Goal: Information Seeking & Learning: Learn about a topic

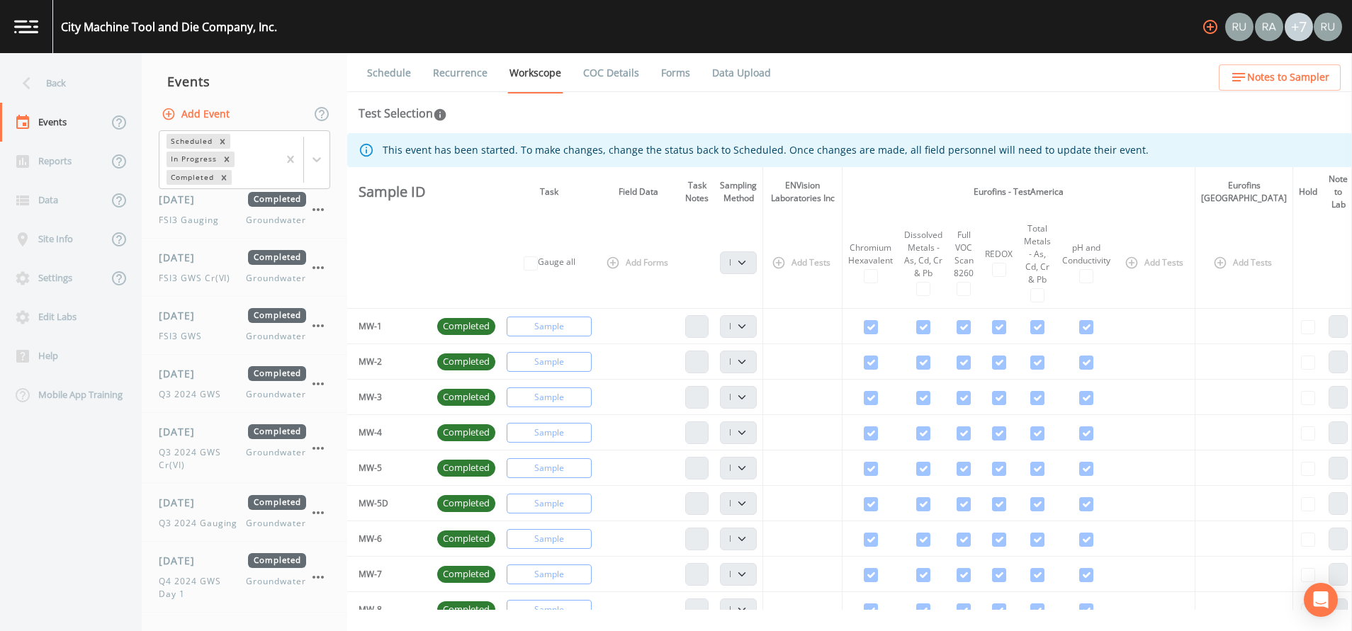
select select "4f082be6-97a7-4f70-a81f-c26a4e896ad7"
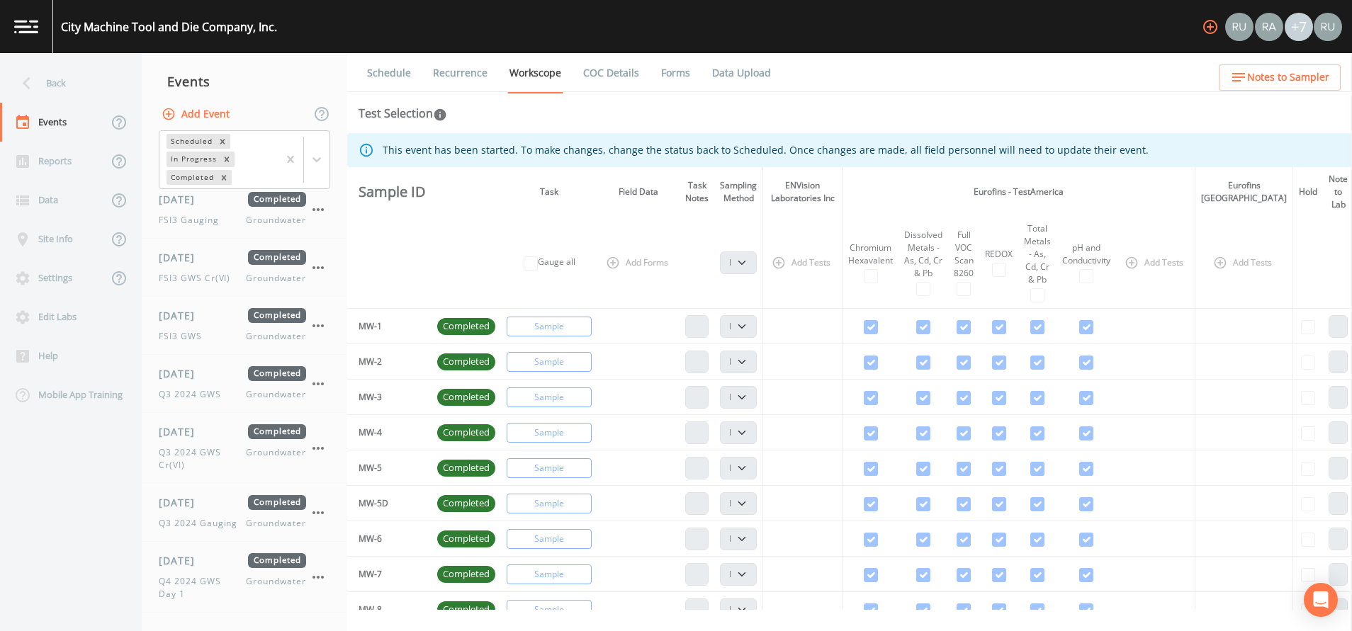
select select "4f082be6-97a7-4f70-a81f-c26a4e896ad7"
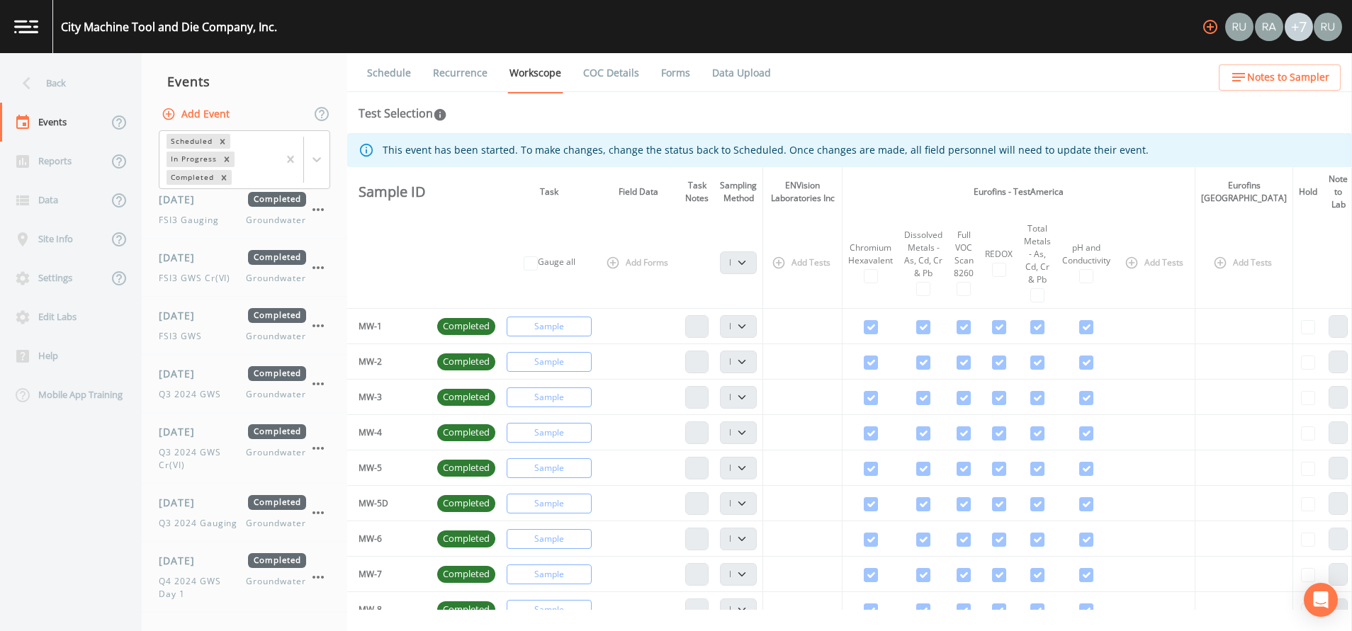
select select "4f082be6-97a7-4f70-a81f-c26a4e896ad7"
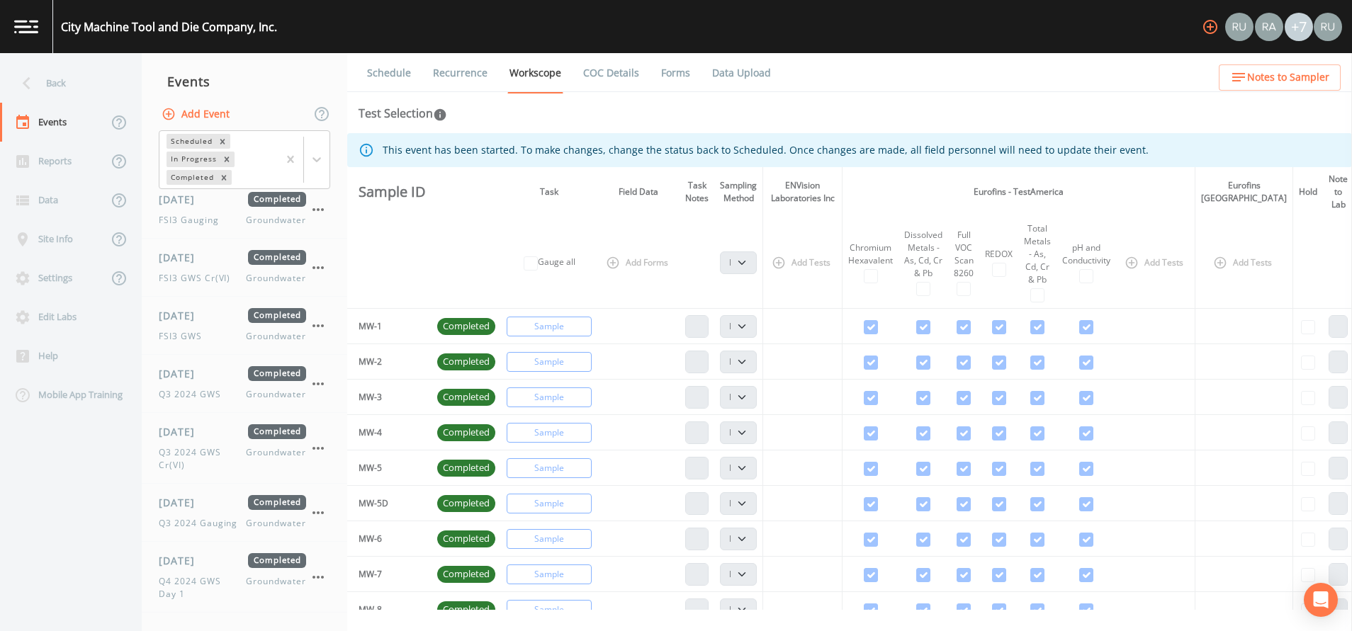
select select "4f082be6-97a7-4f70-a81f-c26a4e896ad7"
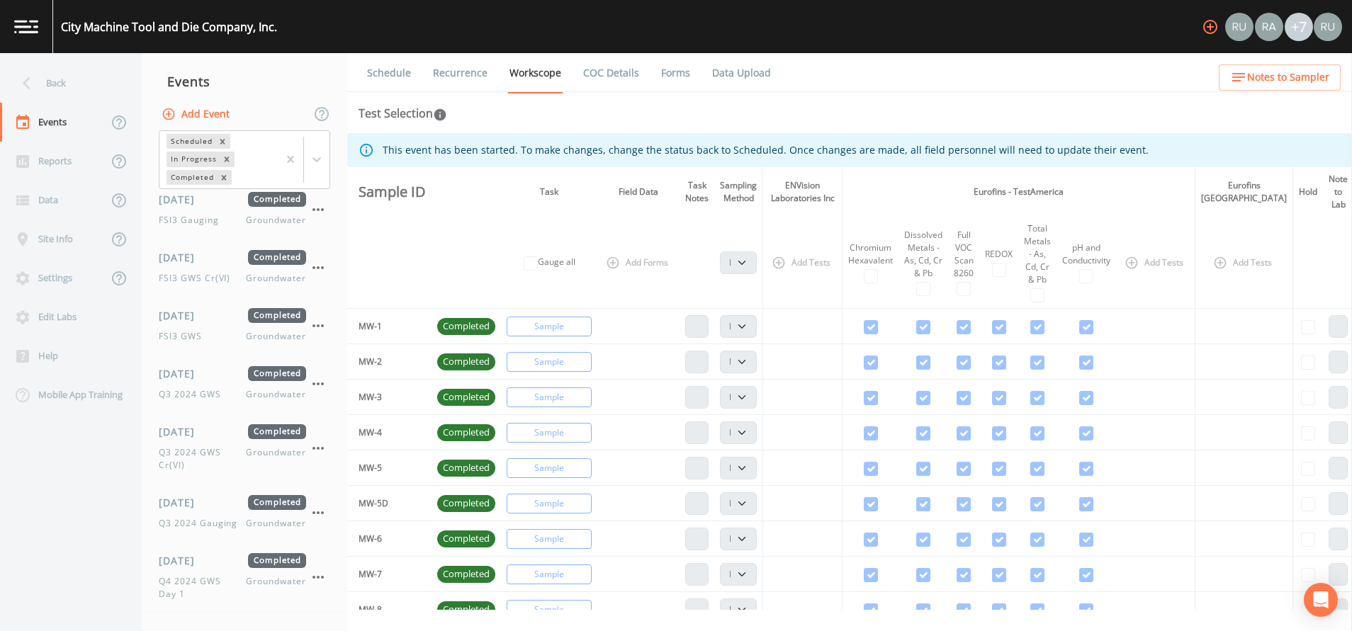
select select "4f082be6-97a7-4f70-a81f-c26a4e896ad7"
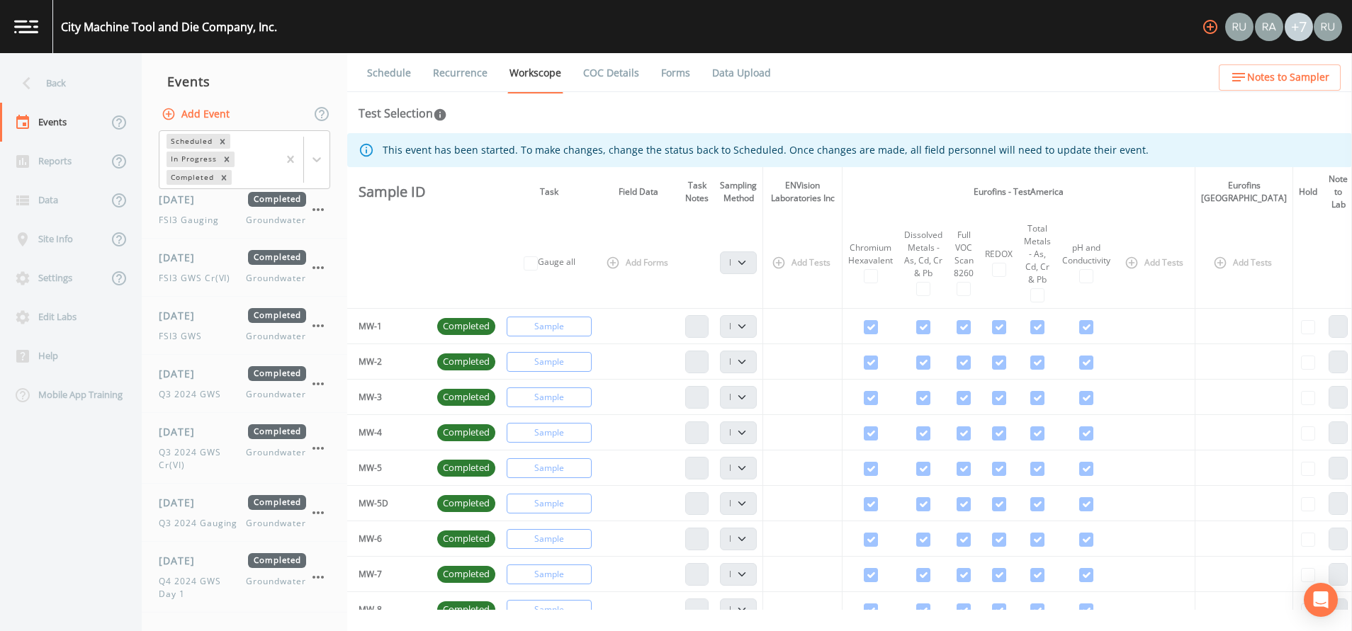
select select "4f082be6-97a7-4f70-a81f-c26a4e896ad7"
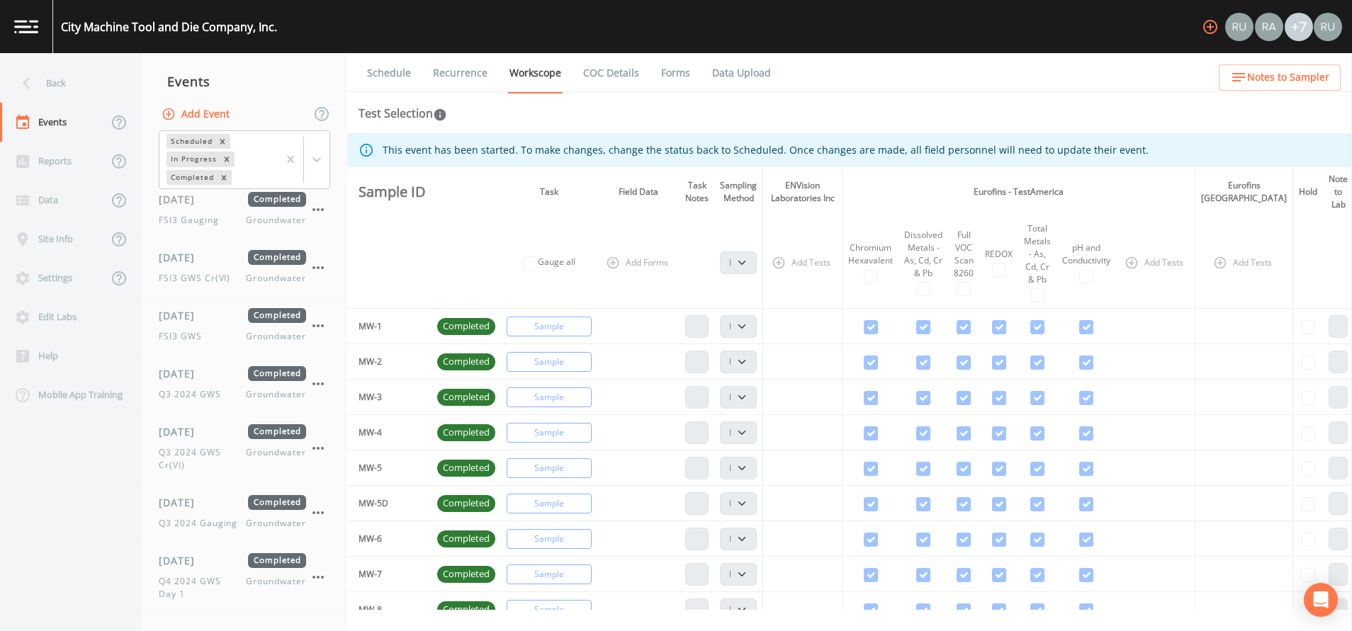
select select "4f082be6-97a7-4f70-a81f-c26a4e896ad7"
select select "7e621af1-c9a6-460a-8a2e-b4f4df2a12c0"
select select "dc5adda3-ec2a-4745-b3e9-ea4e05695e19"
select select "8f73c07e-b18b-49c2-8ec4-dbe3c64a89ed"
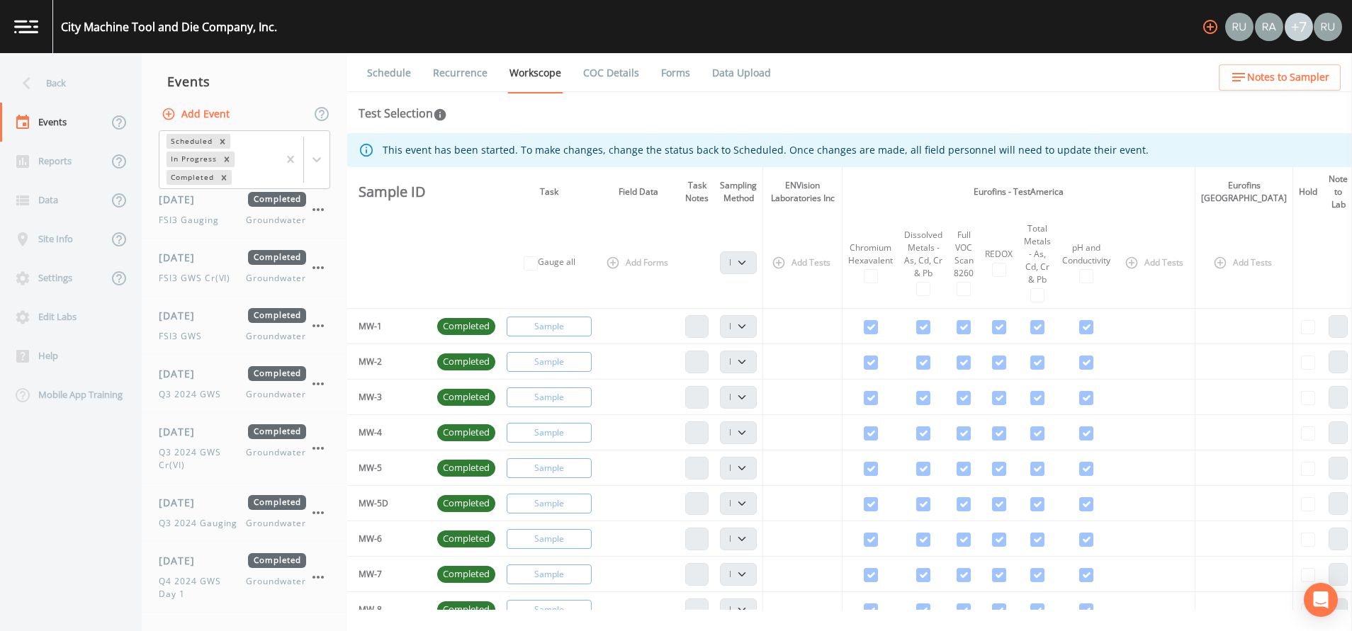
select select "a4ba402e-b20d-484a-b9d8-ae6e3cf3ff40"
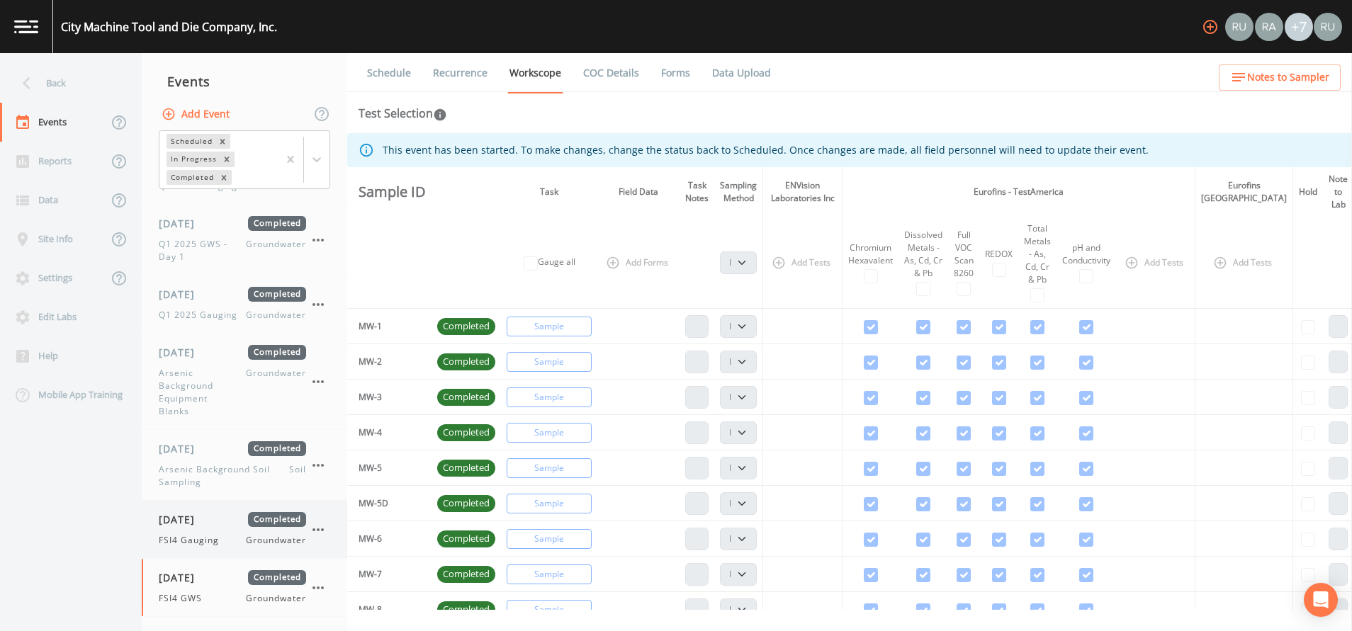
click at [187, 534] on span "FSI4 Gauging" at bounding box center [193, 540] width 69 height 13
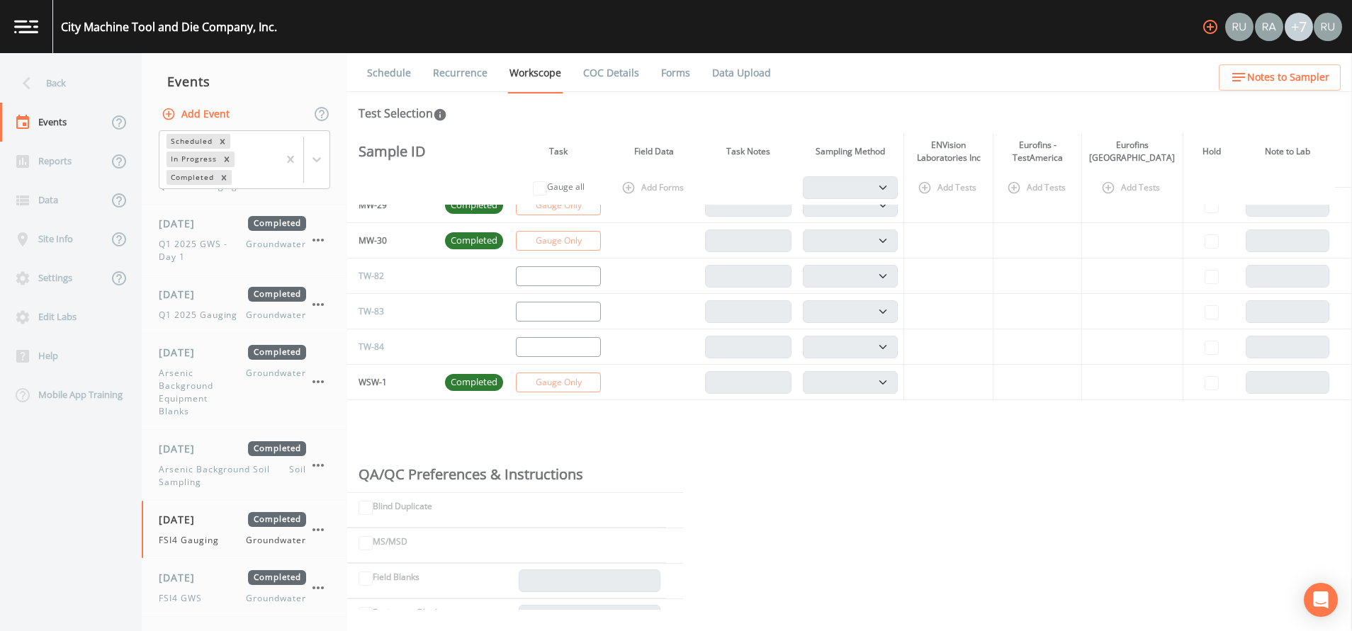
scroll to position [1063, 0]
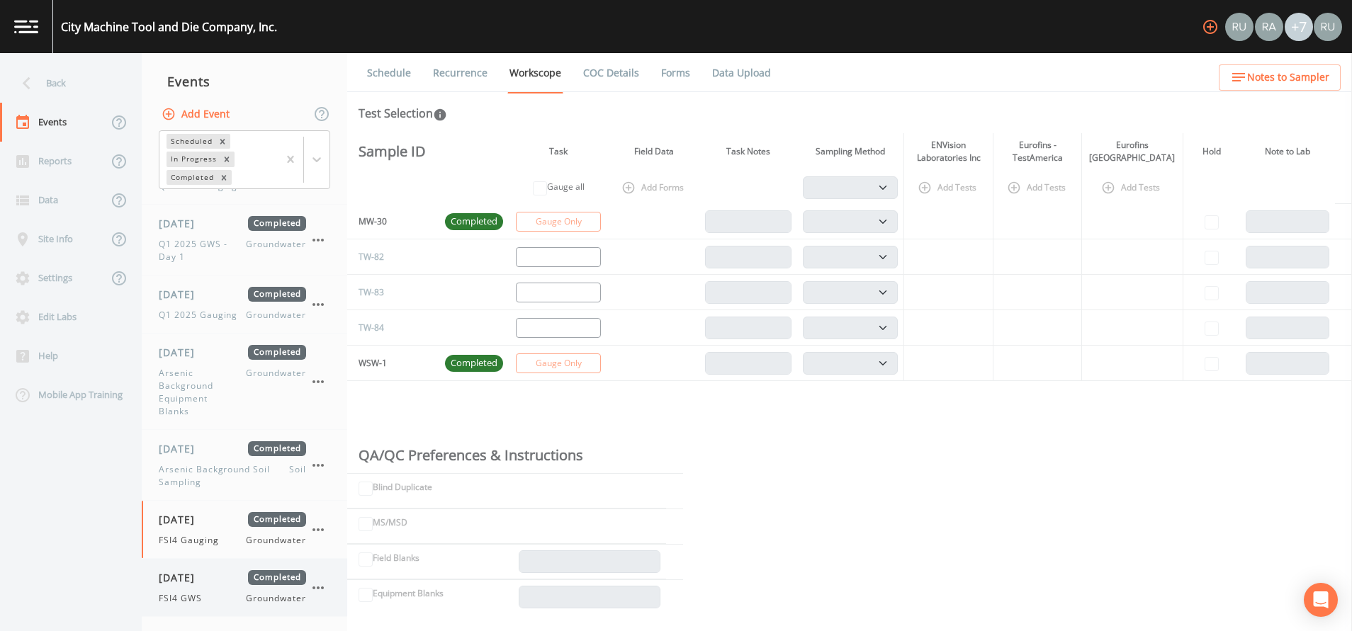
click at [192, 589] on div "[DATE] Completed FSI4 GWS Groundwater" at bounding box center [232, 587] width 147 height 35
select select "4f082be6-97a7-4f70-a81f-c26a4e896ad7"
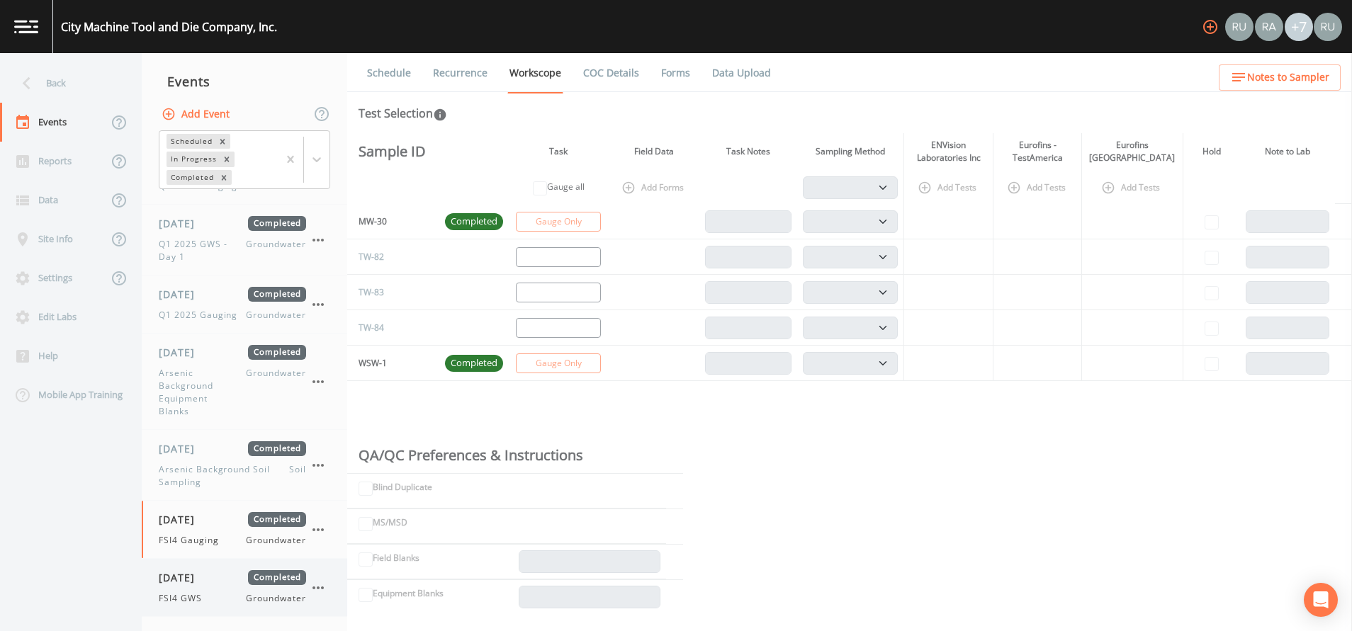
select select "4f082be6-97a7-4f70-a81f-c26a4e896ad7"
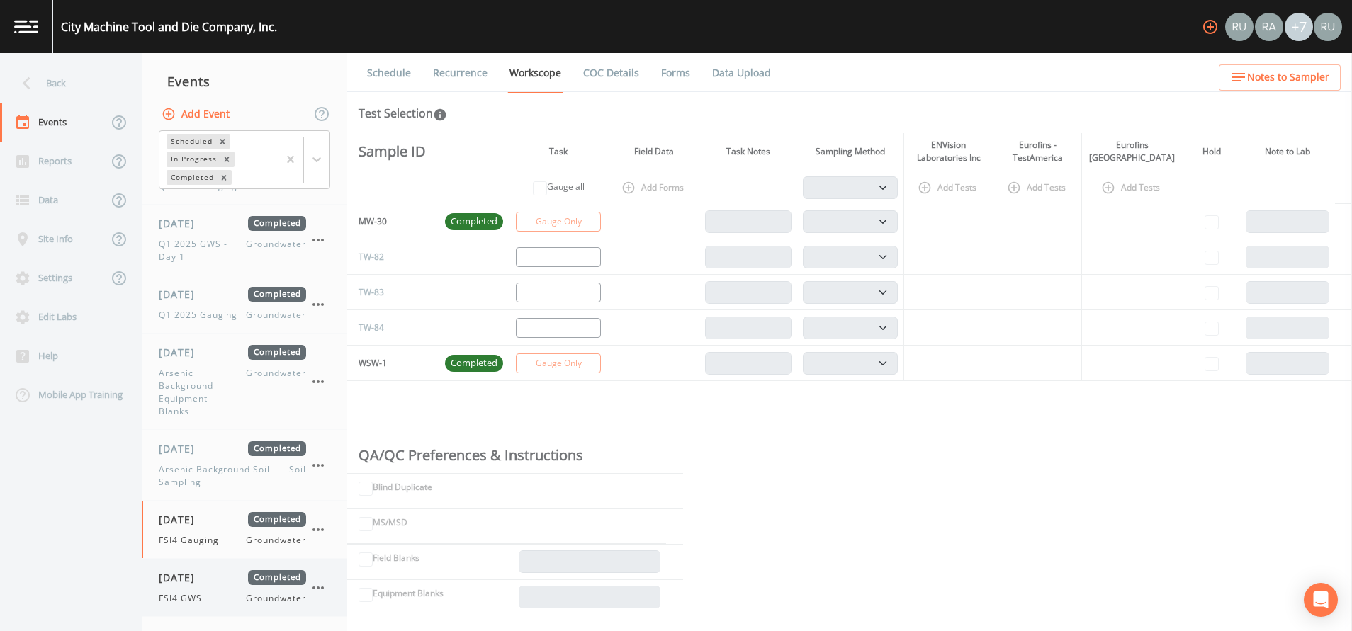
select select "4f082be6-97a7-4f70-a81f-c26a4e896ad7"
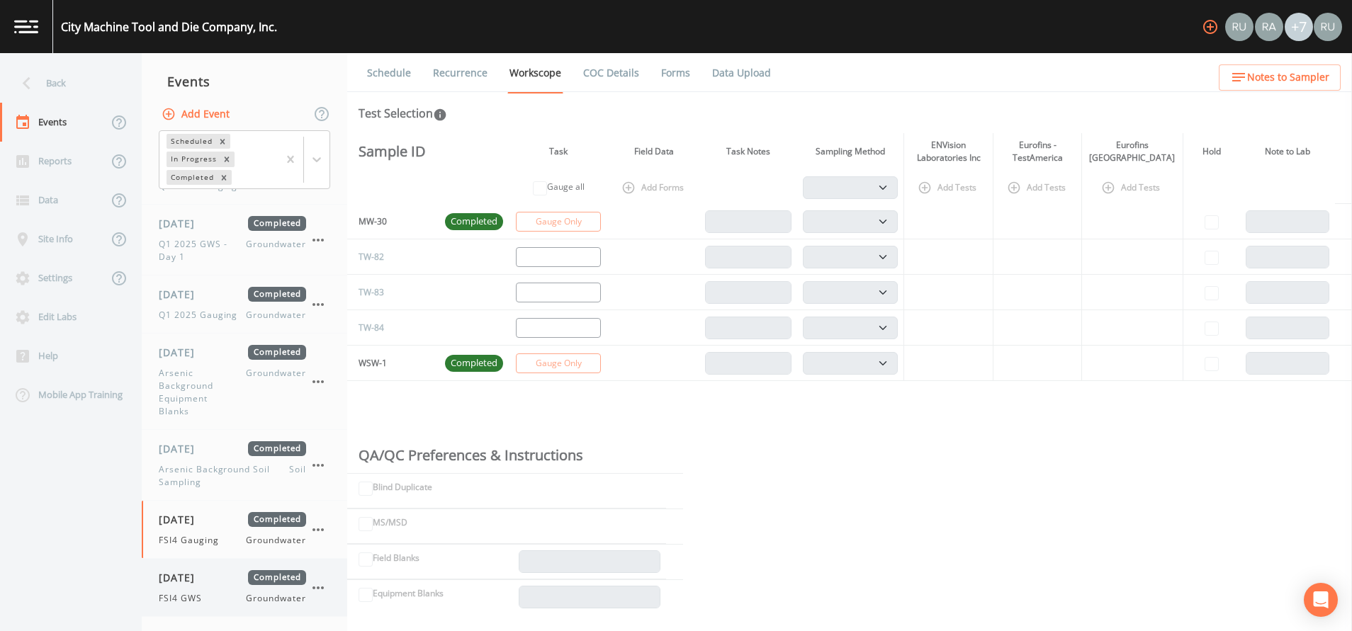
select select "4f082be6-97a7-4f70-a81f-c26a4e896ad7"
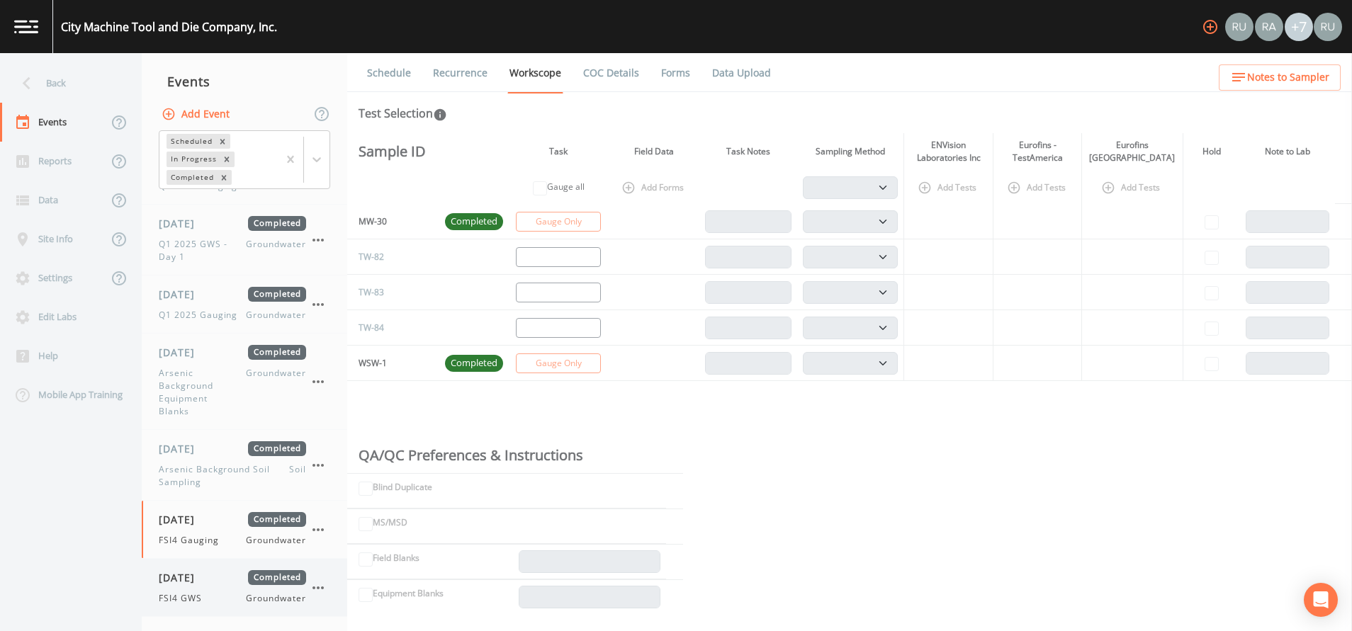
select select "4f082be6-97a7-4f70-a81f-c26a4e896ad7"
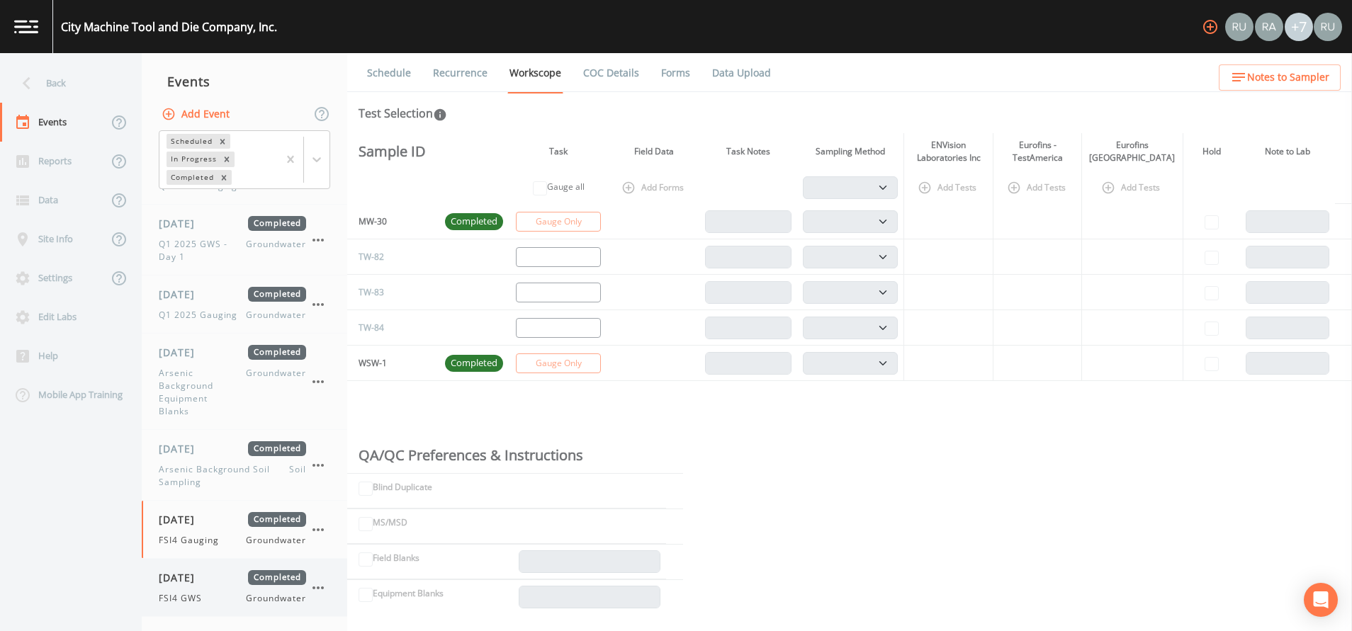
select select "4f082be6-97a7-4f70-a81f-c26a4e896ad7"
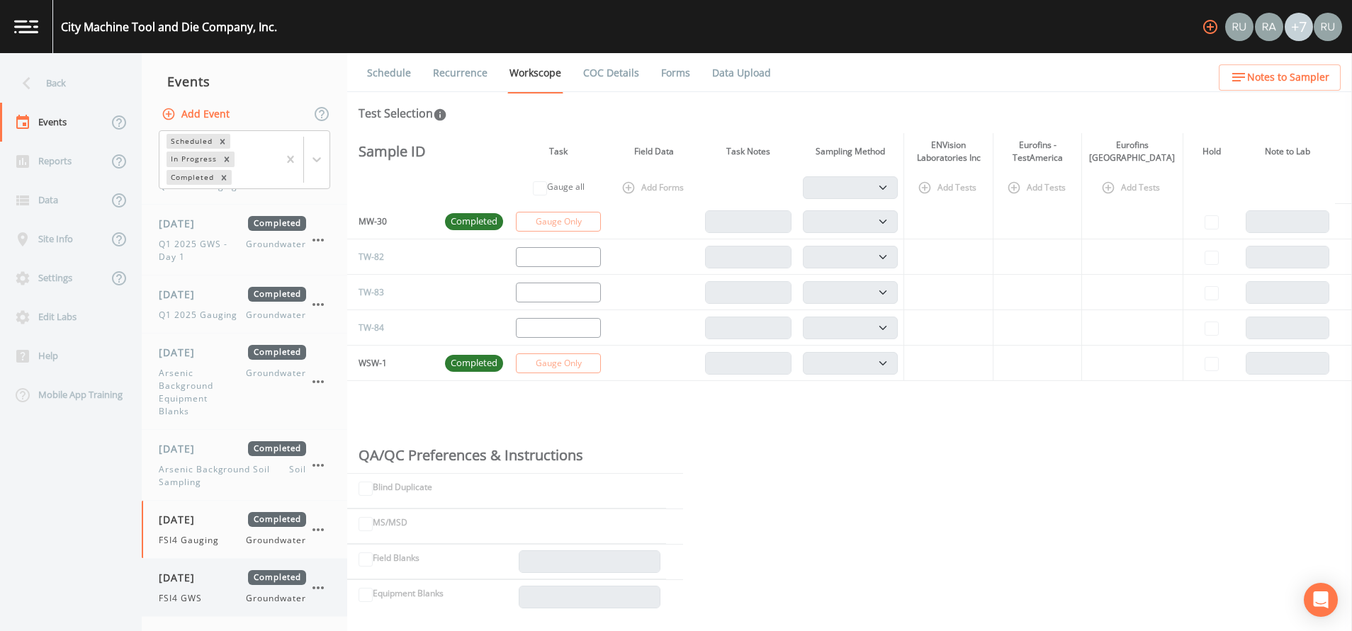
select select "4f082be6-97a7-4f70-a81f-c26a4e896ad7"
select select "7e621af1-c9a6-460a-8a2e-b4f4df2a12c0"
select select "dc5adda3-ec2a-4745-b3e9-ea4e05695e19"
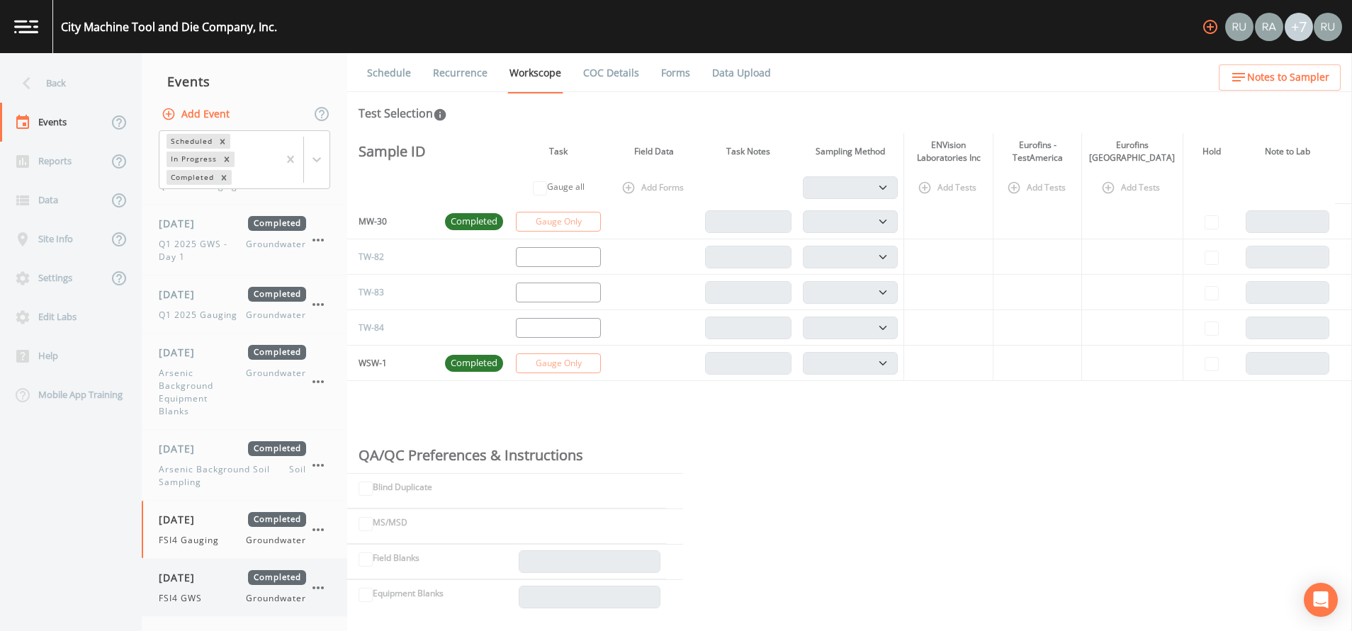
select select "8f73c07e-b18b-49c2-8ec4-dbe3c64a89ed"
select select "a4ba402e-b20d-484a-b9d8-ae6e3cf3ff40"
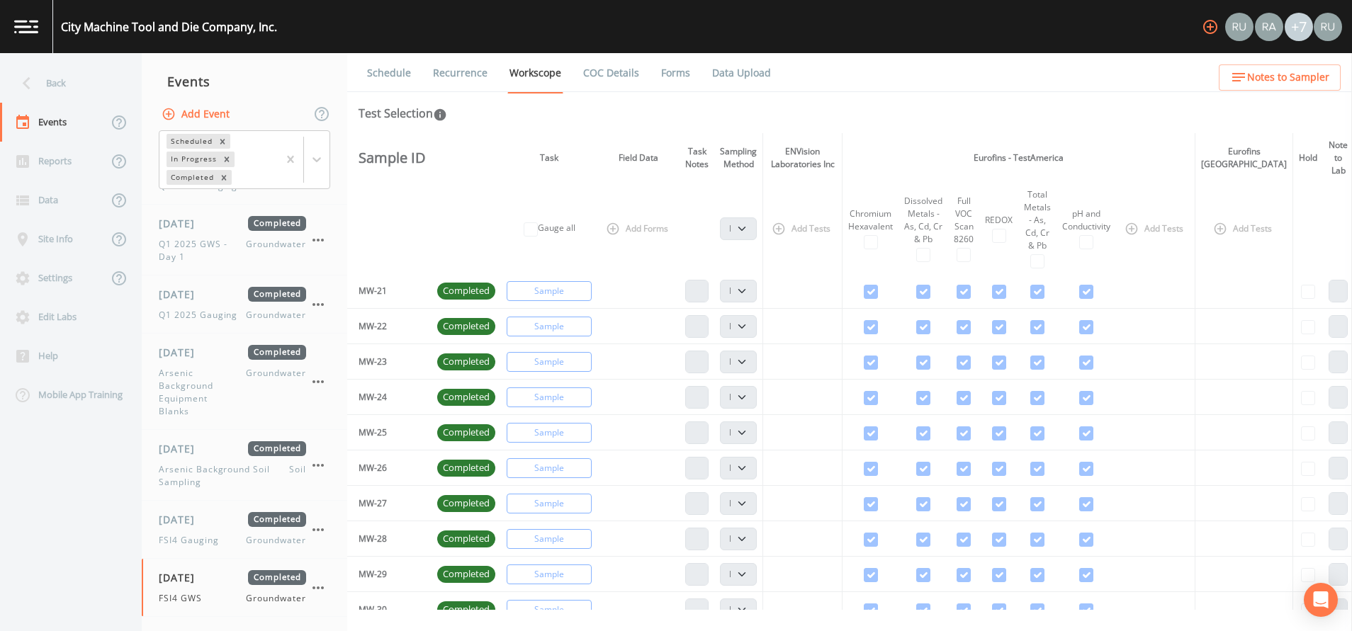
scroll to position [850, 0]
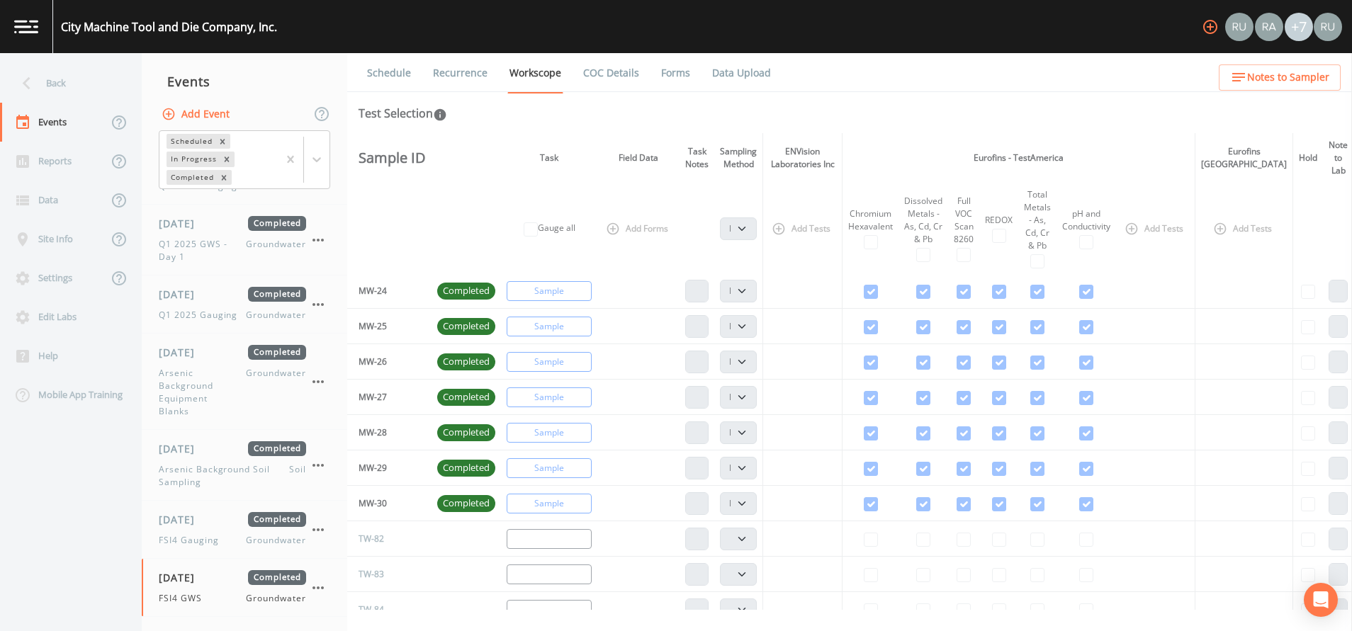
click at [683, 78] on link "Forms" at bounding box center [675, 73] width 33 height 40
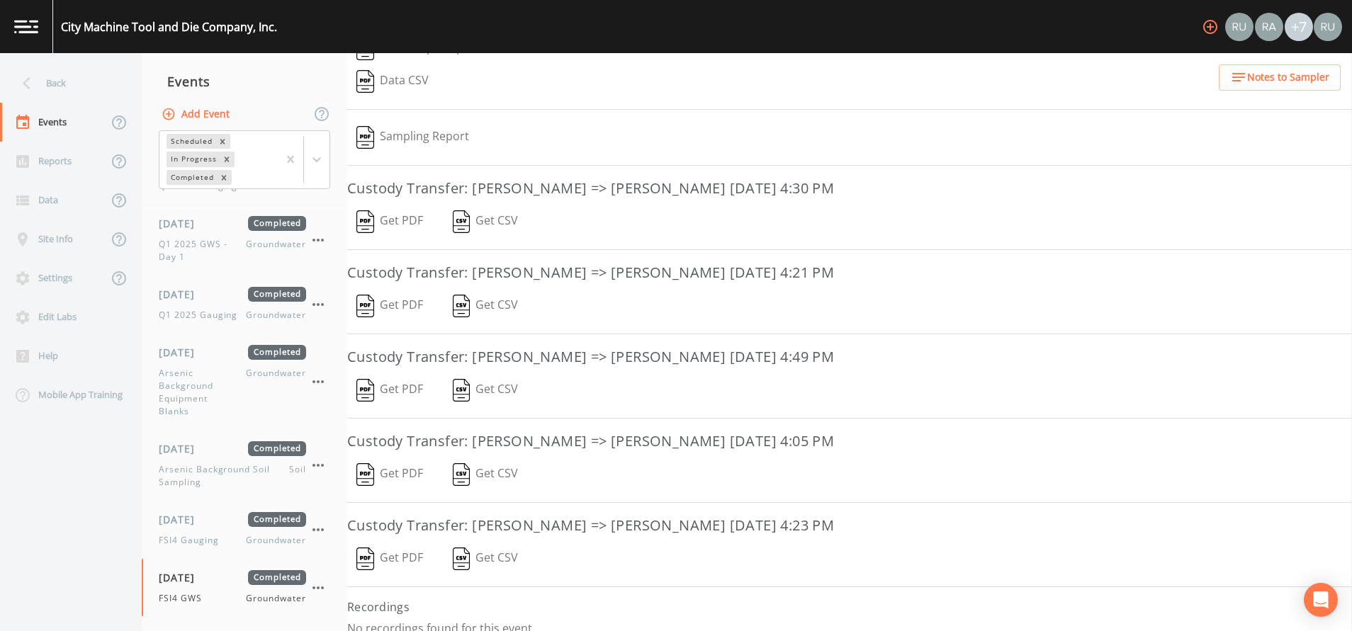
scroll to position [240, 0]
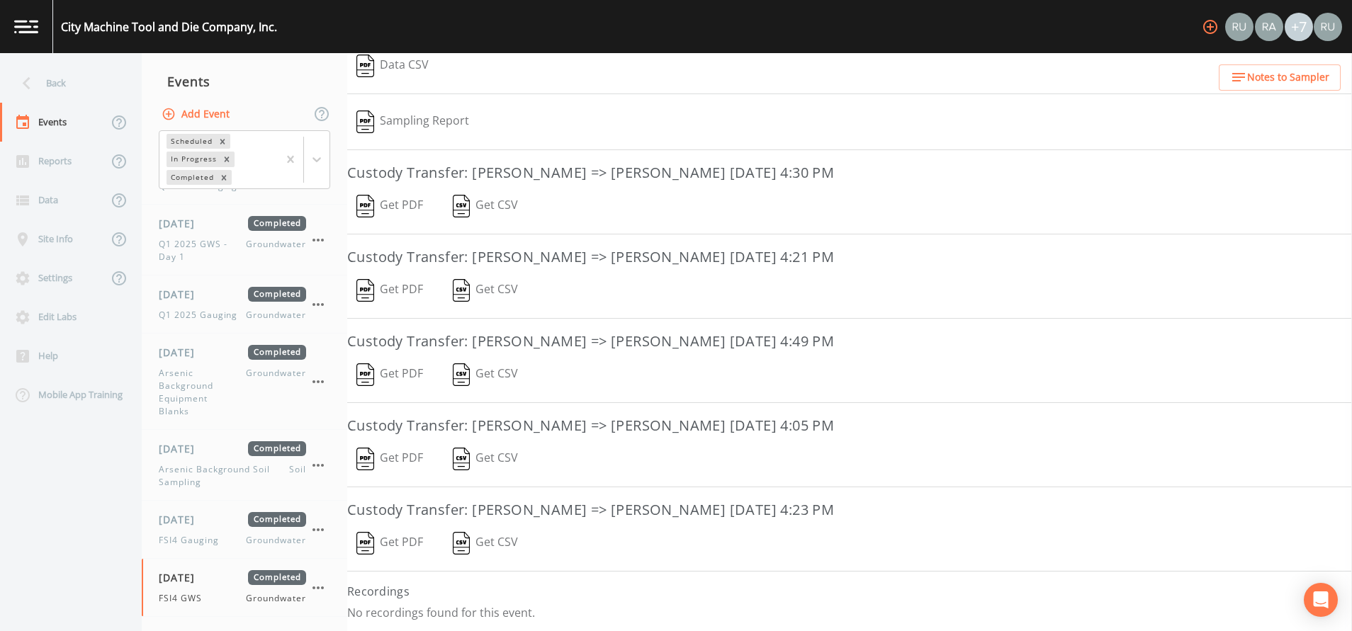
click at [396, 291] on button "Get PDF" at bounding box center [389, 290] width 85 height 33
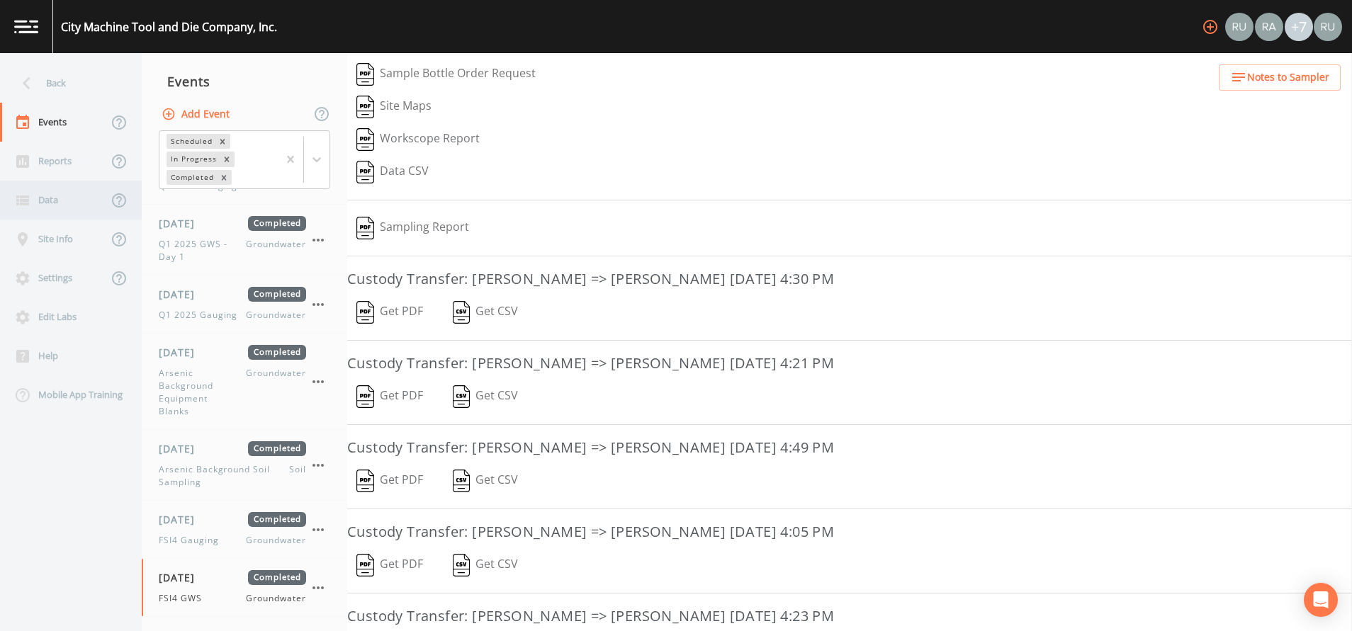
click at [56, 206] on div "Data" at bounding box center [54, 200] width 108 height 39
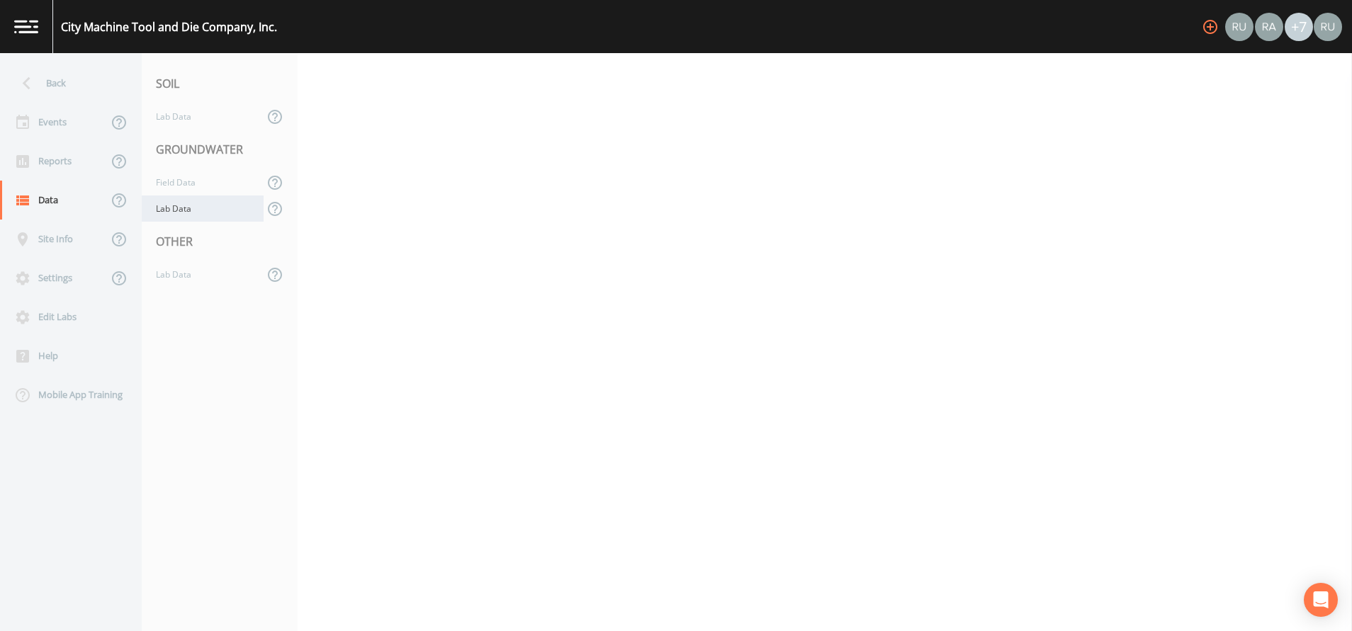
click at [174, 215] on div "Lab Data" at bounding box center [203, 209] width 122 height 26
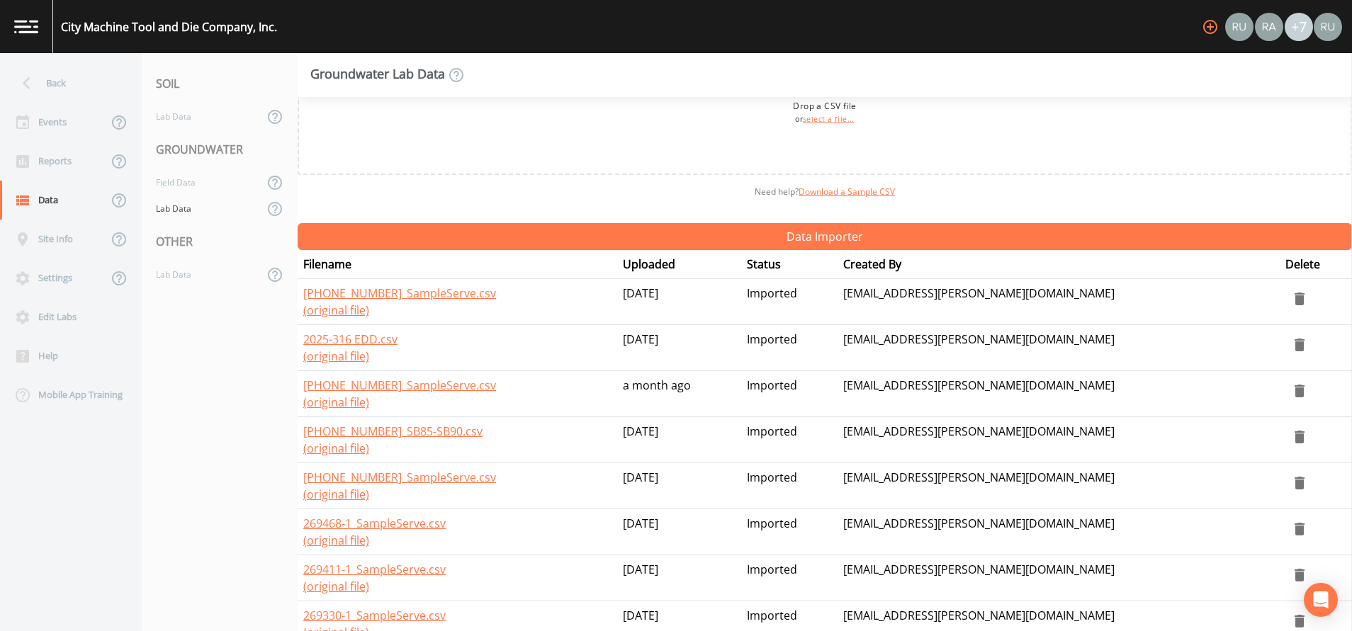
scroll to position [106, 0]
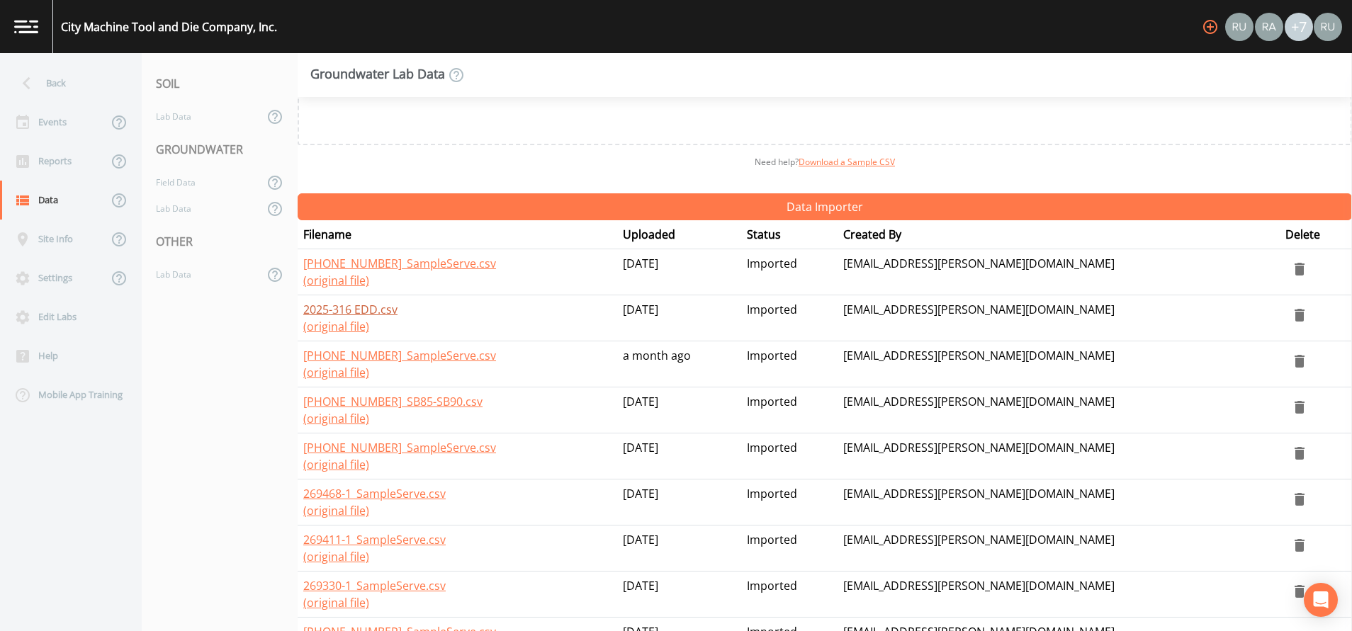
click at [375, 312] on link "2025-316 EDD.csv" at bounding box center [350, 310] width 94 height 16
drag, startPoint x: 145, startPoint y: 410, endPoint x: 159, endPoint y: 401, distance: 16.9
click at [145, 410] on nav "SOIL Lab Data GROUNDWATER Field Data Lab Data OTHER Lab Data" at bounding box center [220, 342] width 156 height 578
click at [364, 264] on link "[PHONE_NUMBER]_SampleServe.csv" at bounding box center [399, 264] width 193 height 16
click at [56, 120] on div "Events" at bounding box center [54, 122] width 108 height 39
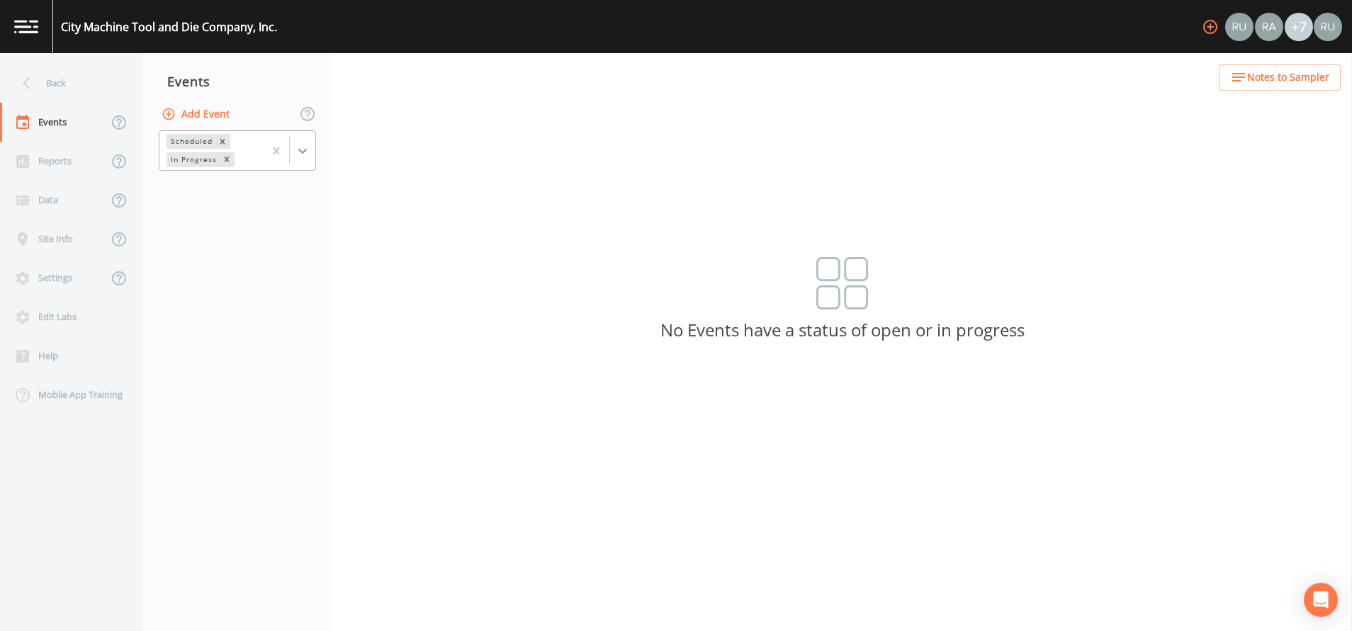
click at [308, 152] on icon at bounding box center [302, 151] width 14 height 14
click at [222, 197] on div "Completed" at bounding box center [237, 191] width 157 height 24
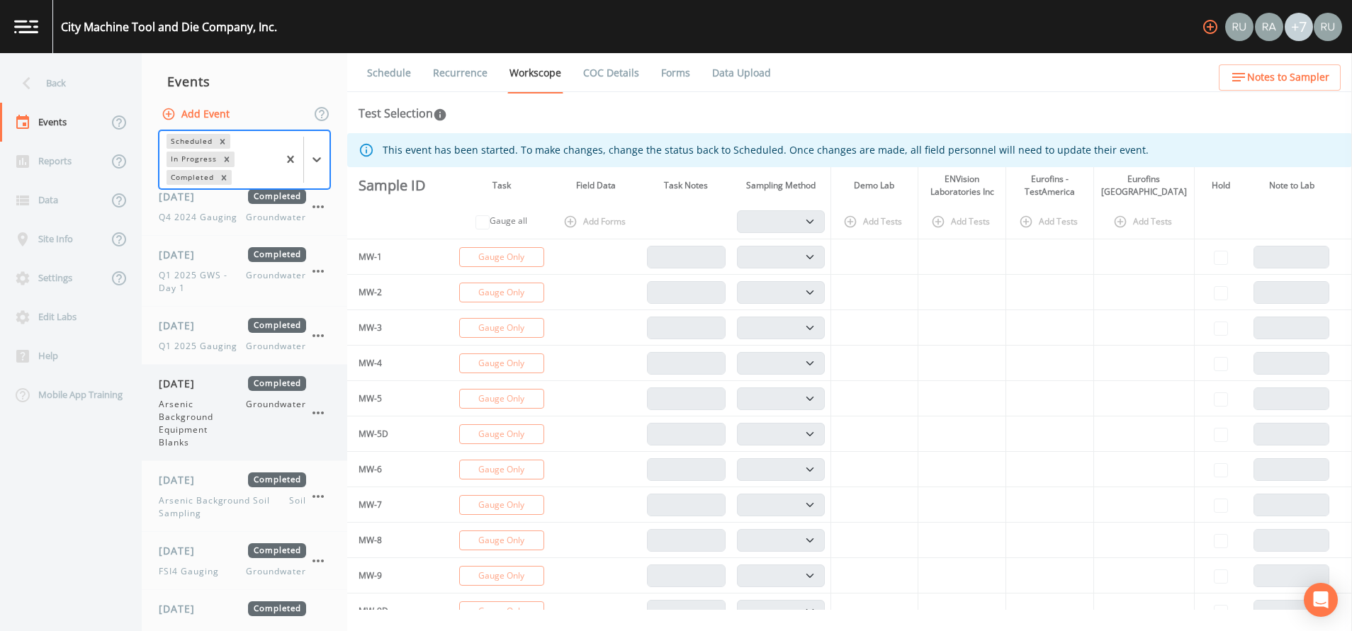
scroll to position [750, 0]
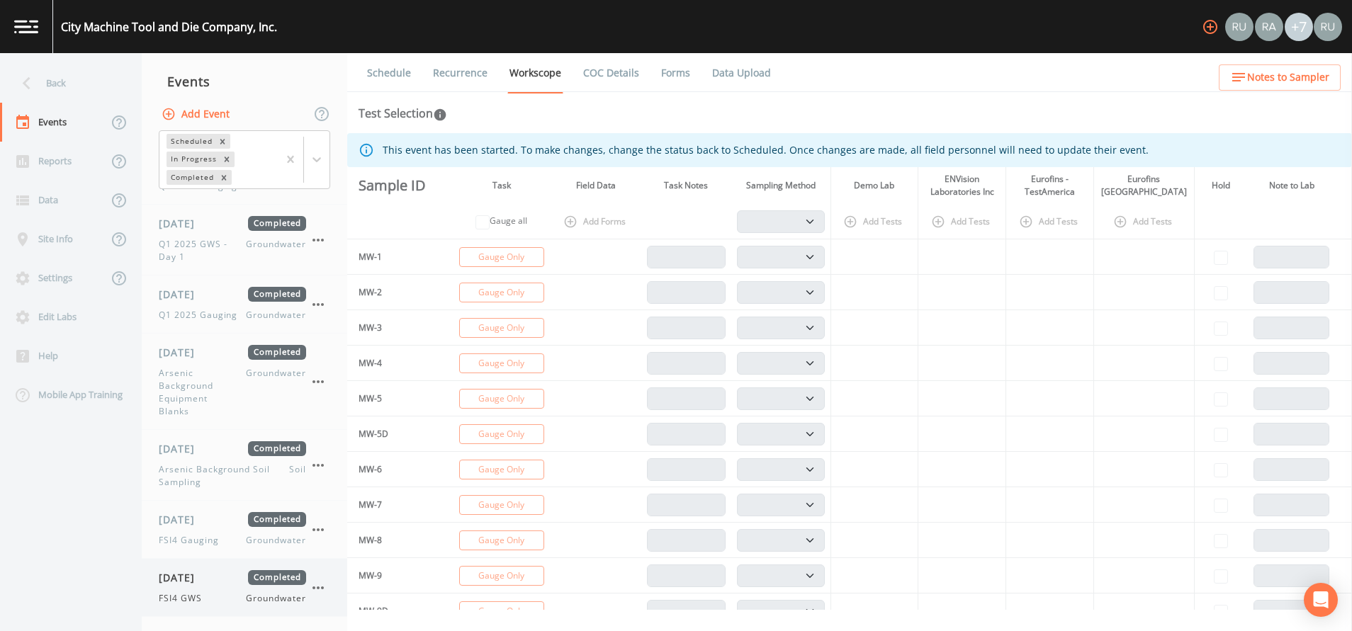
click at [202, 600] on span "FSI4 GWS" at bounding box center [185, 598] width 52 height 13
select select "4f082be6-97a7-4f70-a81f-c26a4e896ad7"
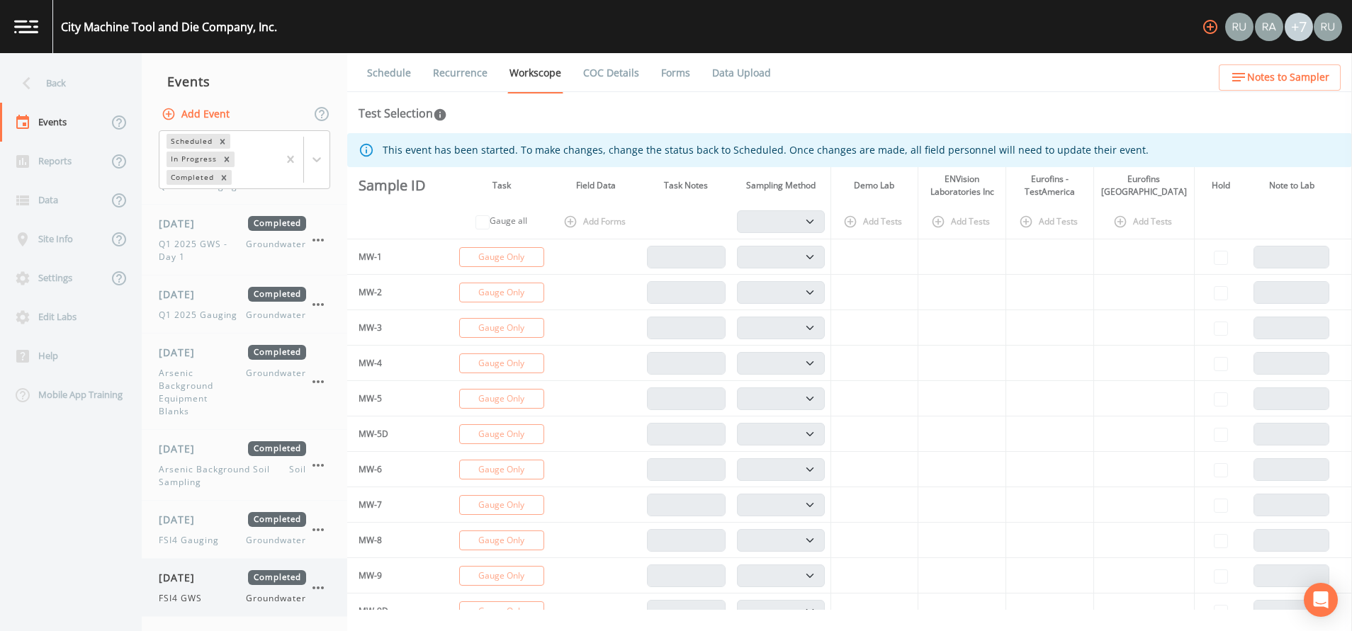
select select "4f082be6-97a7-4f70-a81f-c26a4e896ad7"
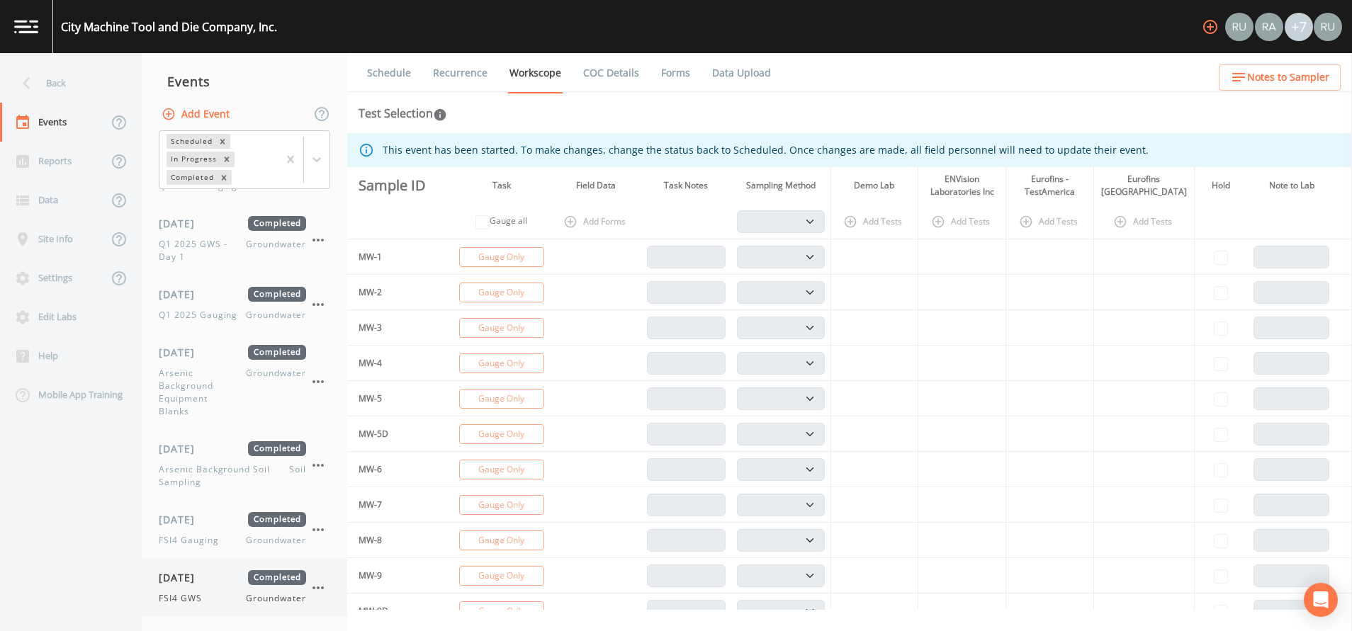
select select "4f082be6-97a7-4f70-a81f-c26a4e896ad7"
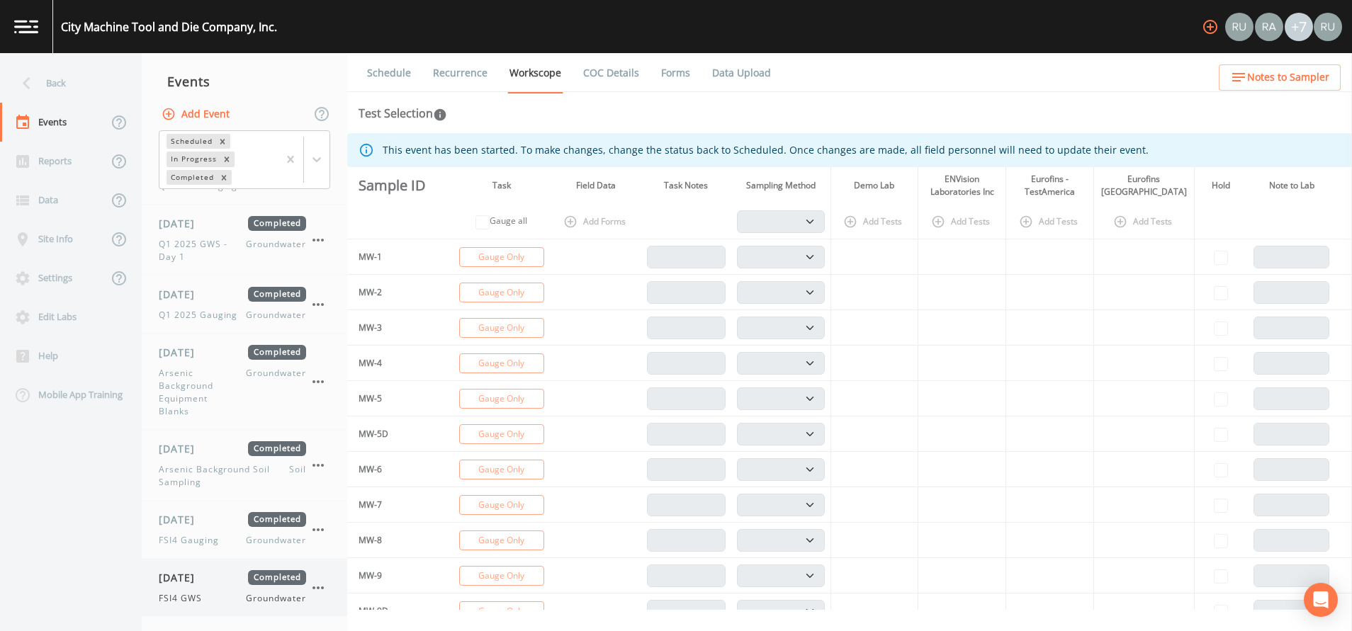
select select "4f082be6-97a7-4f70-a81f-c26a4e896ad7"
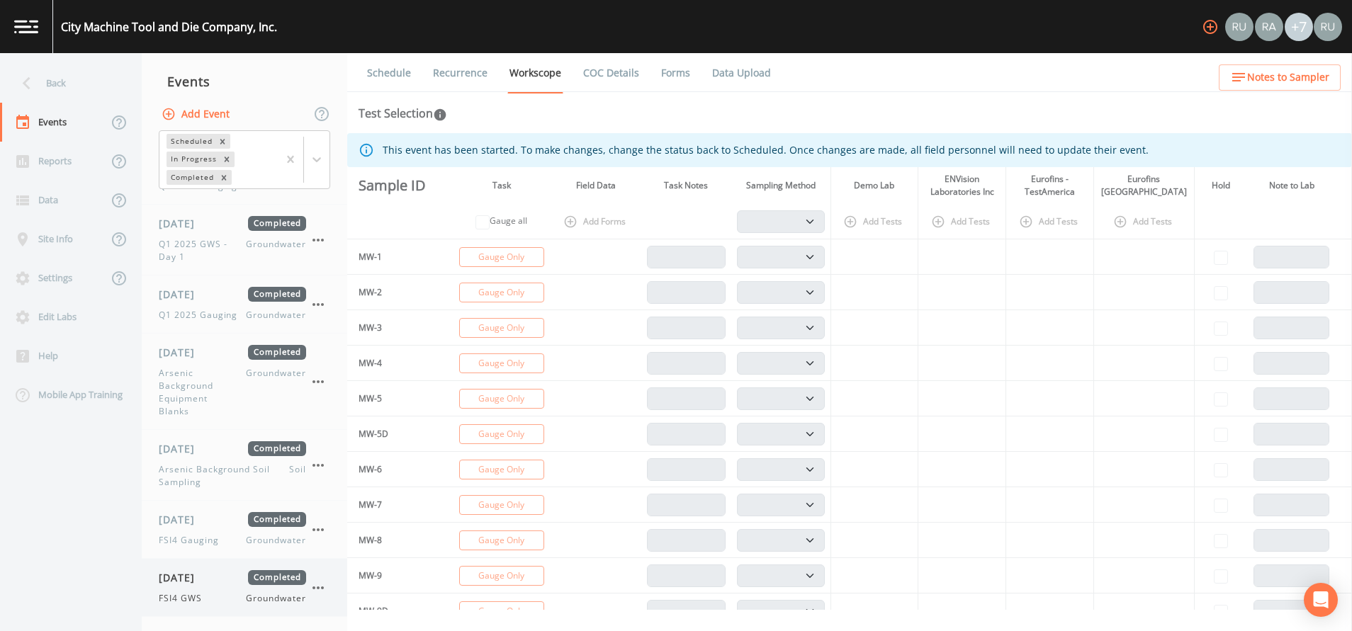
select select "4f082be6-97a7-4f70-a81f-c26a4e896ad7"
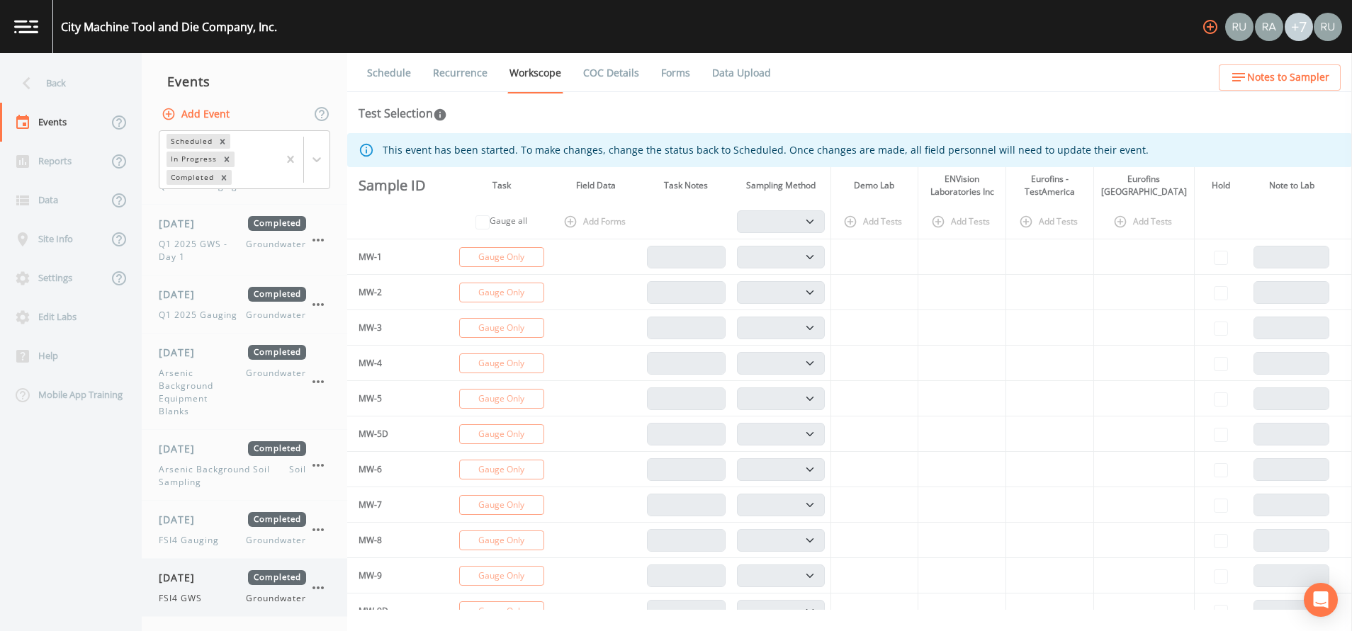
select select "4f082be6-97a7-4f70-a81f-c26a4e896ad7"
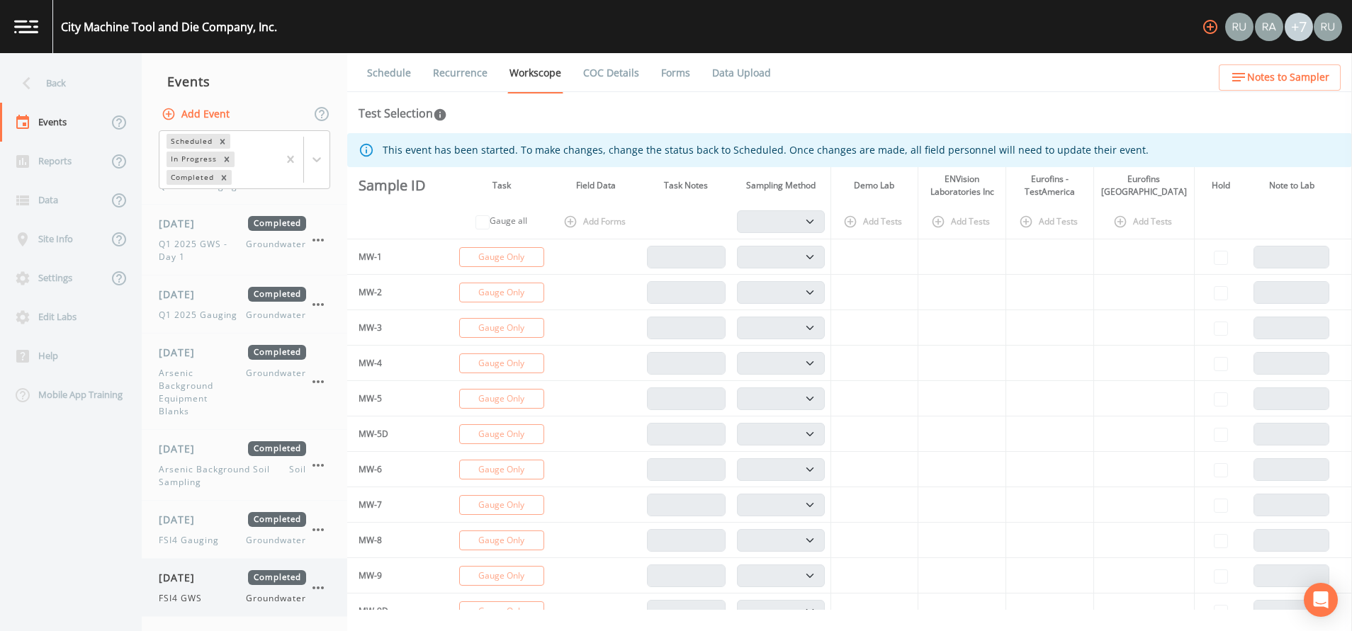
select select "4f082be6-97a7-4f70-a81f-c26a4e896ad7"
select select "7e621af1-c9a6-460a-8a2e-b4f4df2a12c0"
select select "dc5adda3-ec2a-4745-b3e9-ea4e05695e19"
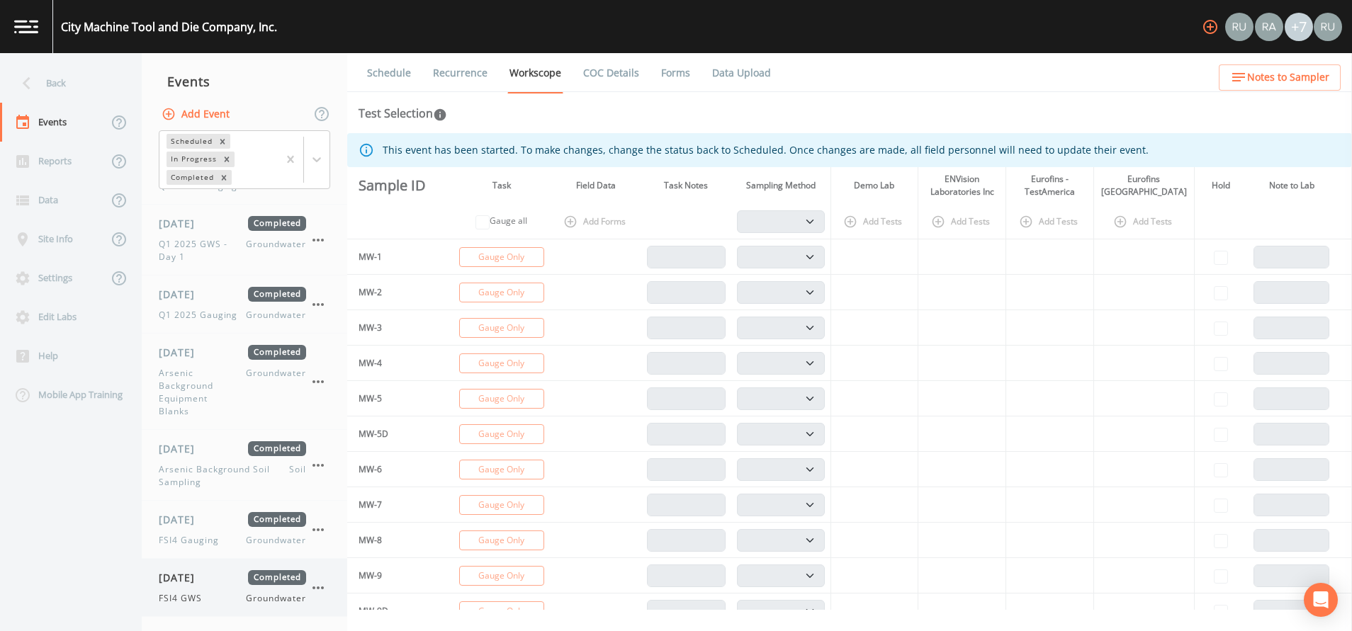
select select "8f73c07e-b18b-49c2-8ec4-dbe3c64a89ed"
select select "a4ba402e-b20d-484a-b9d8-ae6e3cf3ff40"
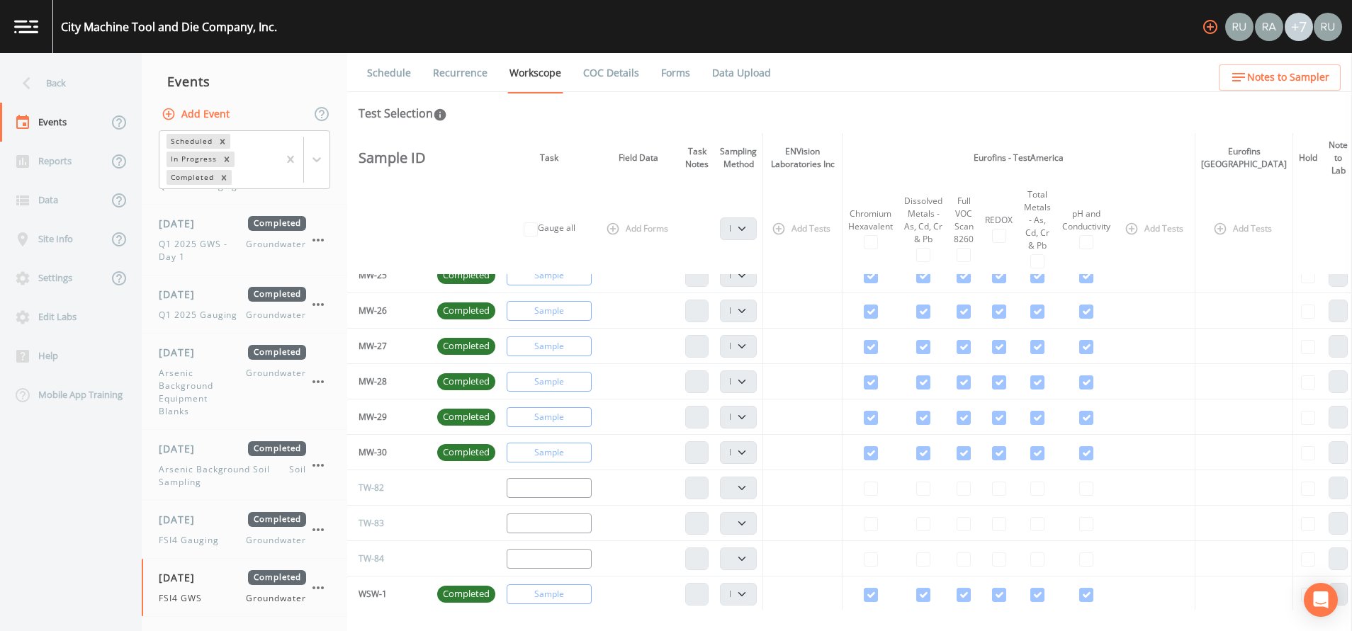
scroll to position [973, 0]
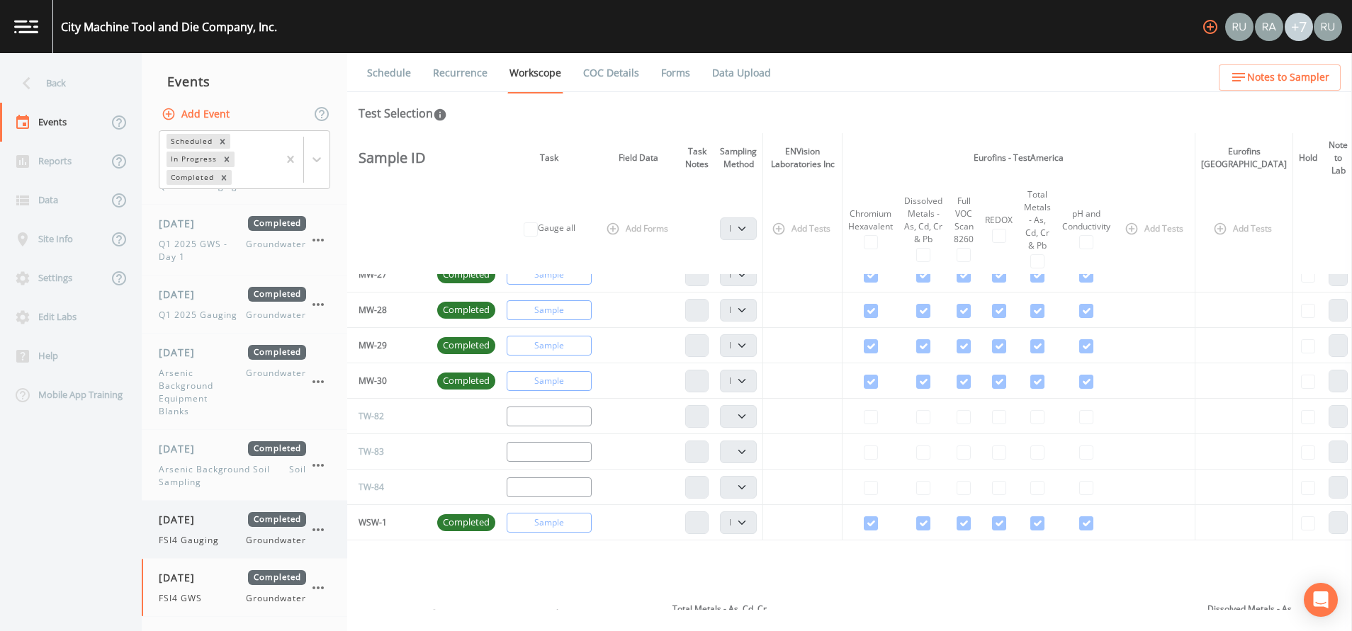
click at [192, 536] on span "FSI4 Gauging" at bounding box center [193, 540] width 69 height 13
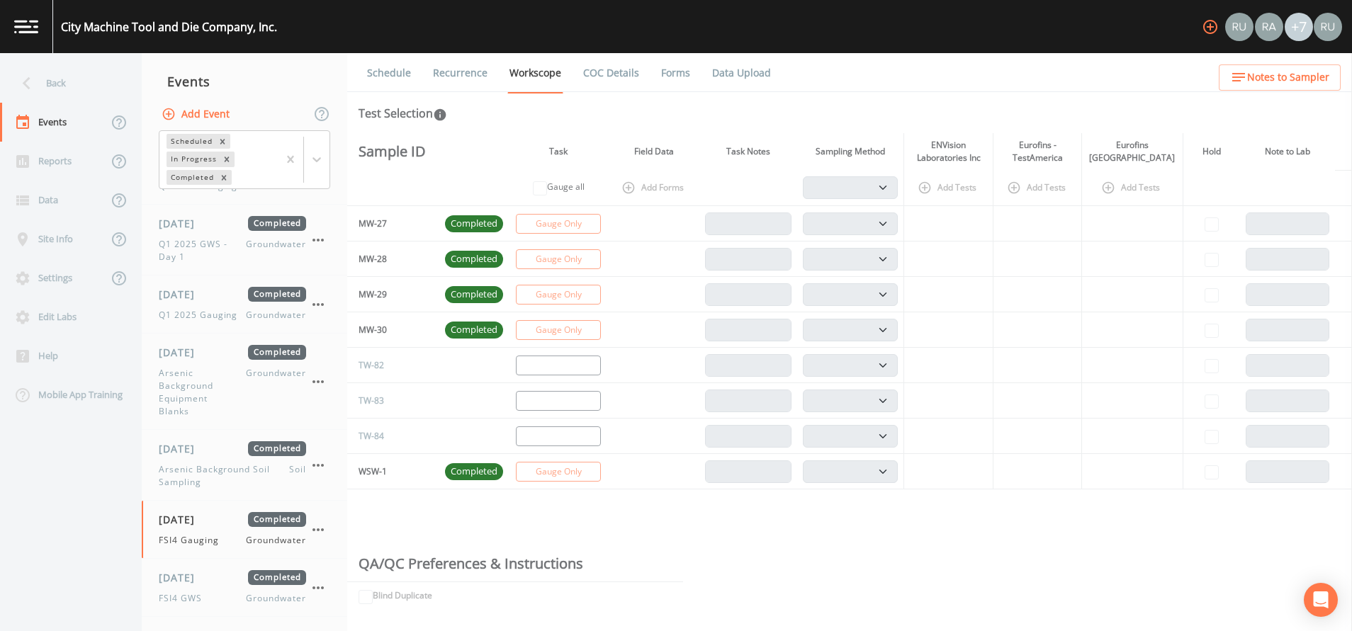
scroll to position [1182, 0]
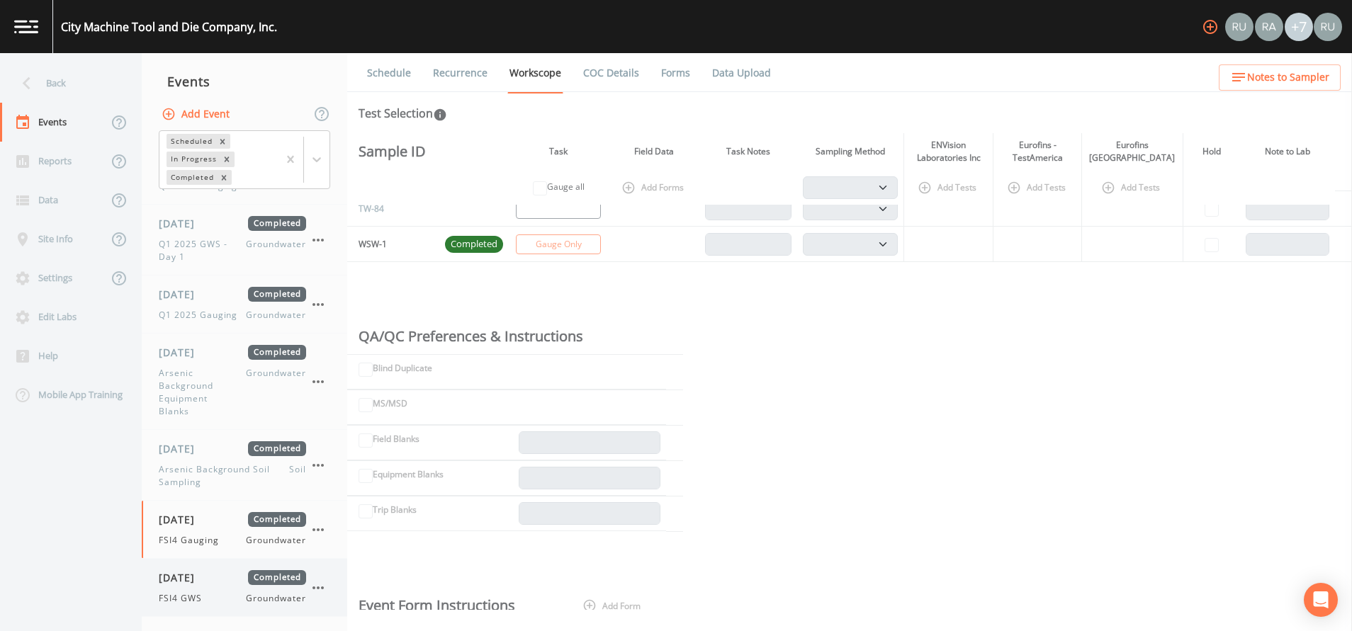
click at [191, 574] on span "[DATE]" at bounding box center [182, 577] width 46 height 15
select select "4f082be6-97a7-4f70-a81f-c26a4e896ad7"
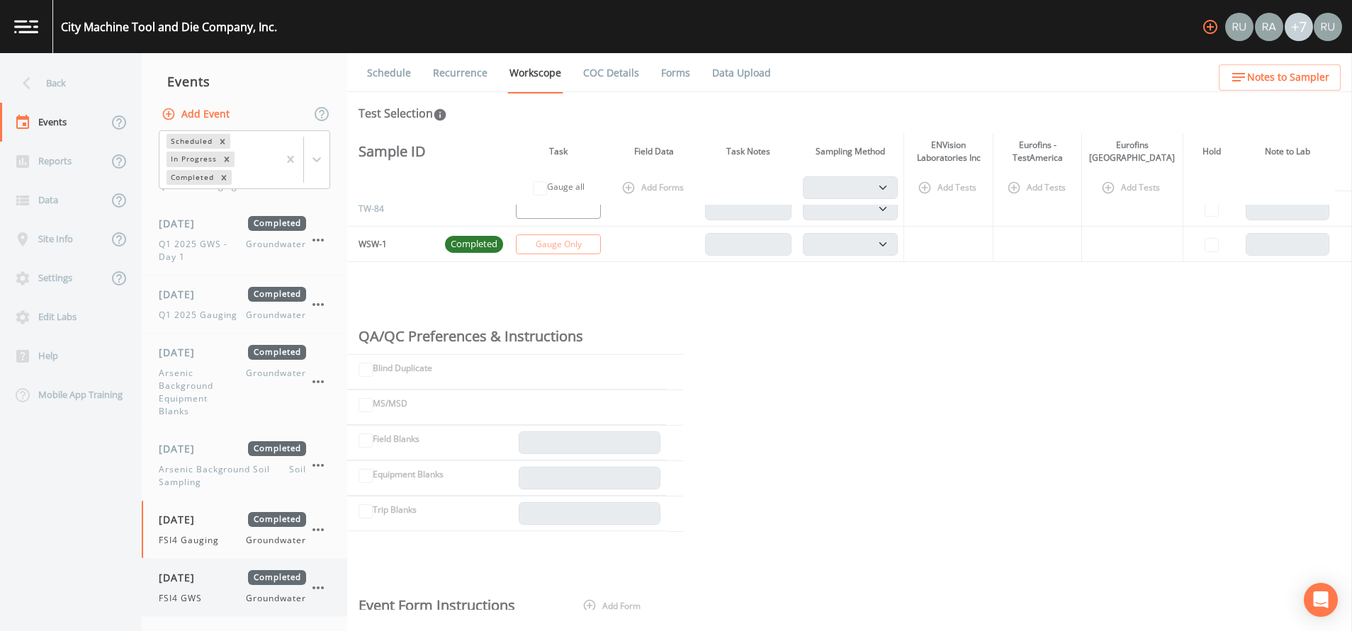
select select "4f082be6-97a7-4f70-a81f-c26a4e896ad7"
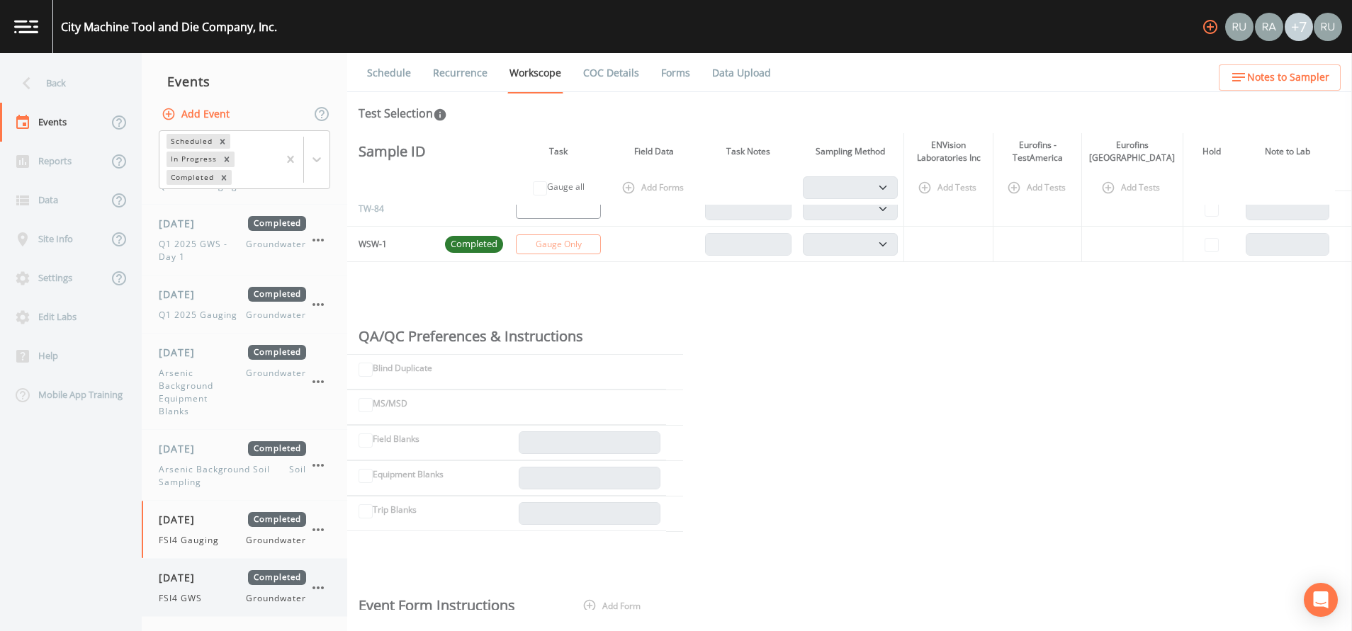
select select "4f082be6-97a7-4f70-a81f-c26a4e896ad7"
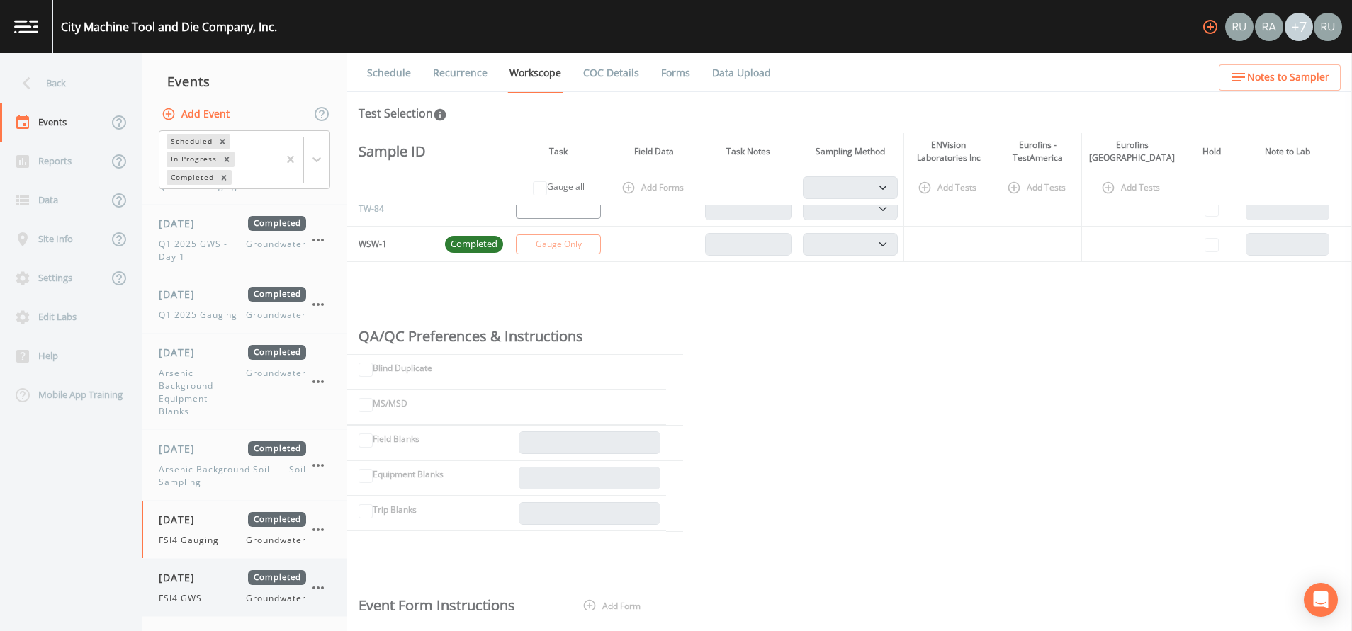
select select "4f082be6-97a7-4f70-a81f-c26a4e896ad7"
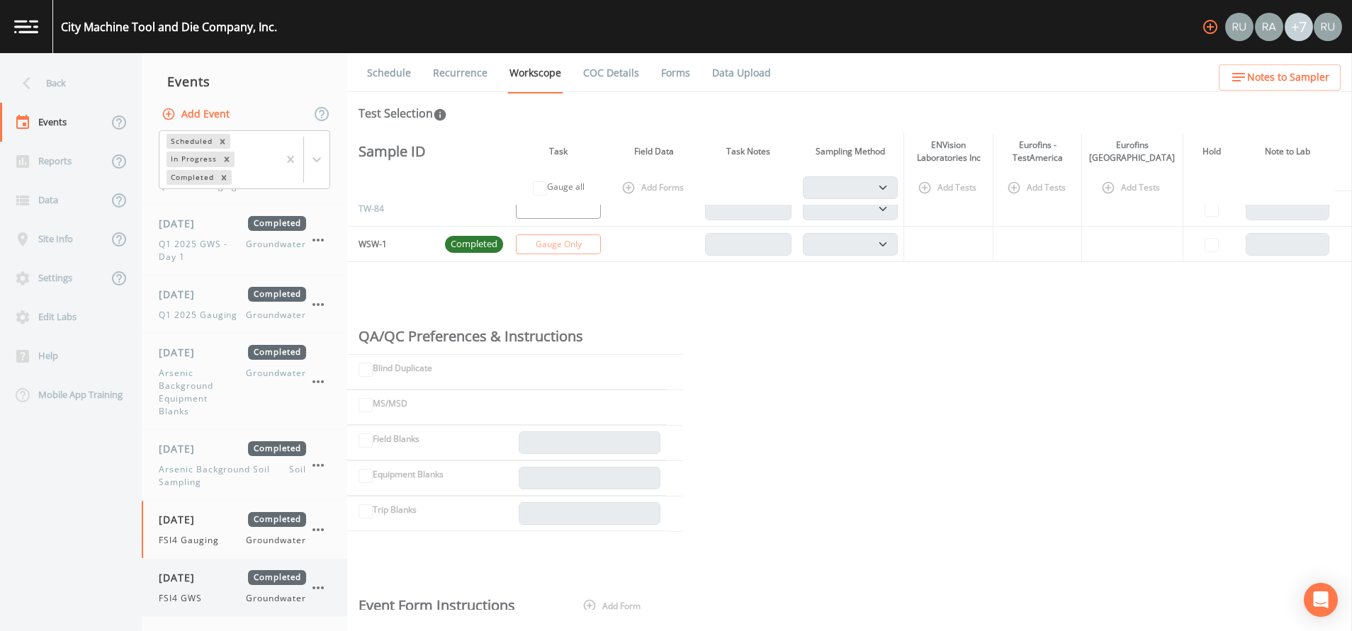
select select "4f082be6-97a7-4f70-a81f-c26a4e896ad7"
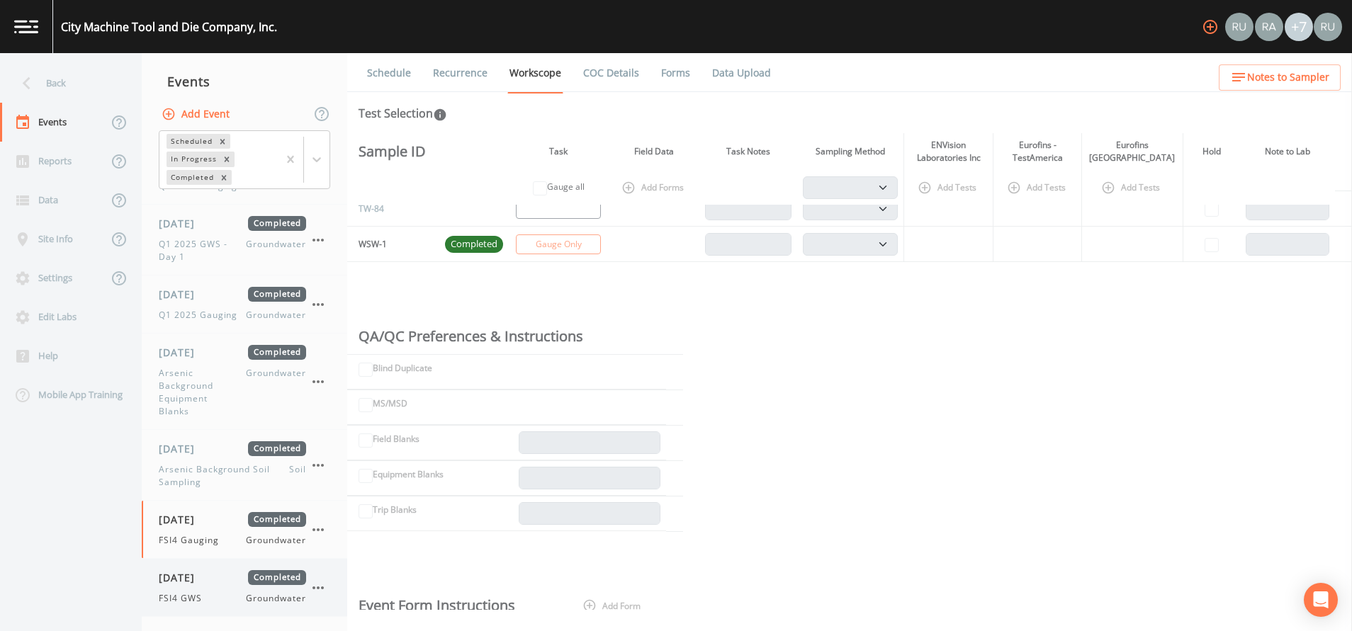
select select "4f082be6-97a7-4f70-a81f-c26a4e896ad7"
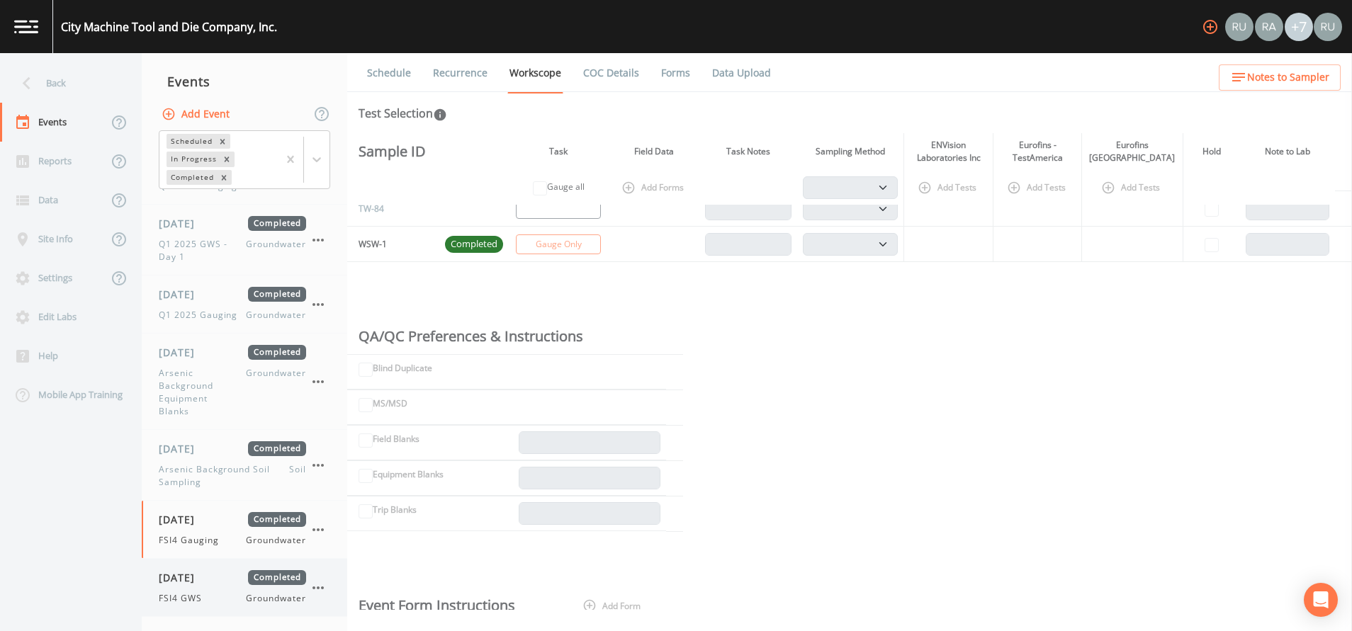
select select "4f082be6-97a7-4f70-a81f-c26a4e896ad7"
select select "7e621af1-c9a6-460a-8a2e-b4f4df2a12c0"
select select "dc5adda3-ec2a-4745-b3e9-ea4e05695e19"
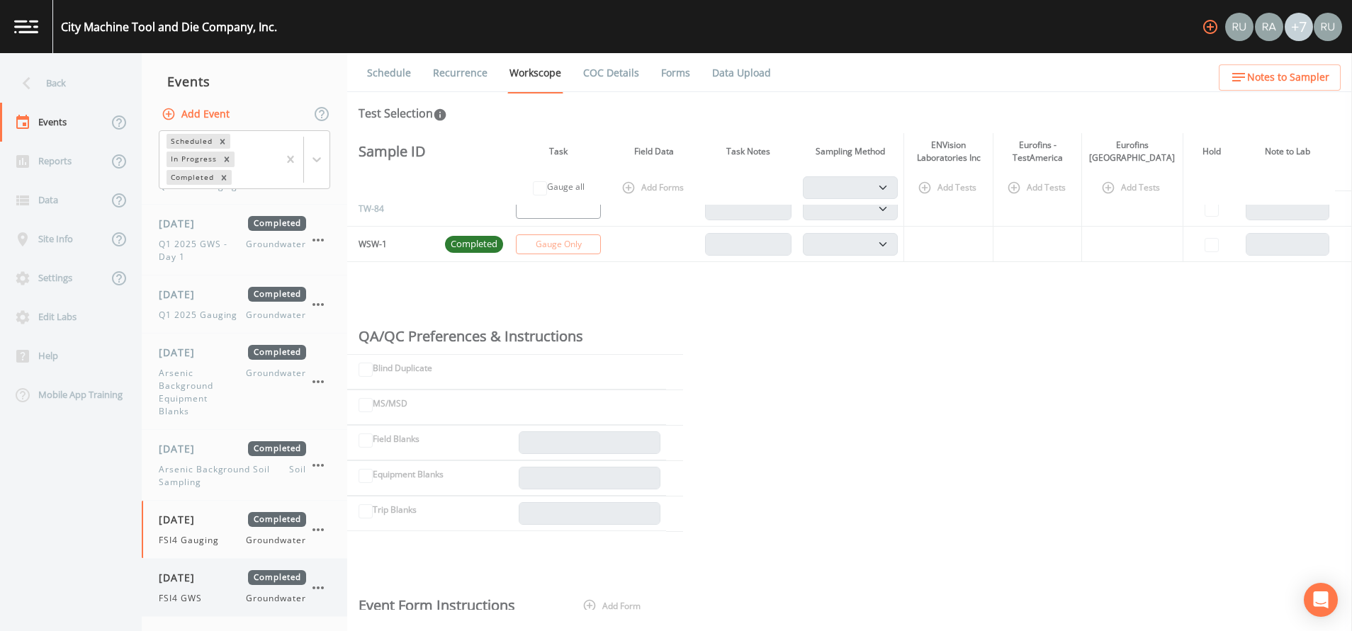
select select "8f73c07e-b18b-49c2-8ec4-dbe3c64a89ed"
select select "a4ba402e-b20d-484a-b9d8-ae6e3cf3ff40"
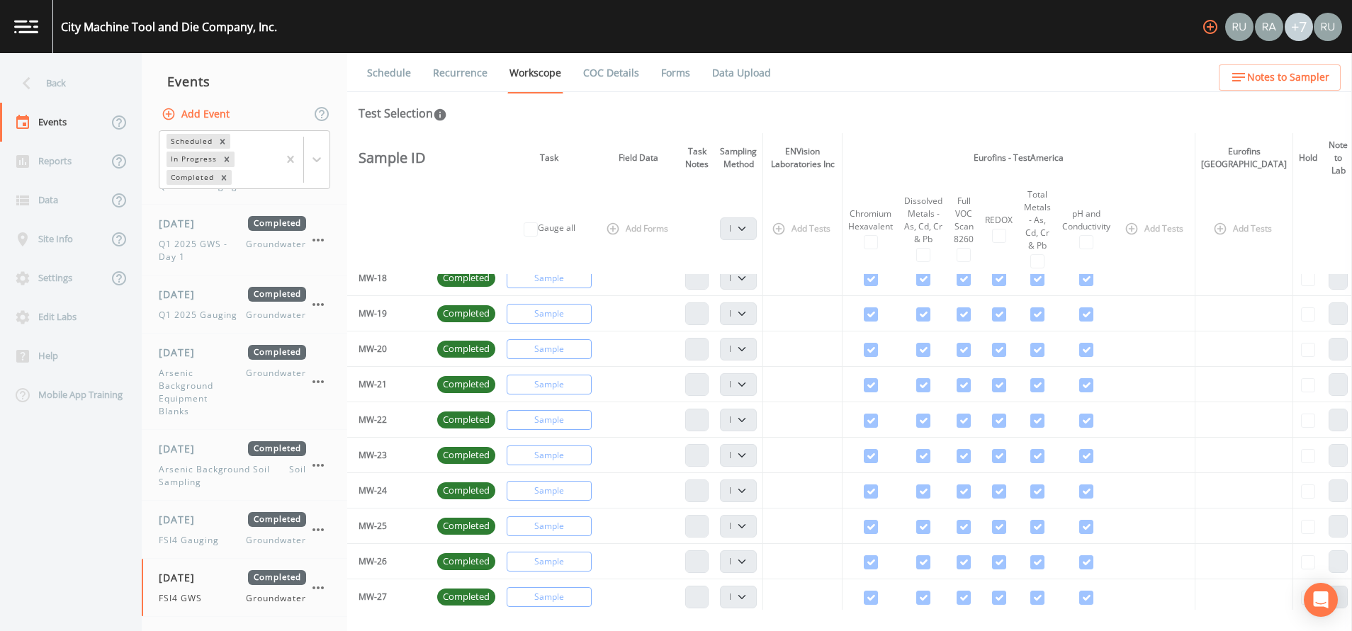
scroll to position [744, 0]
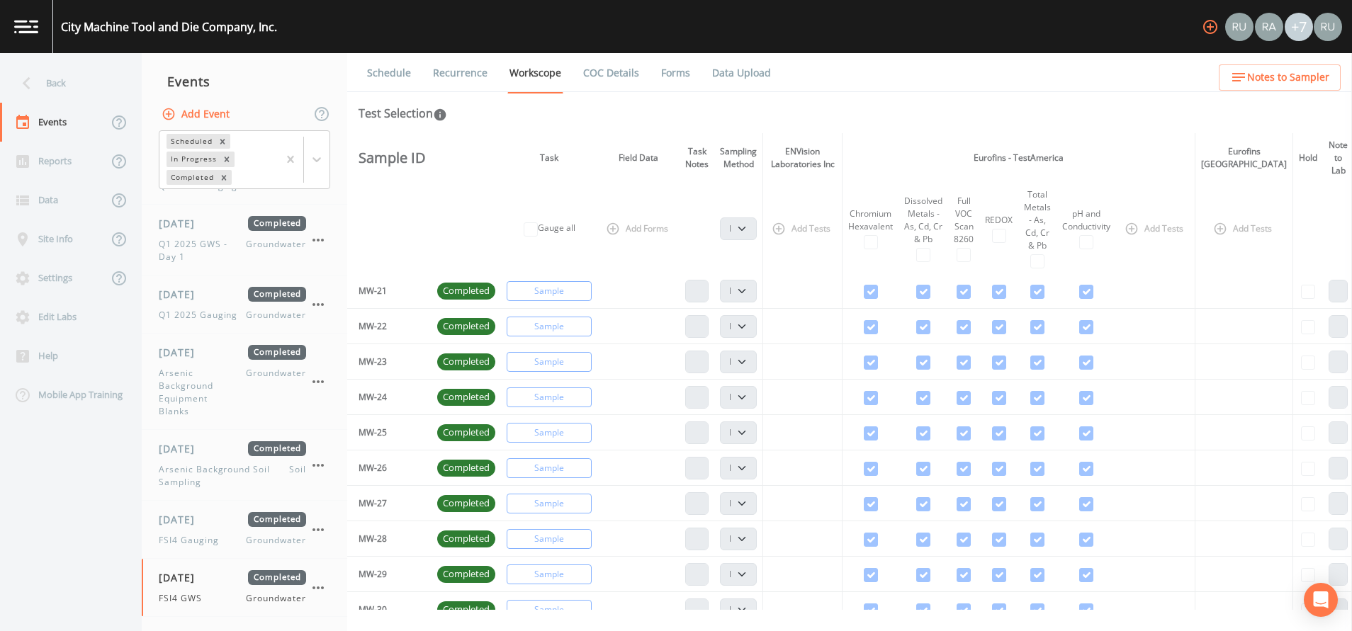
click at [670, 69] on link "Forms" at bounding box center [675, 73] width 33 height 40
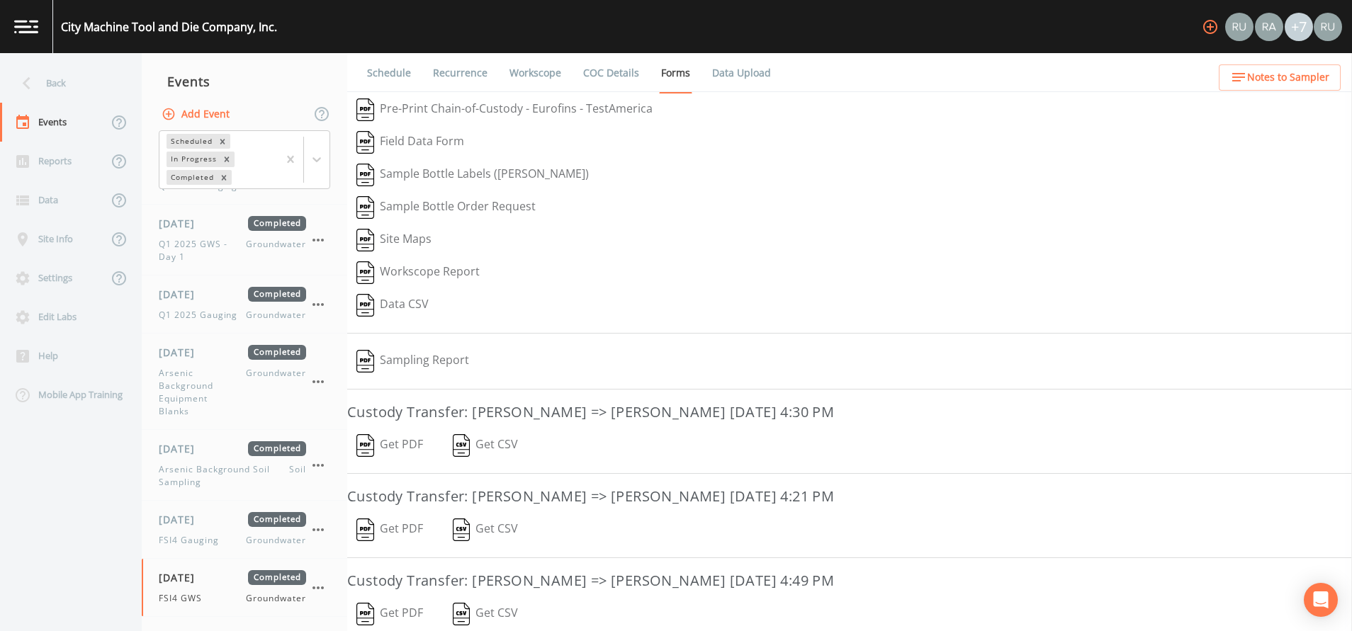
click at [430, 354] on button "Sampling Report" at bounding box center [412, 361] width 131 height 33
click at [59, 157] on div "Reports" at bounding box center [54, 161] width 108 height 39
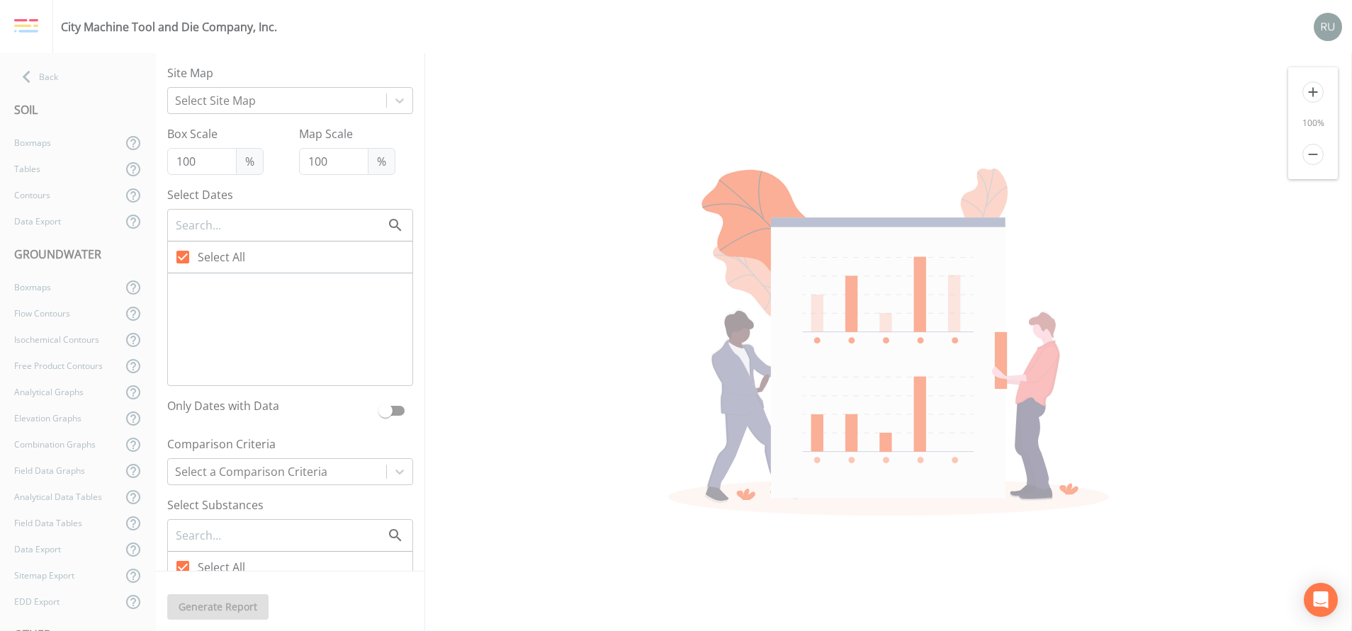
checkbox input "false"
click at [41, 75] on div "Back" at bounding box center [71, 77] width 142 height 26
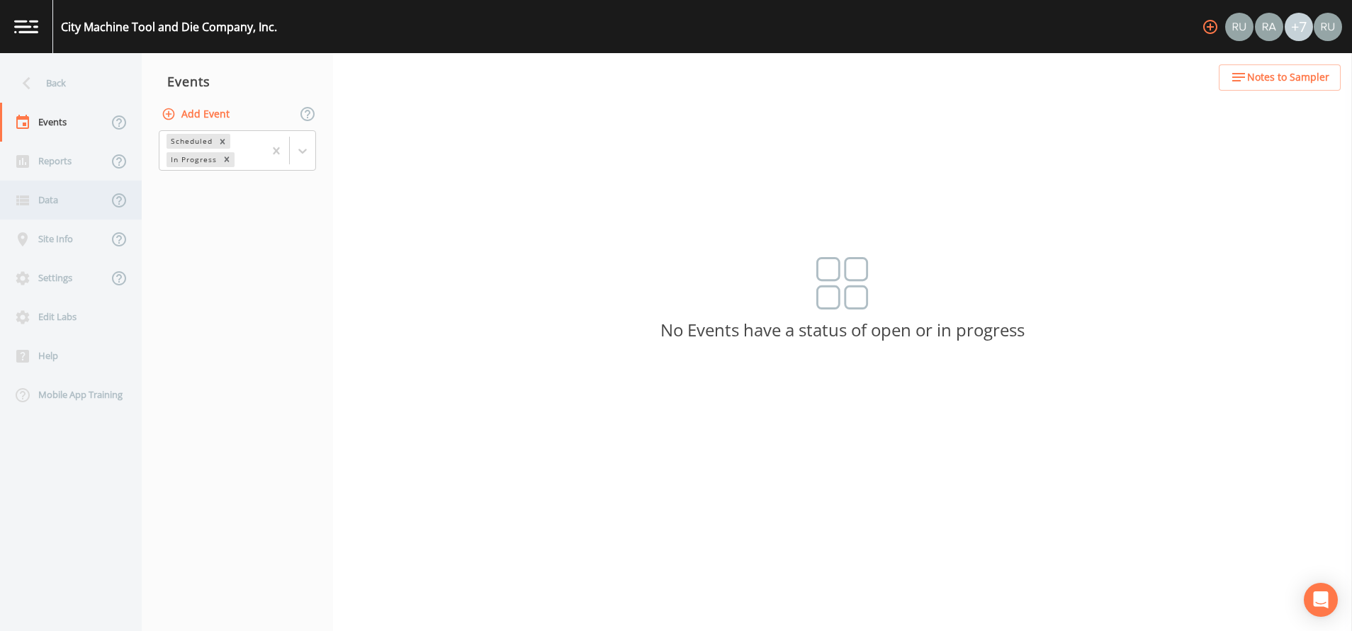
click at [59, 206] on div "Data" at bounding box center [54, 200] width 108 height 39
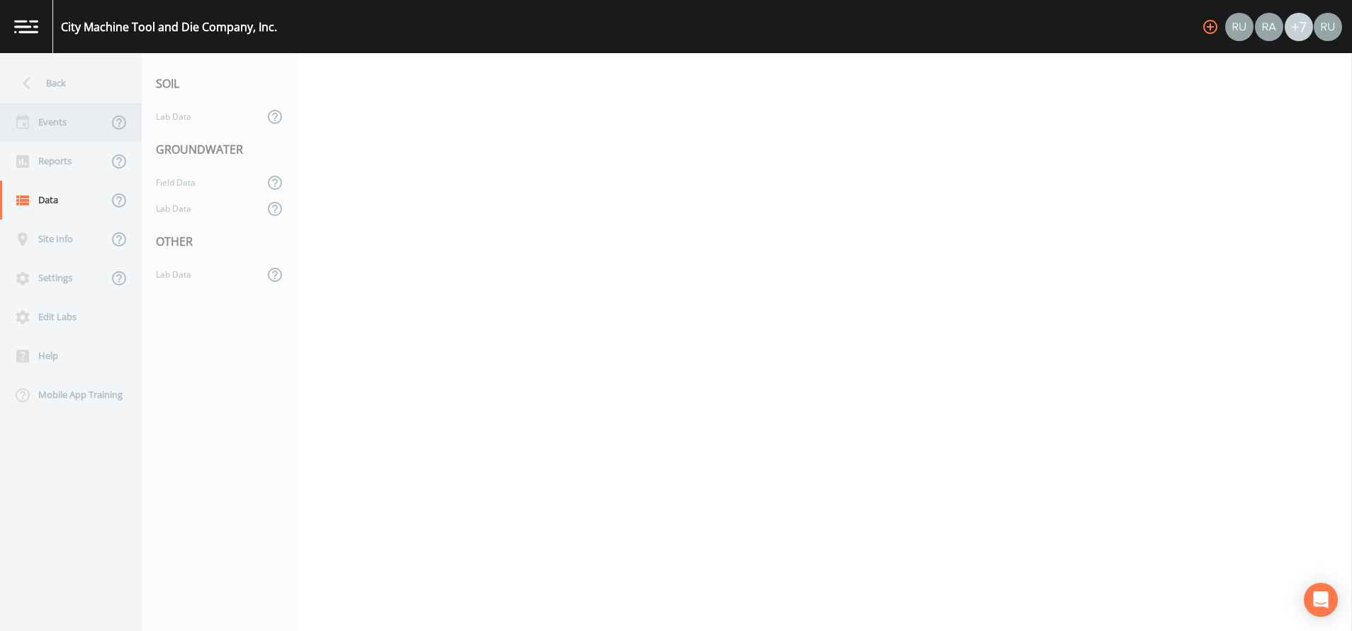
click at [56, 124] on div "Events" at bounding box center [54, 122] width 108 height 39
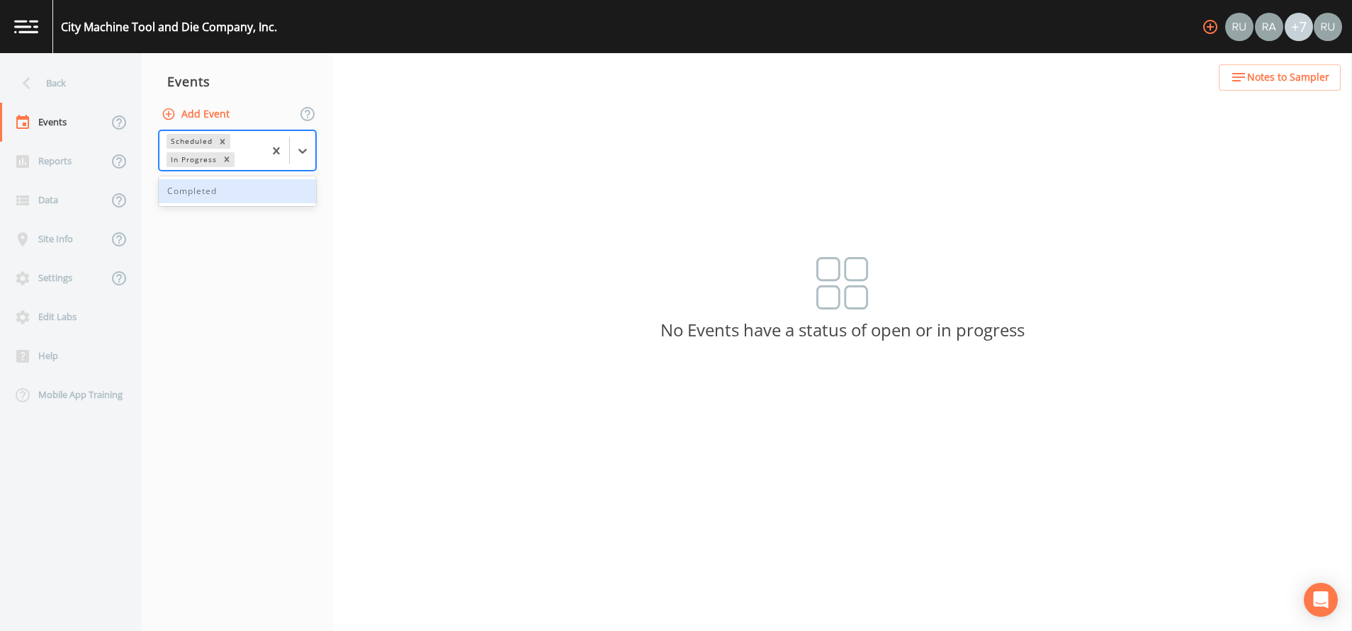
drag, startPoint x: 302, startPoint y: 152, endPoint x: 293, endPoint y: 226, distance: 74.3
click at [302, 152] on icon at bounding box center [302, 151] width 9 height 5
click at [218, 190] on div "Completed" at bounding box center [237, 191] width 157 height 24
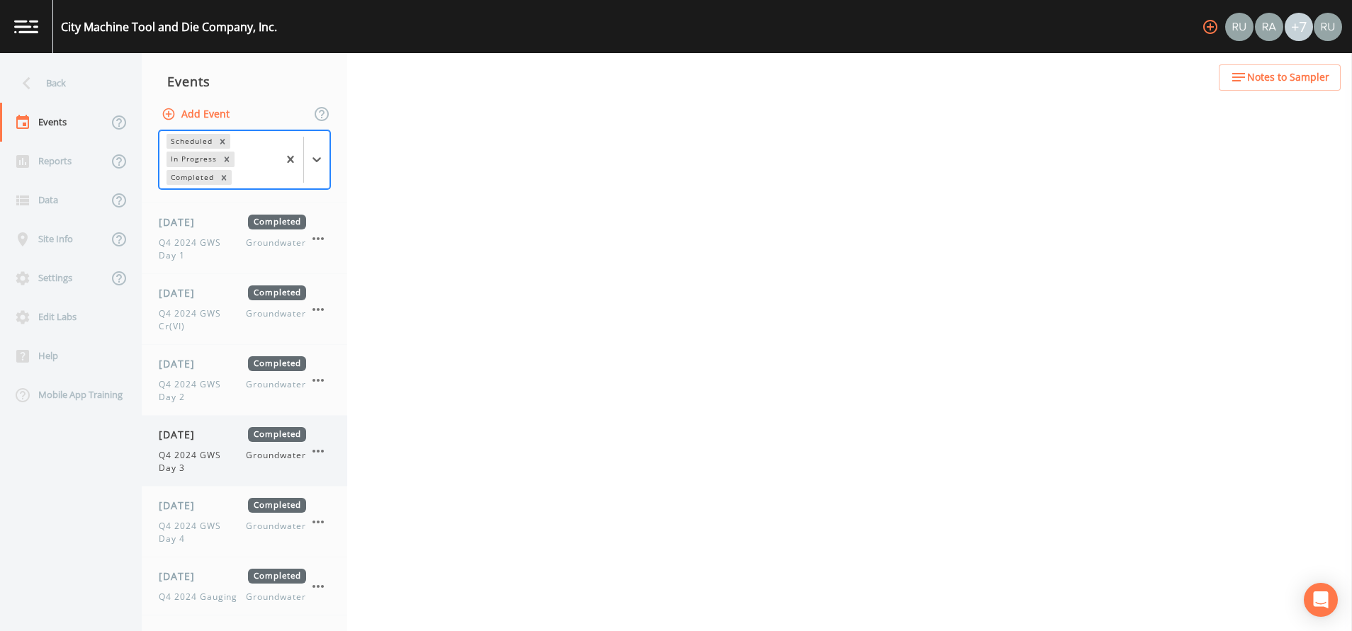
scroll to position [750, 0]
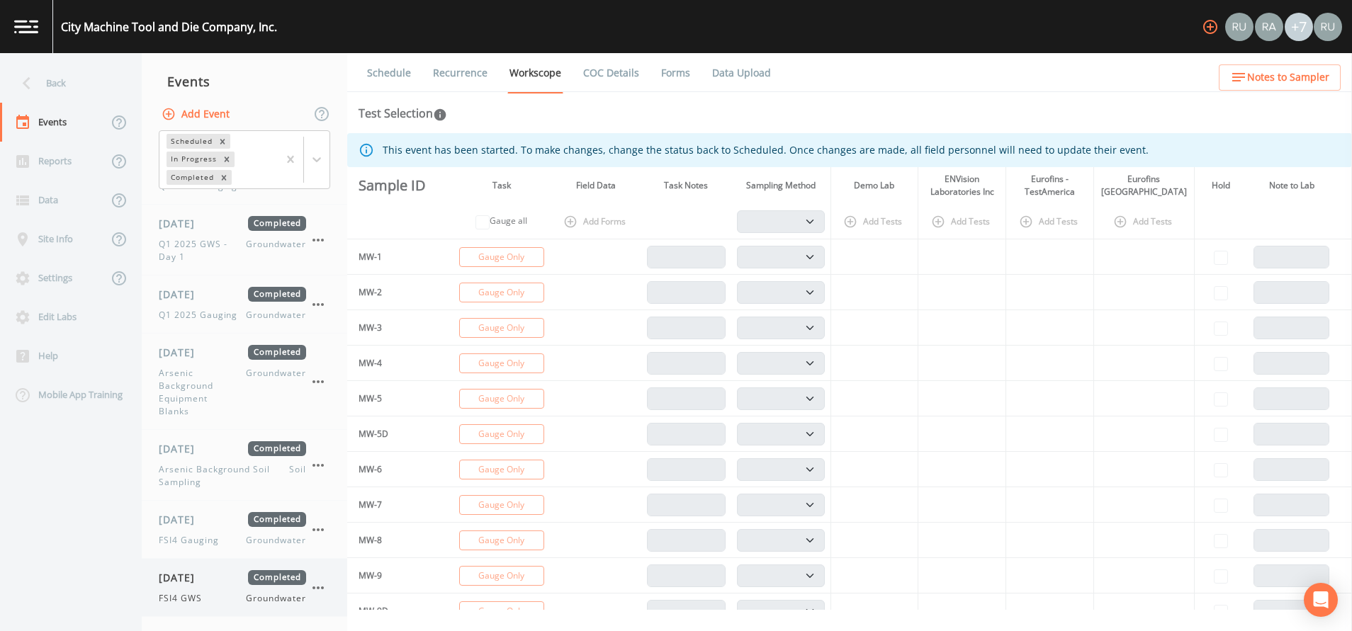
click at [198, 597] on span "FSI4 GWS" at bounding box center [185, 598] width 52 height 13
select select "4f082be6-97a7-4f70-a81f-c26a4e896ad7"
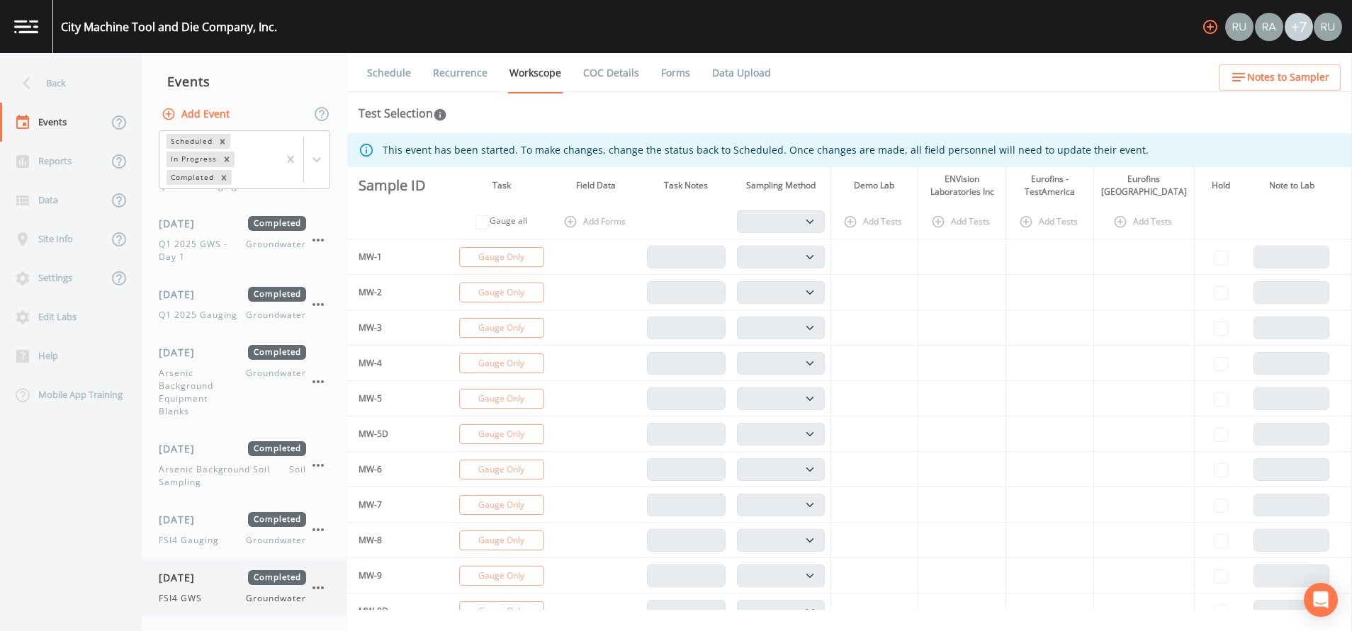
select select "4f082be6-97a7-4f70-a81f-c26a4e896ad7"
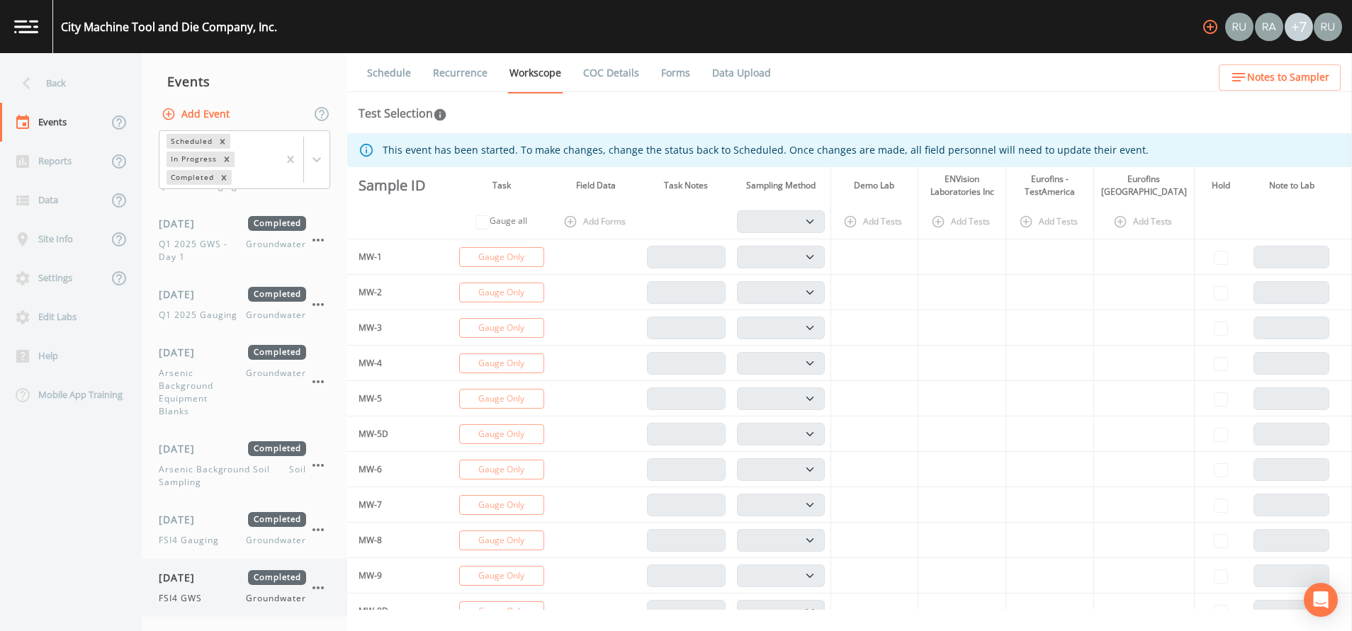
select select "4f082be6-97a7-4f70-a81f-c26a4e896ad7"
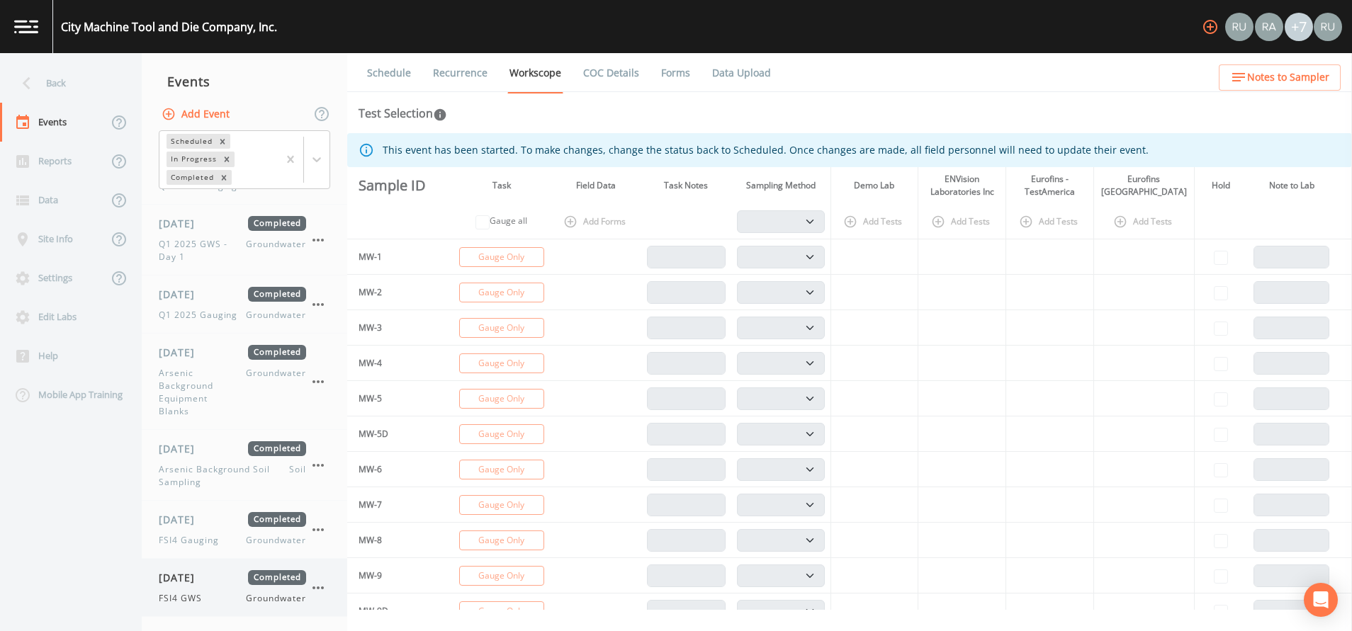
select select "4f082be6-97a7-4f70-a81f-c26a4e896ad7"
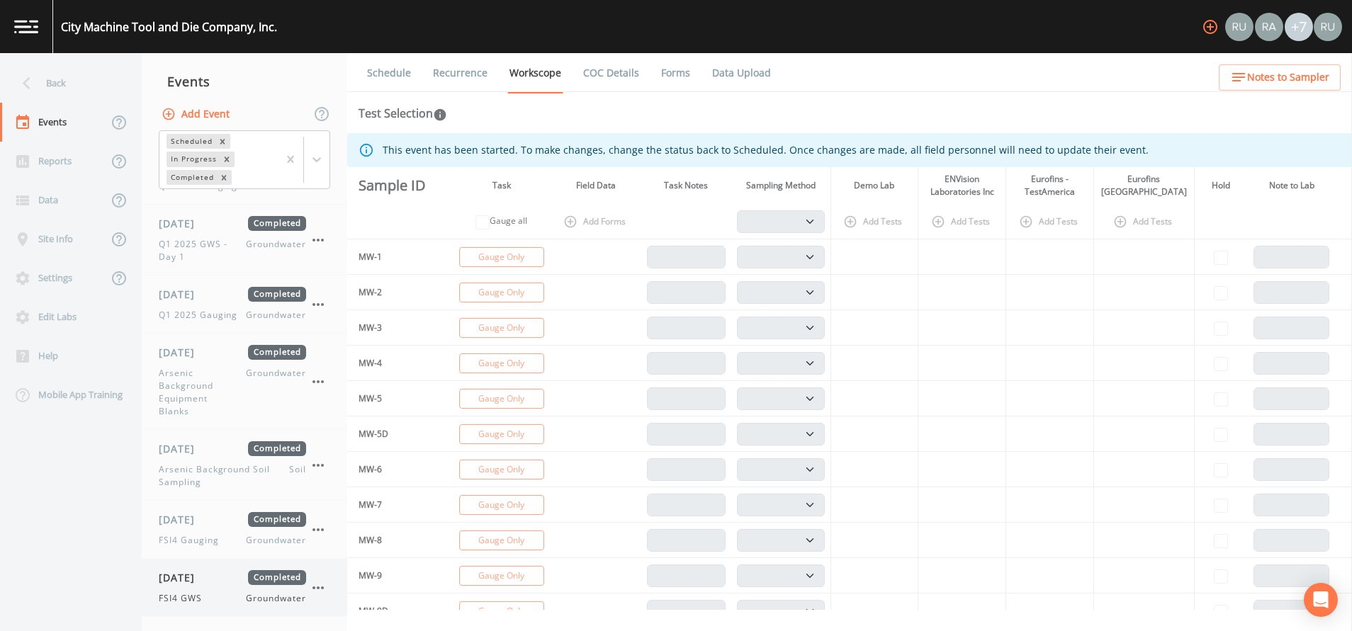
select select "4f082be6-97a7-4f70-a81f-c26a4e896ad7"
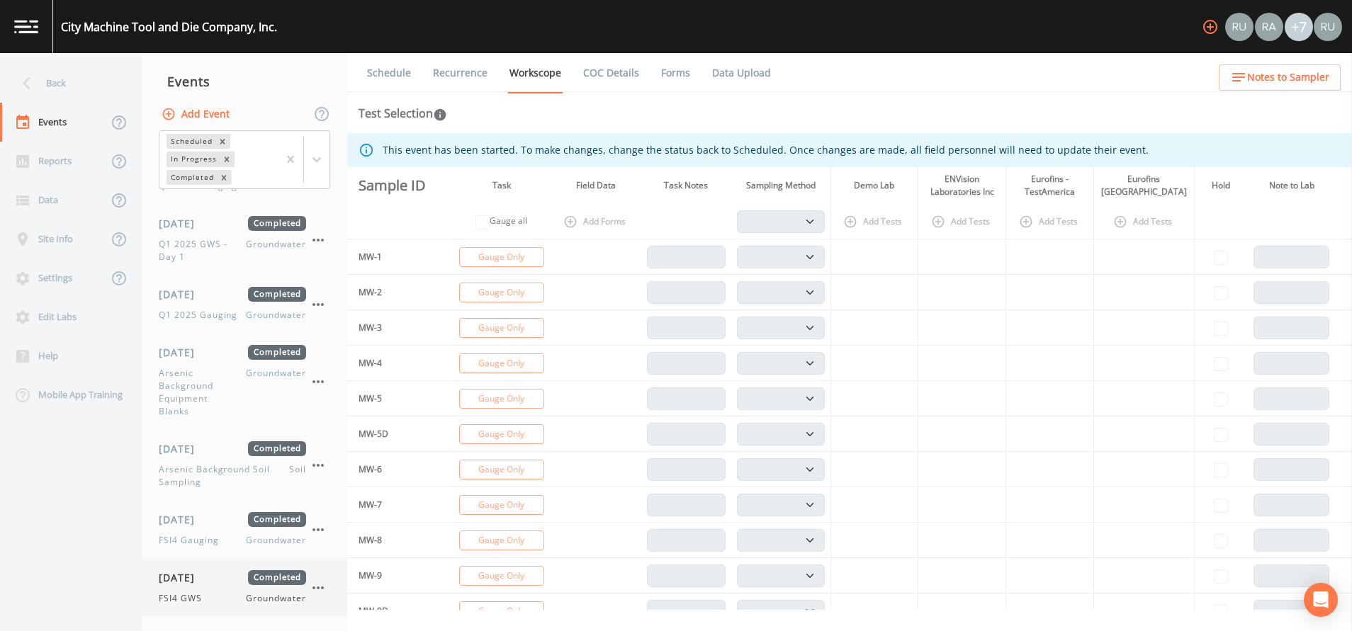
select select "4f082be6-97a7-4f70-a81f-c26a4e896ad7"
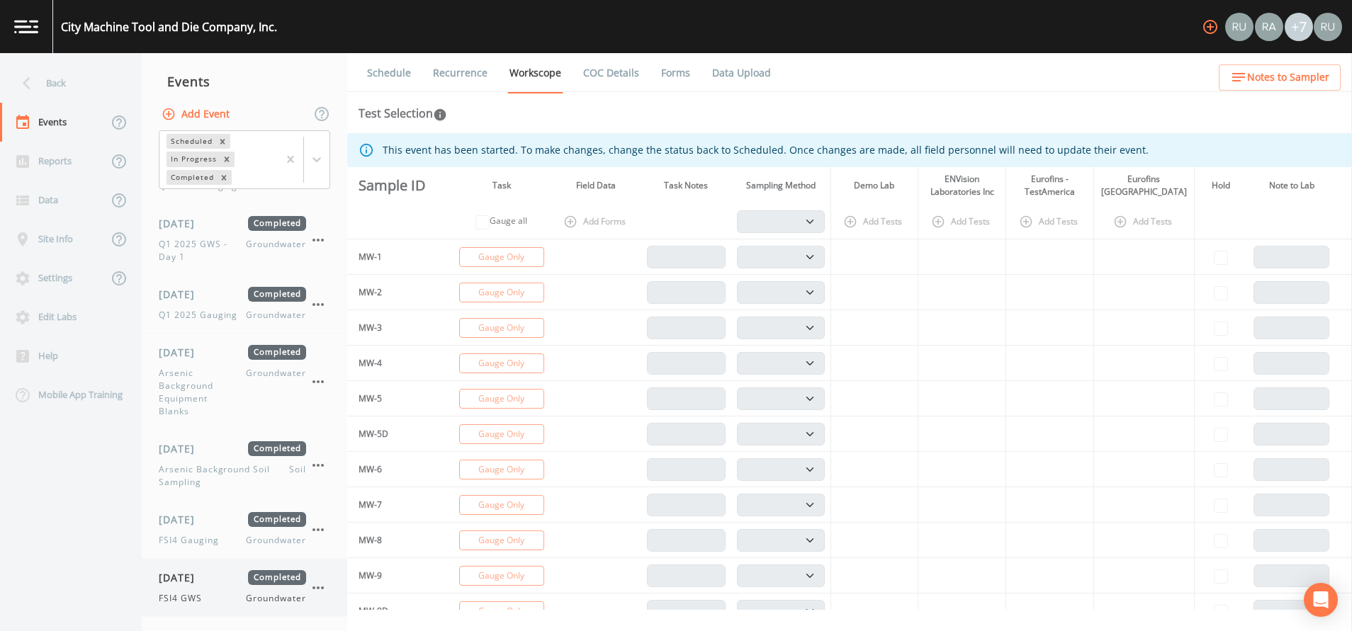
select select "4f082be6-97a7-4f70-a81f-c26a4e896ad7"
select select "7e621af1-c9a6-460a-8a2e-b4f4df2a12c0"
select select "dc5adda3-ec2a-4745-b3e9-ea4e05695e19"
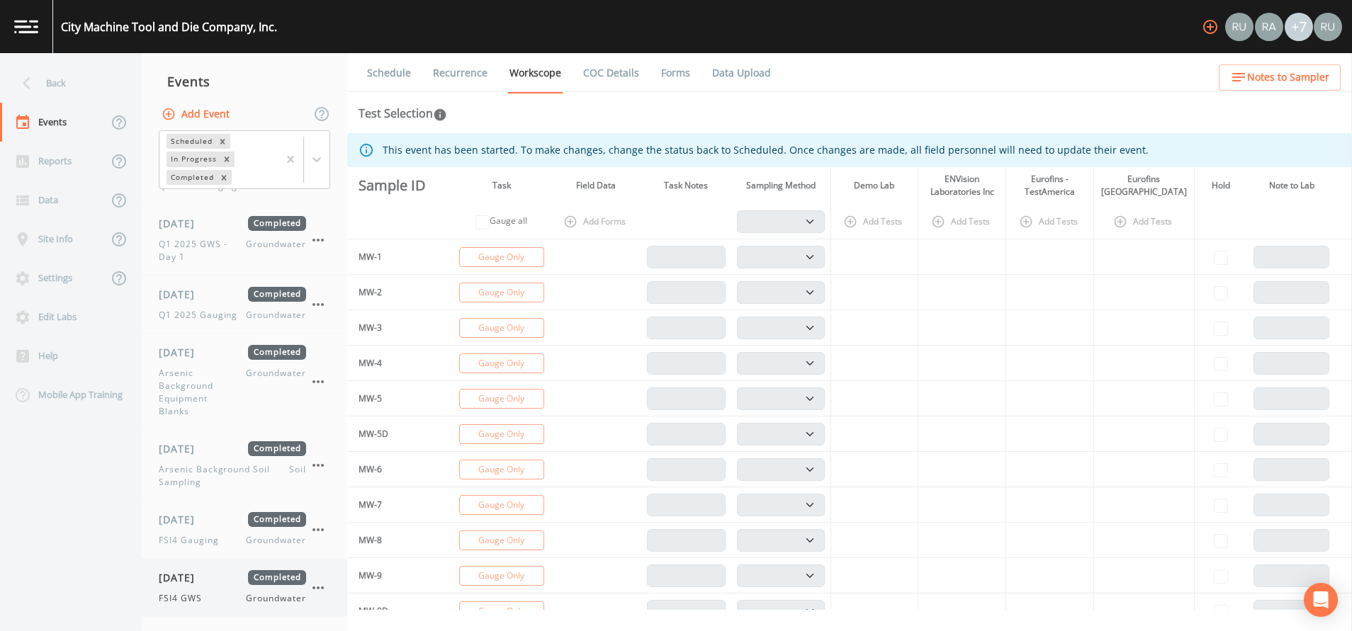
select select "8f73c07e-b18b-49c2-8ec4-dbe3c64a89ed"
select select "a4ba402e-b20d-484a-b9d8-ae6e3cf3ff40"
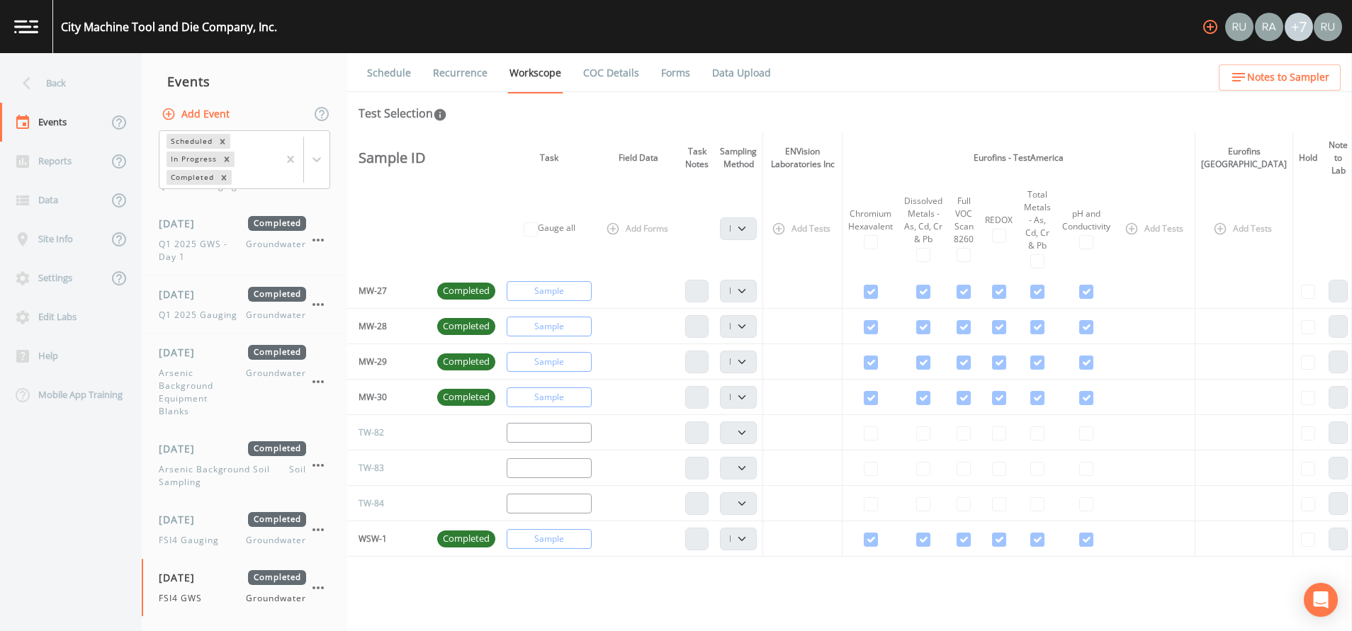
scroll to position [319, 0]
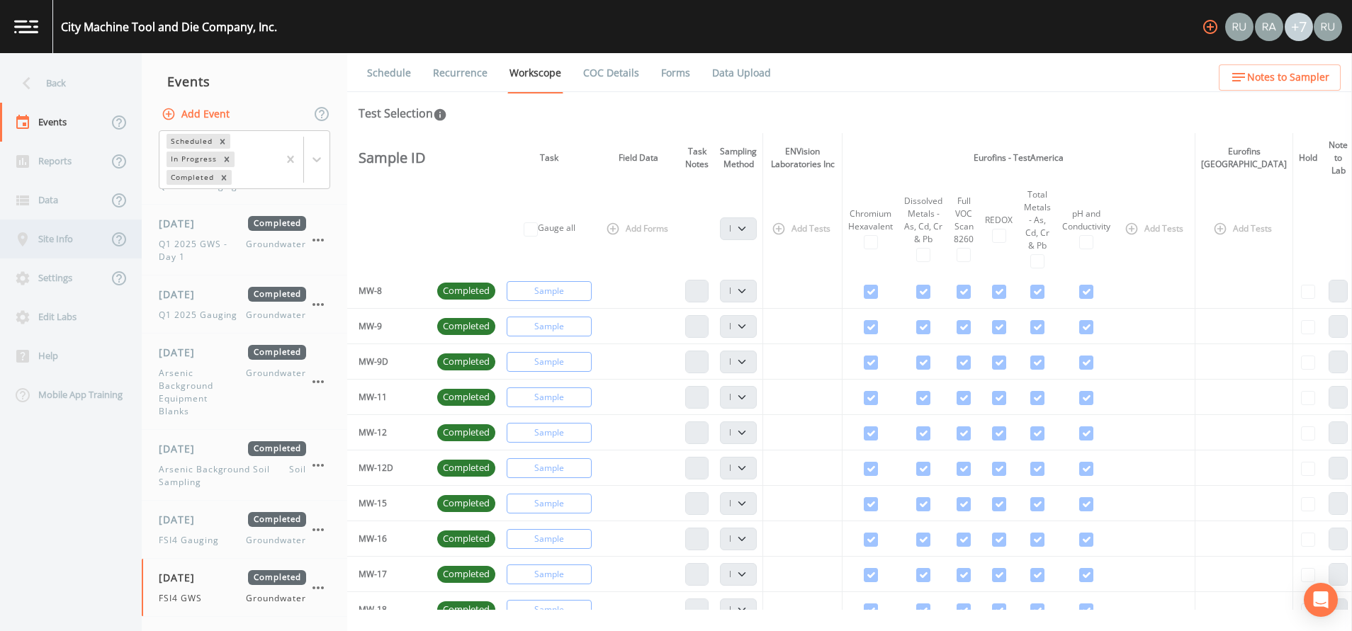
click at [47, 243] on div "Site Info" at bounding box center [54, 239] width 108 height 39
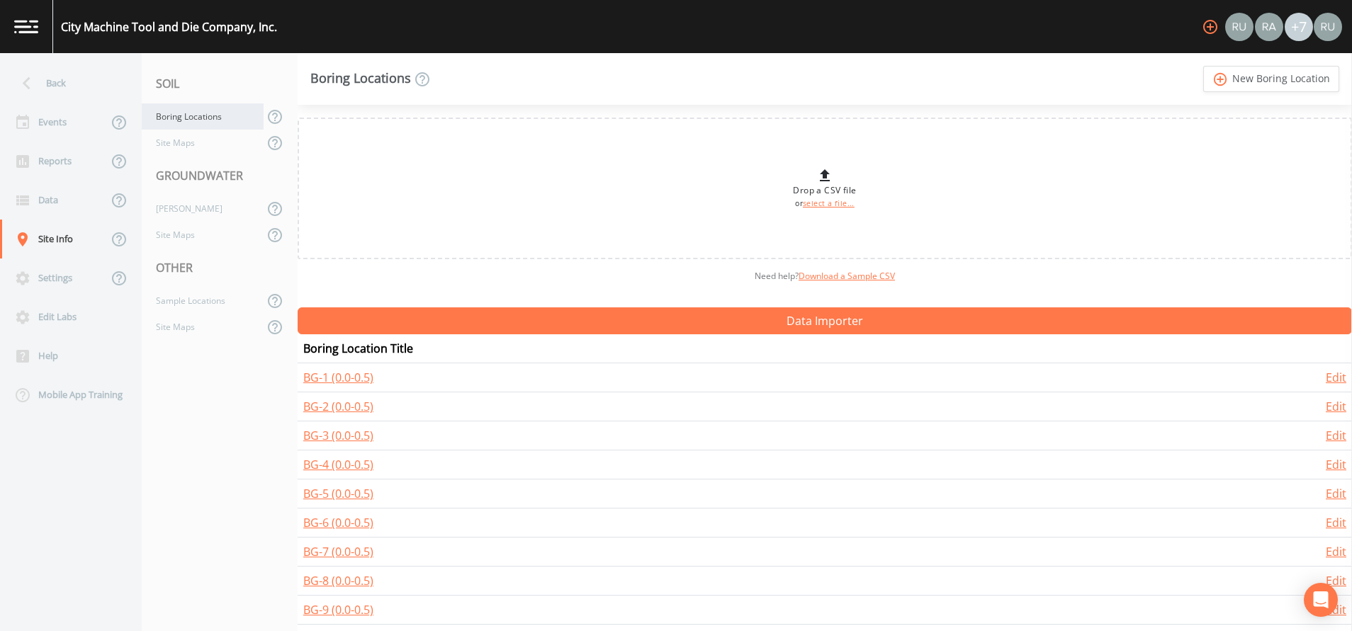
click at [186, 120] on div "Boring Locations" at bounding box center [203, 116] width 122 height 26
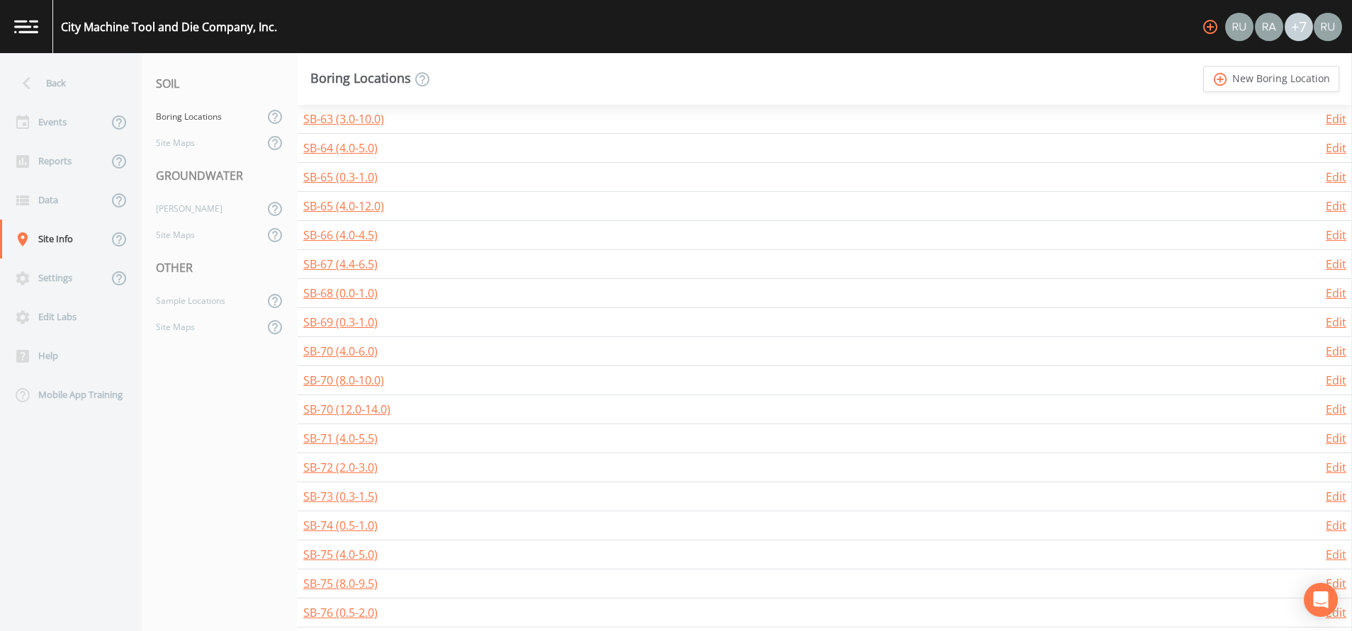
scroll to position [3301, 0]
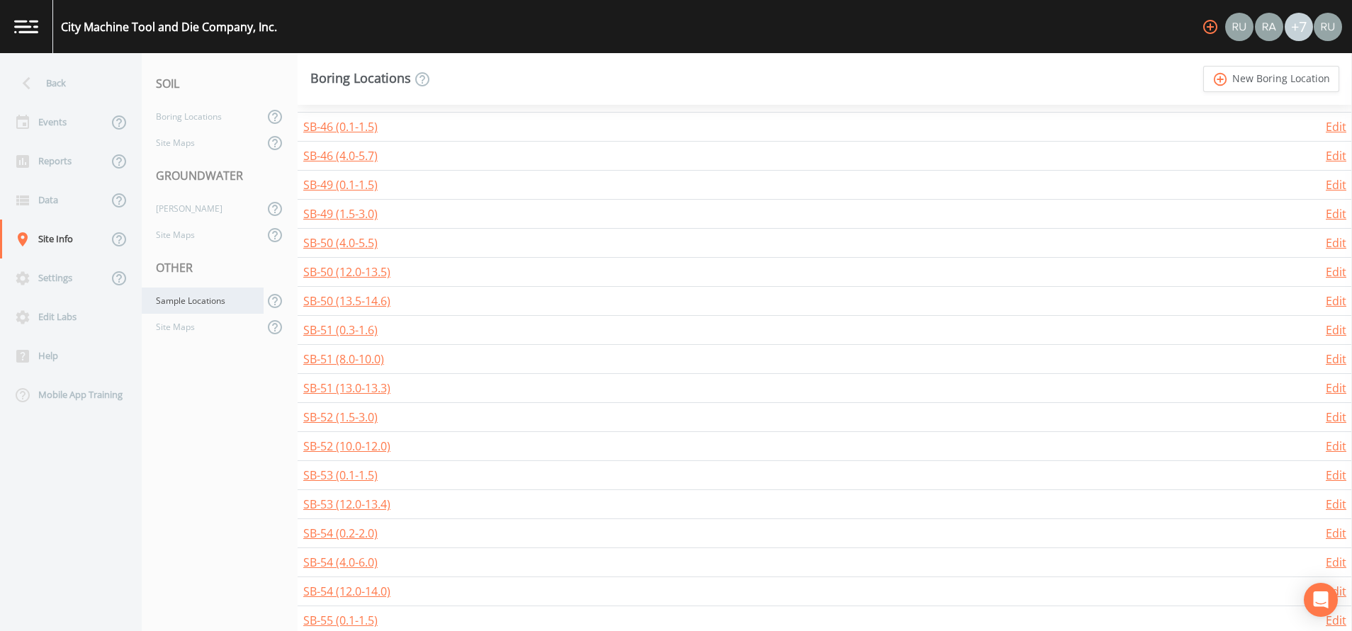
click at [188, 298] on div "Sample Locations" at bounding box center [203, 301] width 122 height 26
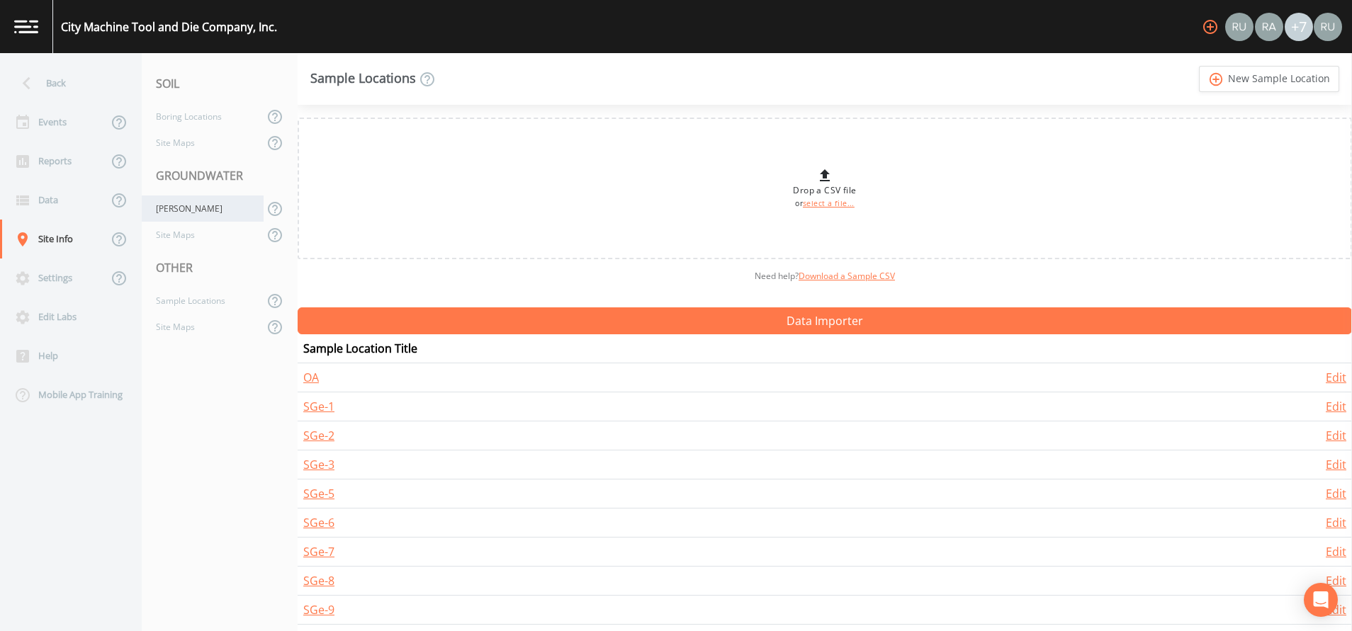
click at [157, 208] on div "[PERSON_NAME]" at bounding box center [203, 209] width 122 height 26
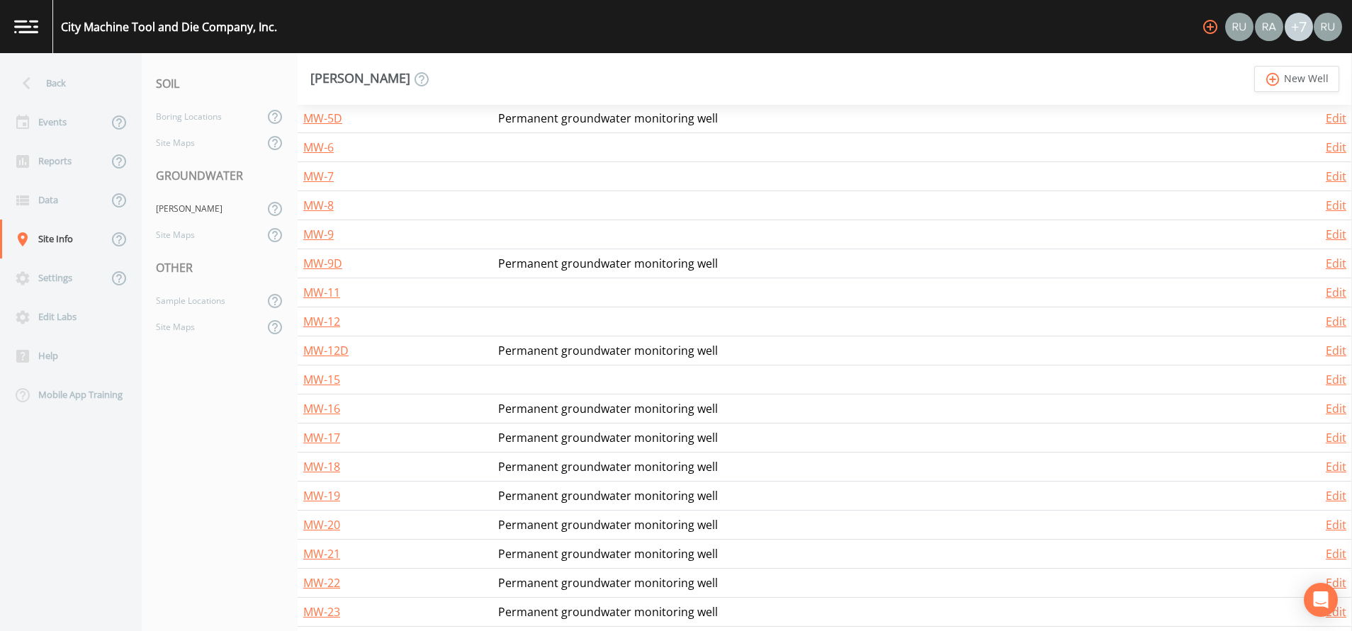
scroll to position [731, 0]
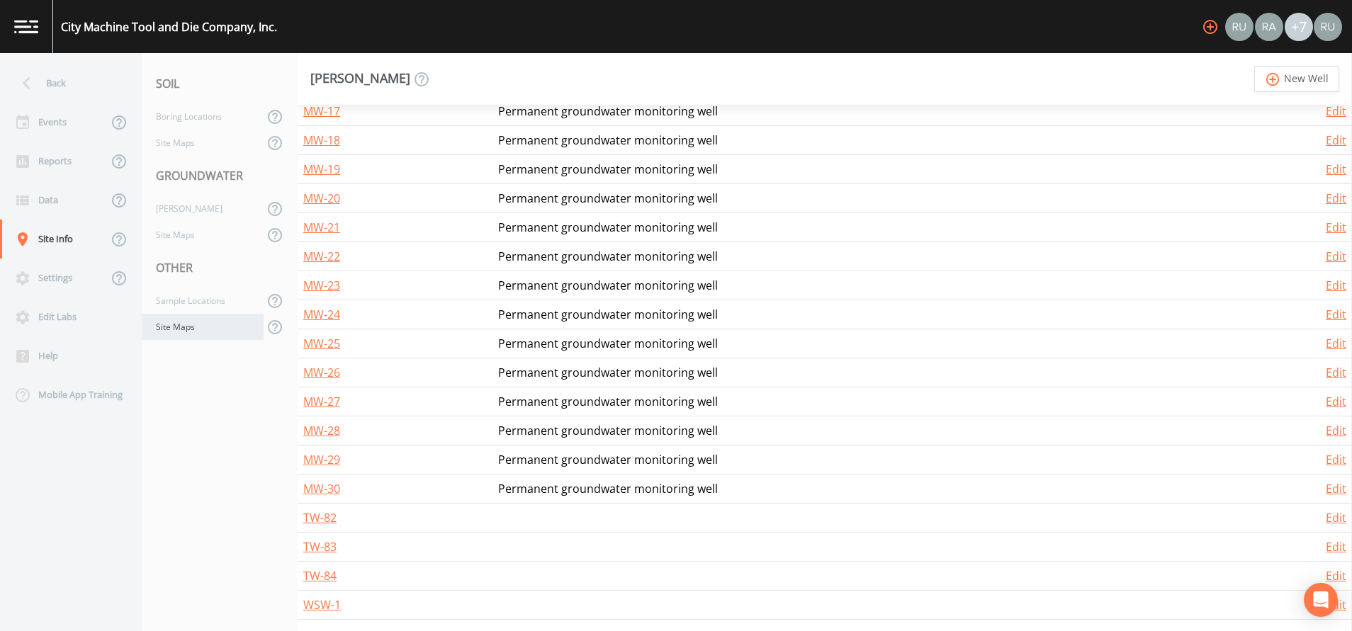
click at [179, 332] on div "Site Maps" at bounding box center [203, 327] width 122 height 26
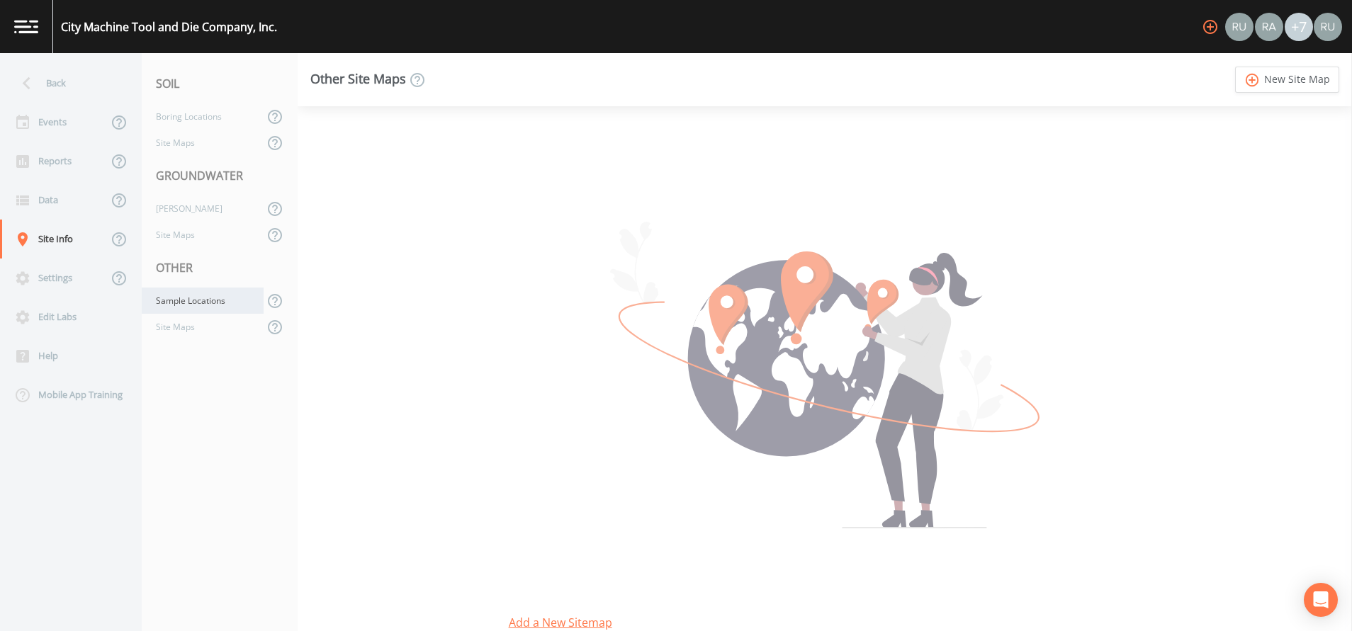
click at [194, 304] on div "Sample Locations" at bounding box center [203, 301] width 122 height 26
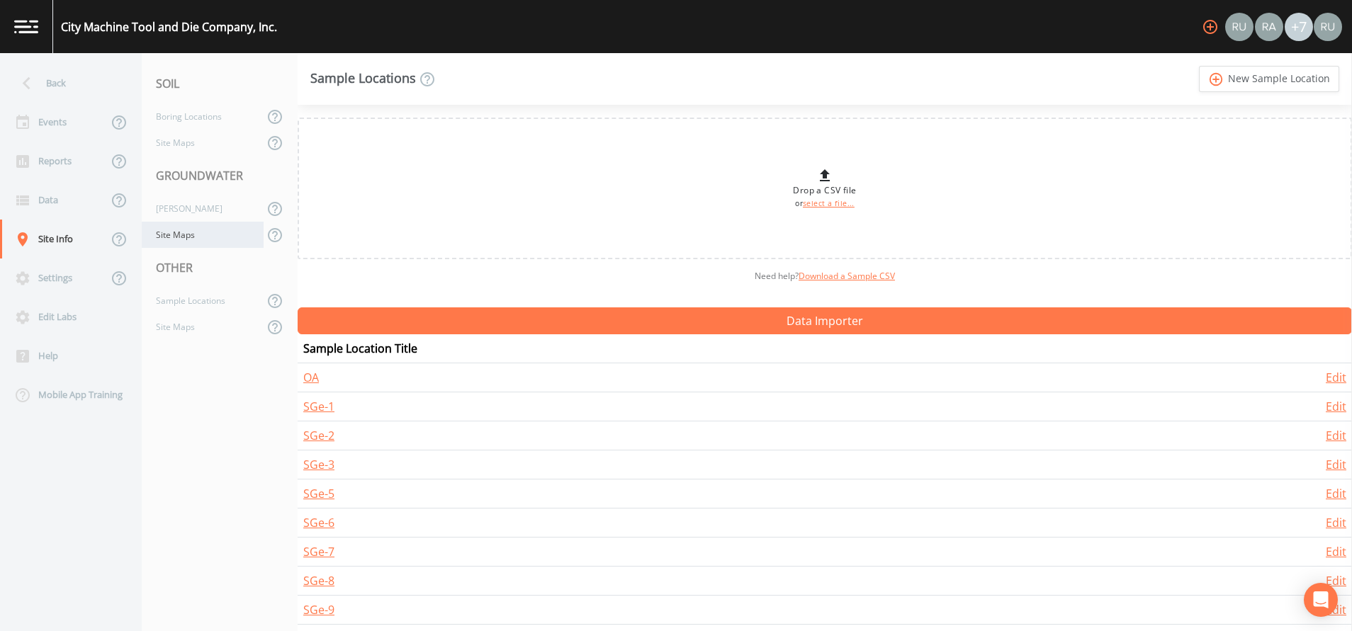
click at [188, 239] on div "Site Maps" at bounding box center [203, 235] width 122 height 26
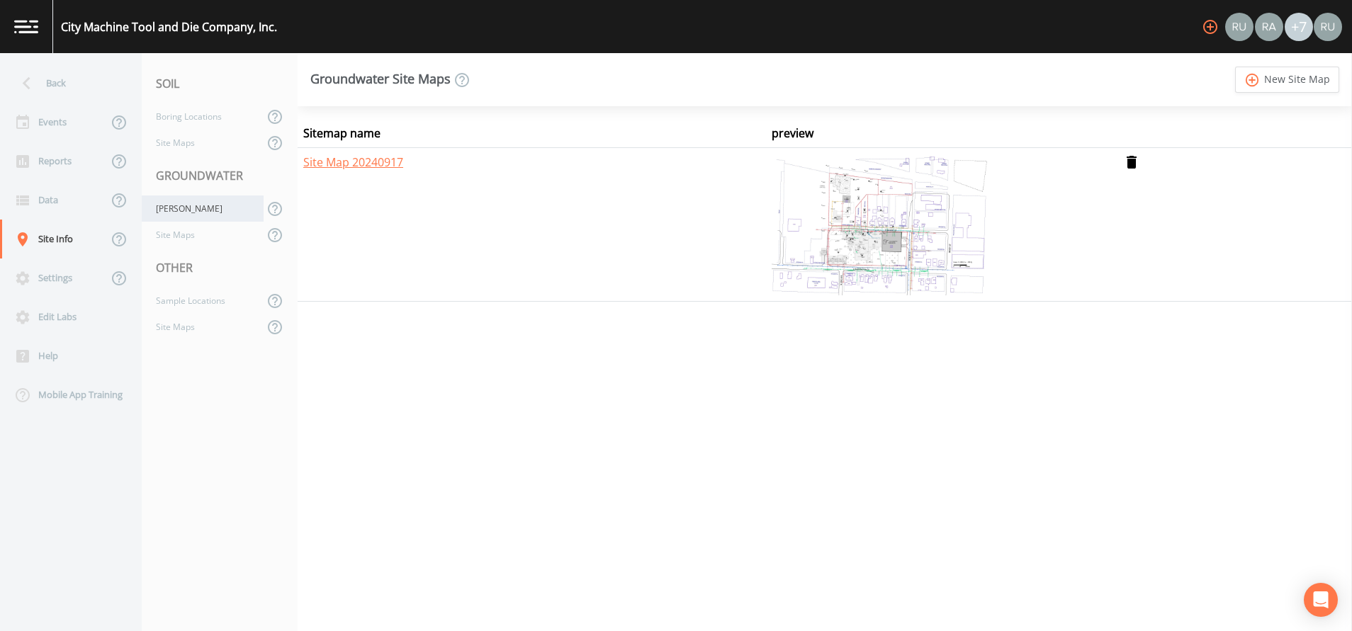
click at [181, 211] on div "[PERSON_NAME]" at bounding box center [203, 209] width 122 height 26
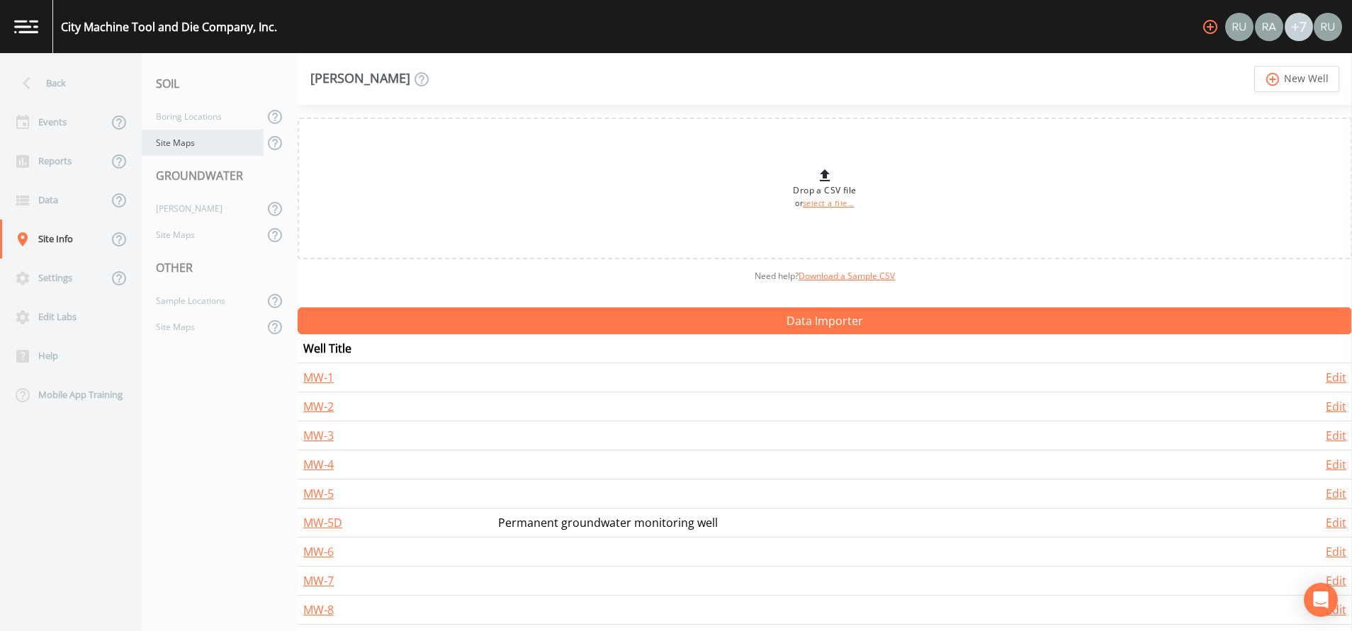
click at [211, 147] on div "Site Maps" at bounding box center [203, 143] width 122 height 26
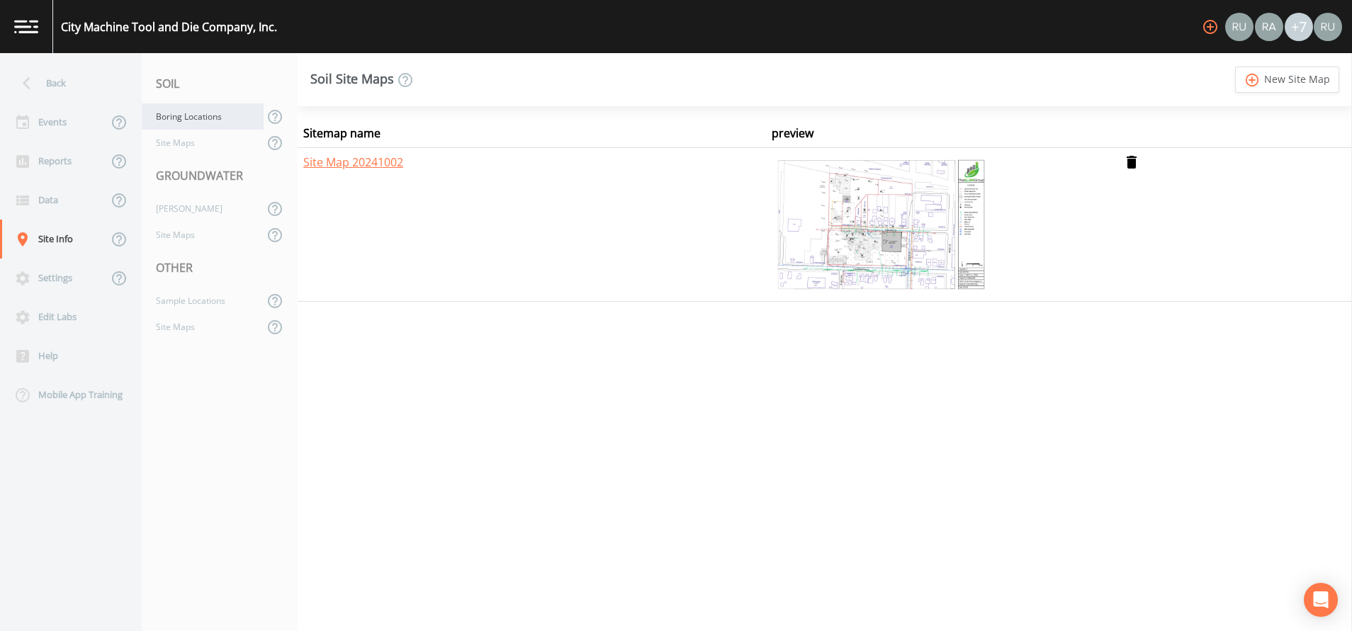
click at [210, 116] on div "Boring Locations" at bounding box center [203, 116] width 122 height 26
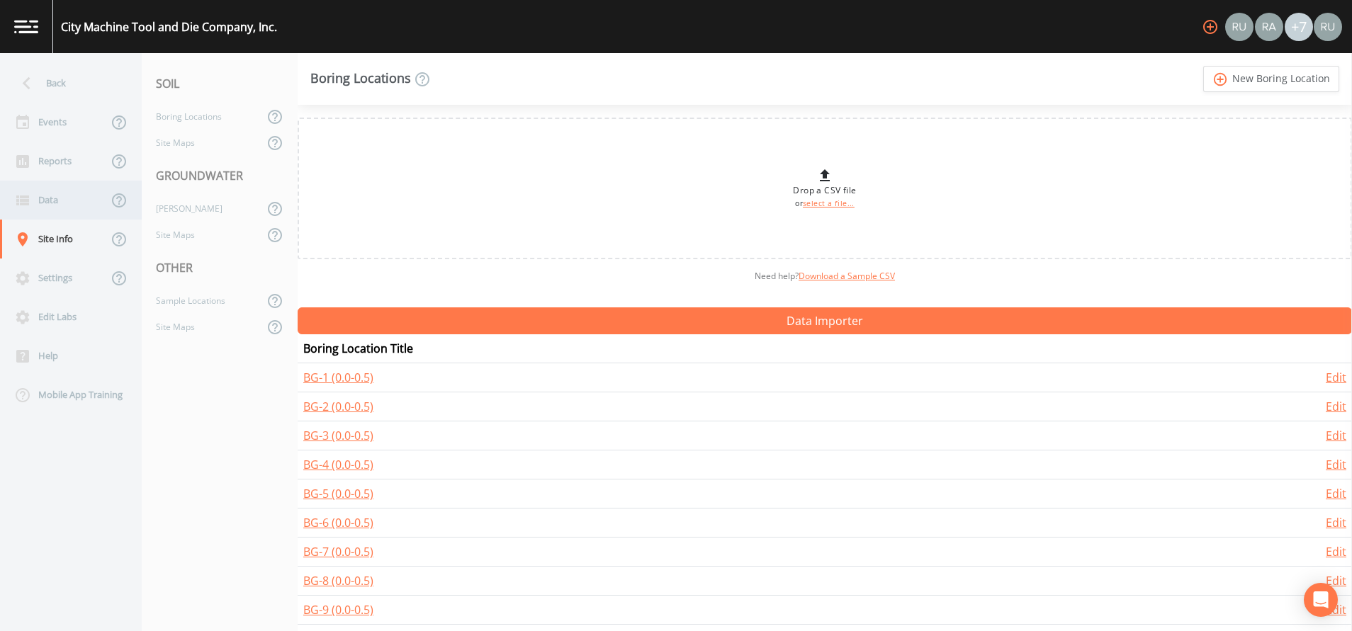
click at [29, 196] on icon at bounding box center [22, 201] width 13 height 10
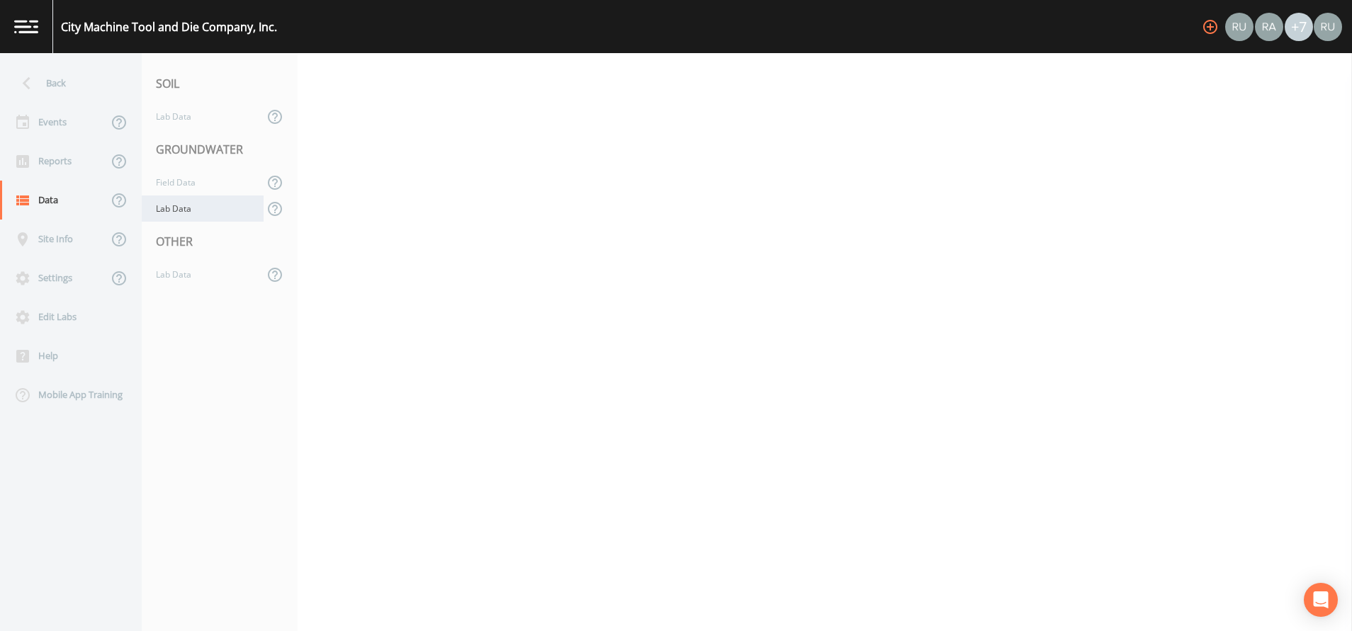
click at [186, 206] on div "Lab Data" at bounding box center [203, 209] width 122 height 26
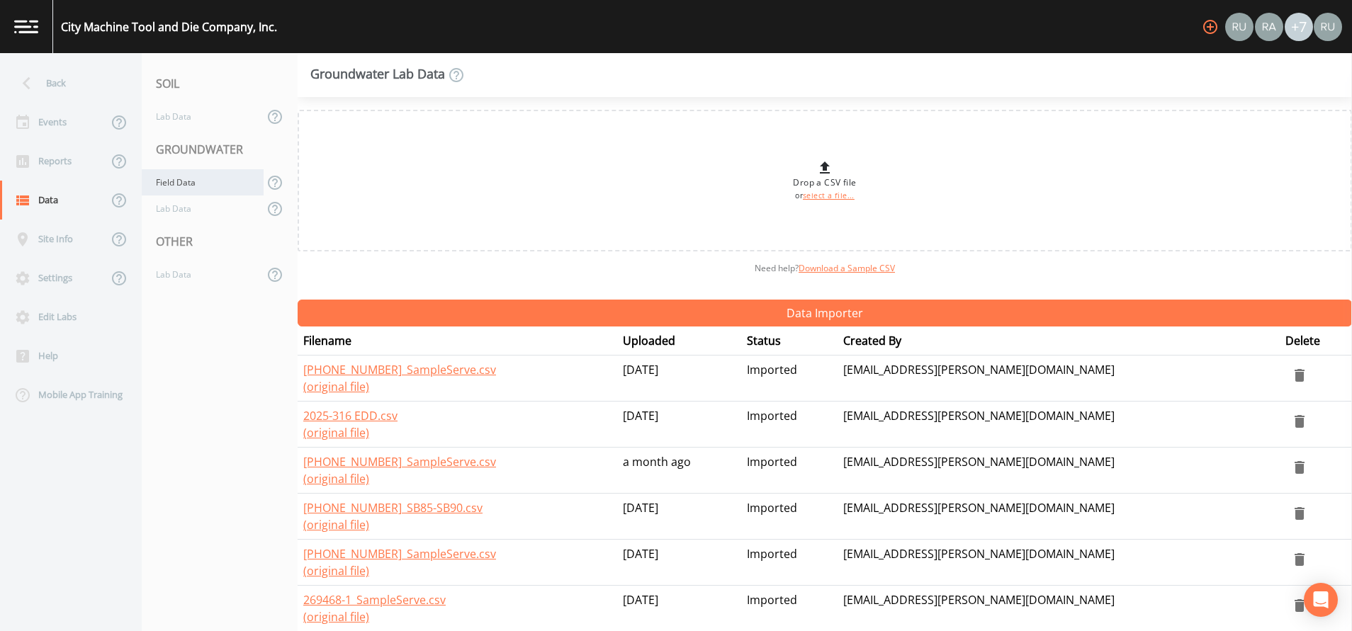
click at [178, 181] on div "Field Data" at bounding box center [203, 182] width 122 height 26
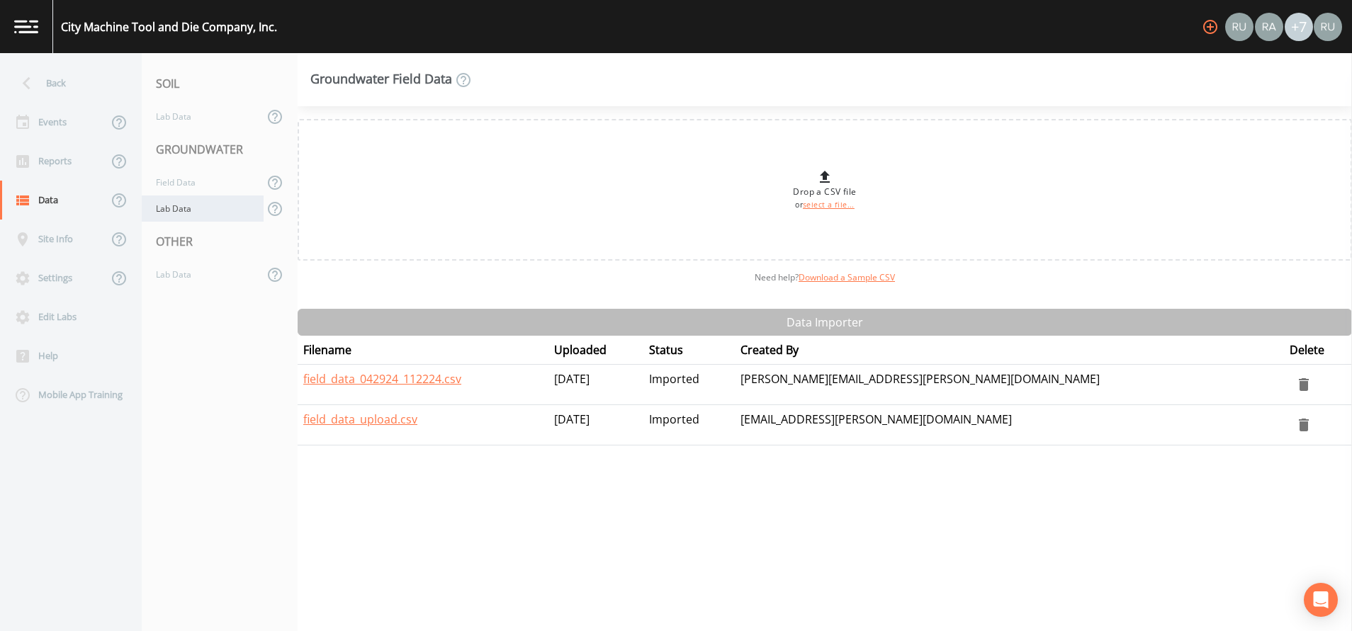
click at [179, 210] on div "Lab Data" at bounding box center [203, 209] width 122 height 26
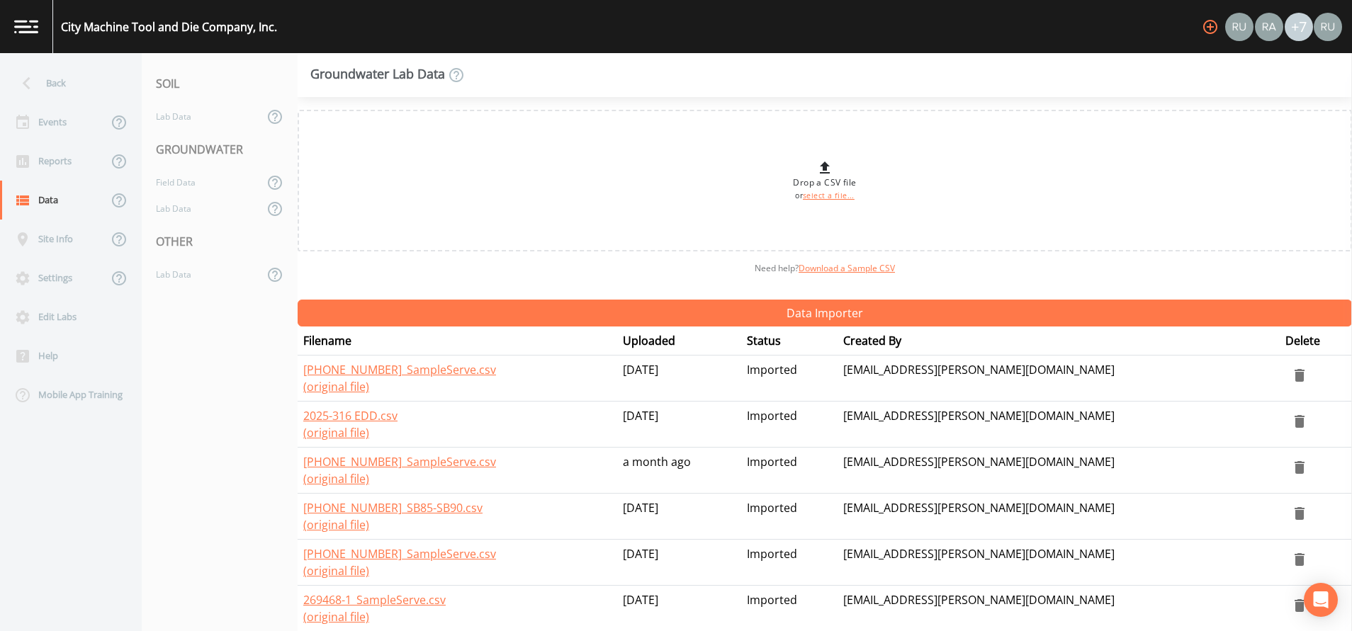
click at [349, 452] on td "[PHONE_NUMBER]_SampleServe.csv (original file)" at bounding box center [458, 470] width 320 height 46
click at [349, 459] on link "[PHONE_NUMBER]_SampleServe.csv" at bounding box center [399, 462] width 193 height 16
click at [357, 413] on link "2025-316 EDD.csv" at bounding box center [350, 416] width 94 height 16
click at [341, 463] on link "[PHONE_NUMBER]_SampleServe.csv" at bounding box center [399, 462] width 193 height 16
click at [408, 368] on link "[PHONE_NUMBER]_SampleServe.csv" at bounding box center [399, 370] width 193 height 16
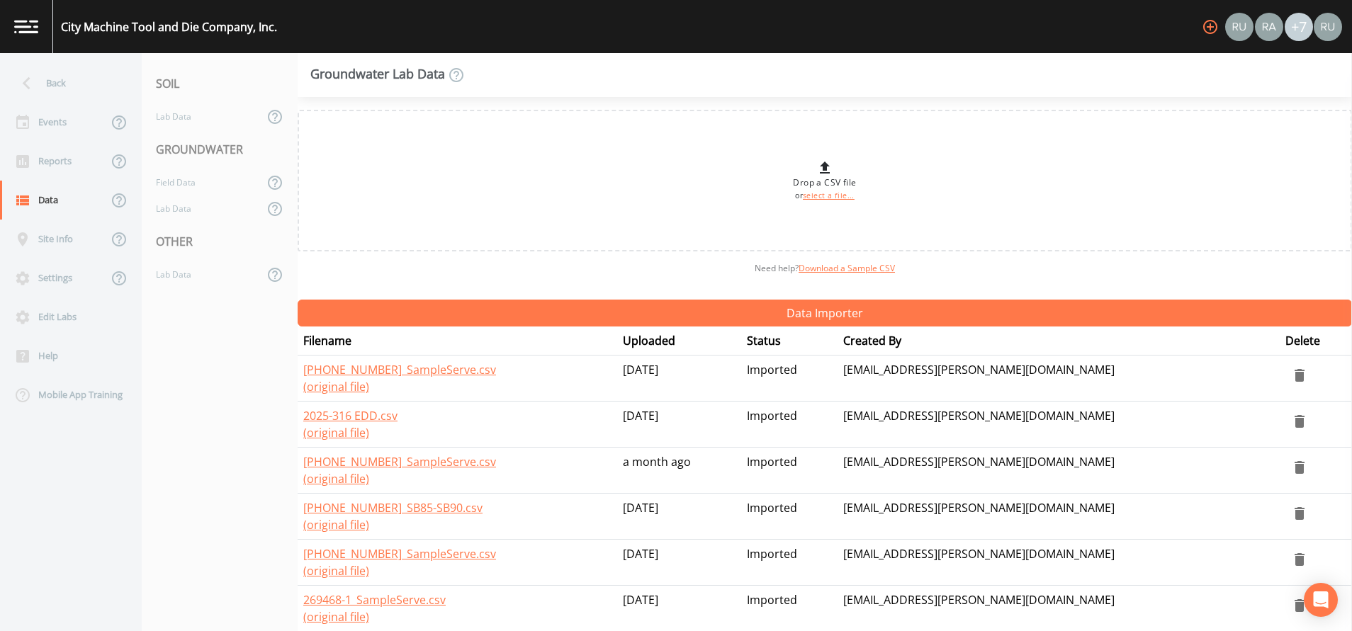
click at [145, 457] on nav "SOIL Lab Data GROUNDWATER Field Data Lab Data OTHER Lab Data" at bounding box center [220, 342] width 156 height 578
click at [337, 386] on link "(original file)" at bounding box center [336, 387] width 66 height 16
click at [349, 371] on link "[PHONE_NUMBER]_SampleServe.csv" at bounding box center [399, 370] width 193 height 16
click at [349, 365] on link "[PHONE_NUMBER]_SampleServe.csv" at bounding box center [399, 370] width 193 height 16
click at [343, 462] on link "[PHONE_NUMBER]_SampleServe.csv" at bounding box center [399, 462] width 193 height 16
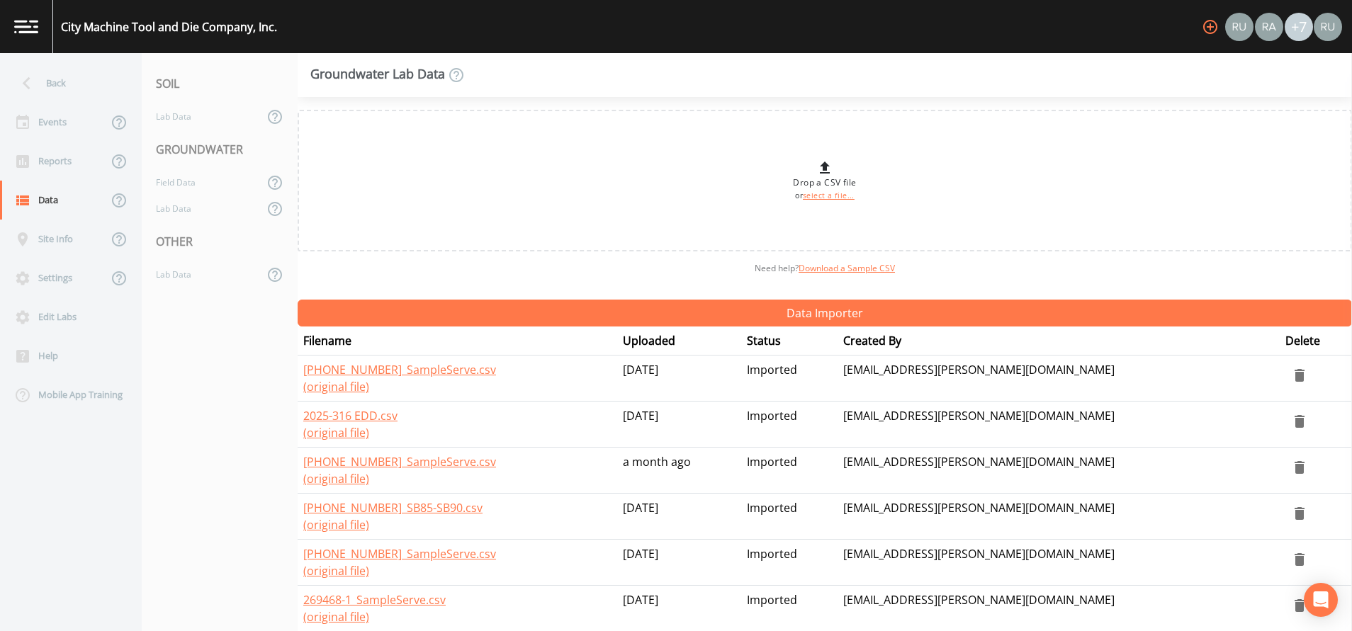
click at [43, 78] on div "Back" at bounding box center [64, 83] width 128 height 39
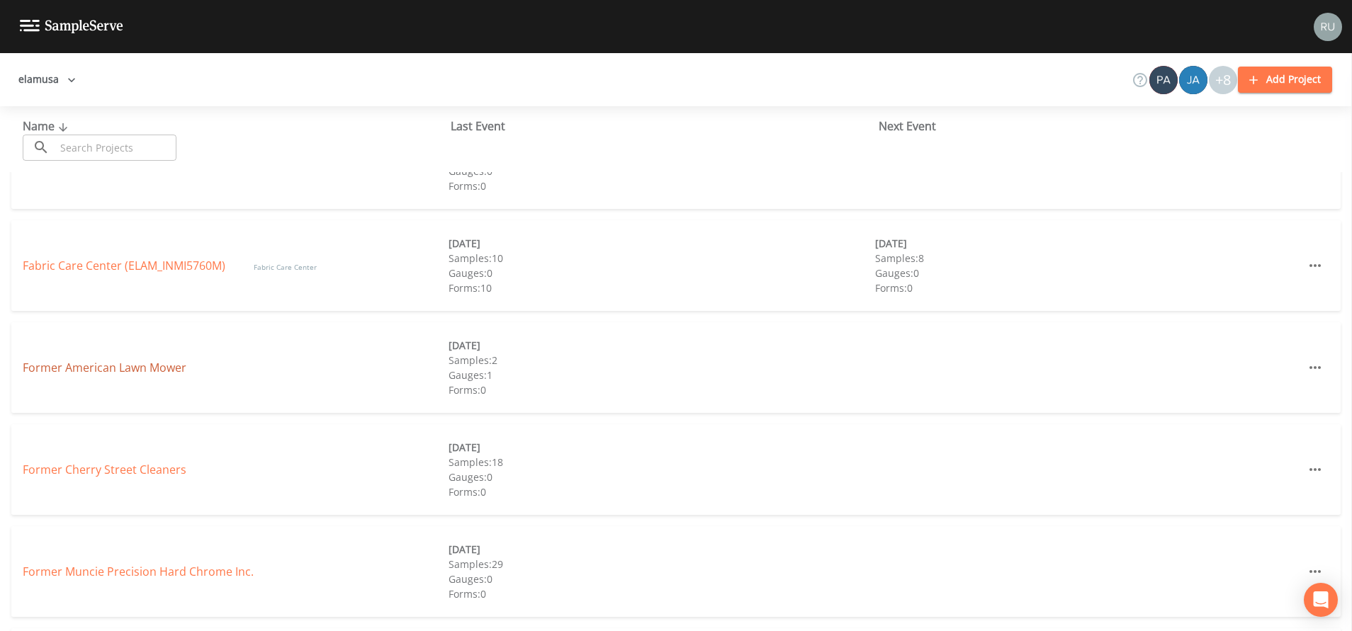
scroll to position [123, 0]
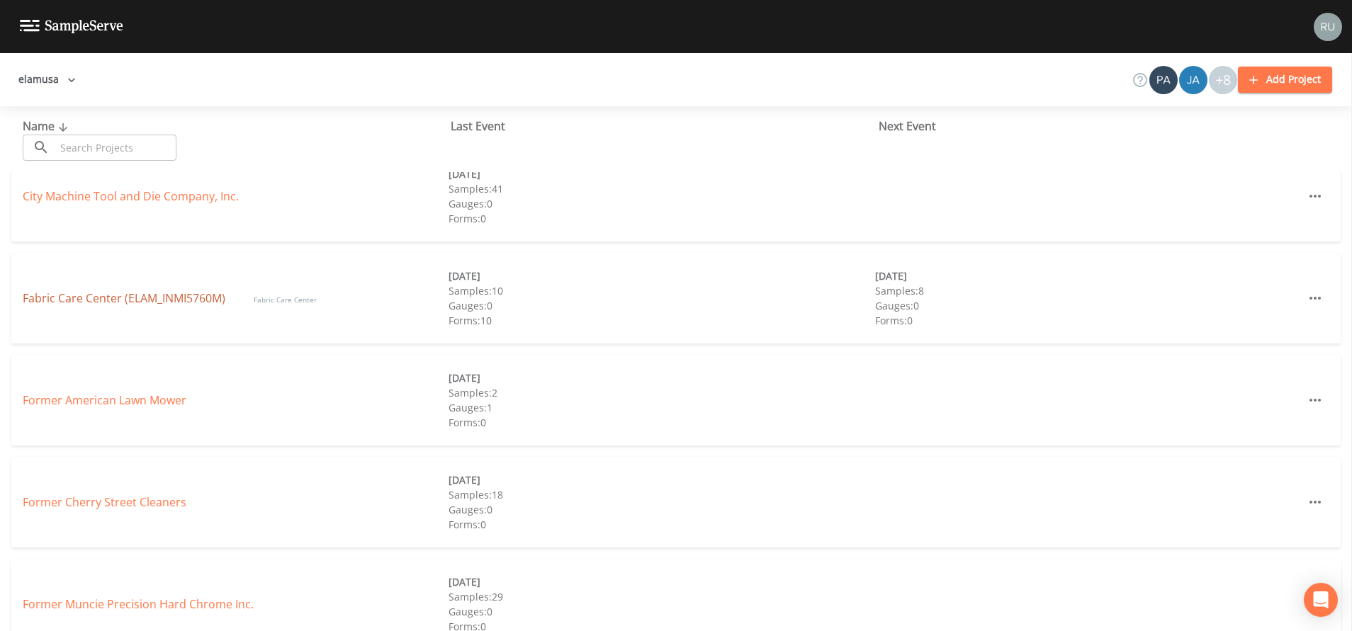
click at [108, 302] on link "Fabric Care Center (ELAM_INMI5760M)" at bounding box center [124, 299] width 203 height 16
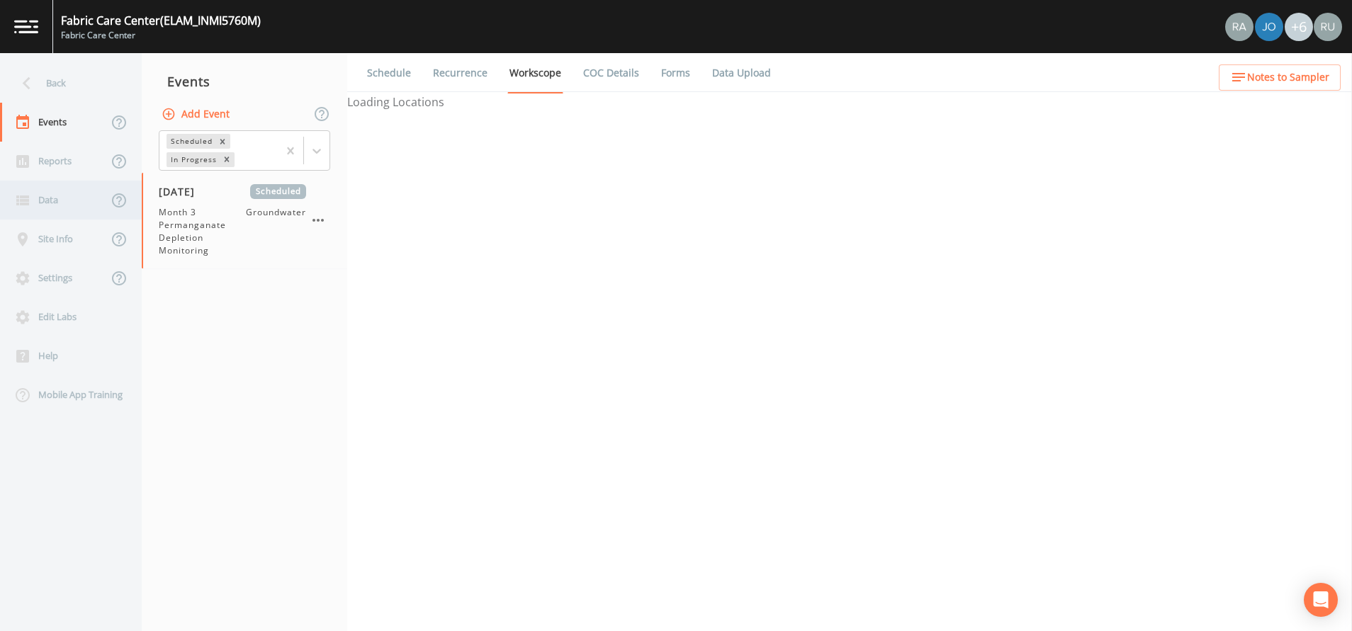
select select "4f082be6-97a7-4f70-a81f-c26a4e896ad7"
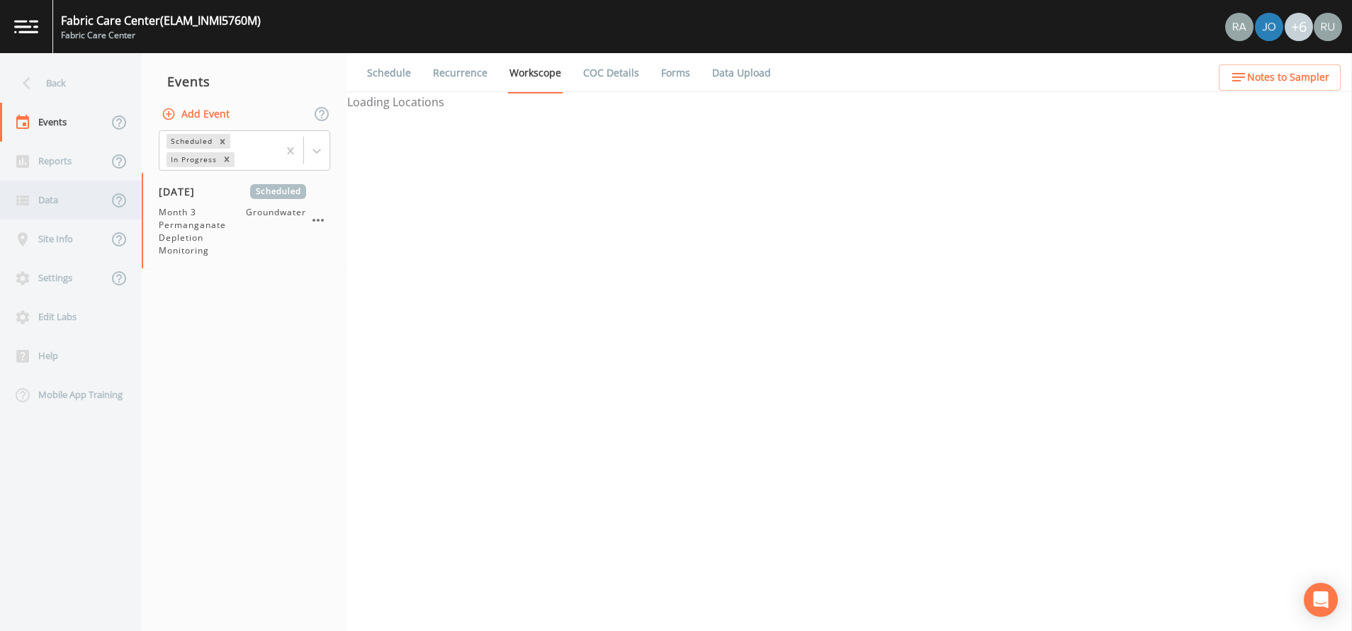
select select "4f082be6-97a7-4f70-a81f-c26a4e896ad7"
select select "0609984c-bae0-4cba-86ad-757e8d1be609"
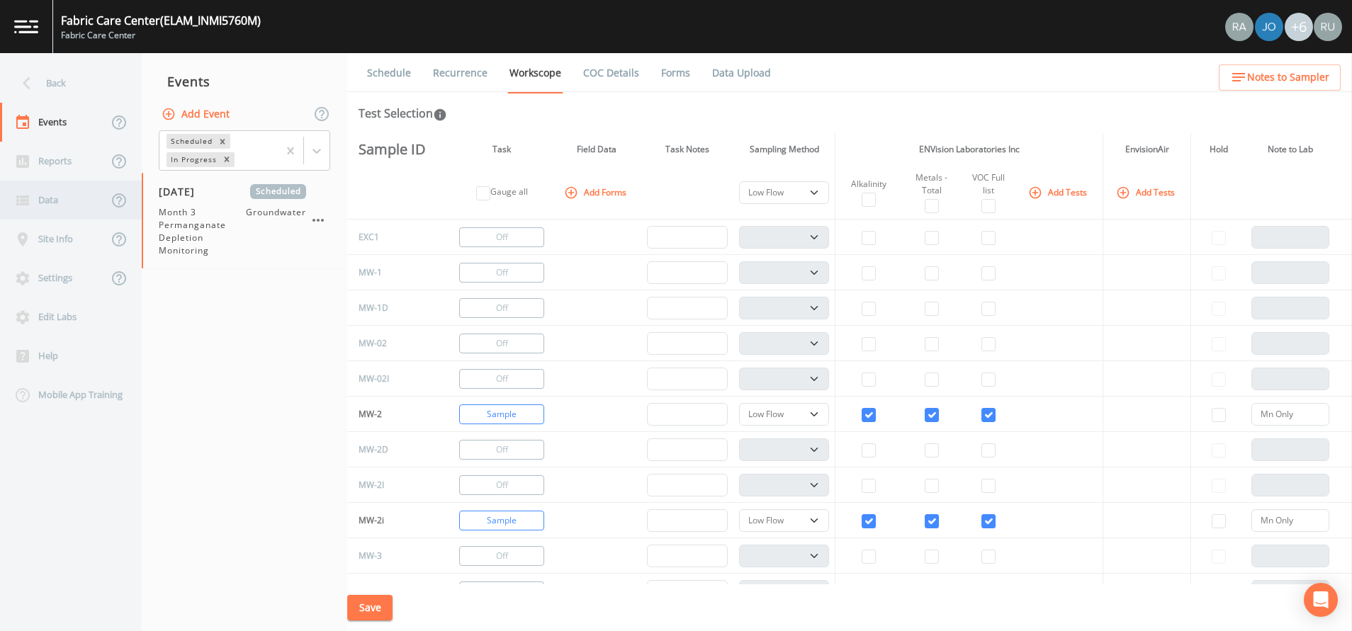
click at [43, 201] on div "Data" at bounding box center [54, 200] width 108 height 39
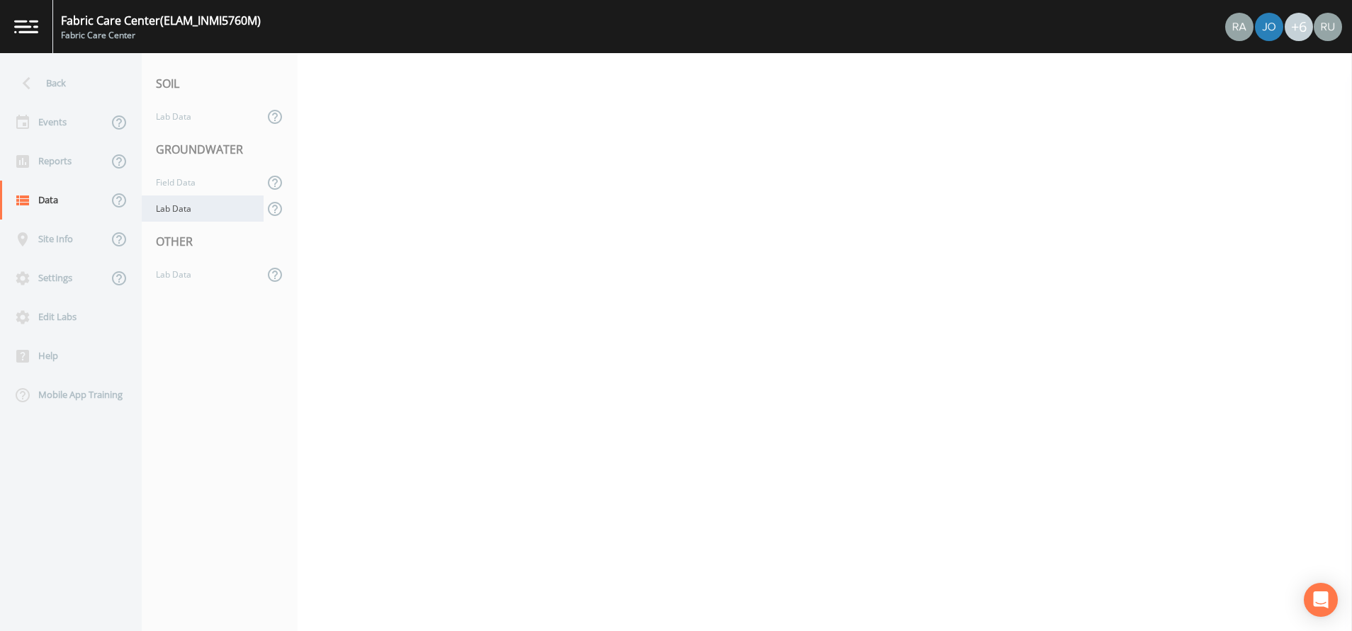
click at [194, 204] on div "Lab Data" at bounding box center [203, 209] width 122 height 26
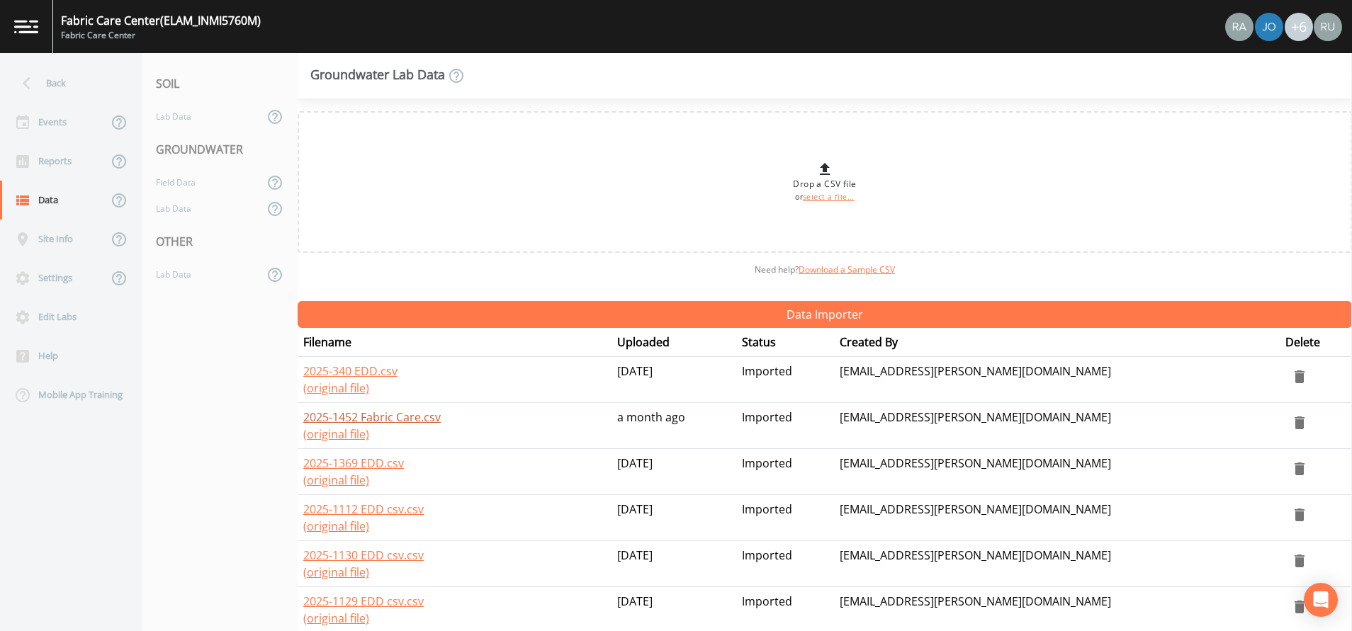
click at [336, 416] on link "2025-1452 Fabric Care.csv" at bounding box center [371, 418] width 137 height 16
click at [331, 371] on link "2025-340 EDD.csv" at bounding box center [350, 372] width 94 height 16
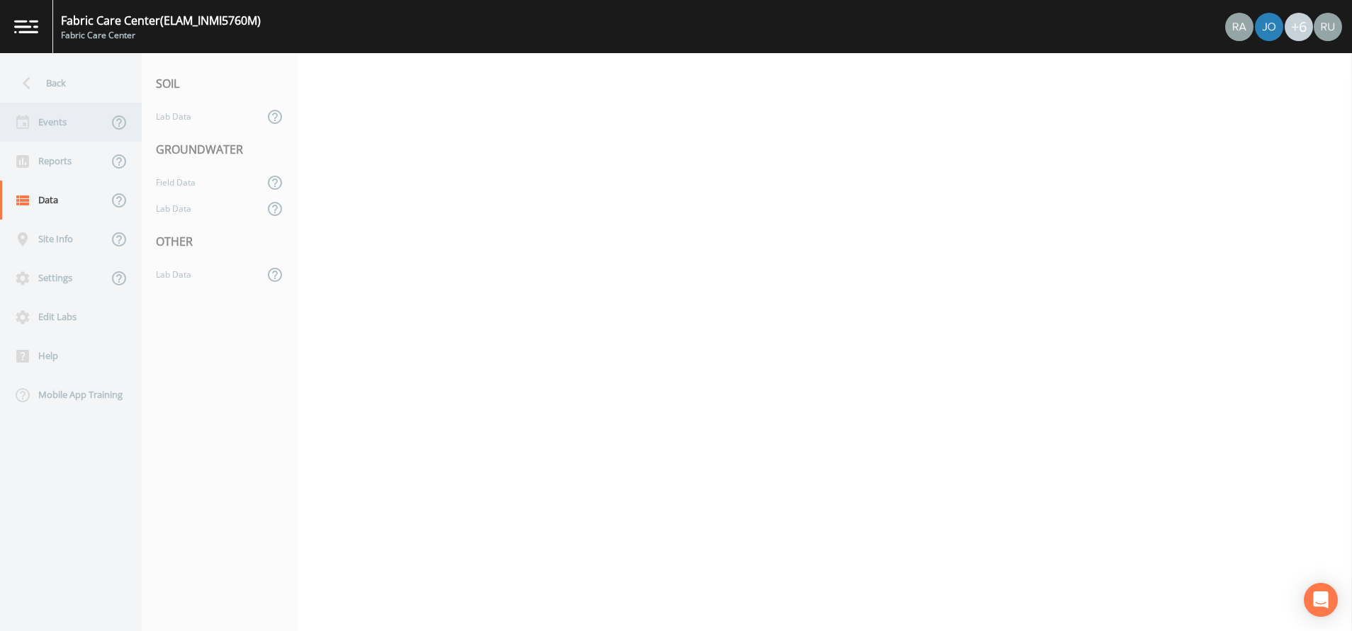
click at [56, 124] on div "Events" at bounding box center [54, 122] width 108 height 39
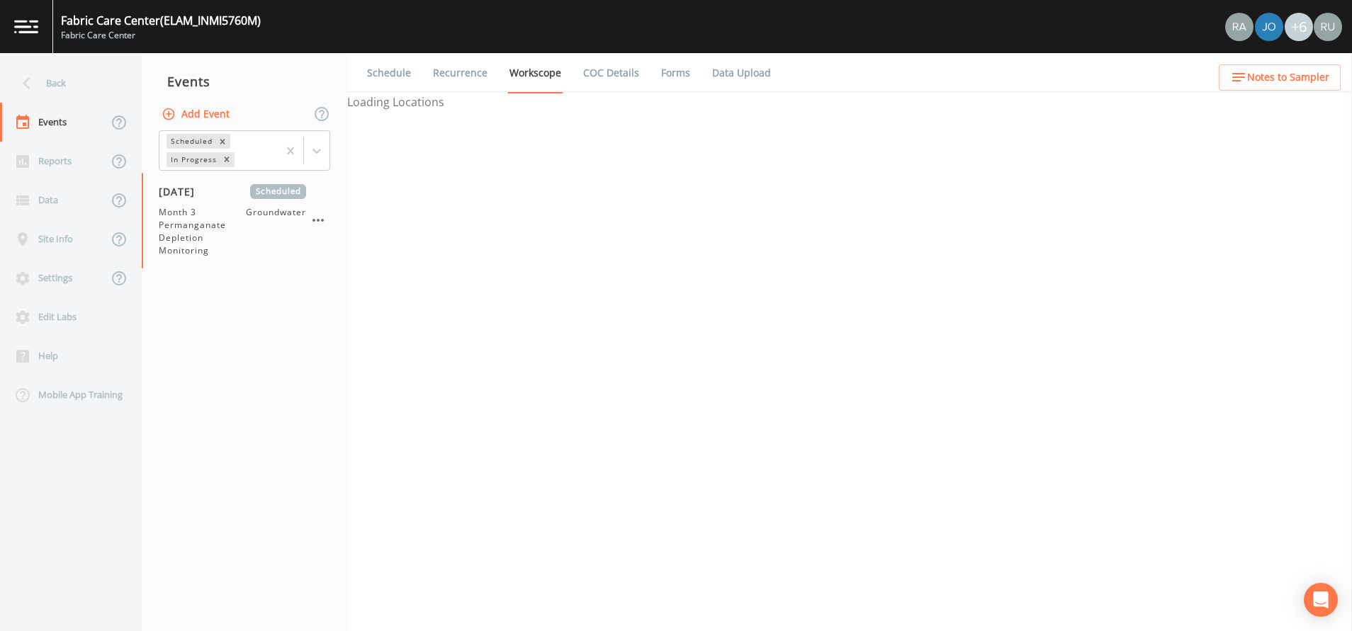
select select "4f082be6-97a7-4f70-a81f-c26a4e896ad7"
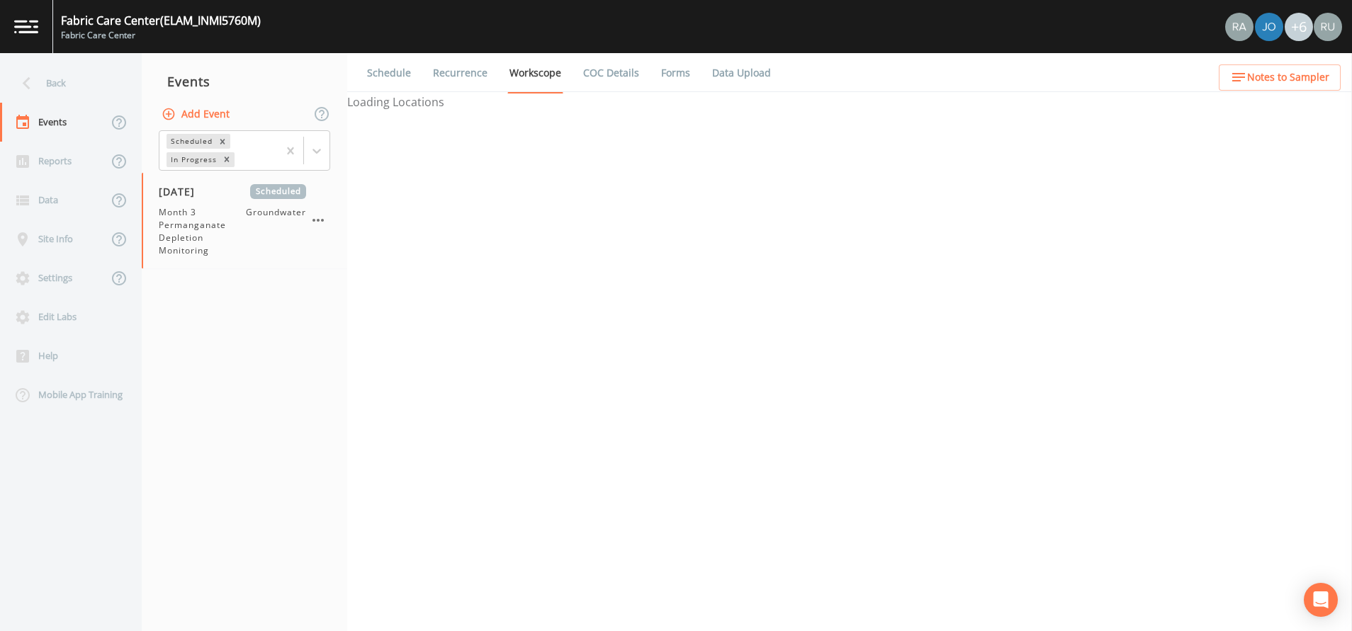
select select "4f082be6-97a7-4f70-a81f-c26a4e896ad7"
select select "0609984c-bae0-4cba-86ad-757e8d1be609"
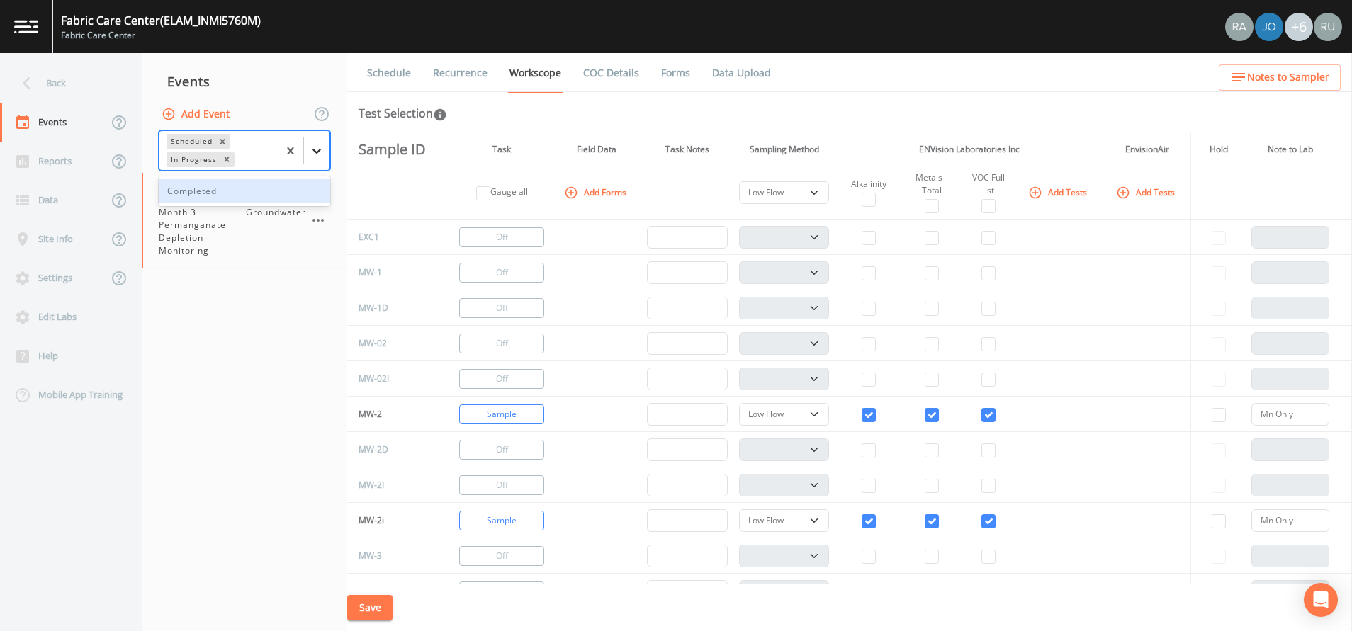
click at [316, 148] on icon at bounding box center [317, 151] width 14 height 14
click at [265, 188] on div "Completed" at bounding box center [244, 191] width 171 height 24
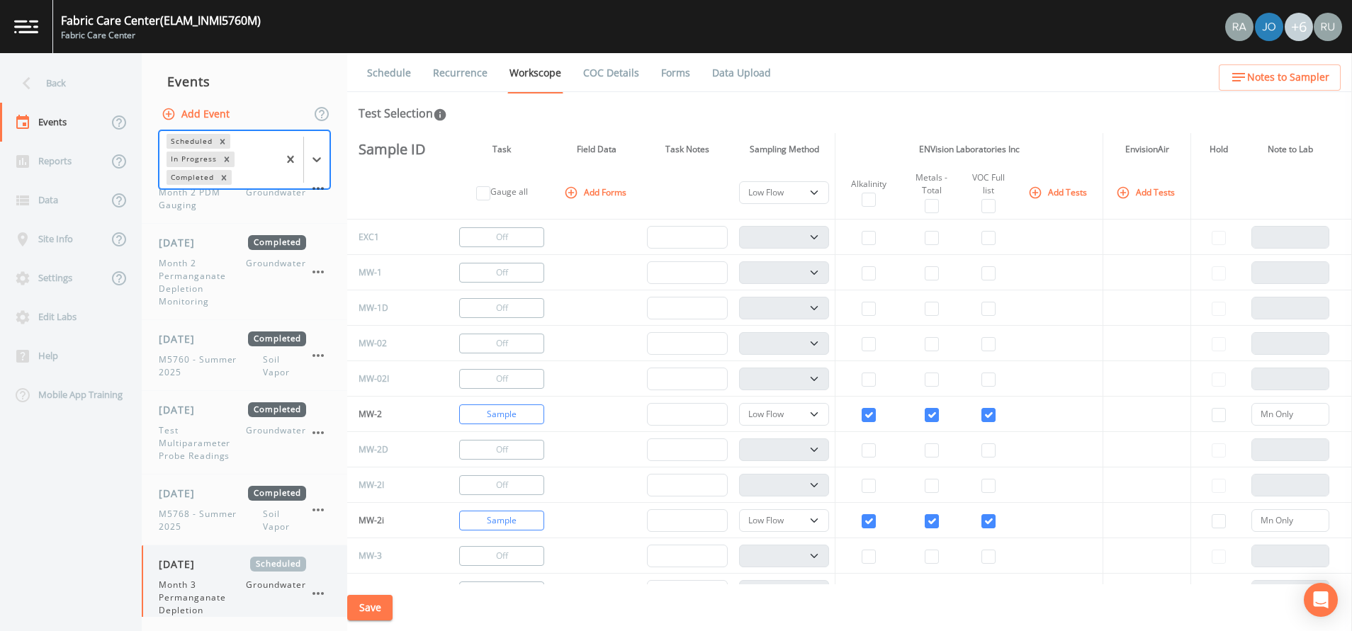
scroll to position [743, 0]
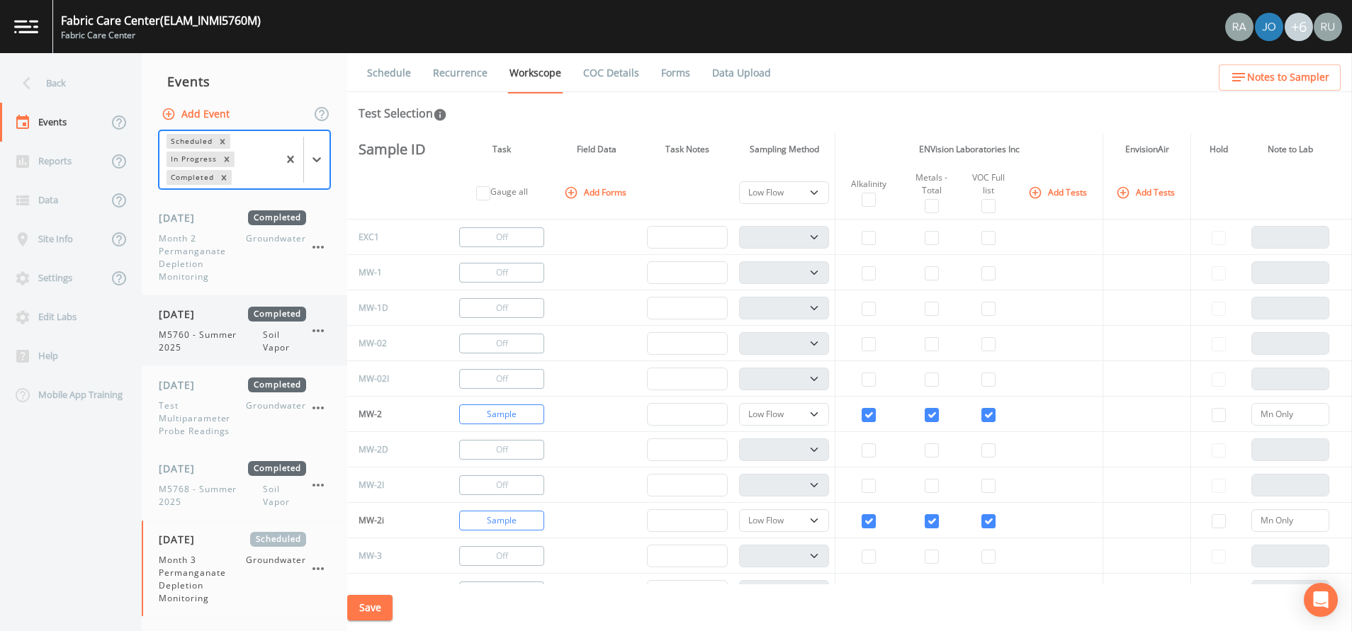
click at [196, 331] on span "M5760 - Summer 2025" at bounding box center [211, 342] width 104 height 26
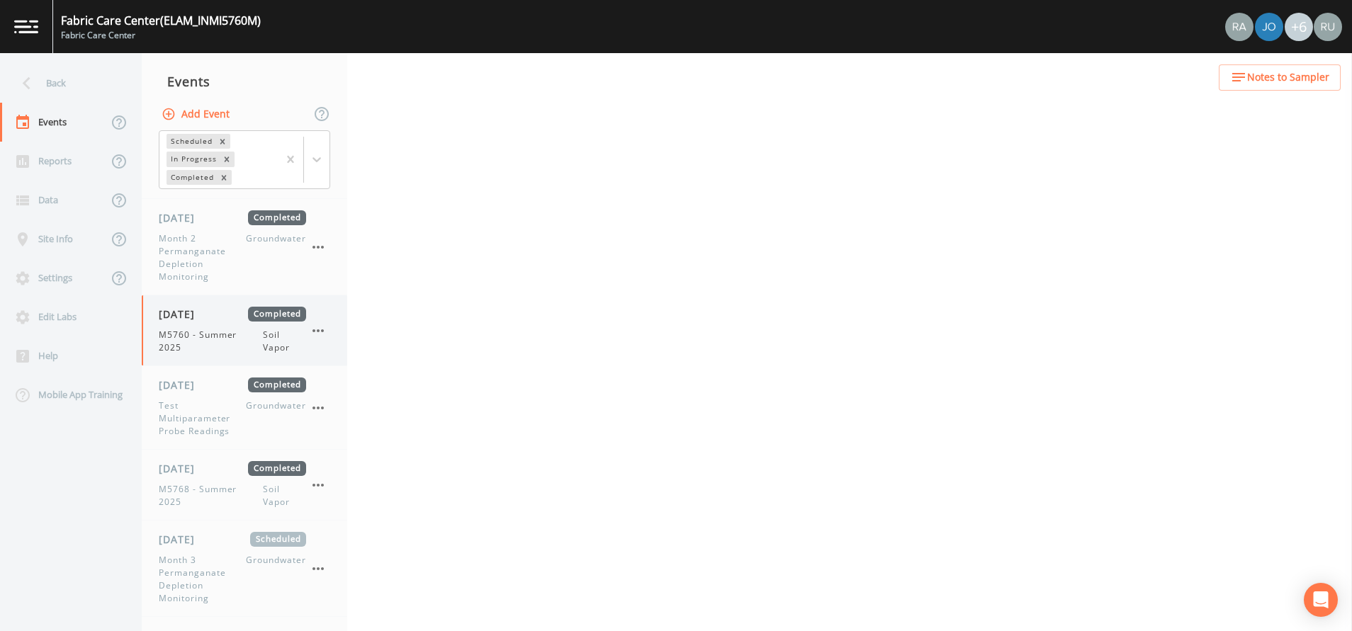
select select "c5bfc0a2-8365-4ab6-a941-dacac289f9c5"
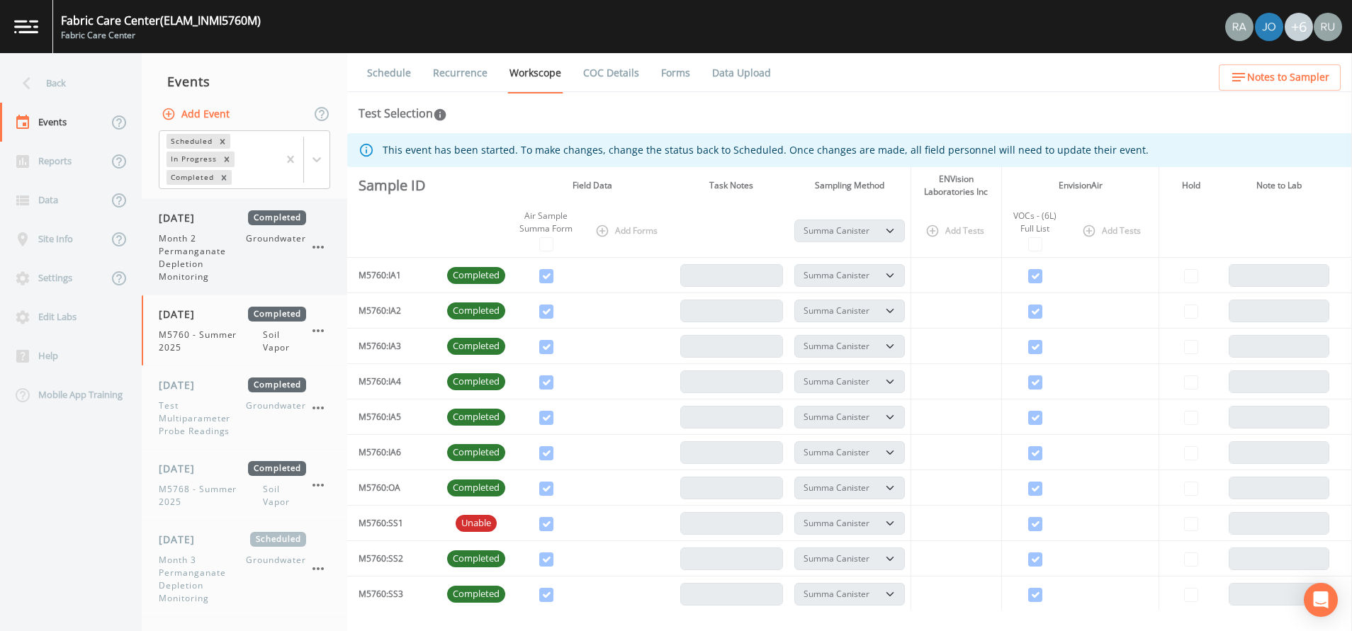
click at [194, 251] on span "Month 2 Permanganate Depletion Monitoring" at bounding box center [202, 257] width 87 height 51
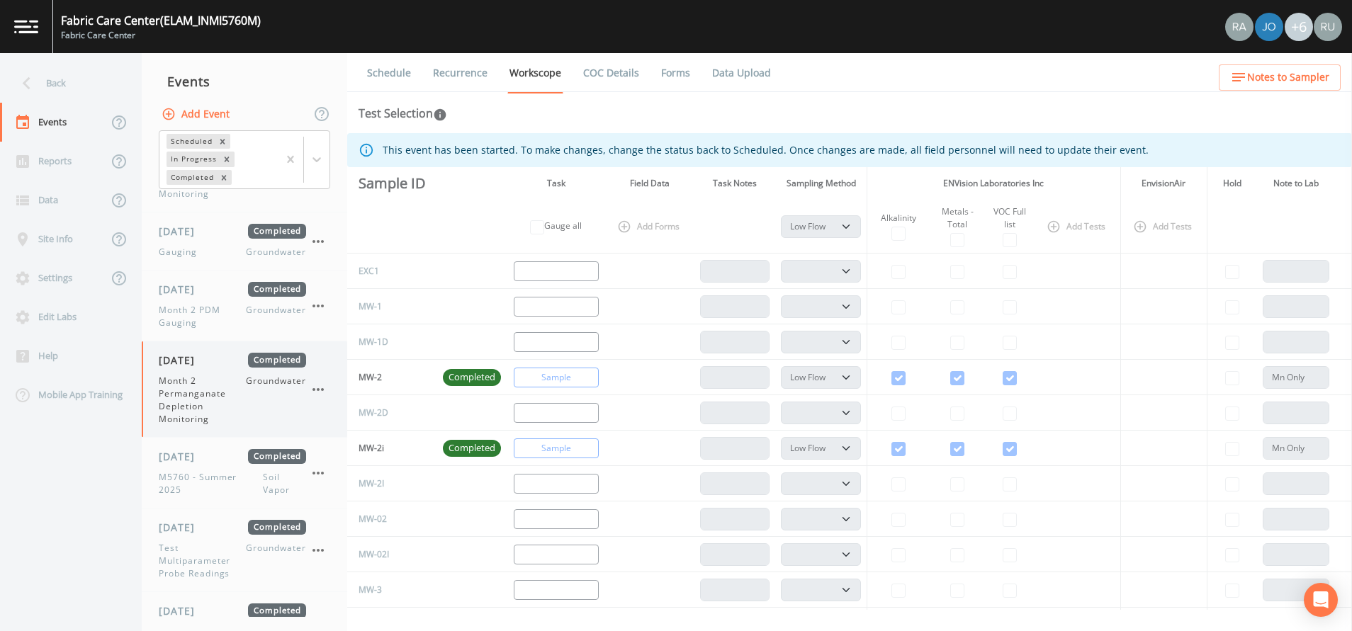
scroll to position [530, 0]
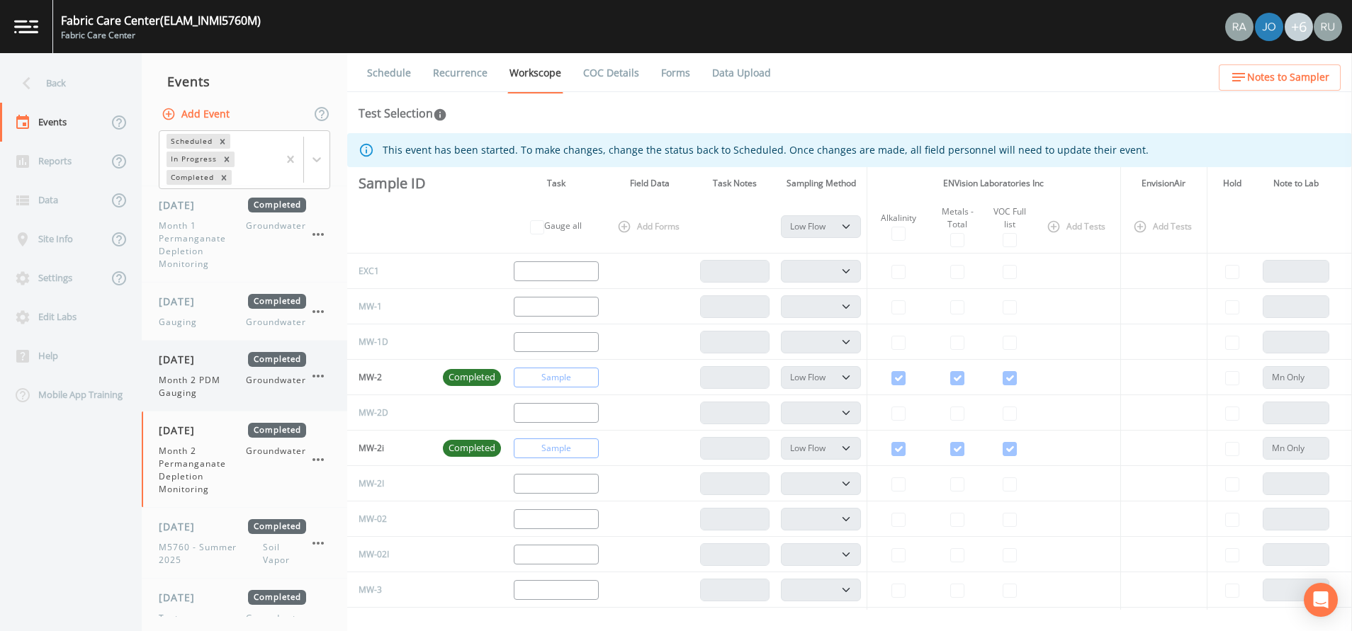
click at [201, 376] on span "Month 2 PDM Gauging" at bounding box center [202, 387] width 87 height 26
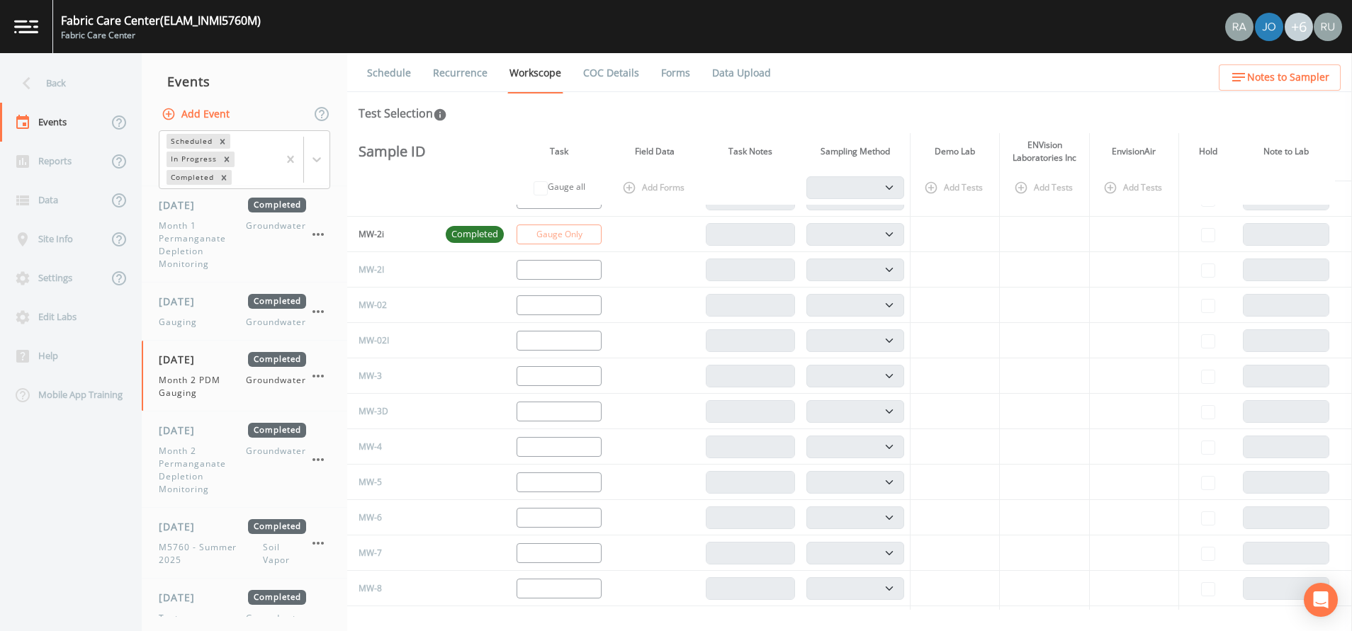
scroll to position [106, 0]
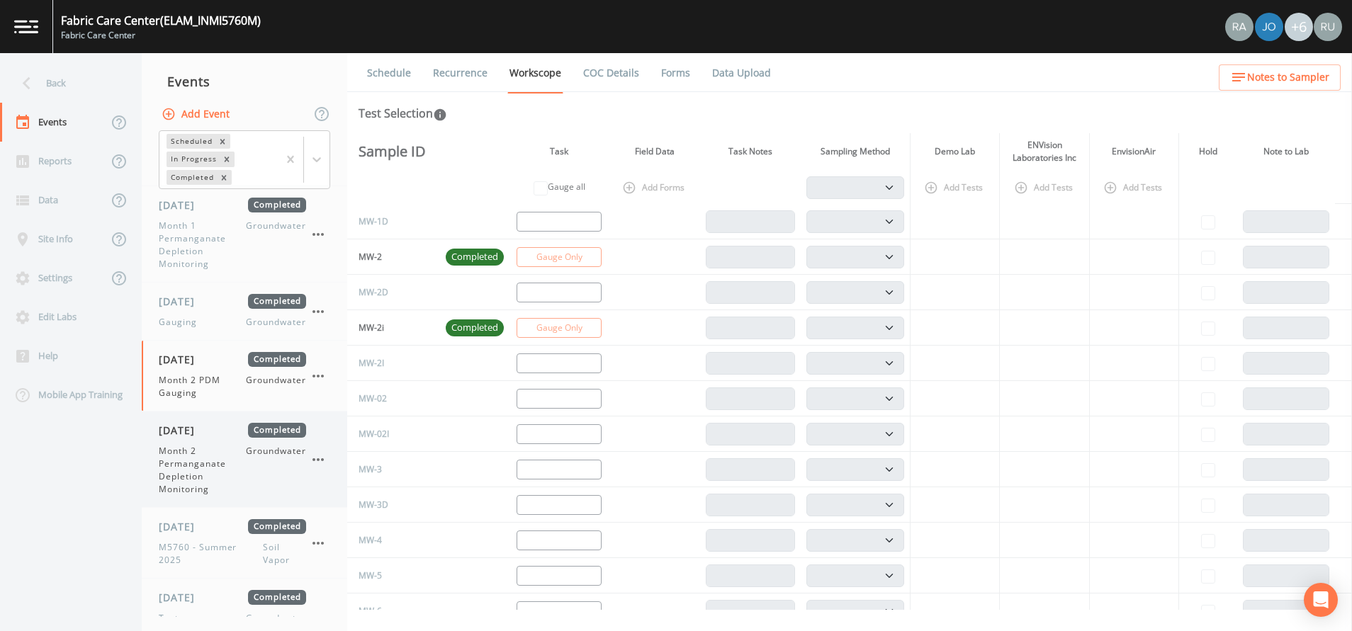
click at [189, 463] on span "Month 2 Permanganate Depletion Monitoring" at bounding box center [202, 470] width 87 height 51
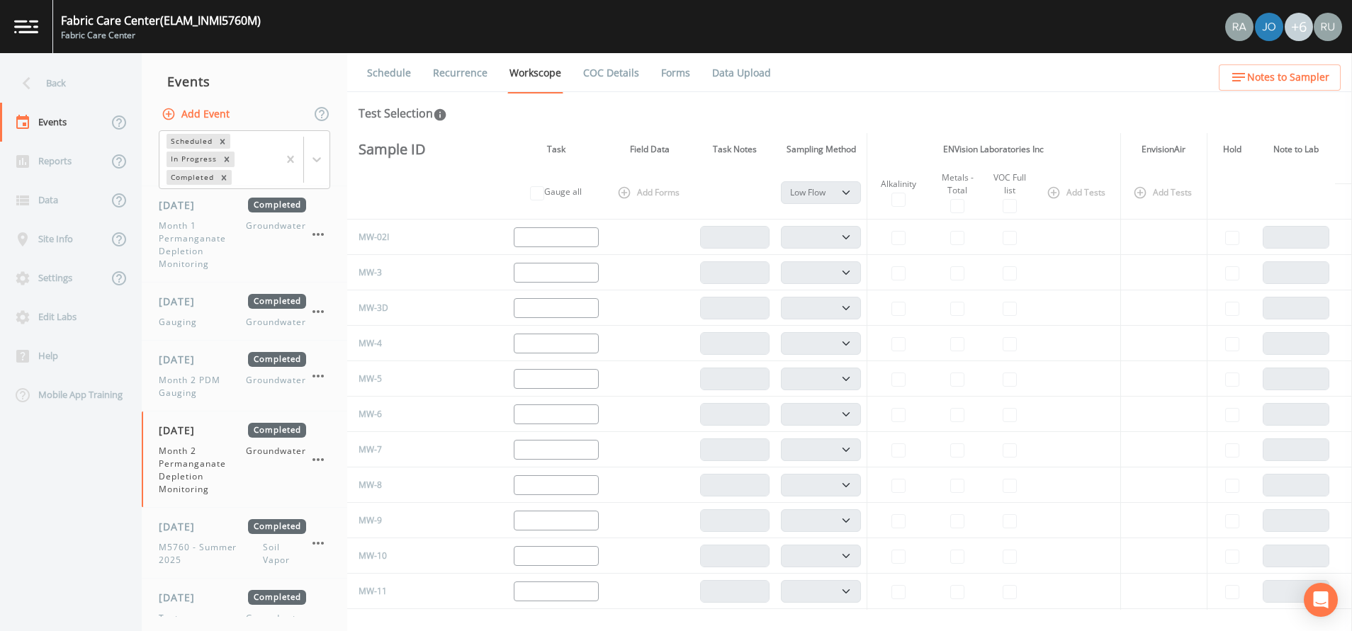
scroll to position [106, 0]
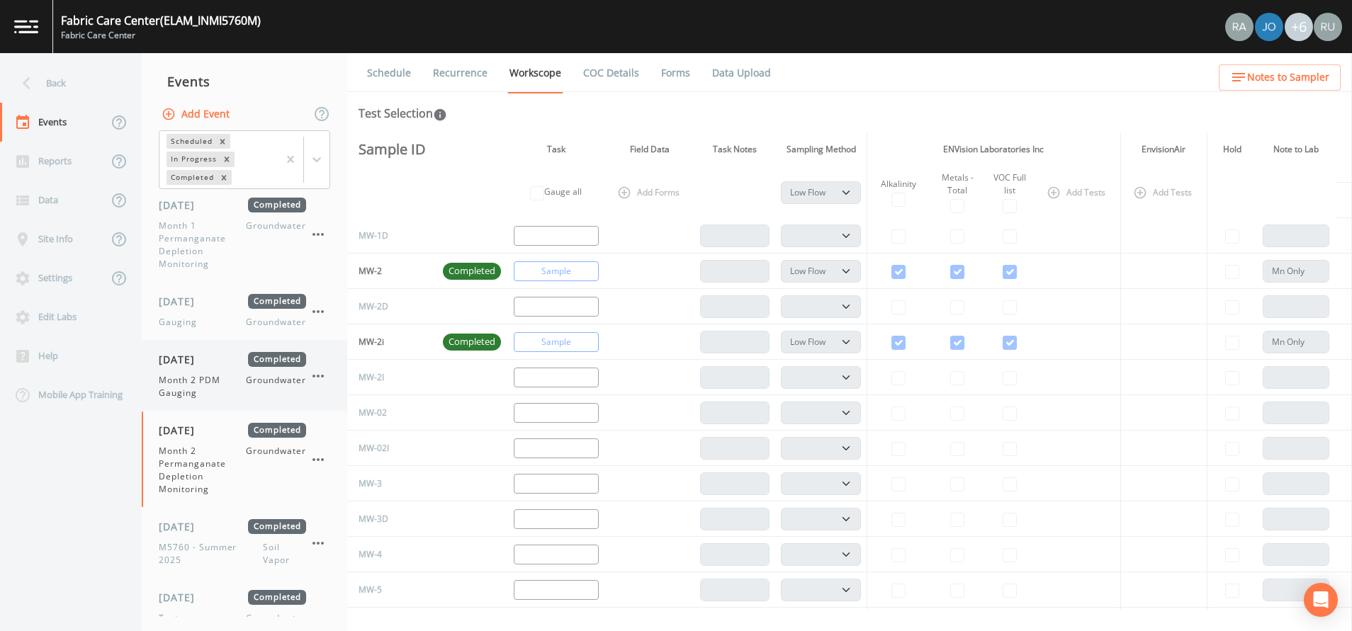
click at [187, 372] on div "[DATE] Completed Month 2 PDM Gauging Groundwater" at bounding box center [232, 375] width 147 height 47
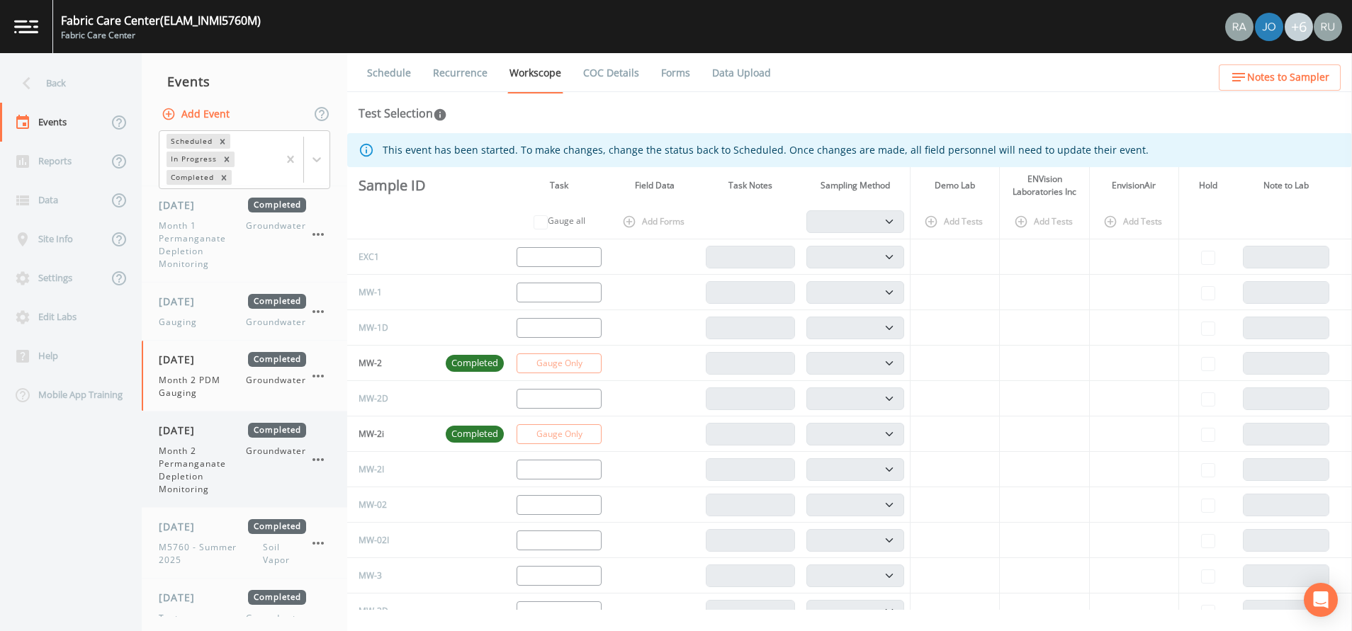
click at [205, 449] on span "Month 2 Permanganate Depletion Monitoring" at bounding box center [202, 470] width 87 height 51
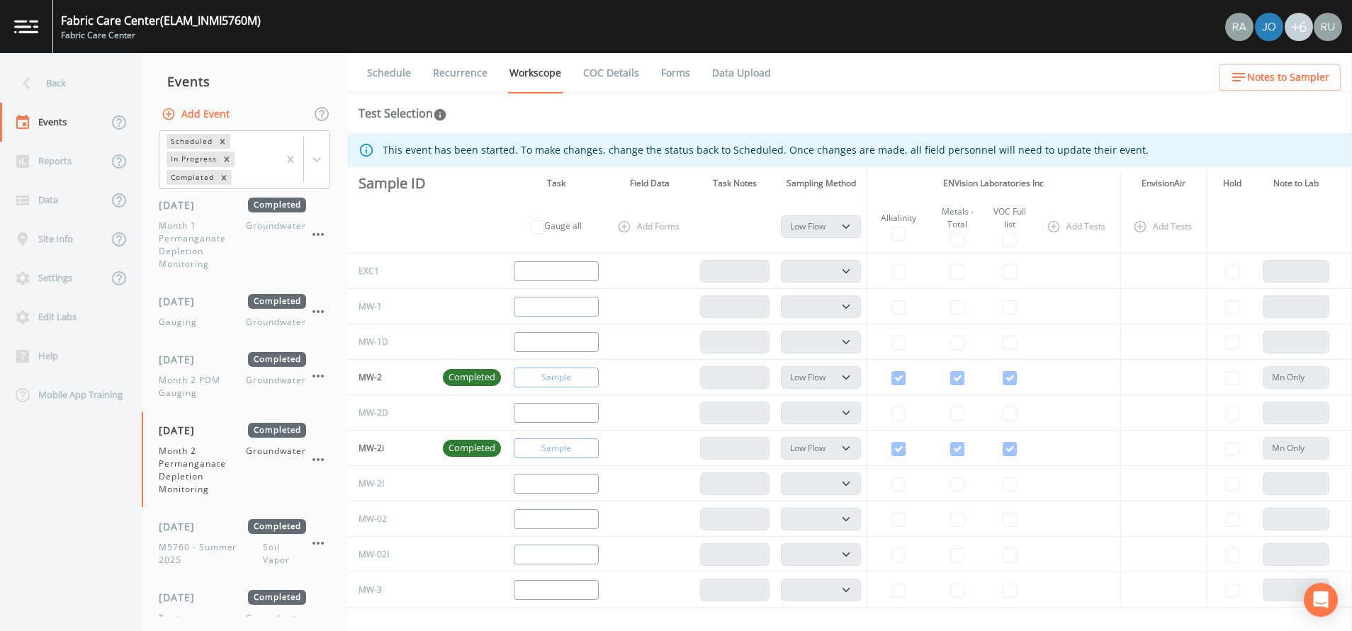
click at [668, 77] on link "Forms" at bounding box center [675, 73] width 33 height 40
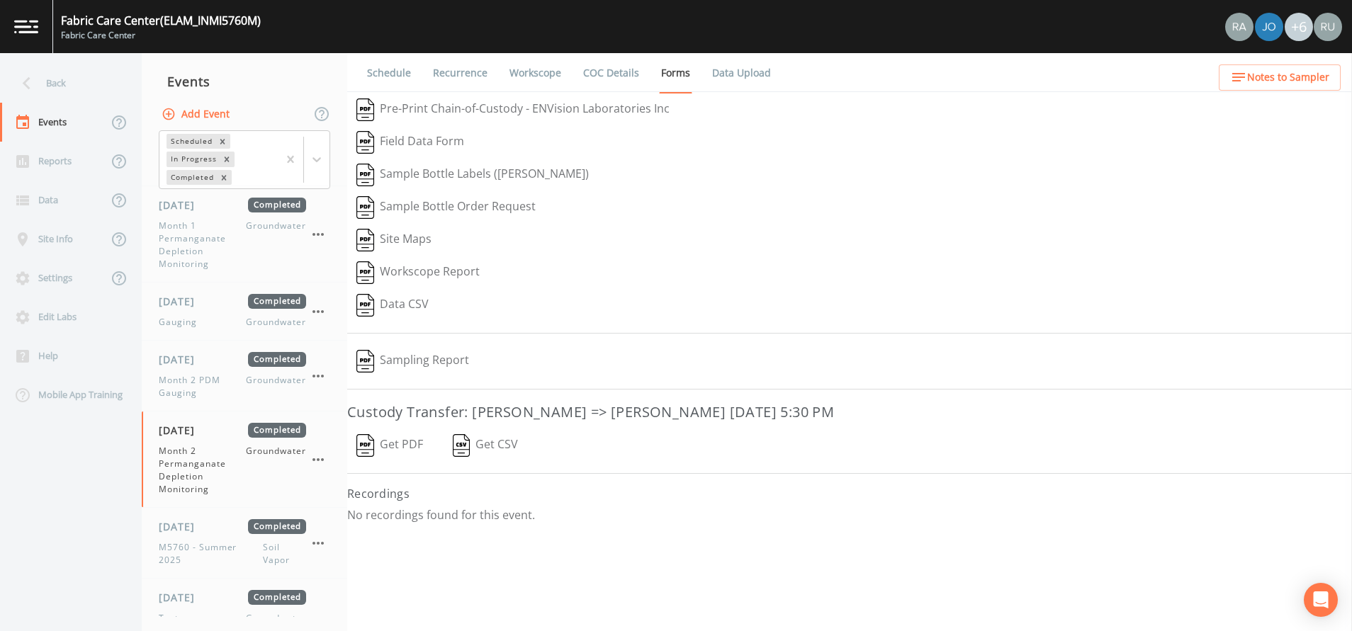
click at [406, 439] on button "Get PDF" at bounding box center [389, 445] width 85 height 33
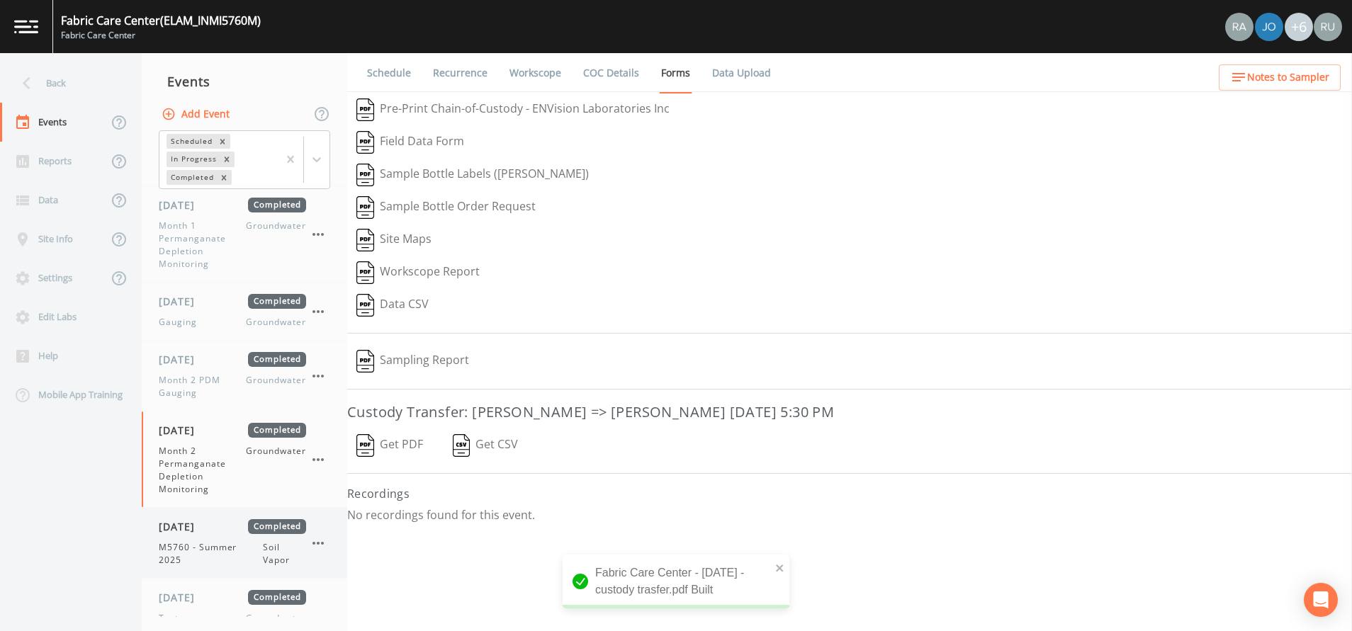
click at [201, 543] on span "M5760 - Summer 2025" at bounding box center [211, 554] width 104 height 26
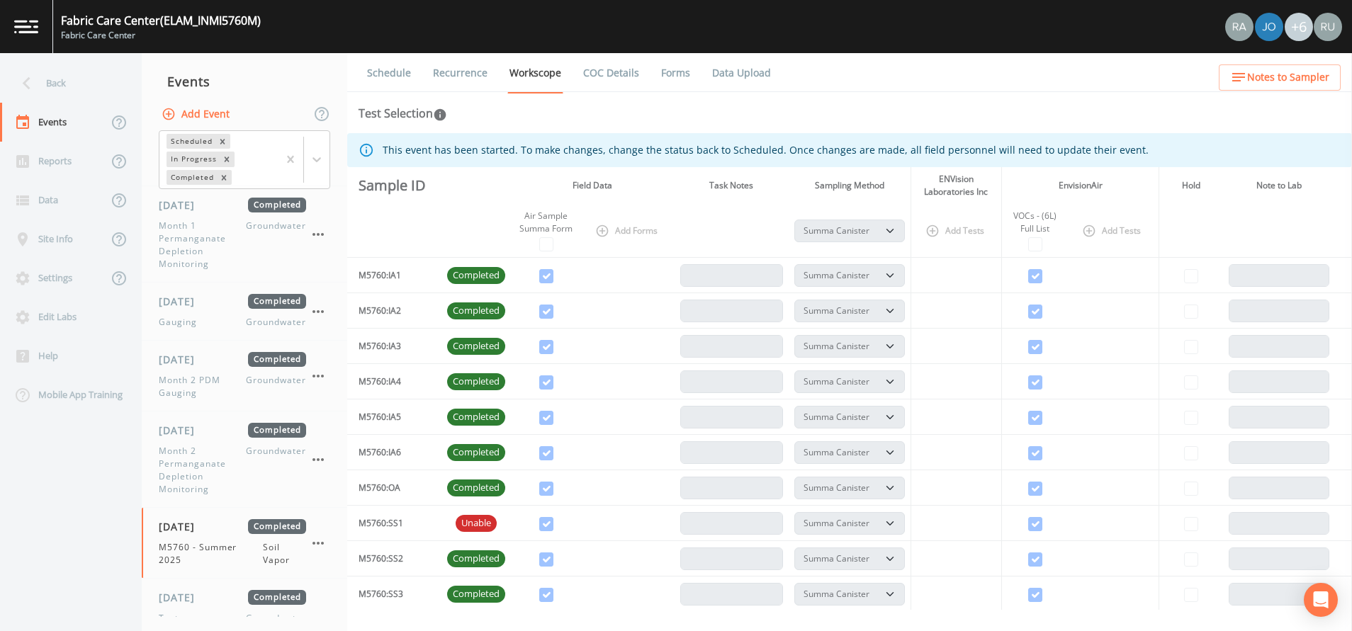
click at [676, 74] on link "Forms" at bounding box center [675, 73] width 33 height 40
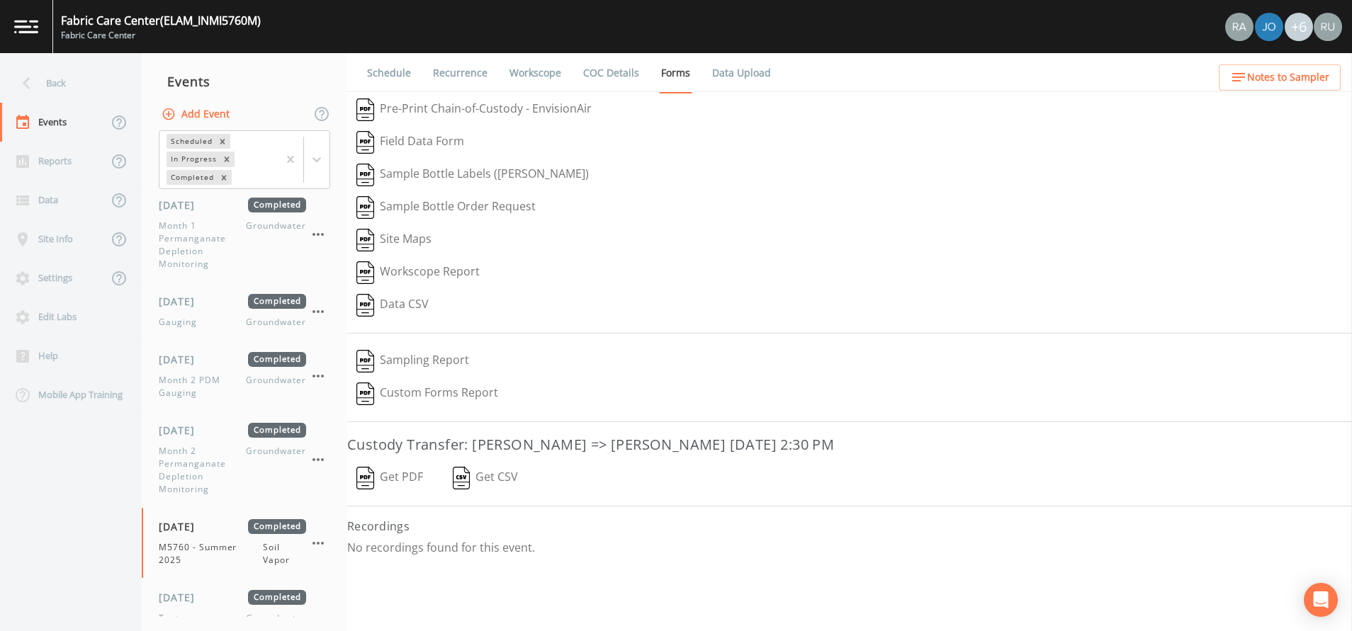
click at [398, 474] on button "Get PDF" at bounding box center [389, 478] width 85 height 33
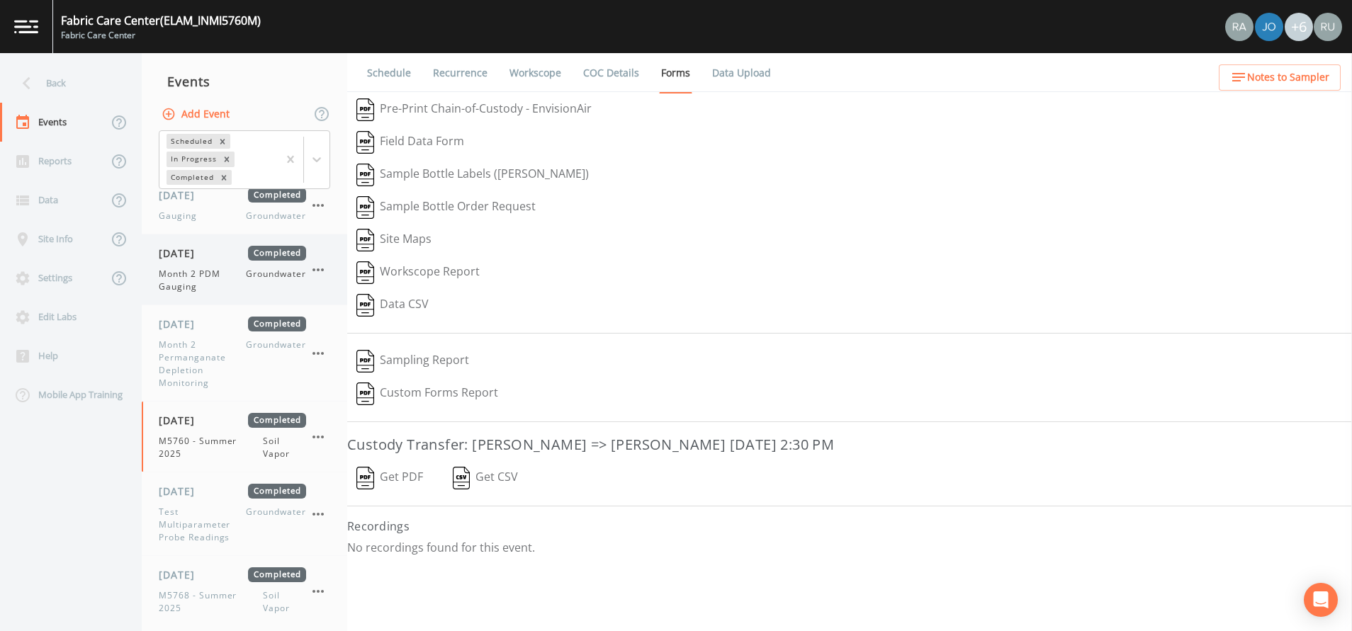
scroll to position [743, 0]
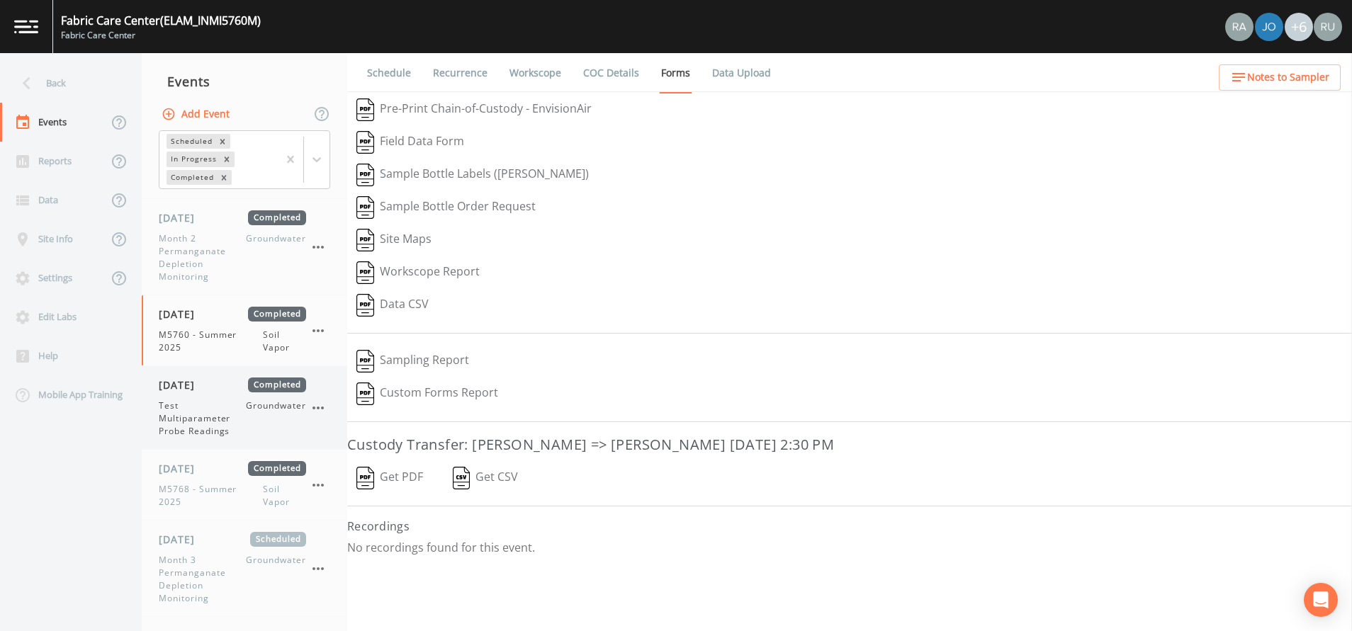
click at [196, 422] on span "Test Multiparameter Probe Readings" at bounding box center [202, 419] width 87 height 38
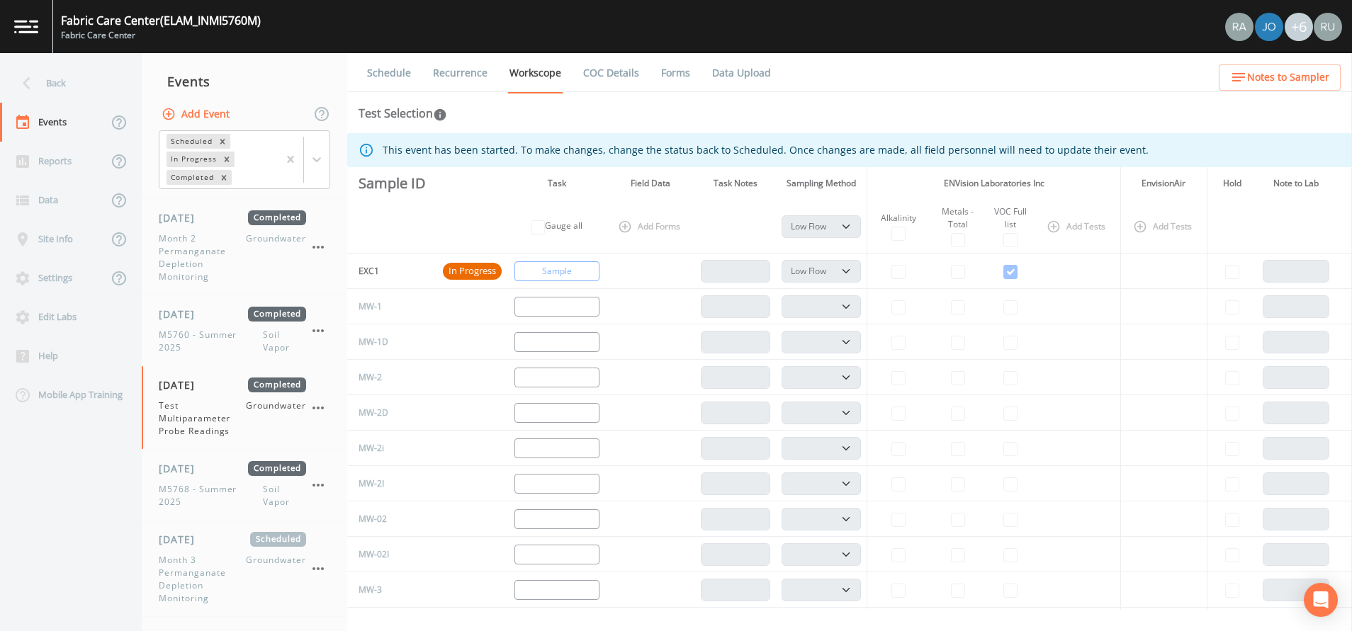
click at [685, 73] on link "Forms" at bounding box center [675, 73] width 33 height 40
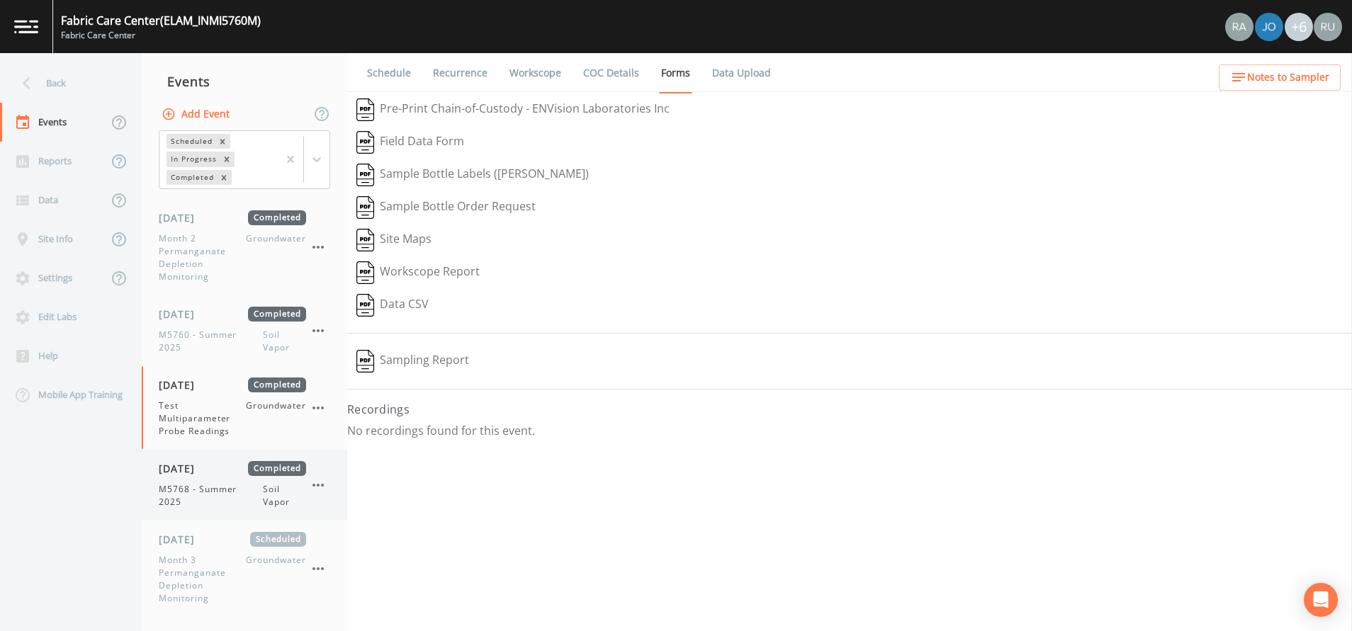
click at [199, 475] on span "[DATE]" at bounding box center [182, 468] width 46 height 15
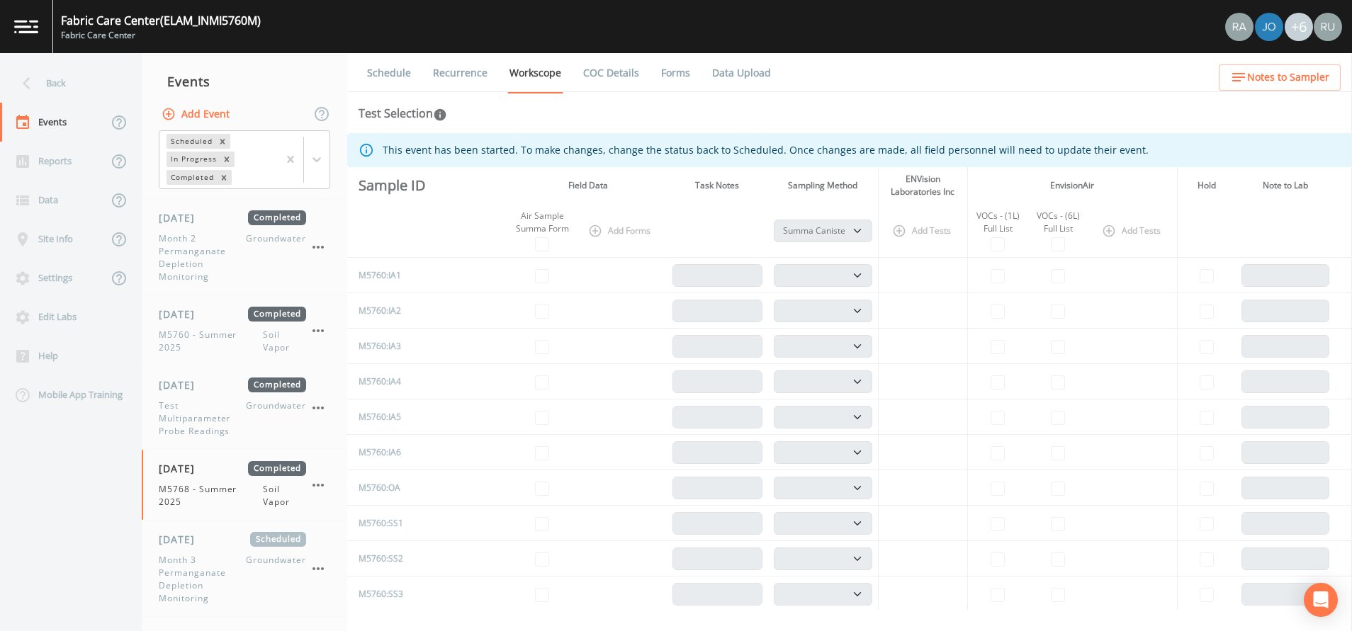
click at [672, 74] on link "Forms" at bounding box center [675, 73] width 33 height 40
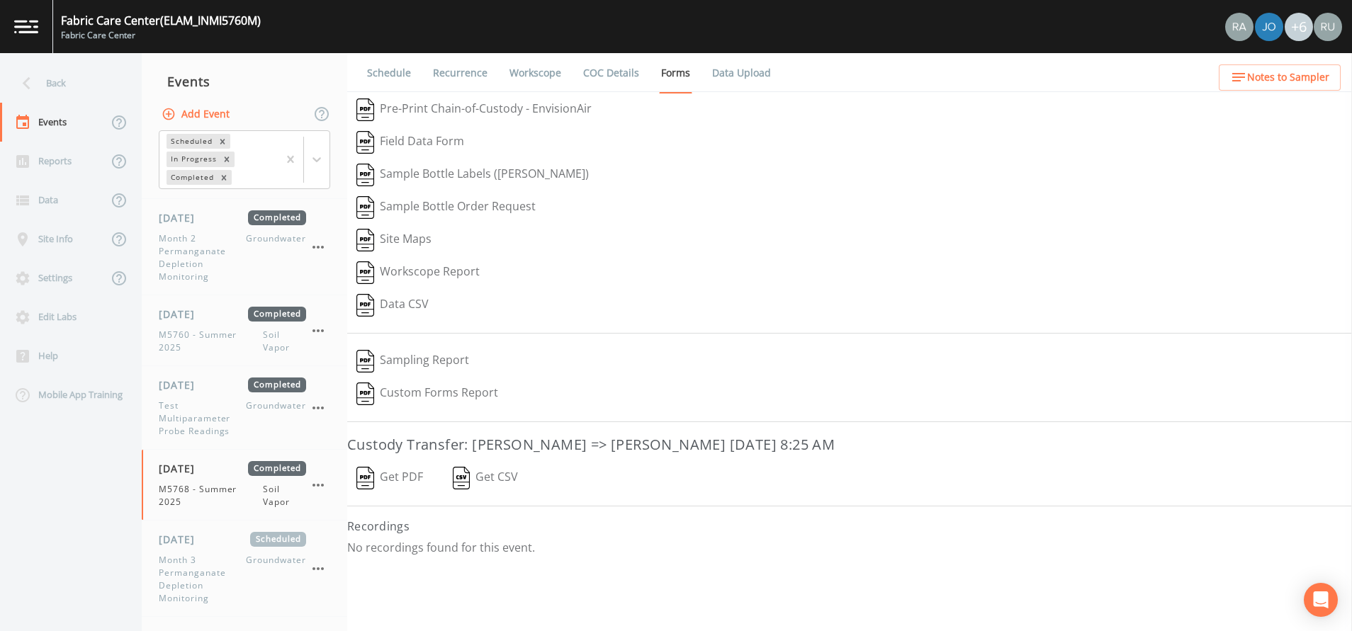
click at [396, 472] on button "Get PDF" at bounding box center [389, 478] width 85 height 33
click at [55, 193] on div "Data" at bounding box center [54, 200] width 108 height 39
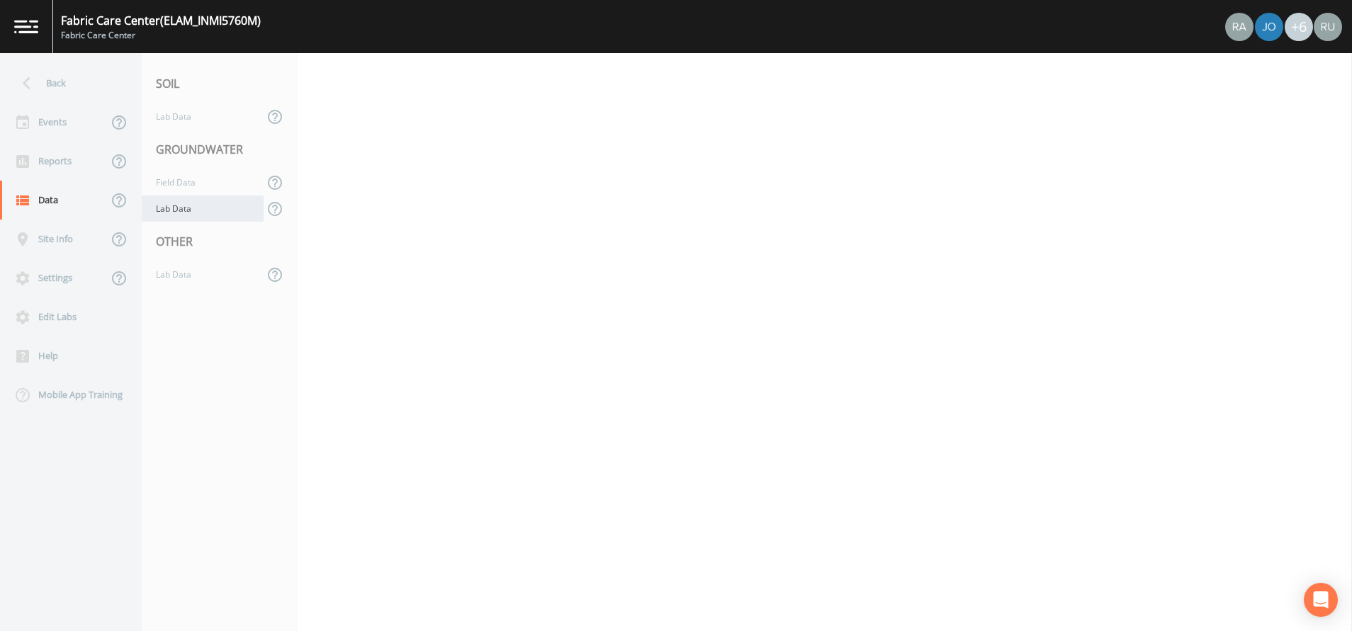
click at [169, 210] on div "Lab Data" at bounding box center [203, 209] width 122 height 26
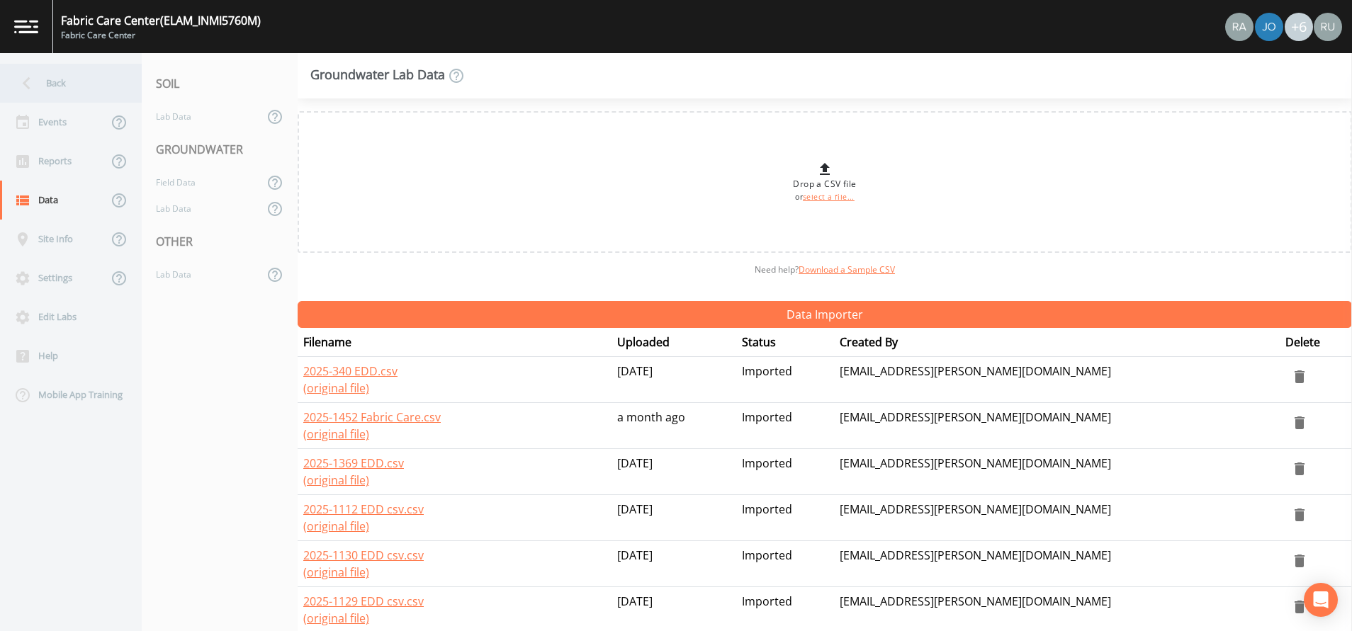
click at [52, 81] on div "Back" at bounding box center [64, 83] width 128 height 39
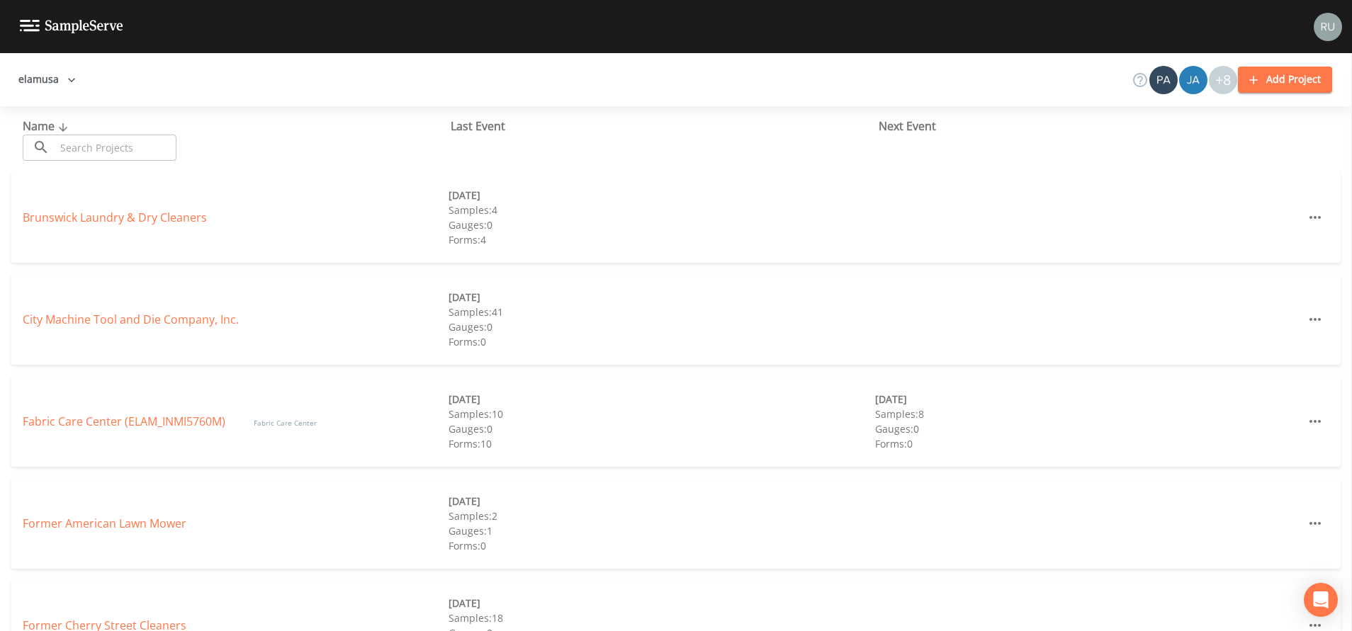
scroll to position [213, 0]
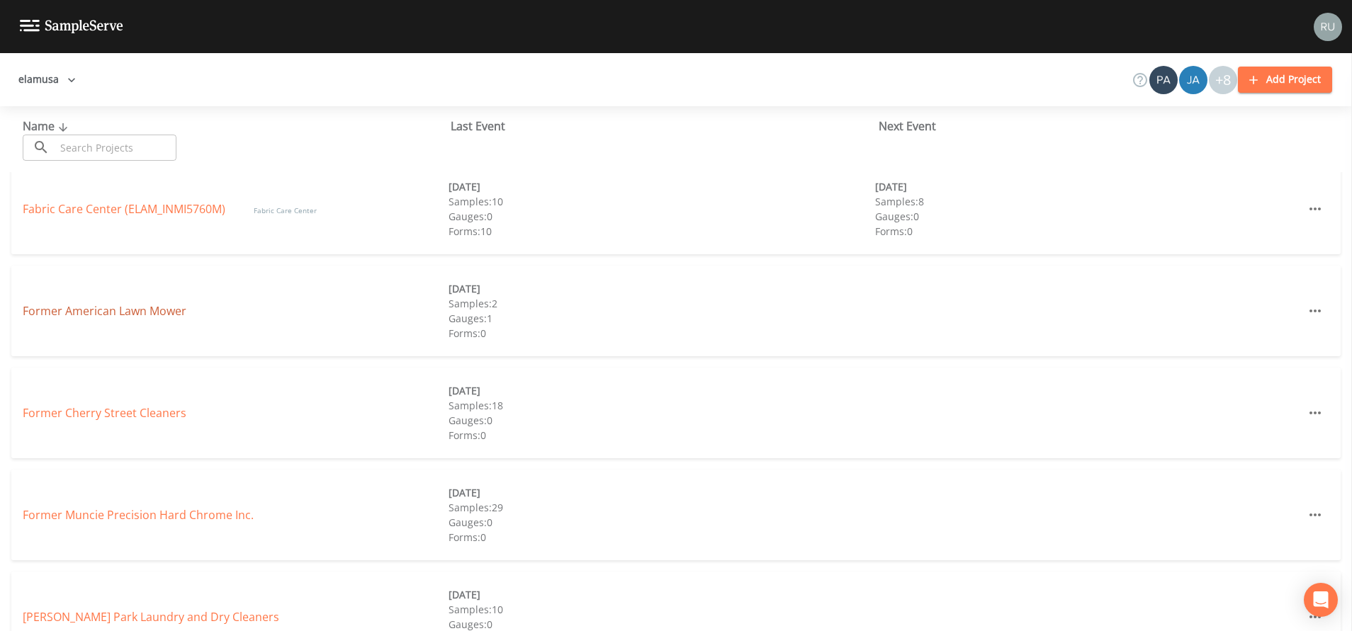
click at [89, 314] on link "Former American Lawn Mower" at bounding box center [105, 311] width 164 height 16
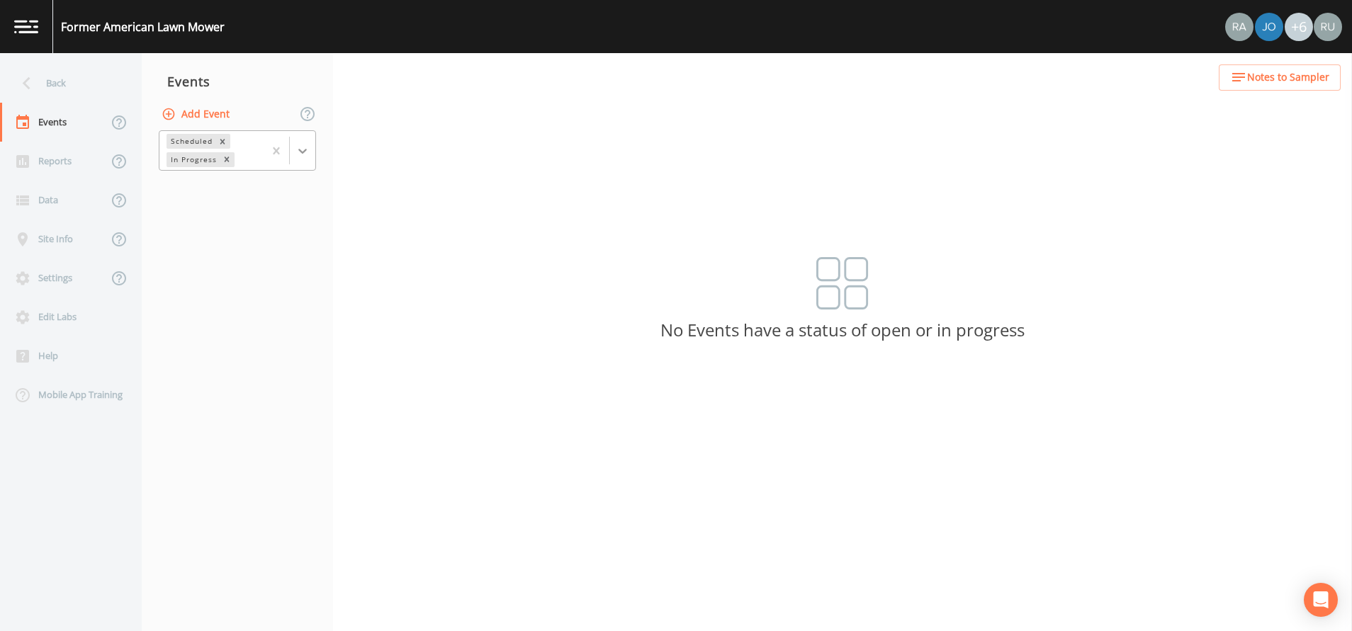
click at [299, 139] on div at bounding box center [303, 151] width 26 height 26
click at [232, 203] on div "Completed" at bounding box center [237, 191] width 157 height 24
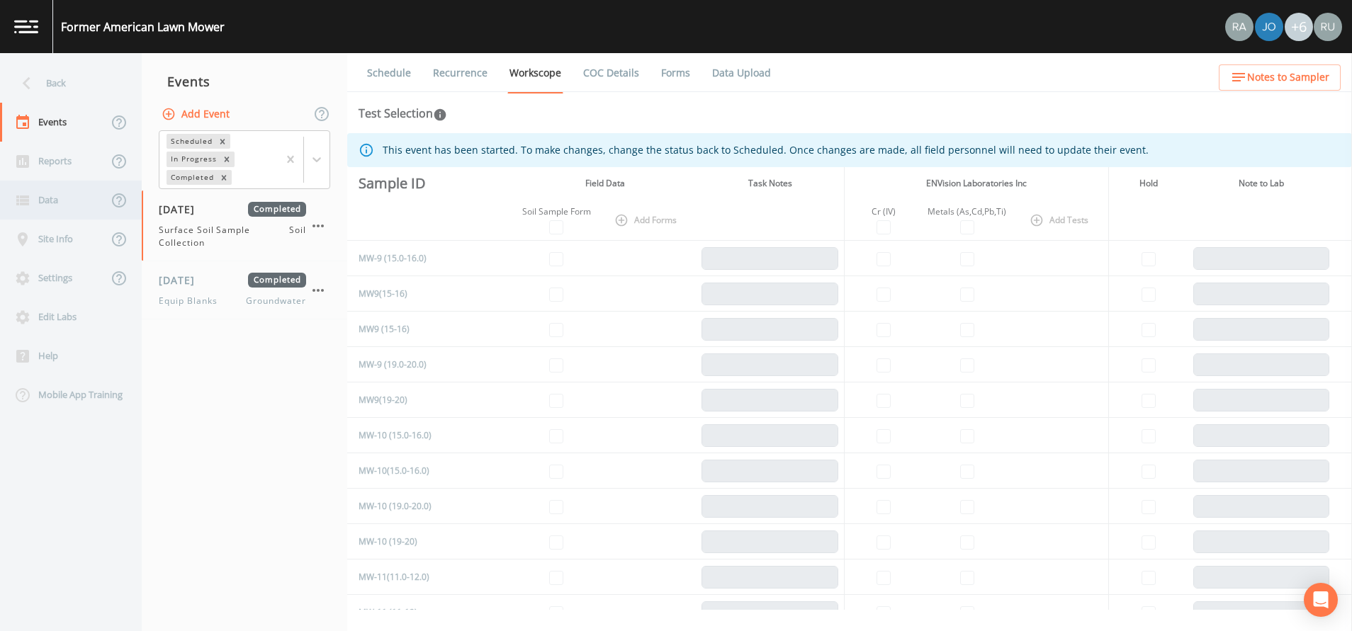
click at [45, 197] on div "Data" at bounding box center [54, 200] width 108 height 39
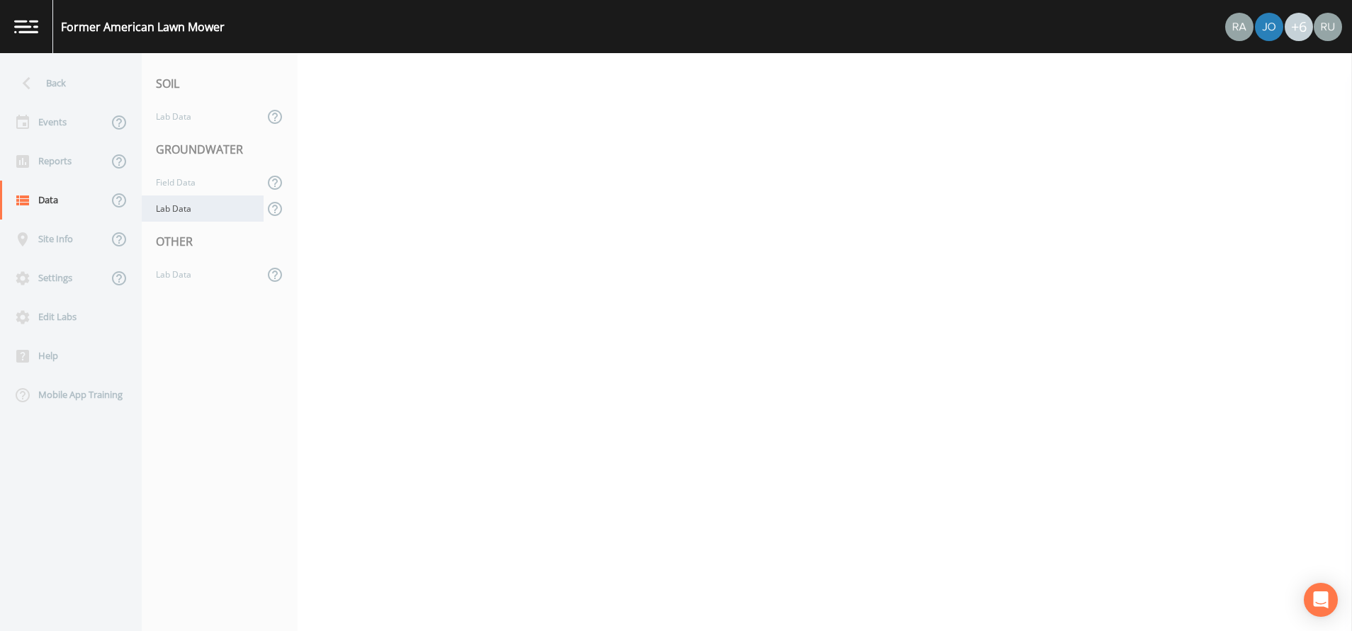
click at [184, 206] on div "Lab Data" at bounding box center [203, 209] width 122 height 26
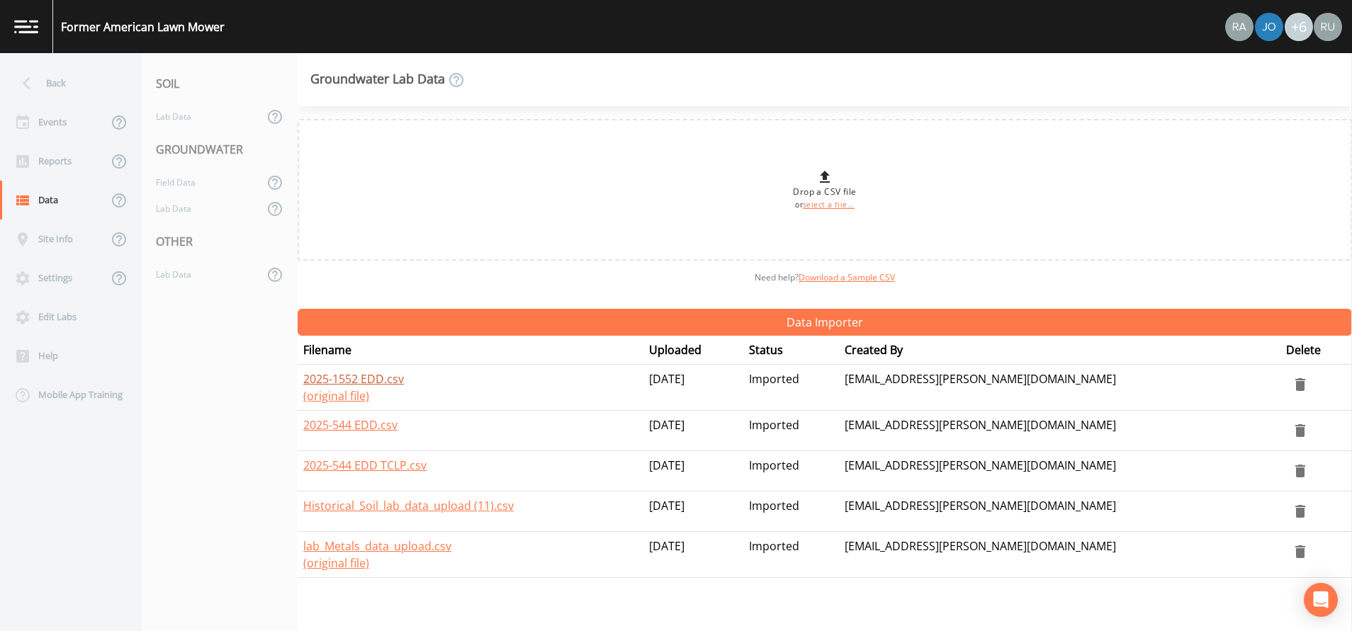
click at [344, 377] on link "2025-1552 EDD.csv" at bounding box center [353, 379] width 101 height 16
click at [31, 82] on icon at bounding box center [26, 83] width 25 height 25
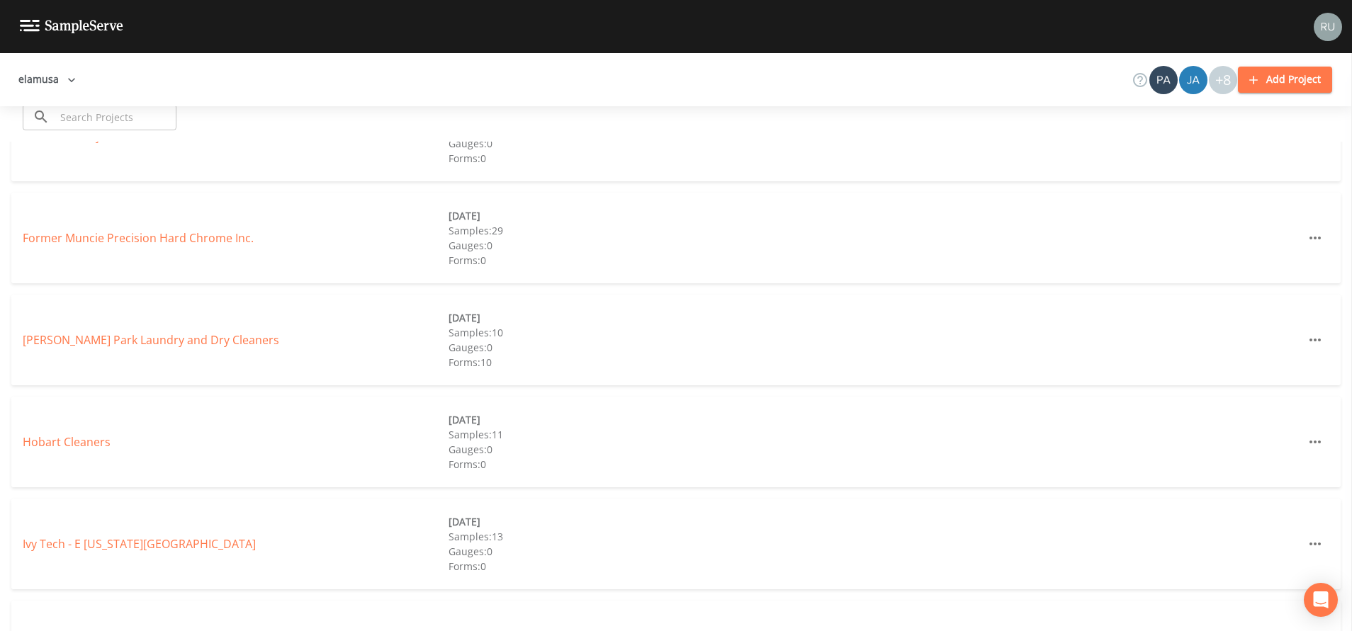
scroll to position [336, 0]
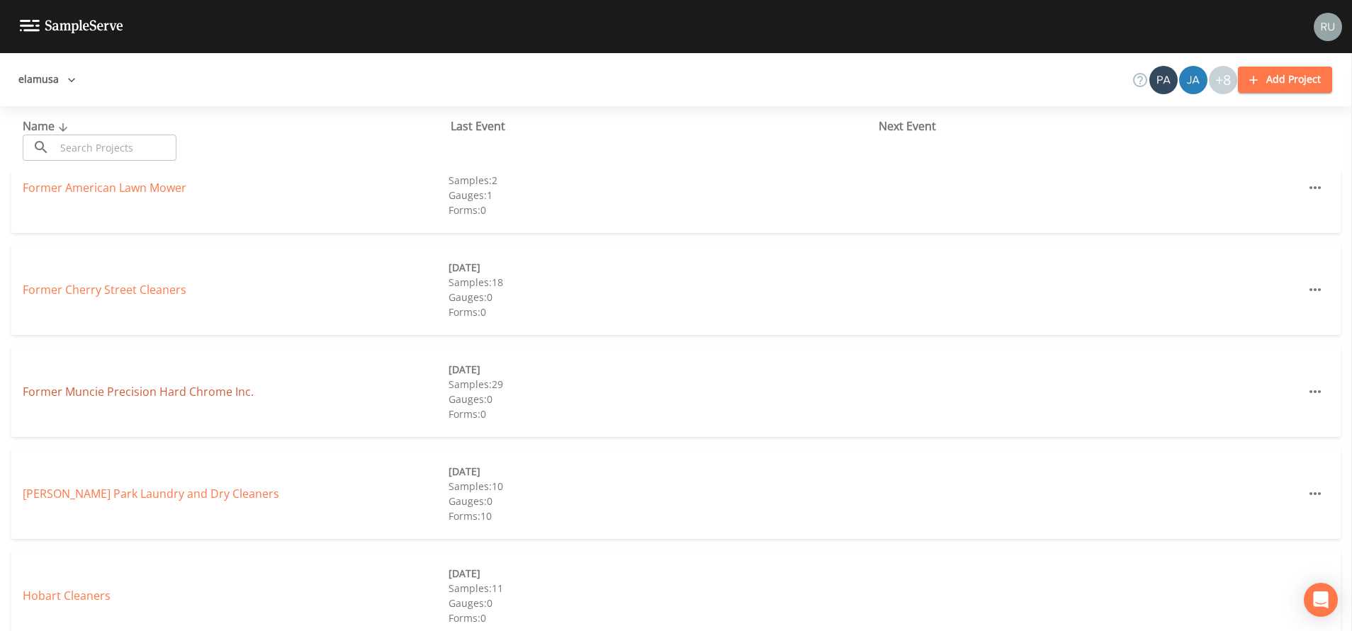
click at [116, 393] on link "Former Muncie Precision Hard Chrome Inc." at bounding box center [138, 392] width 231 height 16
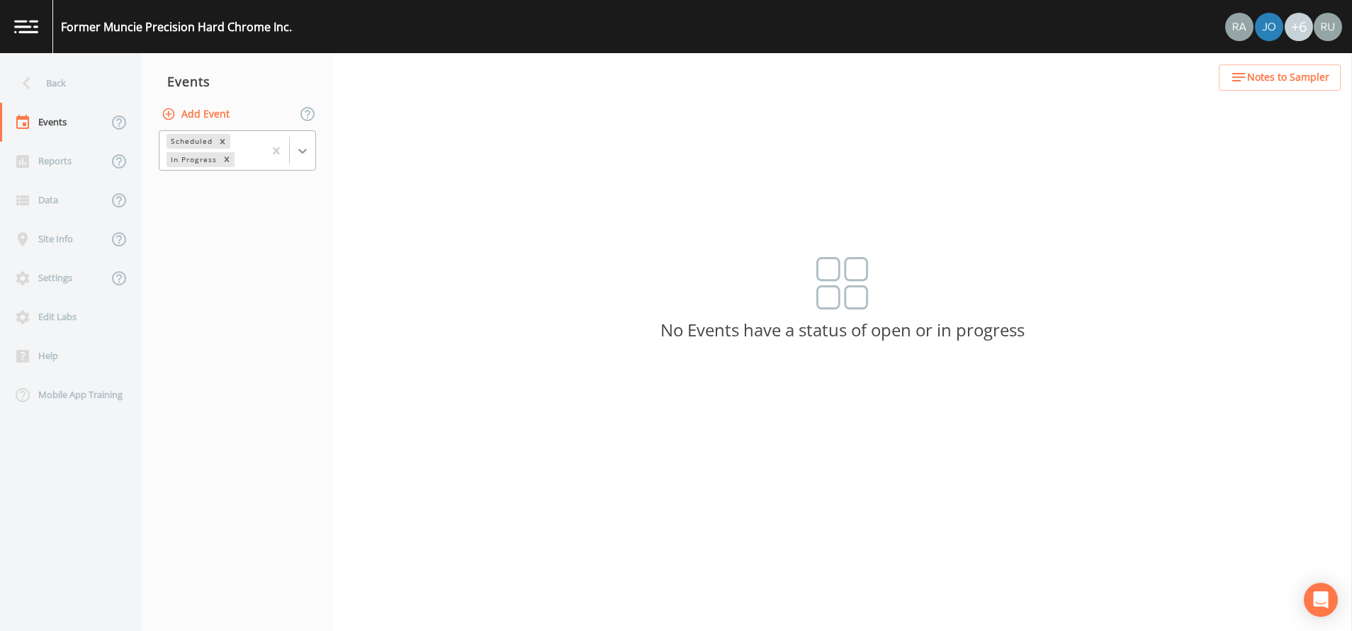
click at [309, 145] on icon at bounding box center [302, 151] width 14 height 14
click at [247, 192] on div "Completed" at bounding box center [237, 191] width 157 height 24
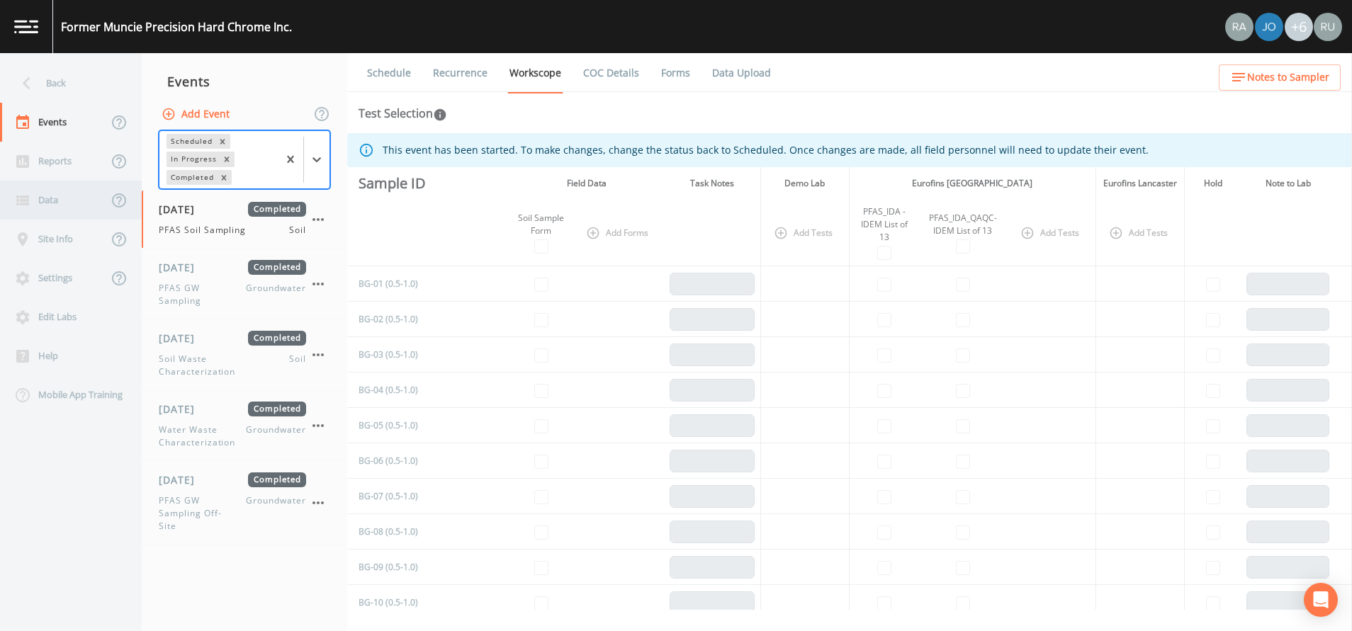
click at [47, 201] on div "Data" at bounding box center [54, 200] width 108 height 39
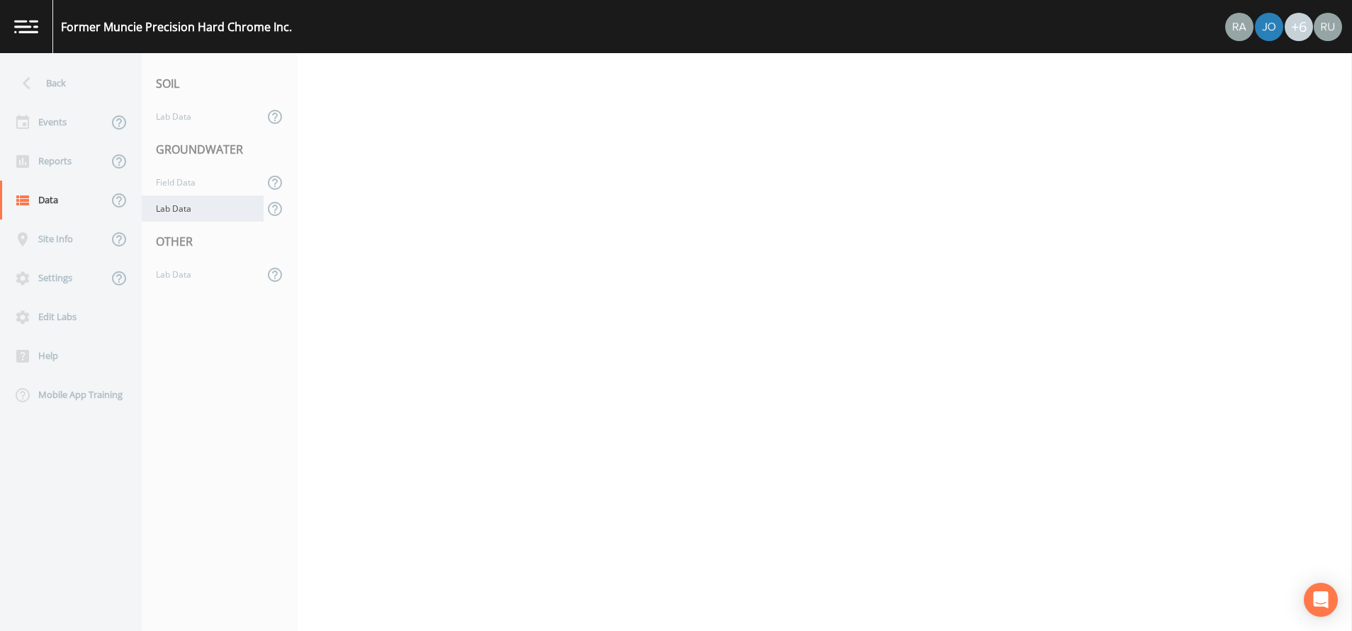
click at [189, 211] on div "Lab Data" at bounding box center [203, 209] width 122 height 26
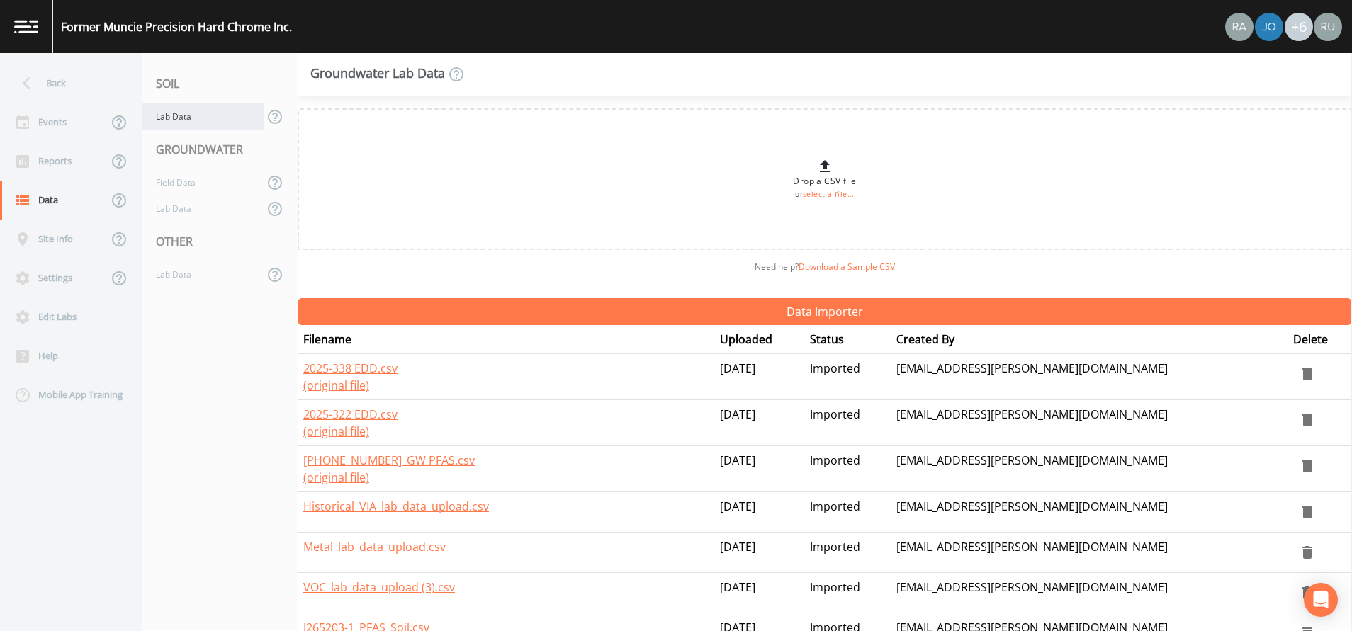
click at [188, 116] on div "Lab Data" at bounding box center [203, 116] width 122 height 26
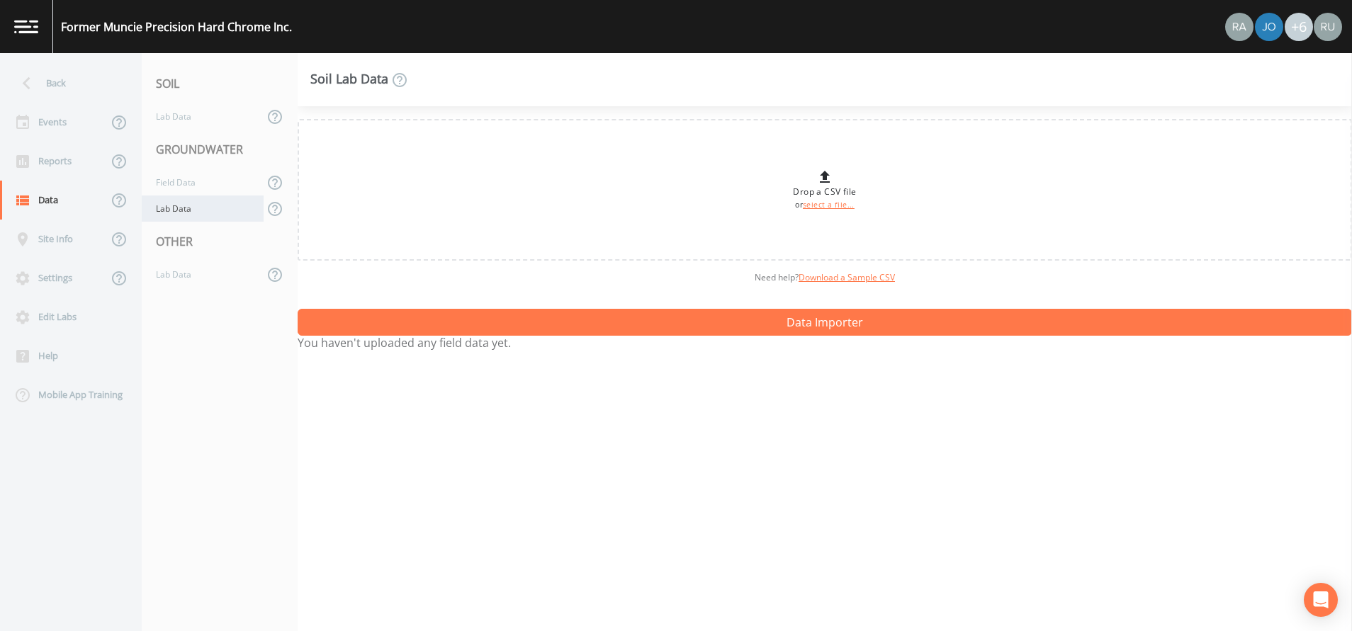
click at [179, 208] on div "Lab Data" at bounding box center [203, 209] width 122 height 26
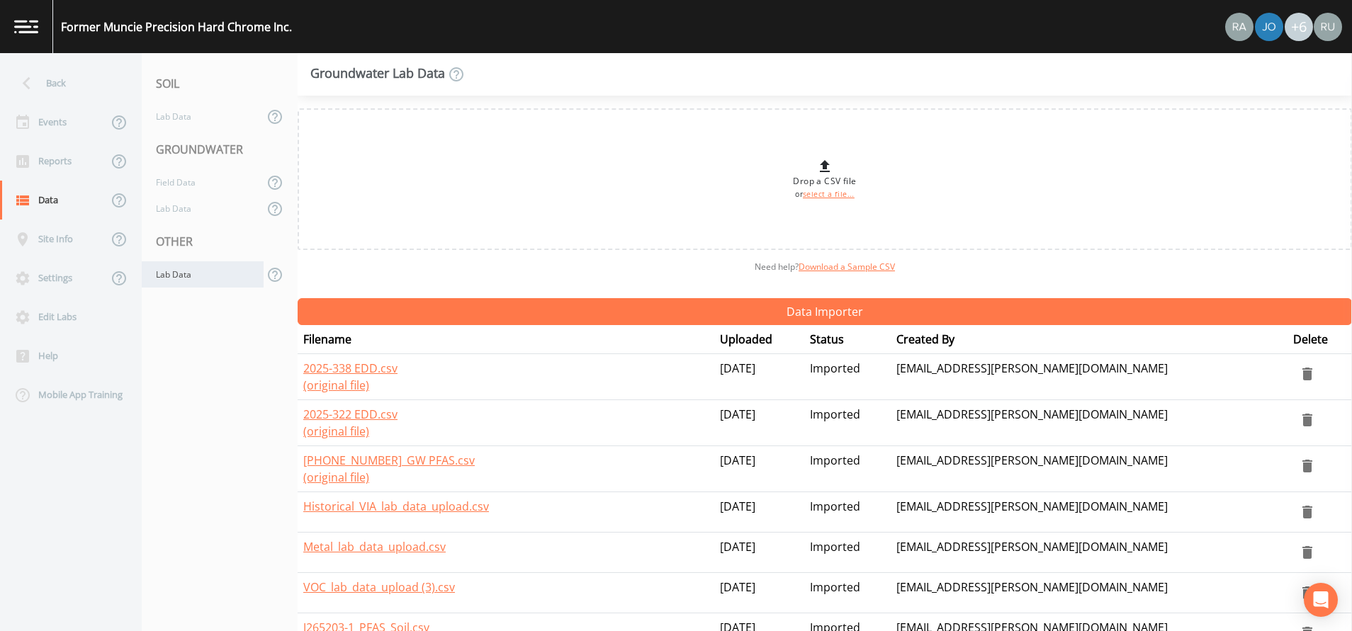
click at [175, 274] on div "Lab Data" at bounding box center [203, 274] width 122 height 26
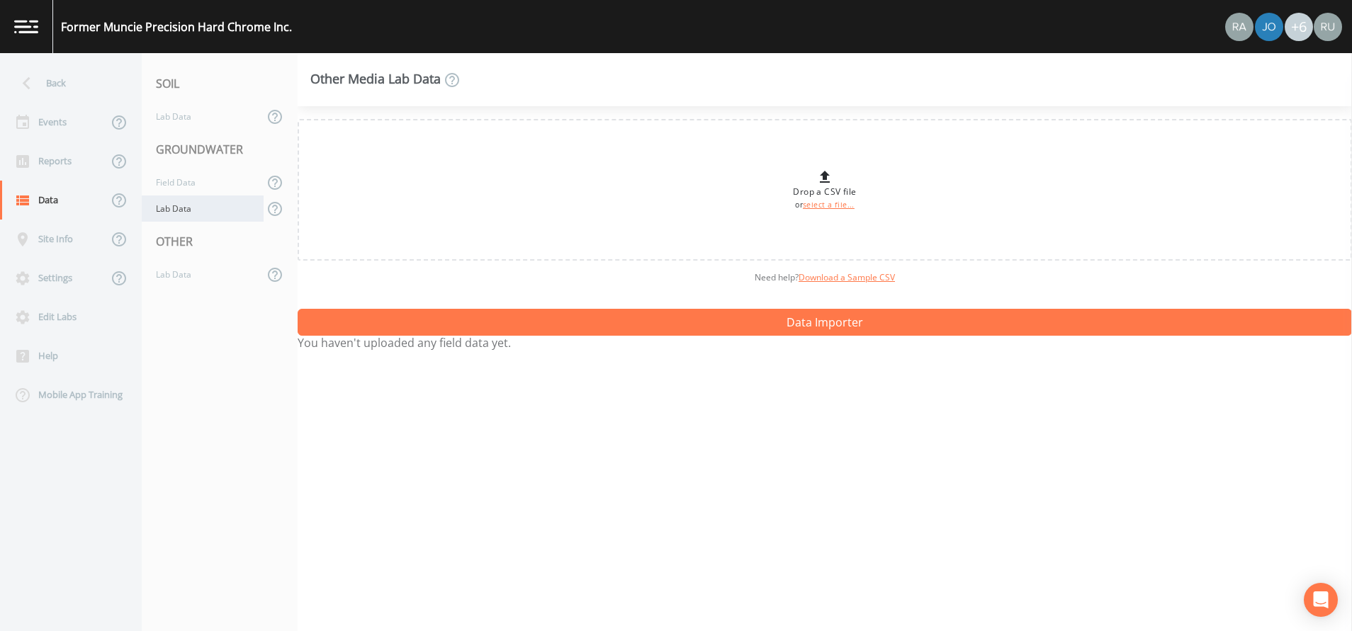
click at [181, 213] on div "Lab Data" at bounding box center [203, 209] width 122 height 26
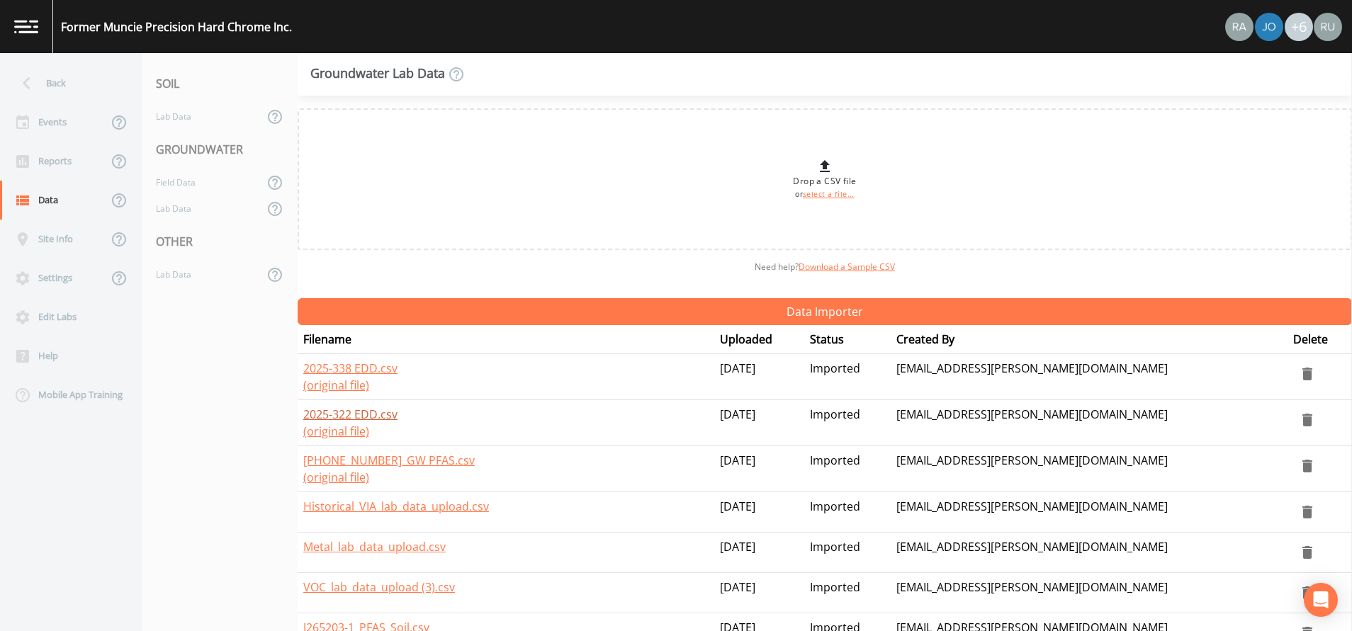
click at [349, 415] on link "2025-322 EDD.csv" at bounding box center [350, 415] width 94 height 16
click at [349, 369] on link "2025-338 EDD.csv" at bounding box center [350, 369] width 94 height 16
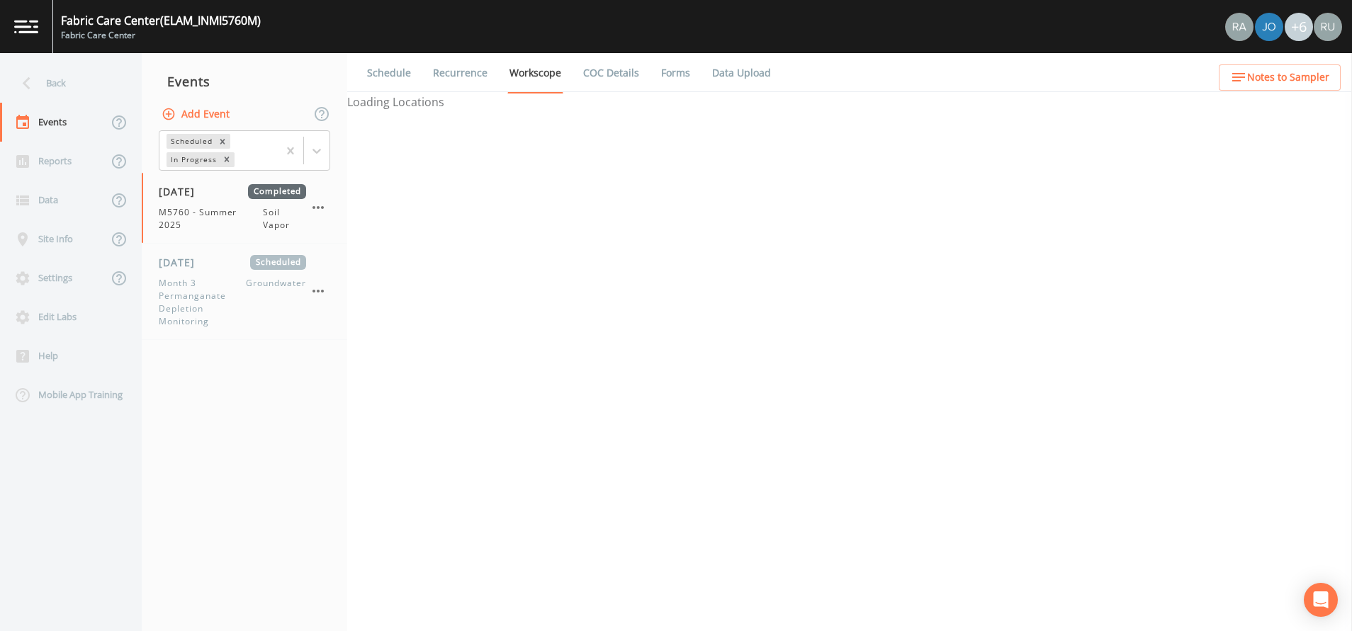
select select "c5bfc0a2-8365-4ab6-a941-dacac289f9c5"
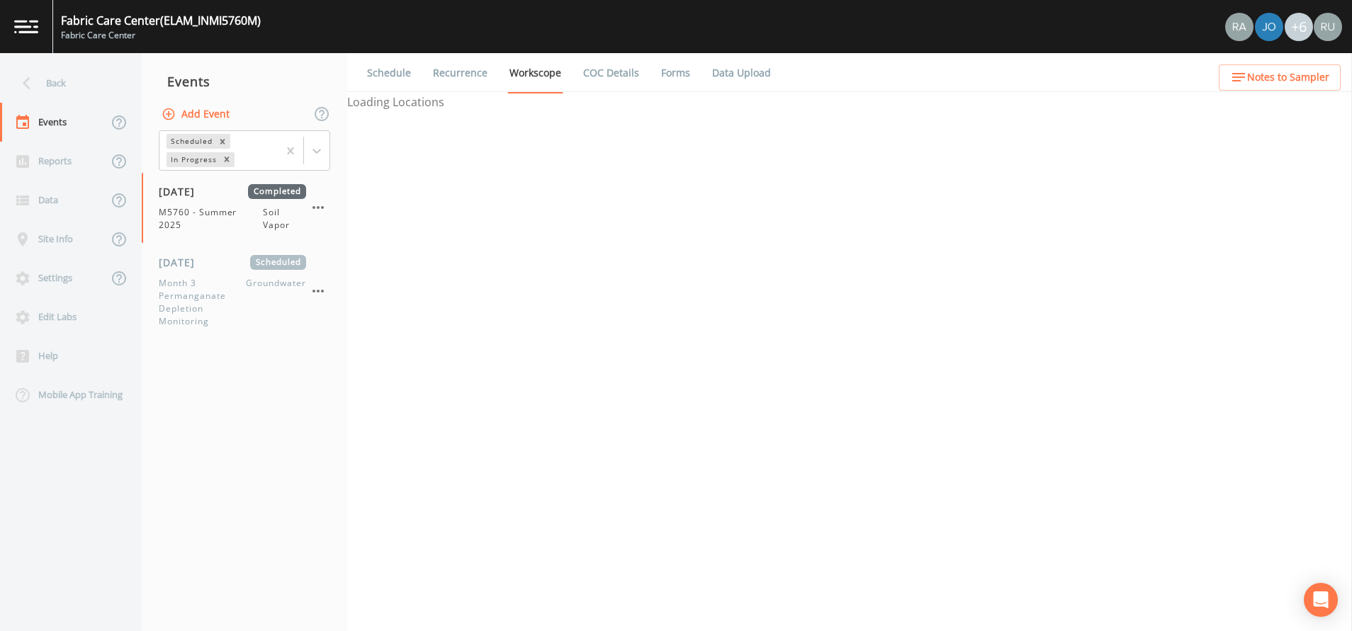
select select "c5bfc0a2-8365-4ab6-a941-dacac289f9c5"
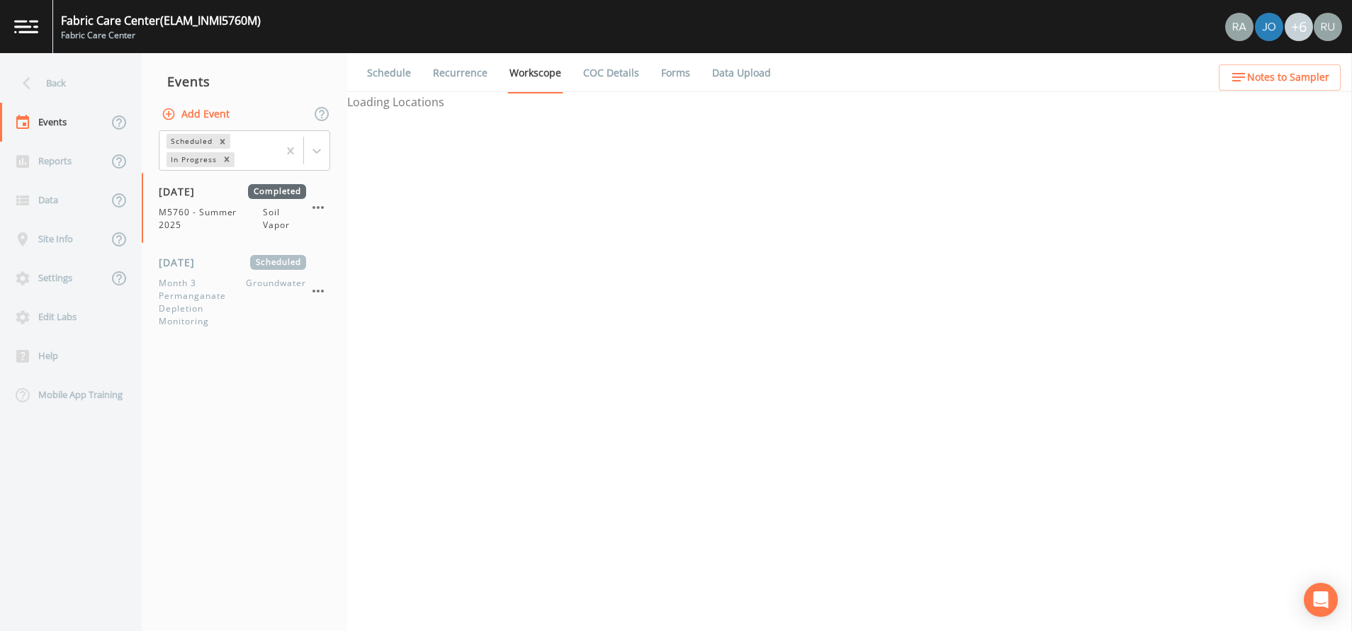
select select "c5bfc0a2-8365-4ab6-a941-dacac289f9c5"
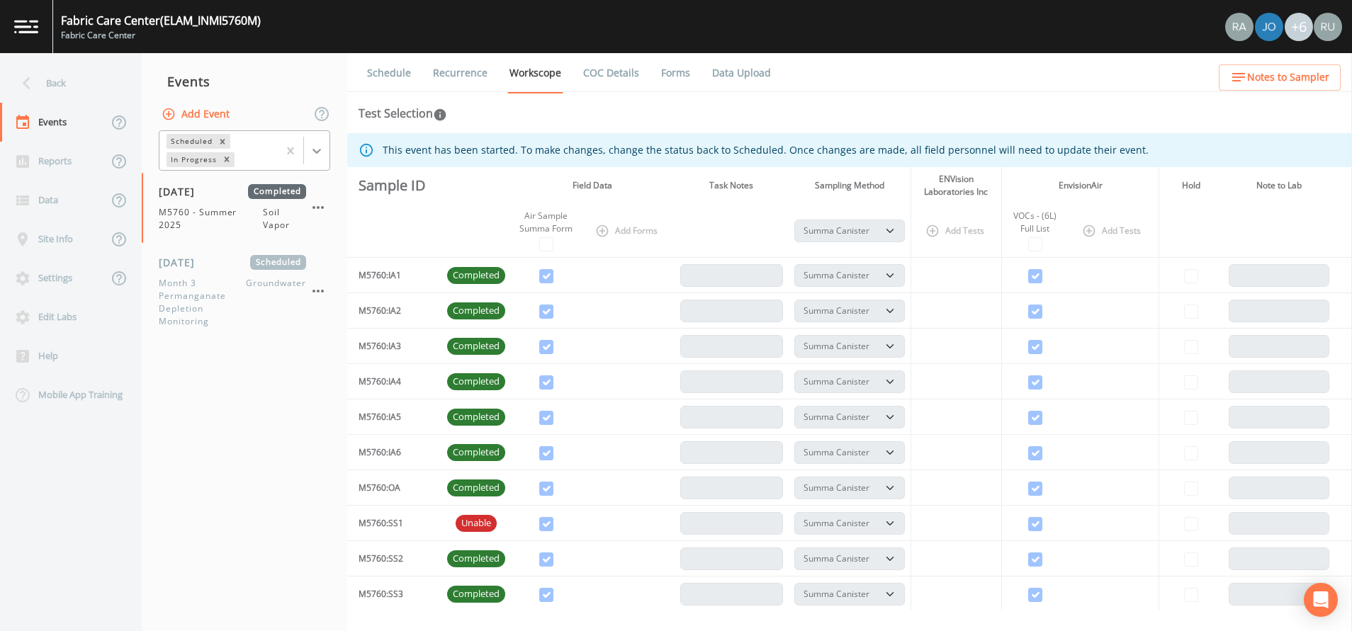
click at [320, 145] on icon at bounding box center [317, 151] width 14 height 14
click at [210, 188] on div "Completed" at bounding box center [244, 191] width 171 height 24
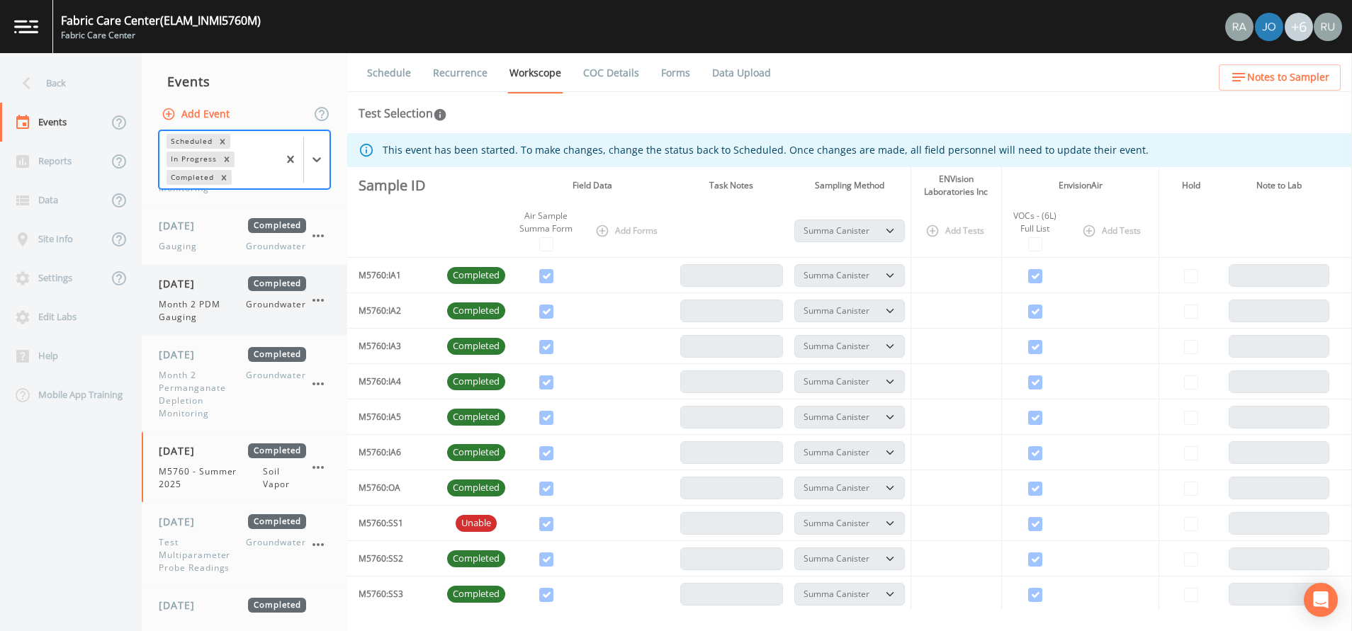
scroll to position [638, 0]
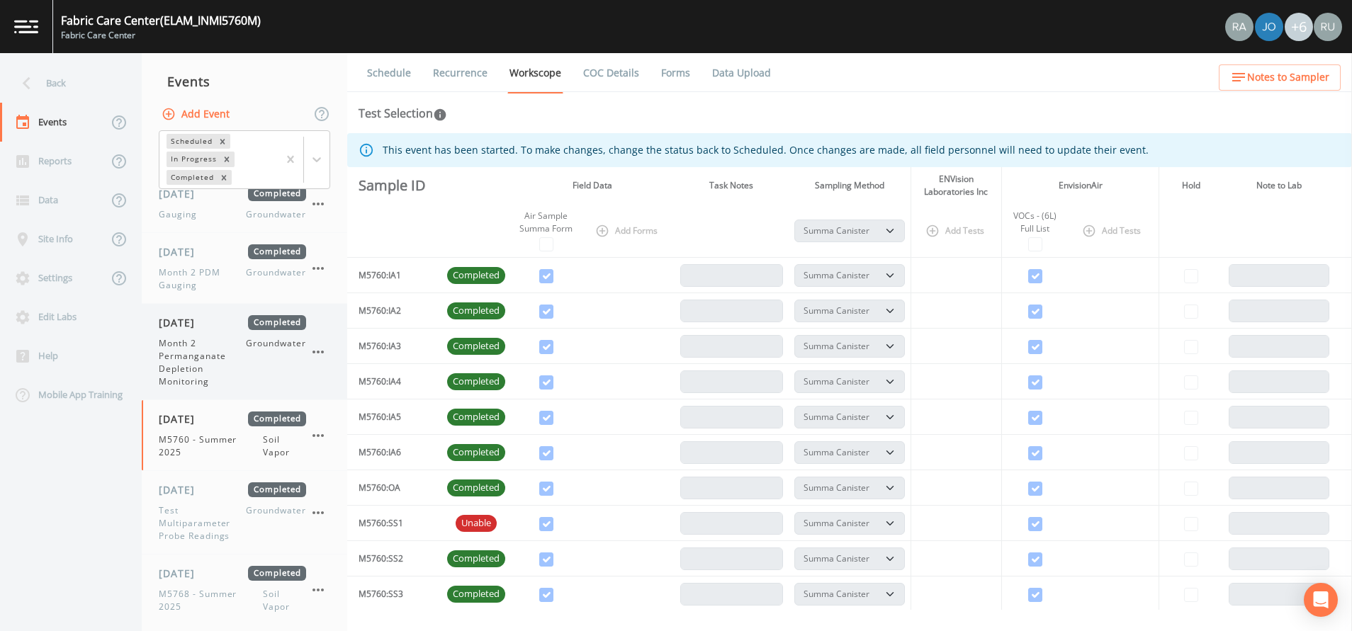
click at [201, 356] on span "Month 2 Permanganate Depletion Monitoring" at bounding box center [202, 362] width 87 height 51
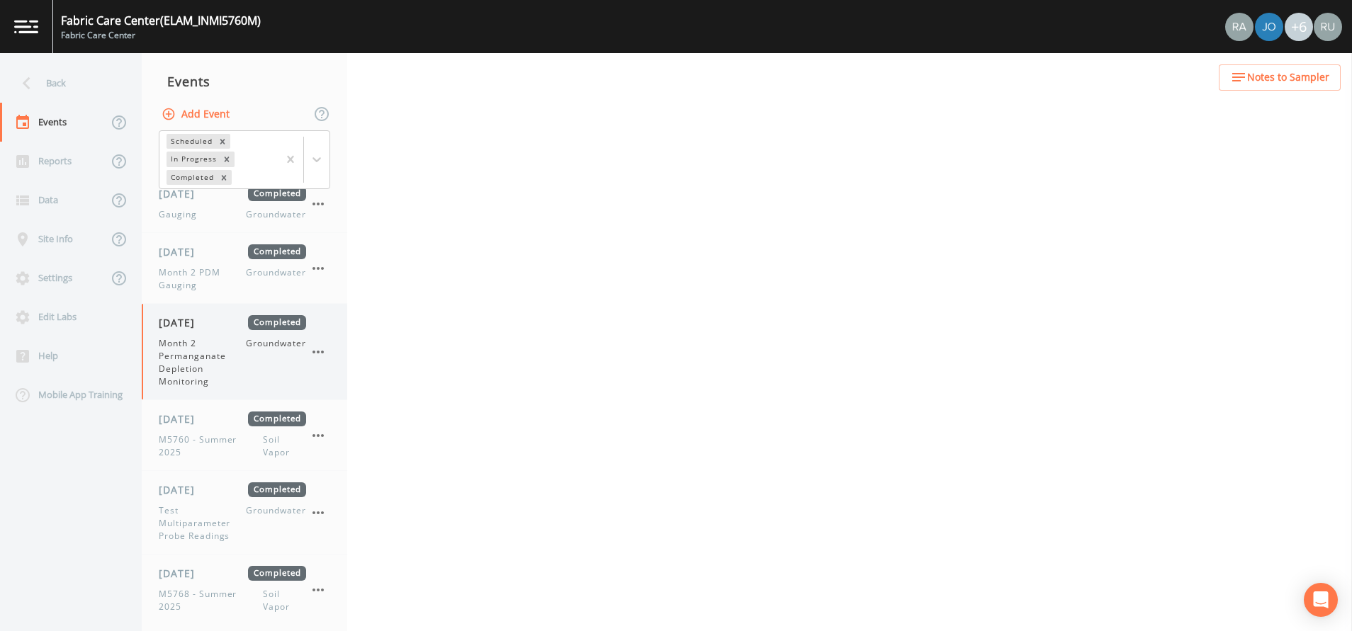
select select "4f082be6-97a7-4f70-a81f-c26a4e896ad7"
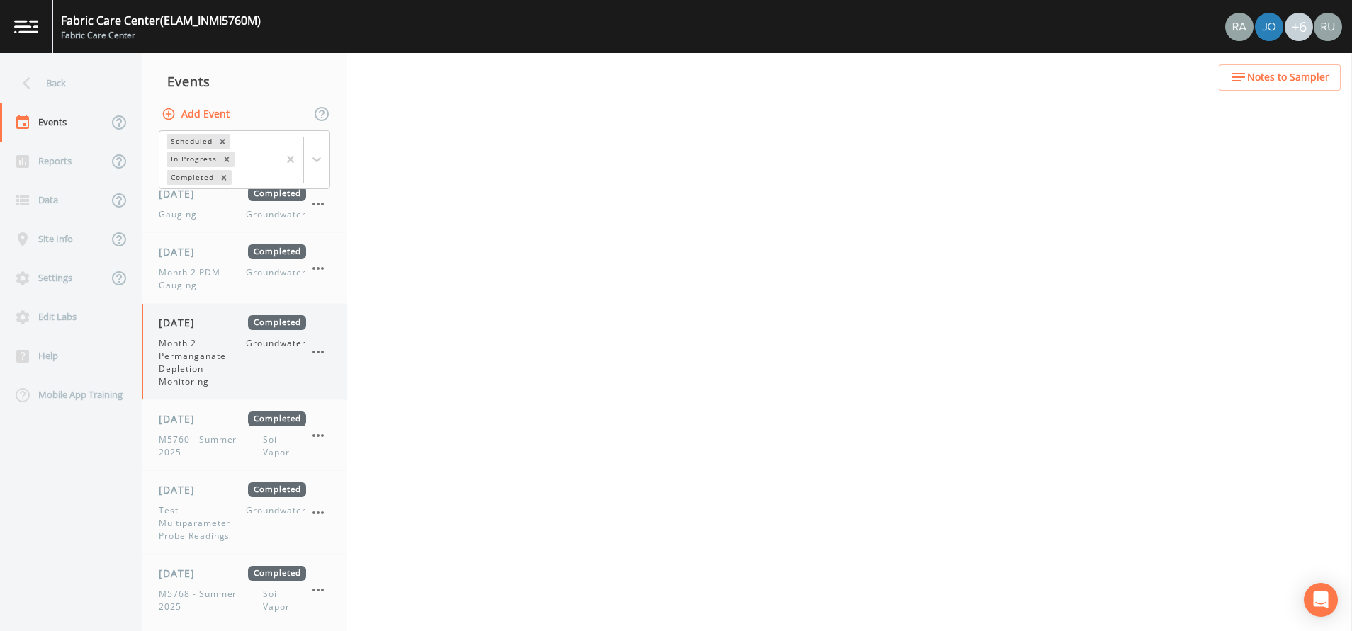
select select "4f082be6-97a7-4f70-a81f-c26a4e896ad7"
select select "0609984c-bae0-4cba-86ad-757e8d1be609"
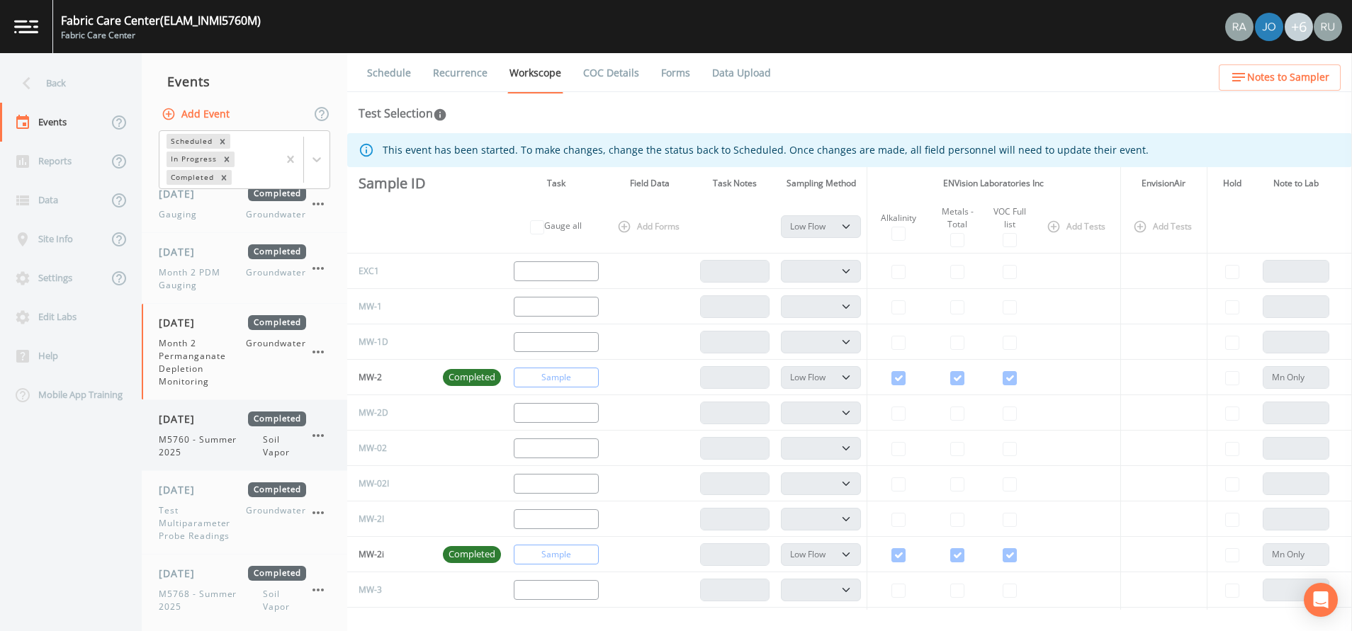
click at [184, 436] on span "M5760 - Summer 2025" at bounding box center [211, 447] width 104 height 26
select select "c5bfc0a2-8365-4ab6-a941-dacac289f9c5"
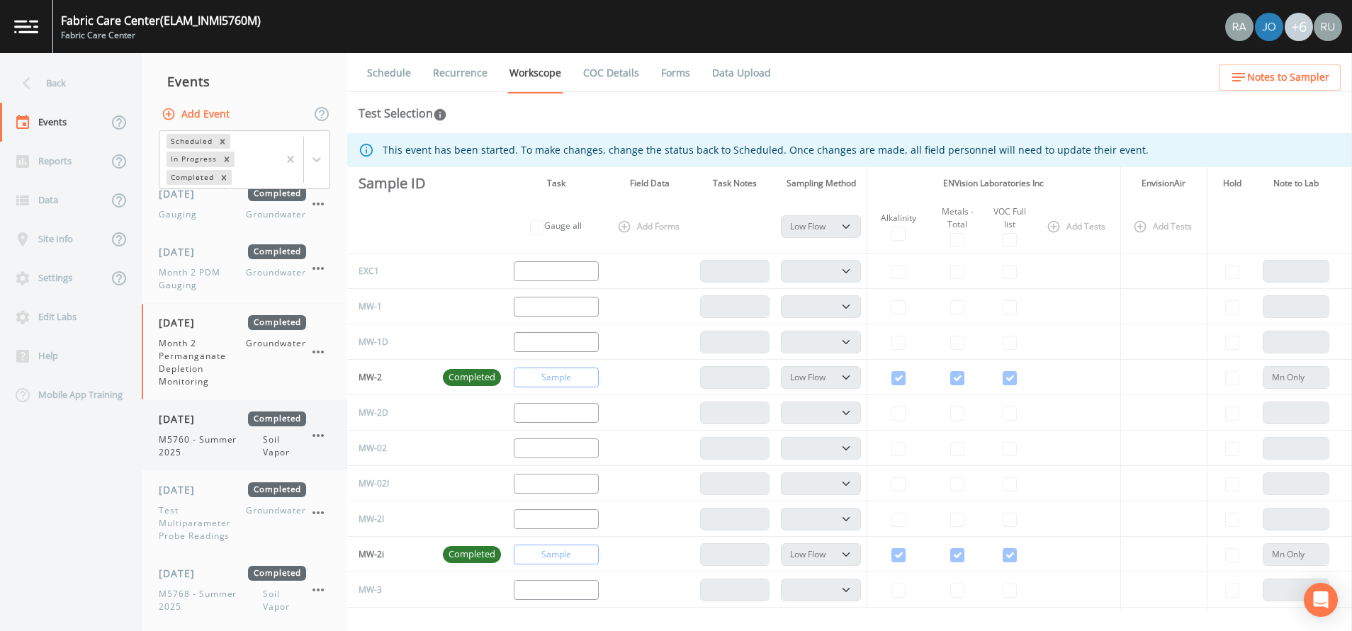
select select "c5bfc0a2-8365-4ab6-a941-dacac289f9c5"
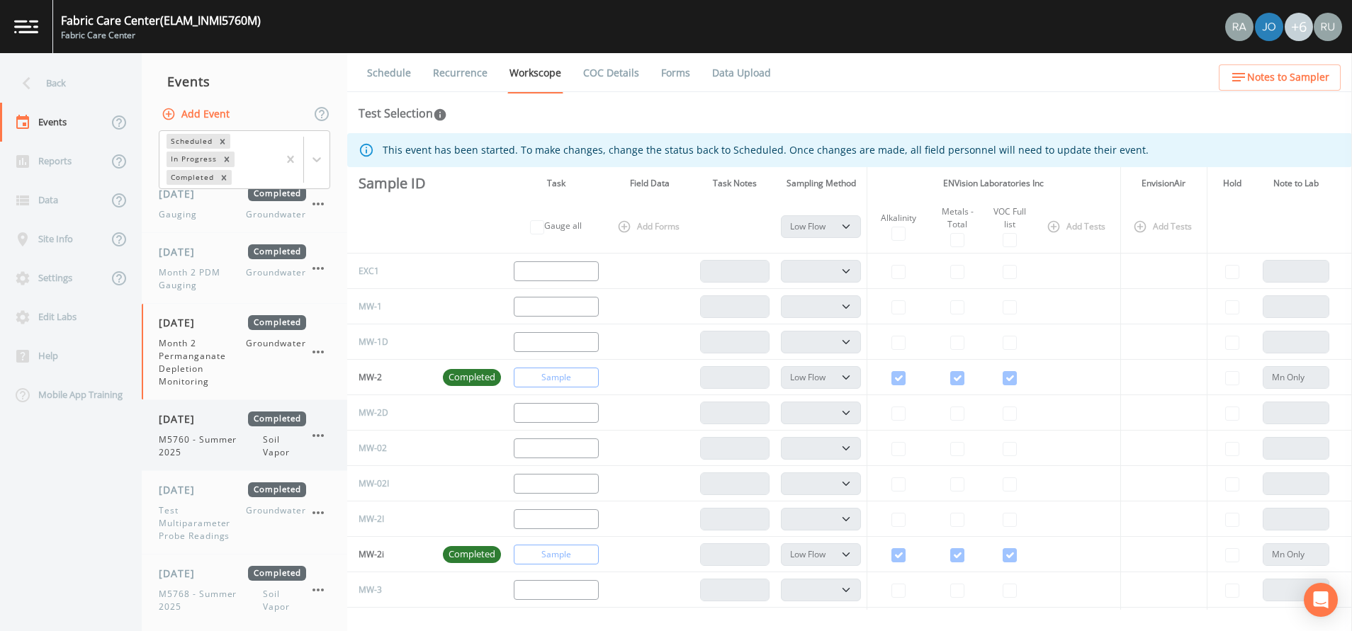
select select "c5bfc0a2-8365-4ab6-a941-dacac289f9c5"
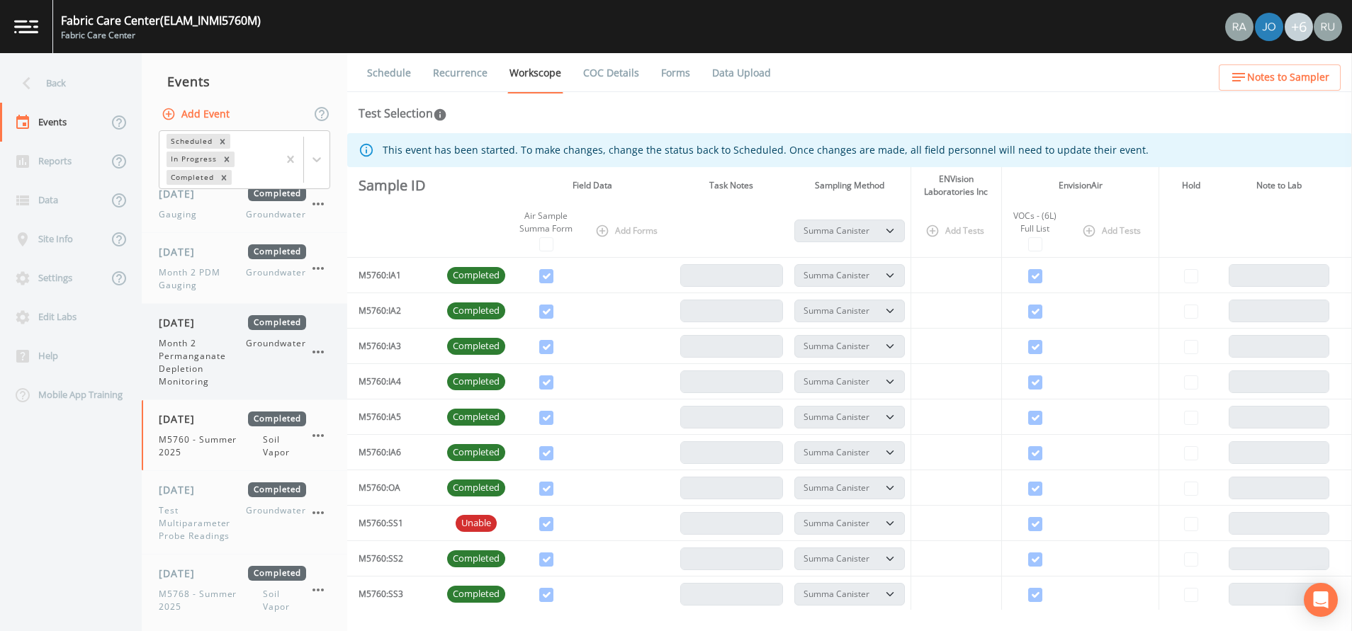
scroll to position [531, 0]
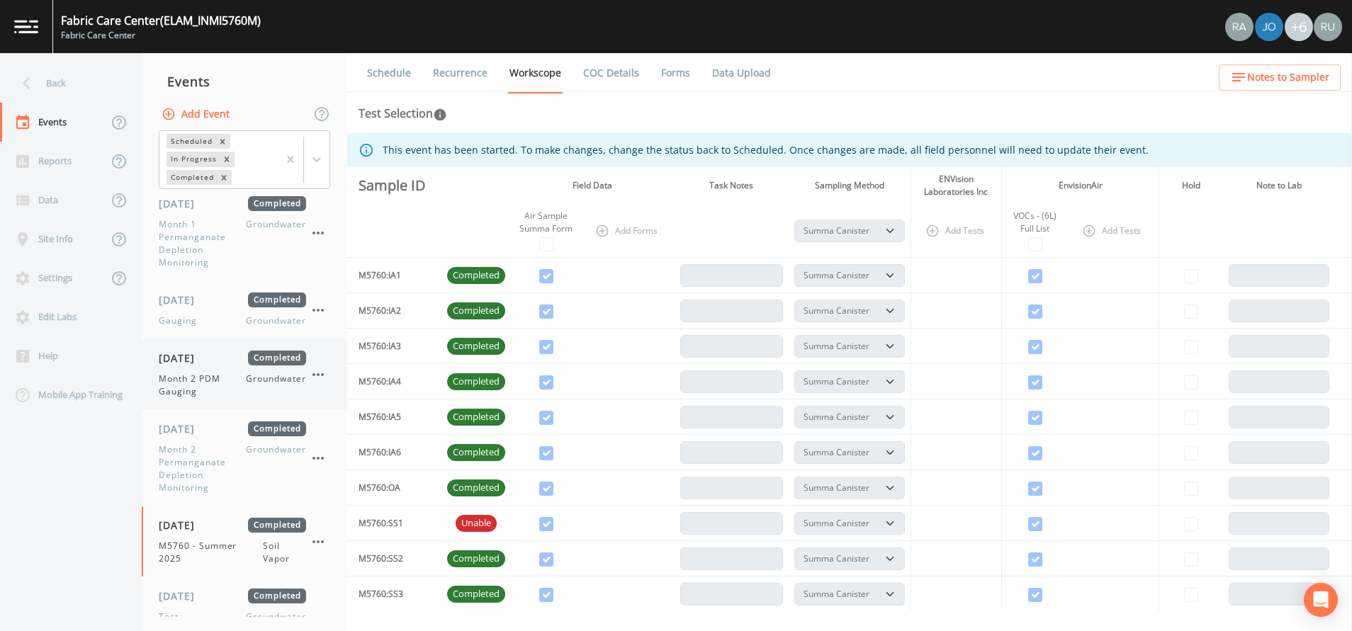
click at [191, 381] on span "Month 2 PDM Gauging" at bounding box center [202, 386] width 87 height 26
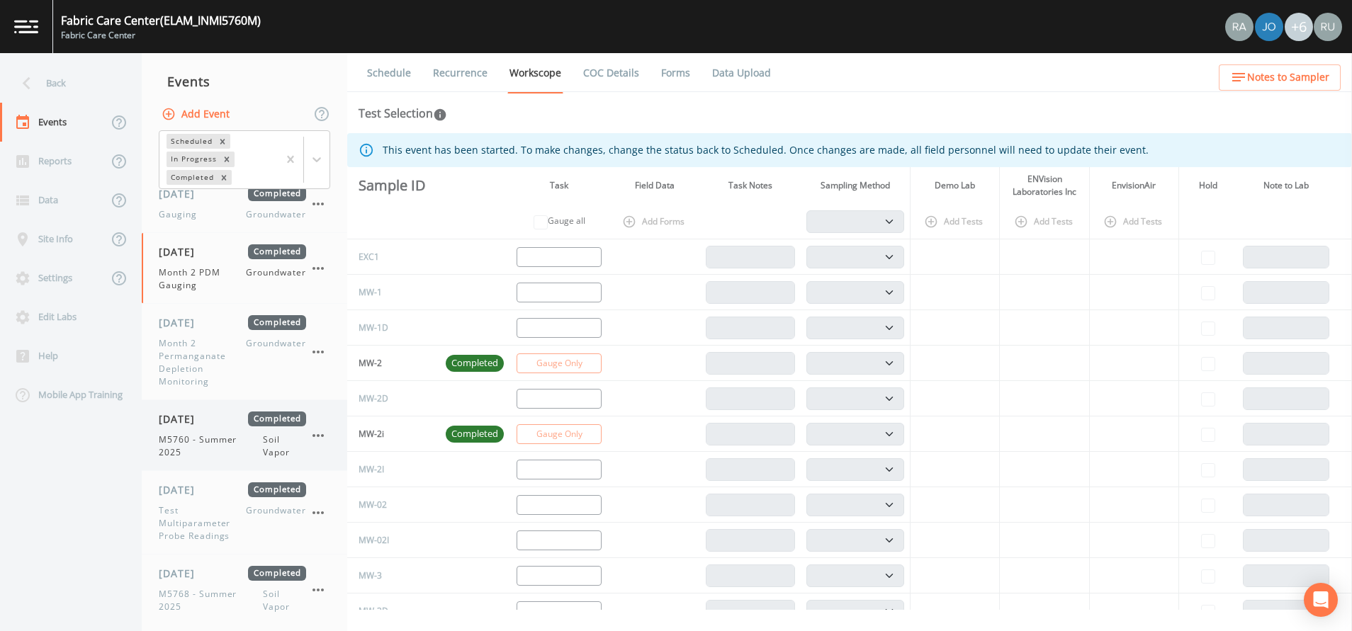
scroll to position [743, 0]
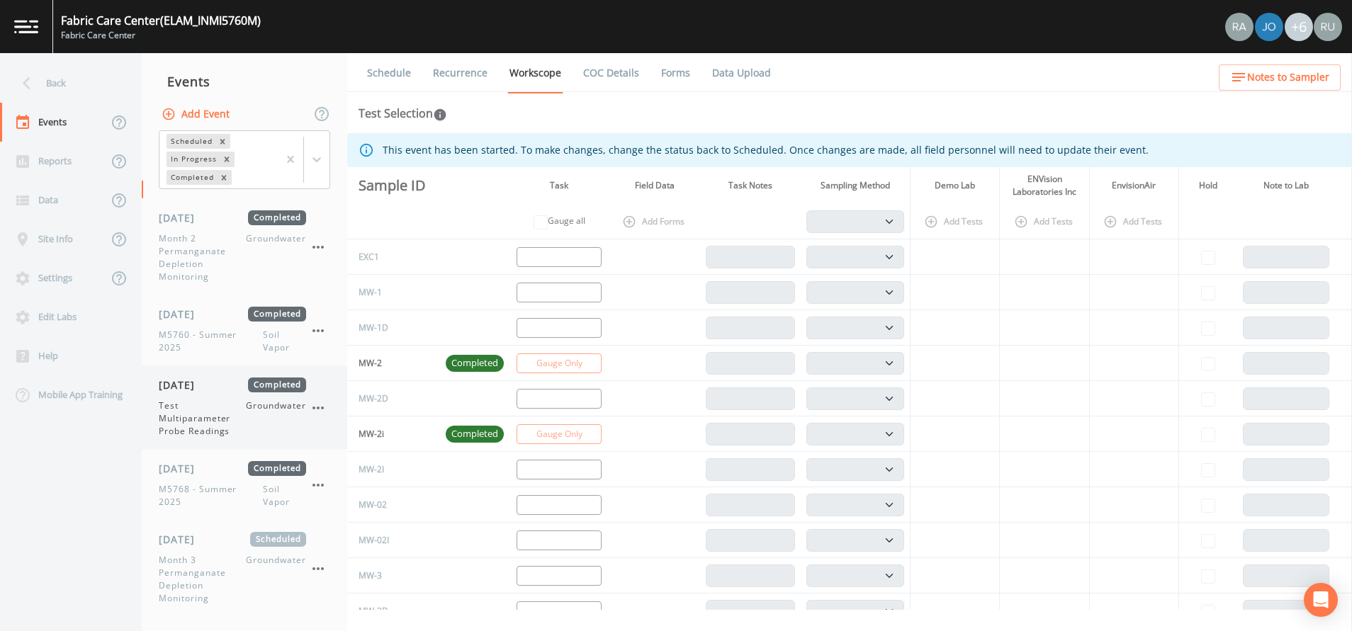
click at [199, 409] on span "Test Multiparameter Probe Readings" at bounding box center [202, 419] width 87 height 38
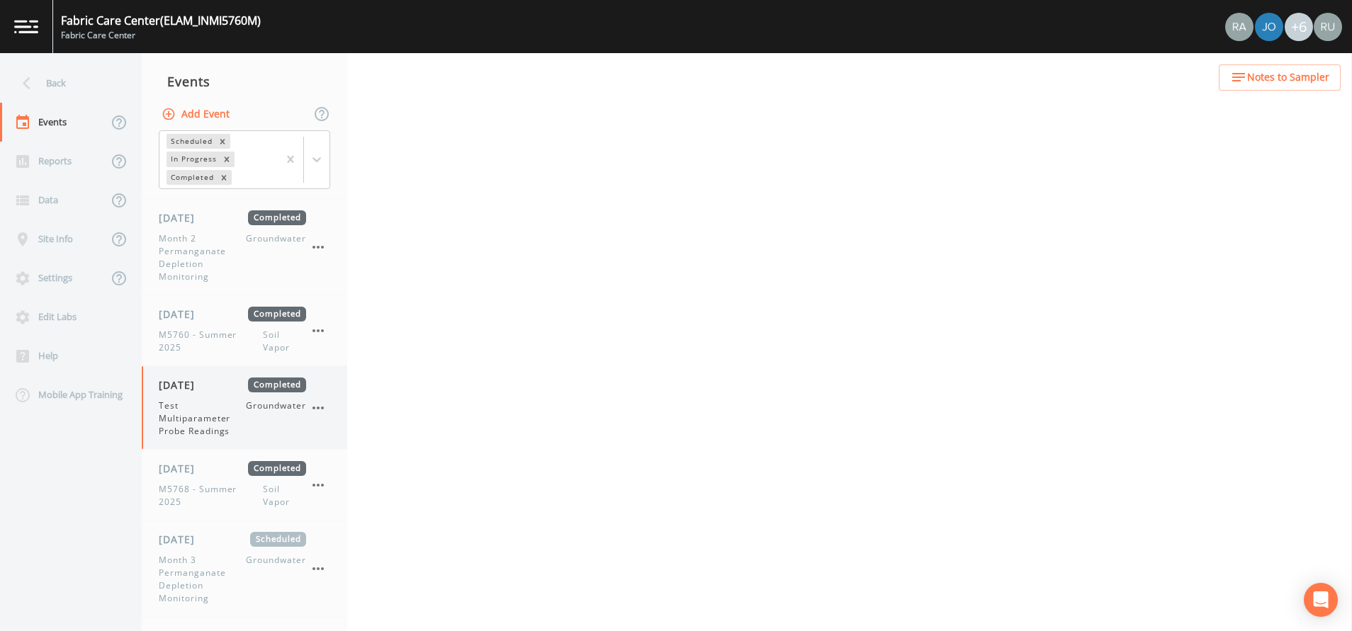
select select "4f082be6-97a7-4f70-a81f-c26a4e896ad7"
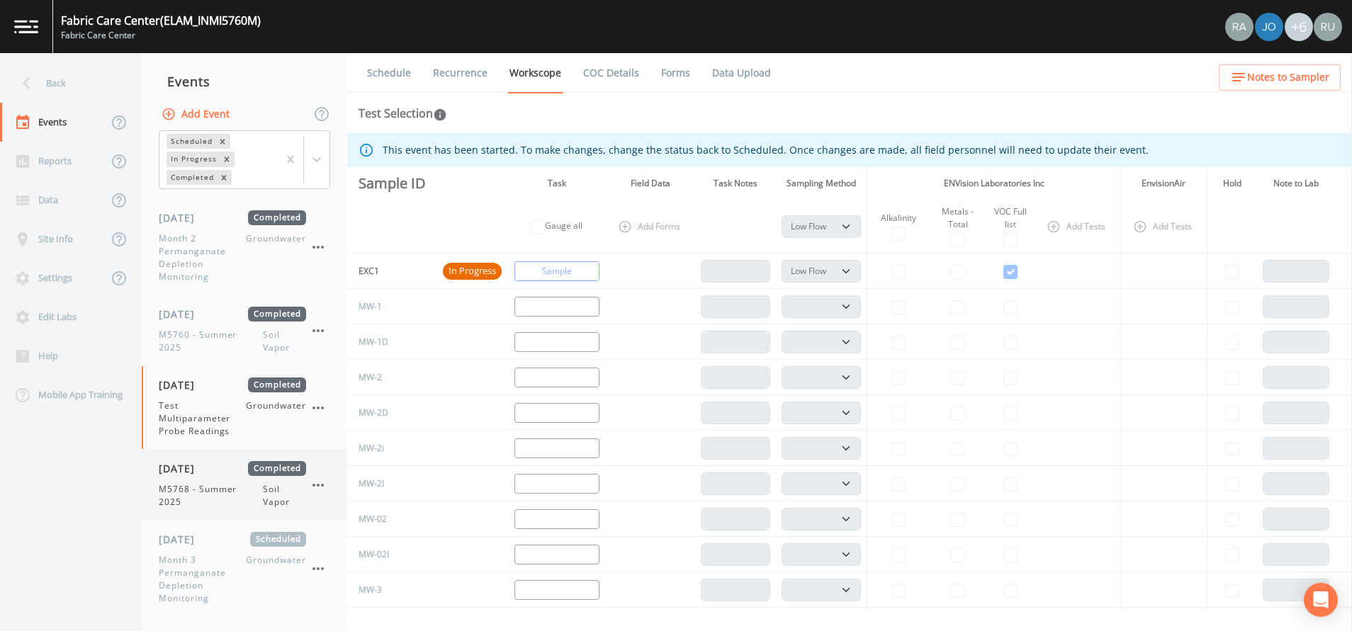
click at [217, 488] on span "M5768 - Summer 2025" at bounding box center [211, 496] width 104 height 26
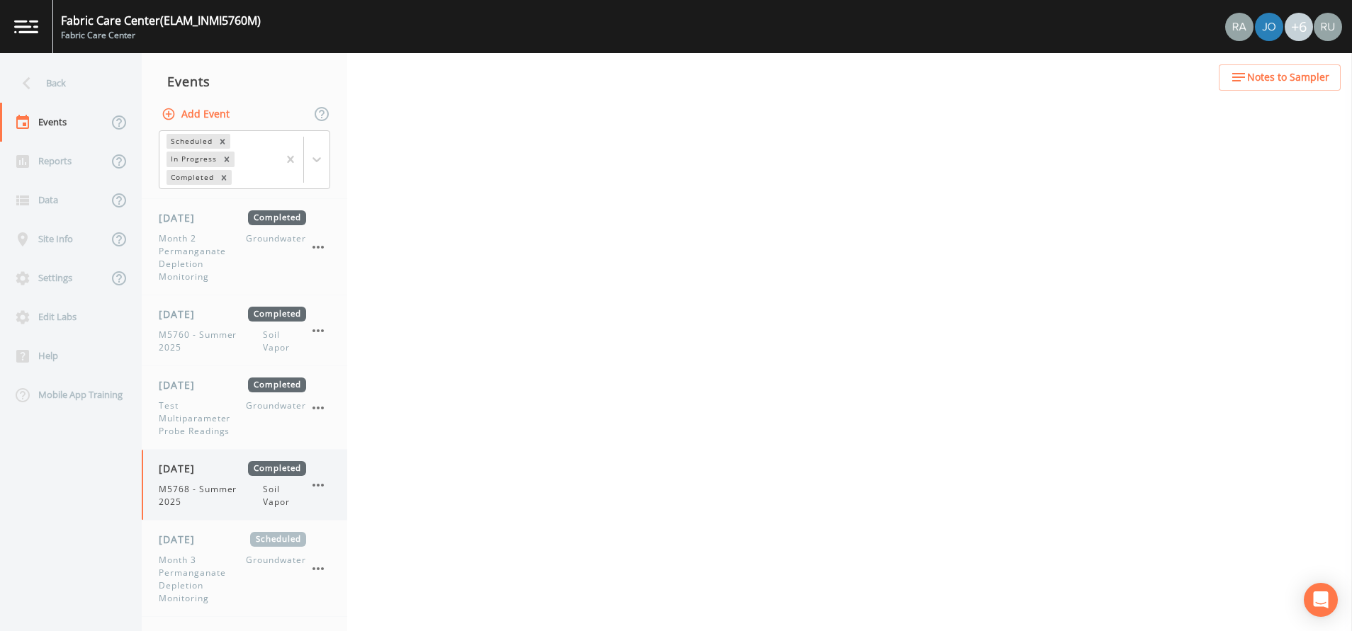
select select "c5bfc0a2-8365-4ab6-a941-dacac289f9c5"
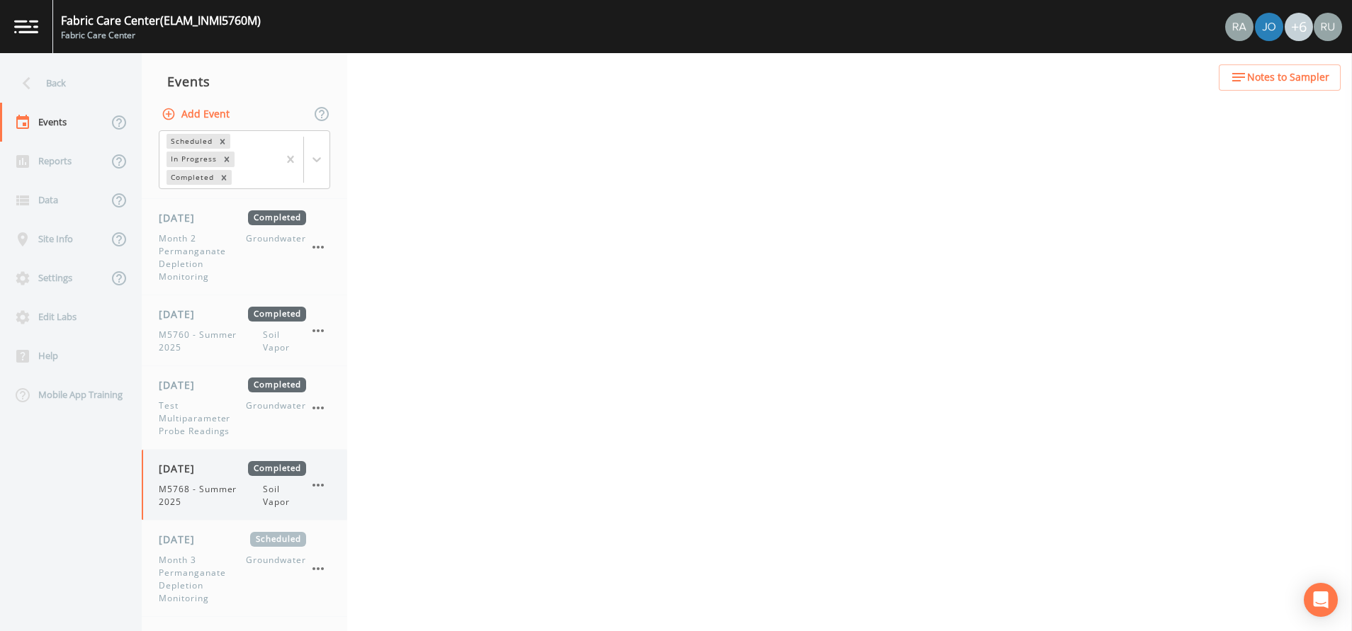
select select "c5bfc0a2-8365-4ab6-a941-dacac289f9c5"
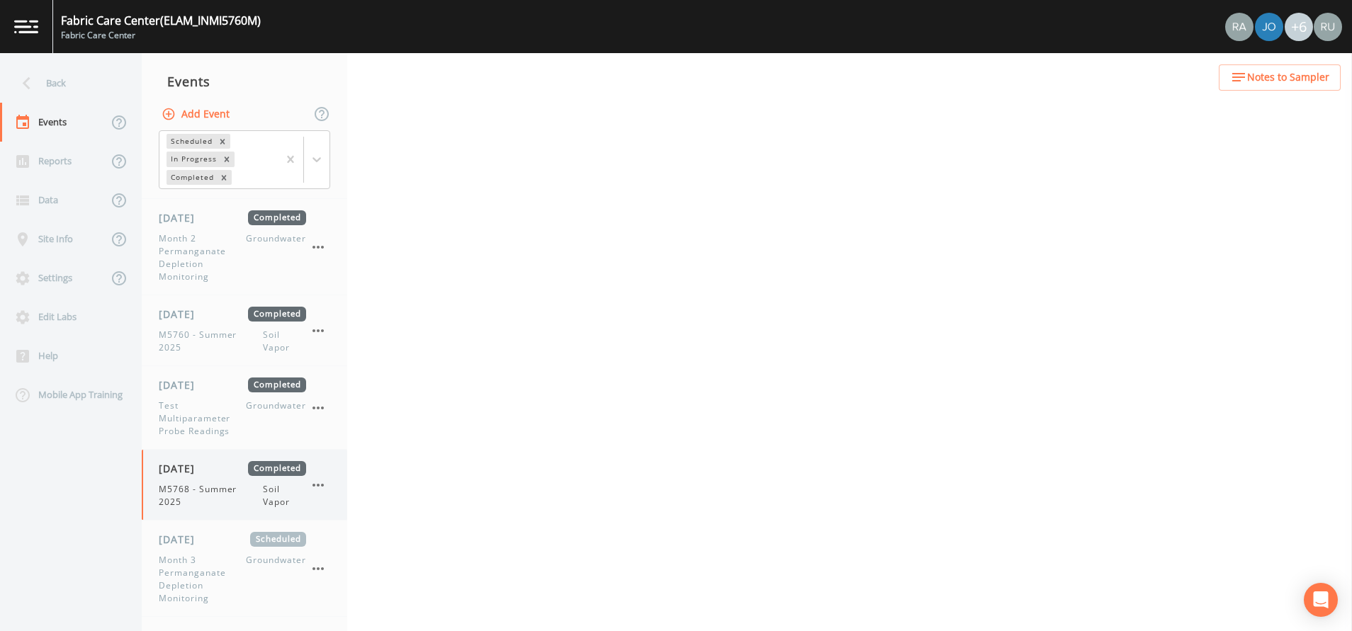
select select "c5bfc0a2-8365-4ab6-a941-dacac289f9c5"
select select "39a7257b-2ea6-42cf-8e06-a60b2581a02d"
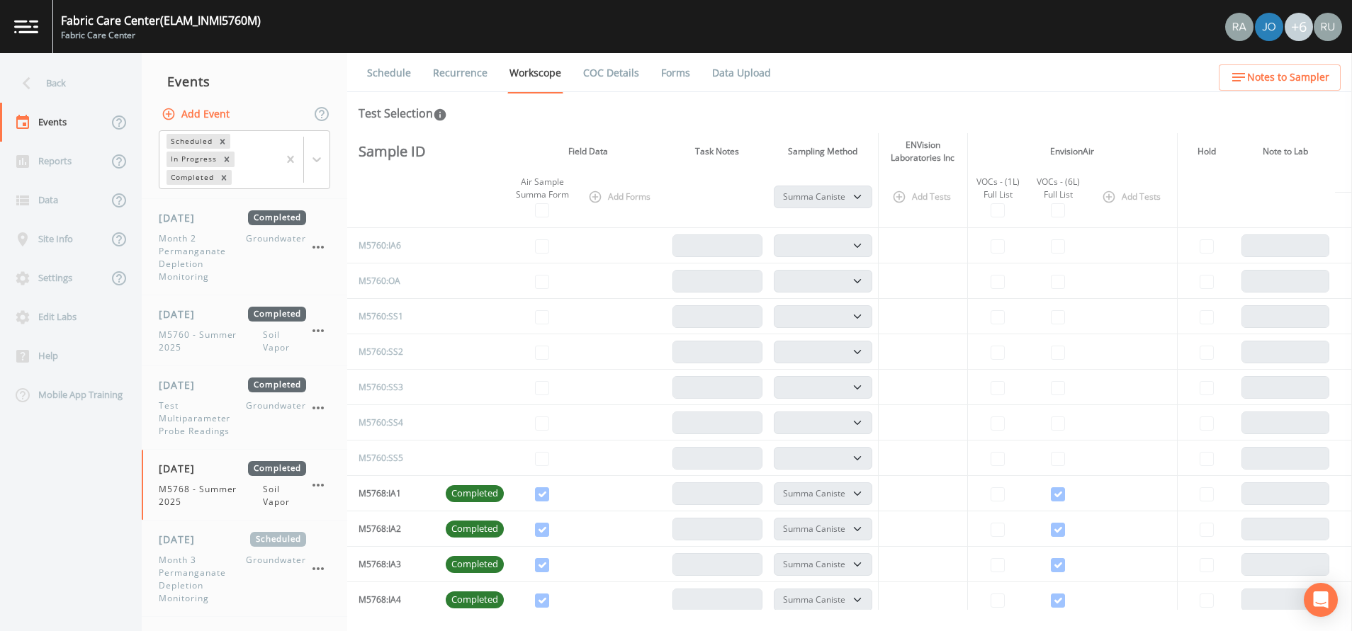
scroll to position [531, 0]
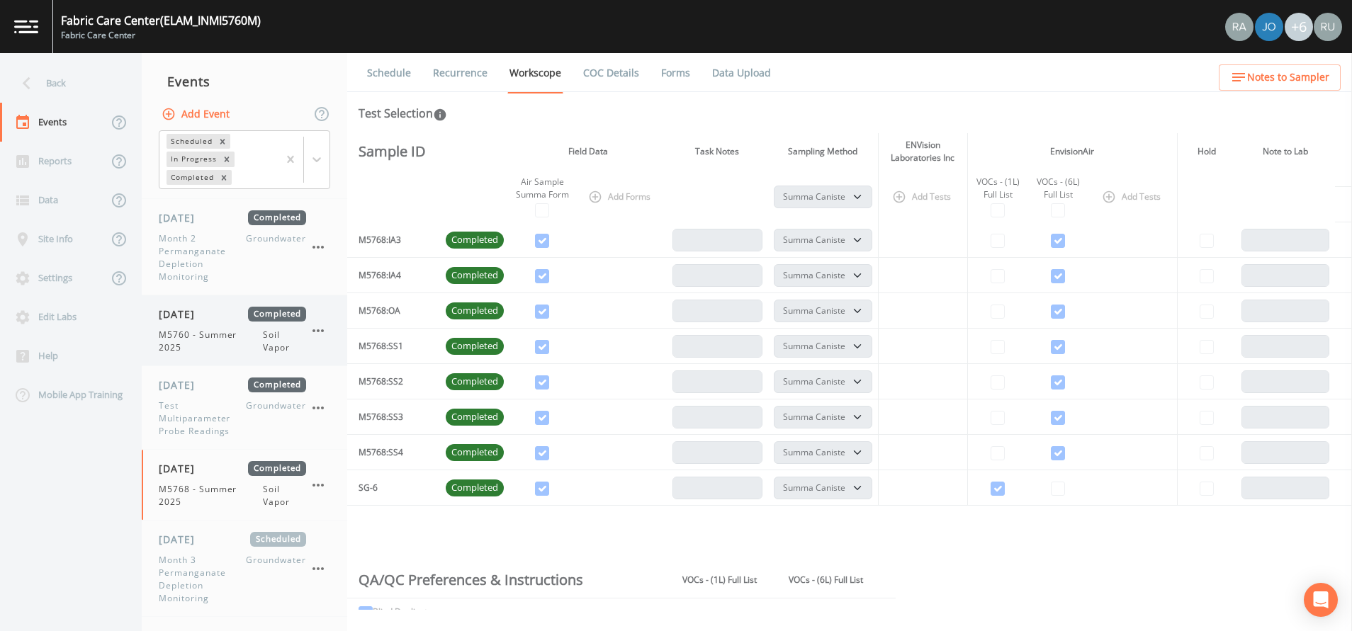
click at [177, 342] on span "M5760 - Summer 2025" at bounding box center [211, 342] width 104 height 26
select select "c5bfc0a2-8365-4ab6-a941-dacac289f9c5"
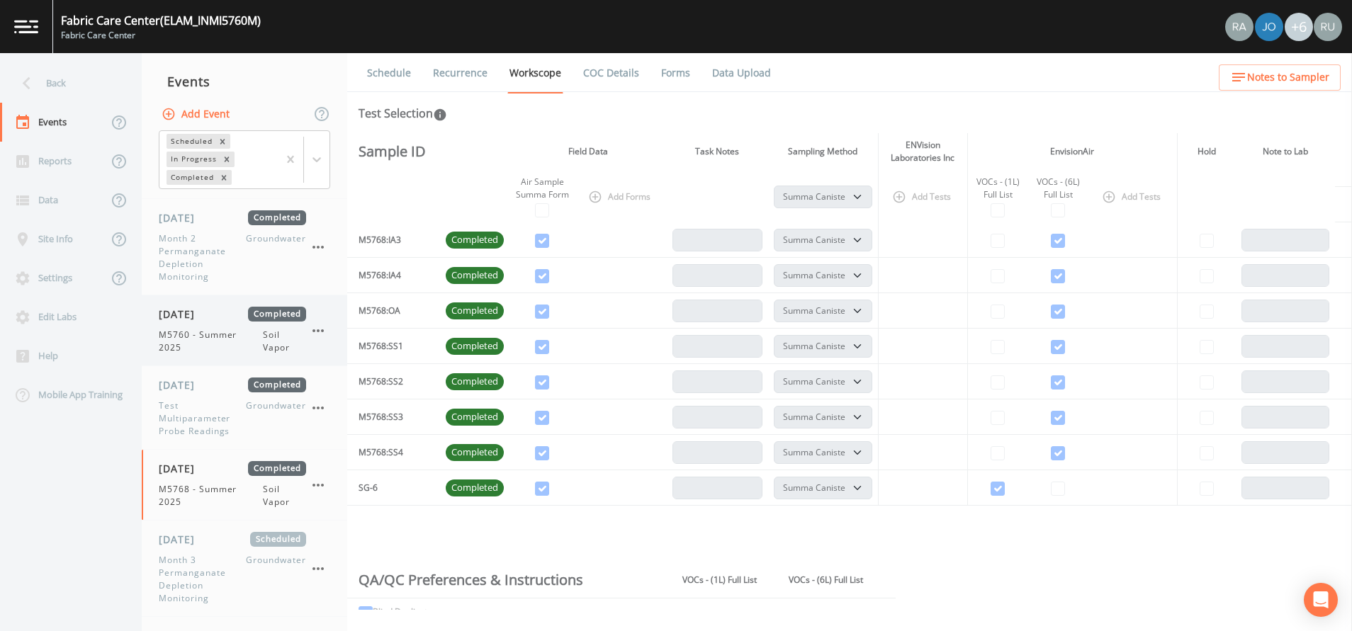
select select "c5bfc0a2-8365-4ab6-a941-dacac289f9c5"
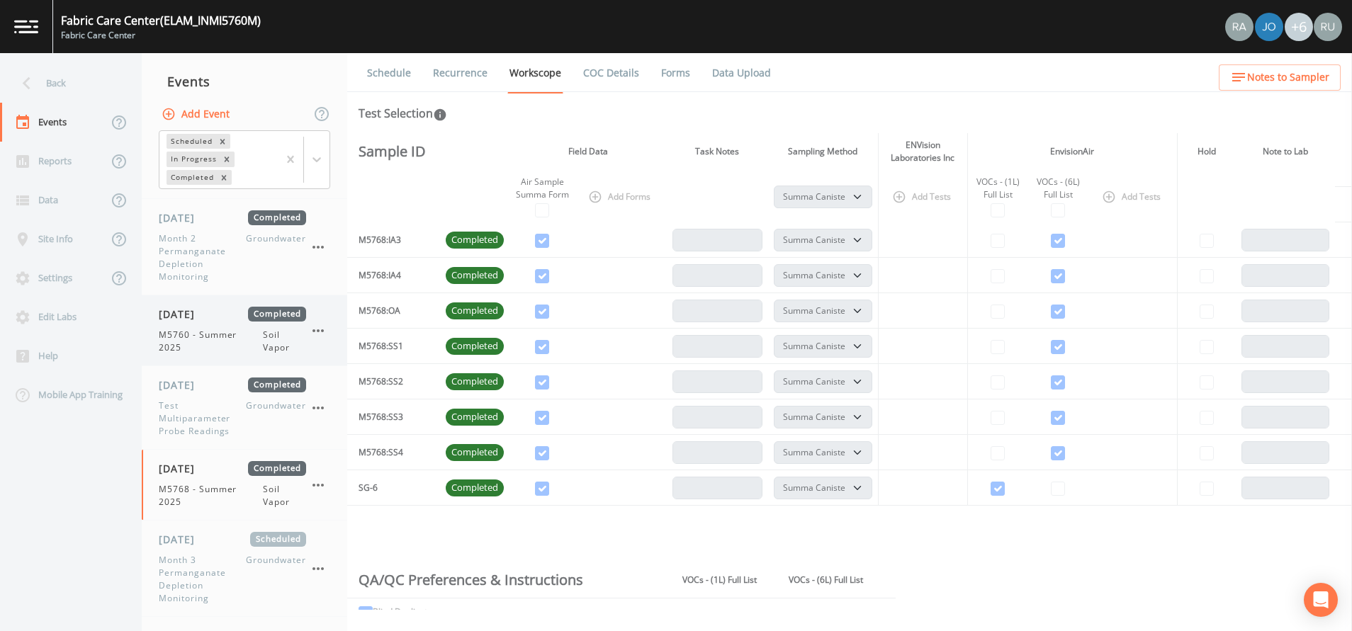
select select "c5bfc0a2-8365-4ab6-a941-dacac289f9c5"
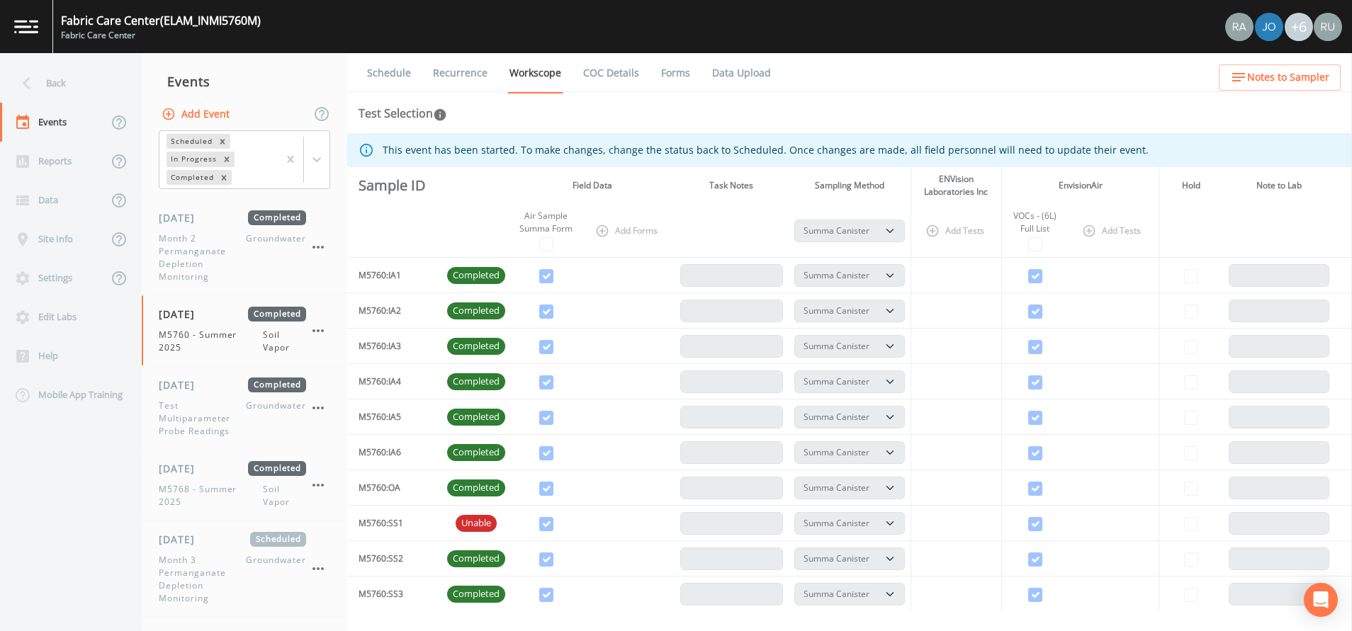
select select "c5bfc0a2-8365-4ab6-a941-dacac289f9c5"
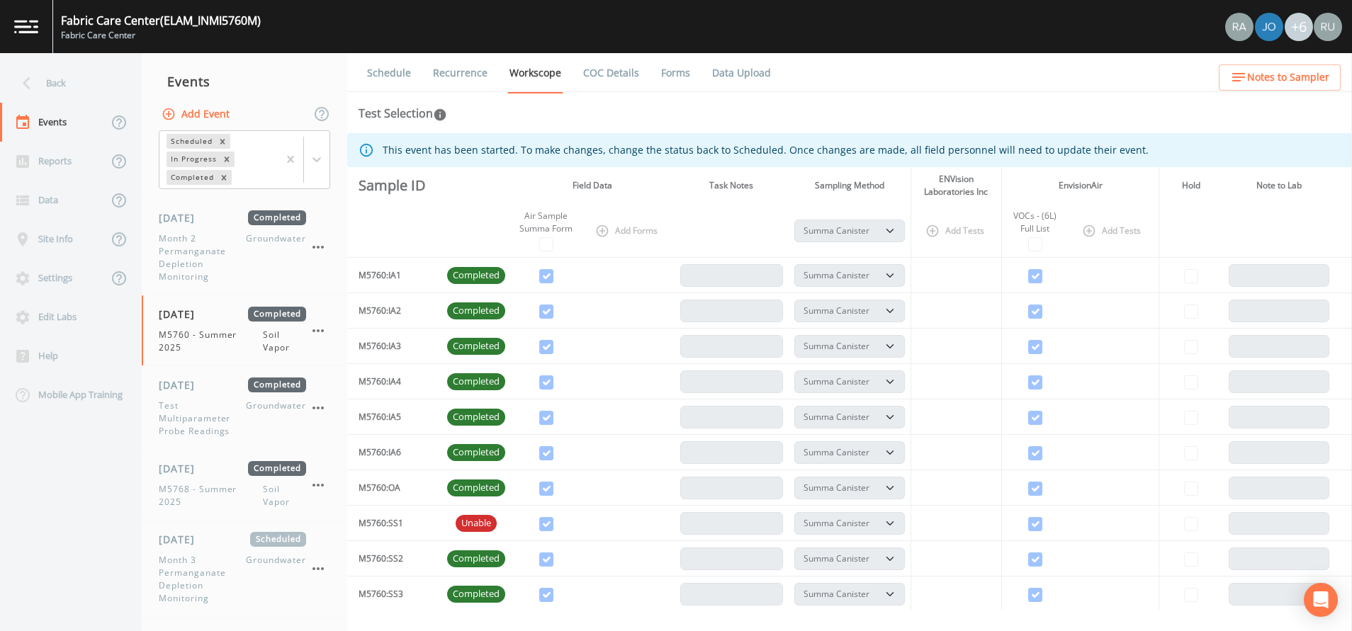
select select "c5bfc0a2-8365-4ab6-a941-dacac289f9c5"
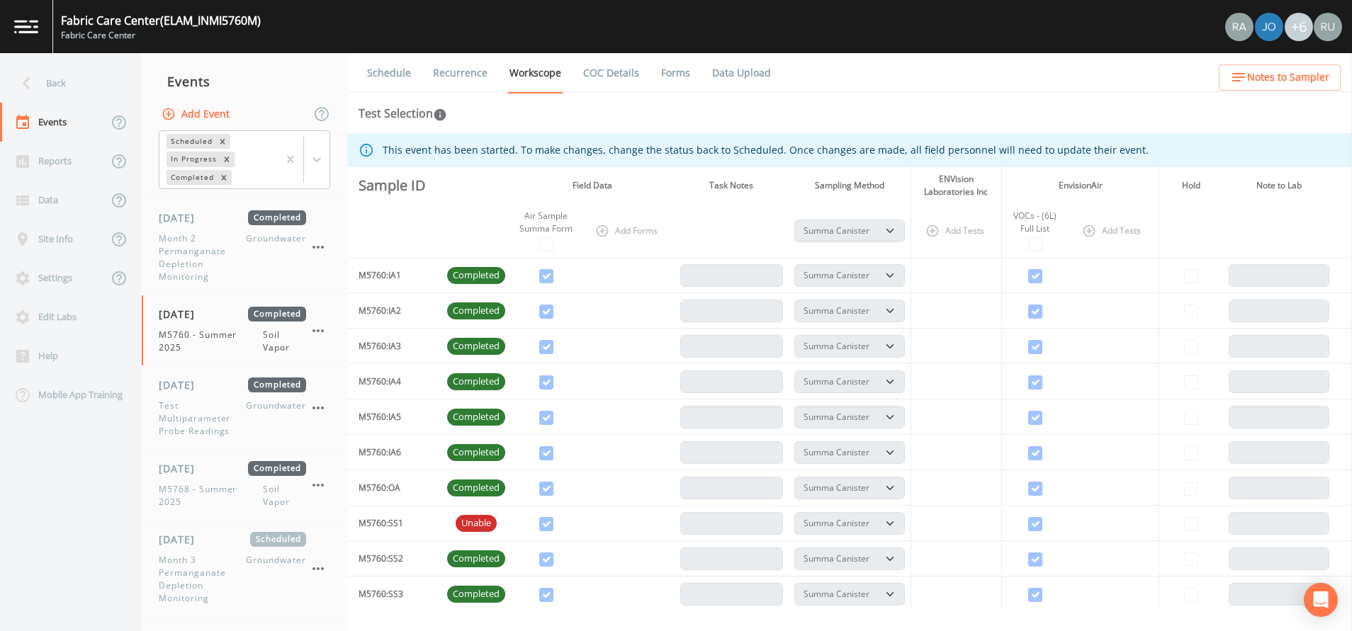
select select "c5bfc0a2-8365-4ab6-a941-dacac289f9c5"
